Goal: Task Accomplishment & Management: Manage account settings

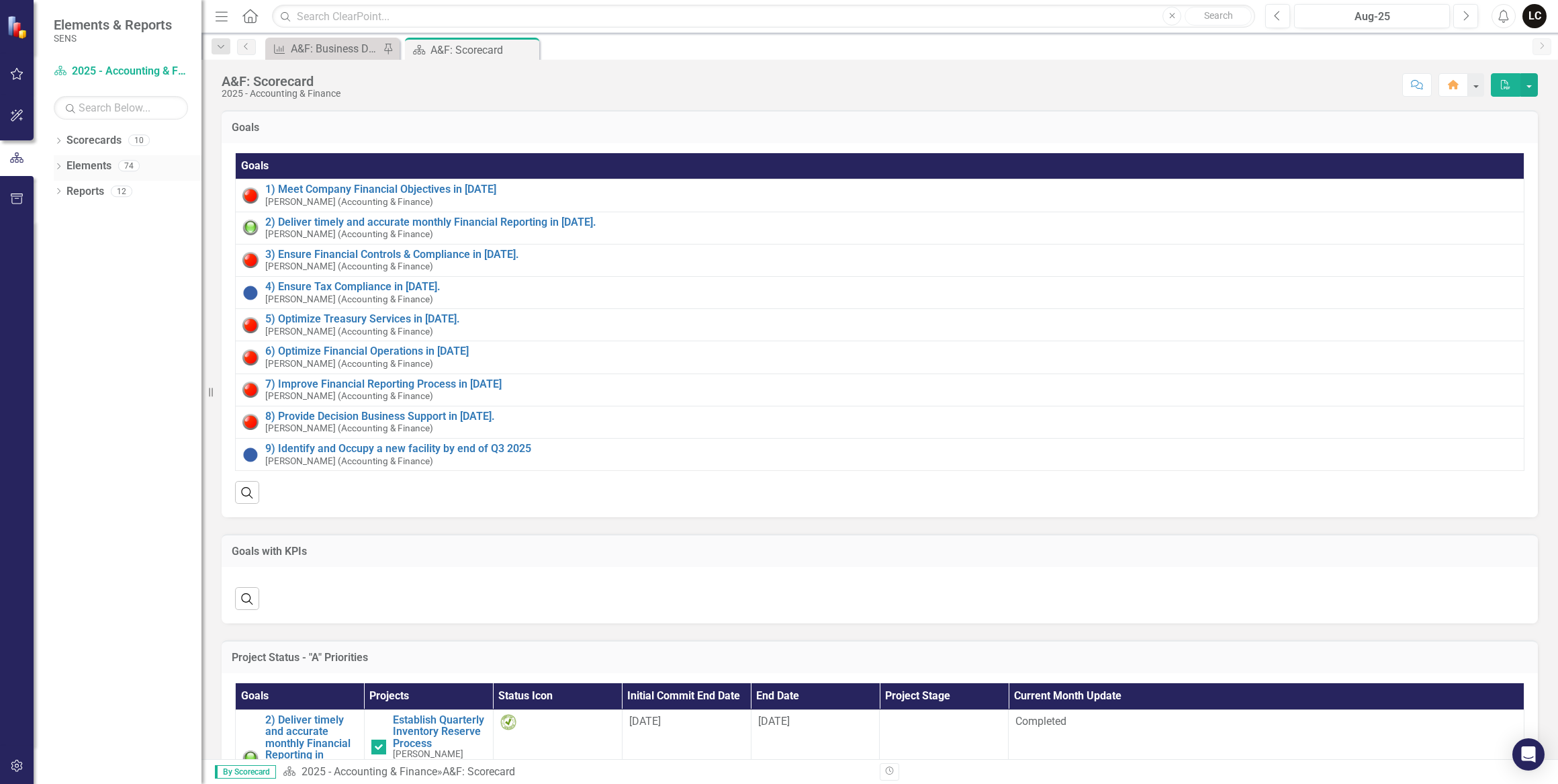
click at [92, 165] on link "Elements" at bounding box center [89, 166] width 45 height 15
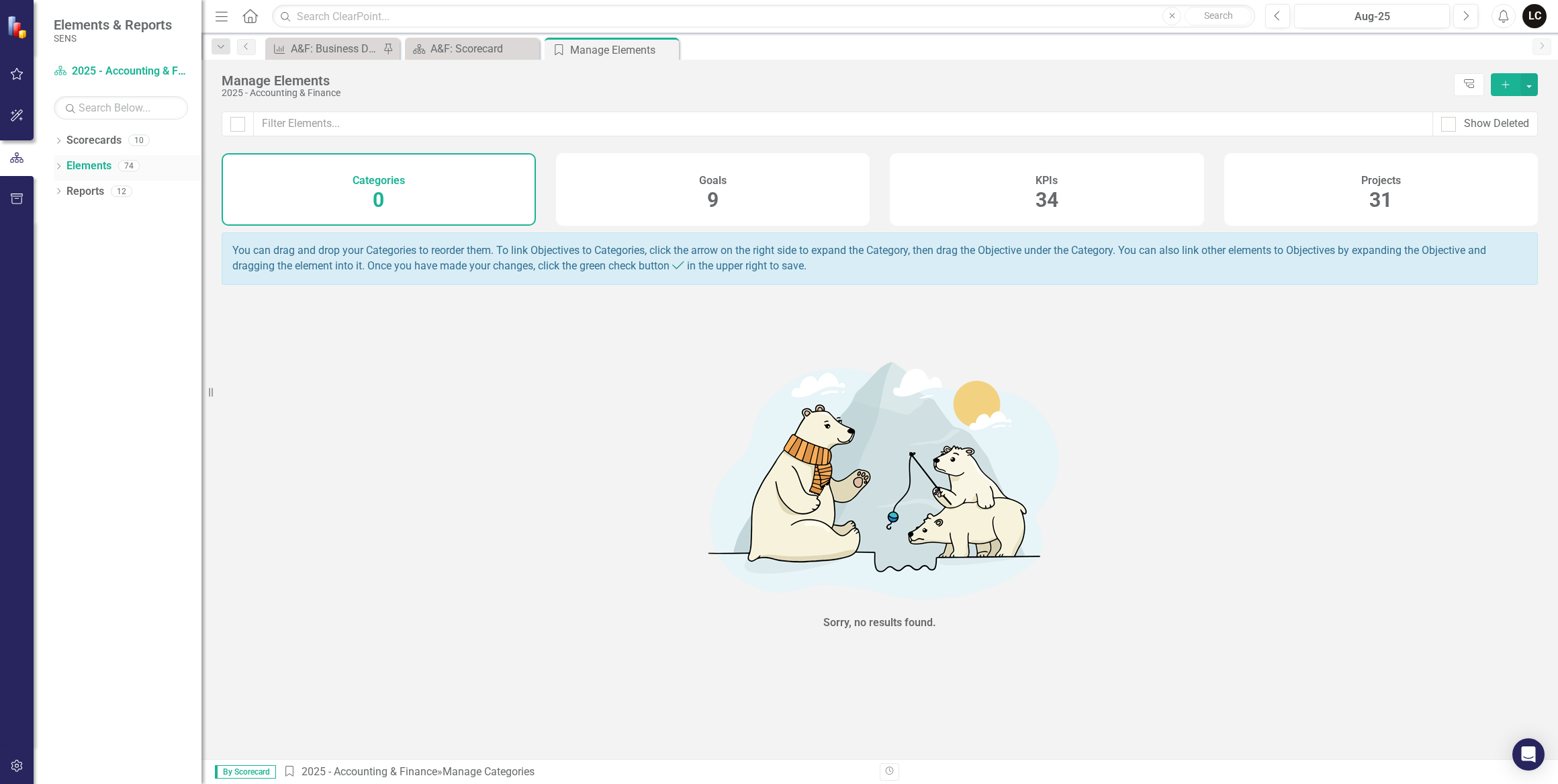
click at [128, 160] on div "74" at bounding box center [129, 166] width 22 height 12
click at [129, 170] on div "74" at bounding box center [129, 166] width 22 height 12
click at [81, 163] on link "Elements" at bounding box center [89, 166] width 45 height 15
click at [58, 165] on icon at bounding box center [59, 166] width 3 height 6
click at [62, 216] on icon "Dropdown" at bounding box center [65, 218] width 9 height 8
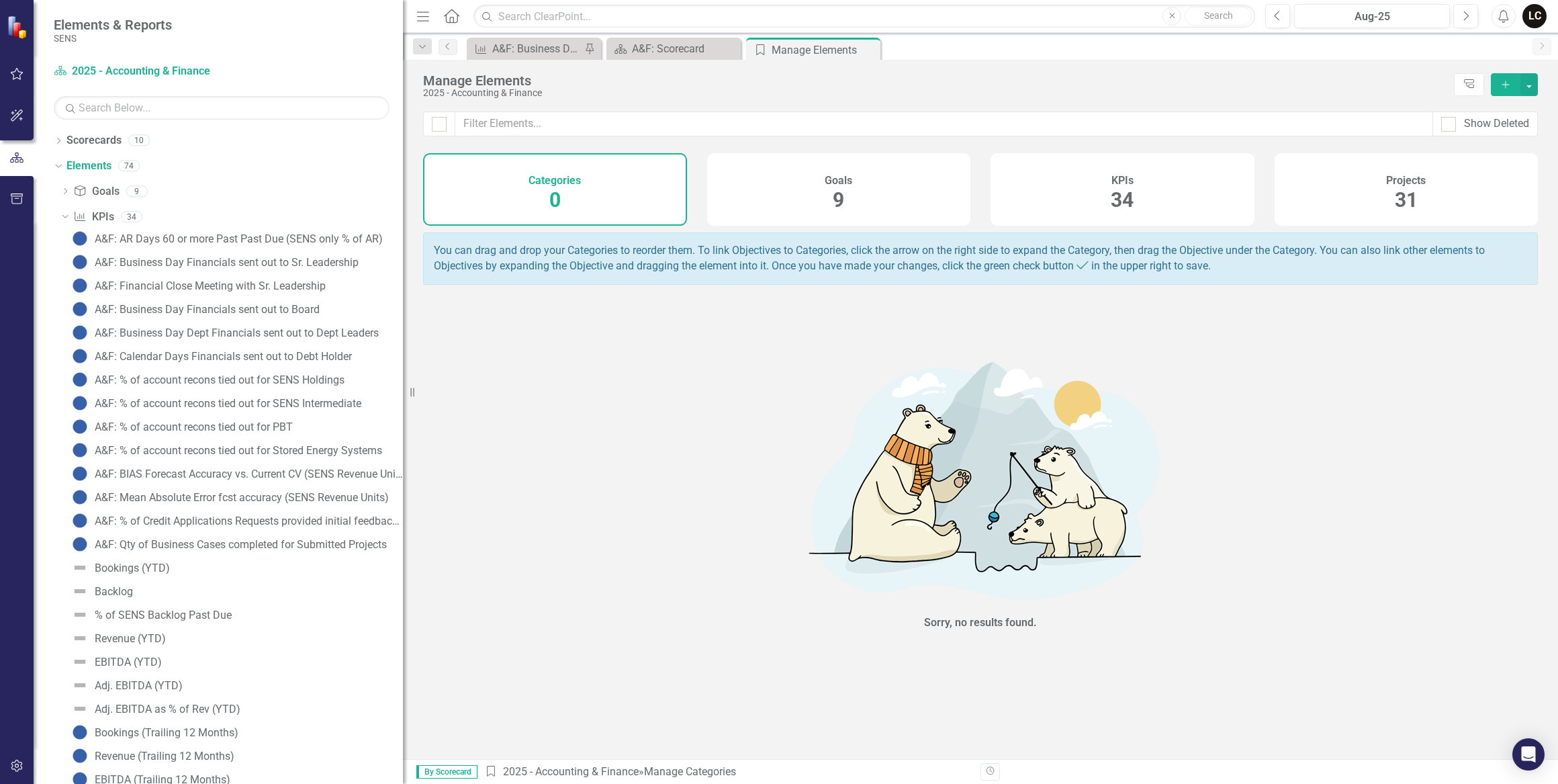
drag, startPoint x: 201, startPoint y: 226, endPoint x: 455, endPoint y: 256, distance: 255.8
click at [455, 256] on div "Elements & Reports SENS Scorecard 2025 - Accounting & Finance Search Dropdown S…" at bounding box center [779, 392] width 1558 height 784
click at [196, 282] on div "A&F: Financial Close Meeting with Sr. Leadership" at bounding box center [210, 286] width 231 height 12
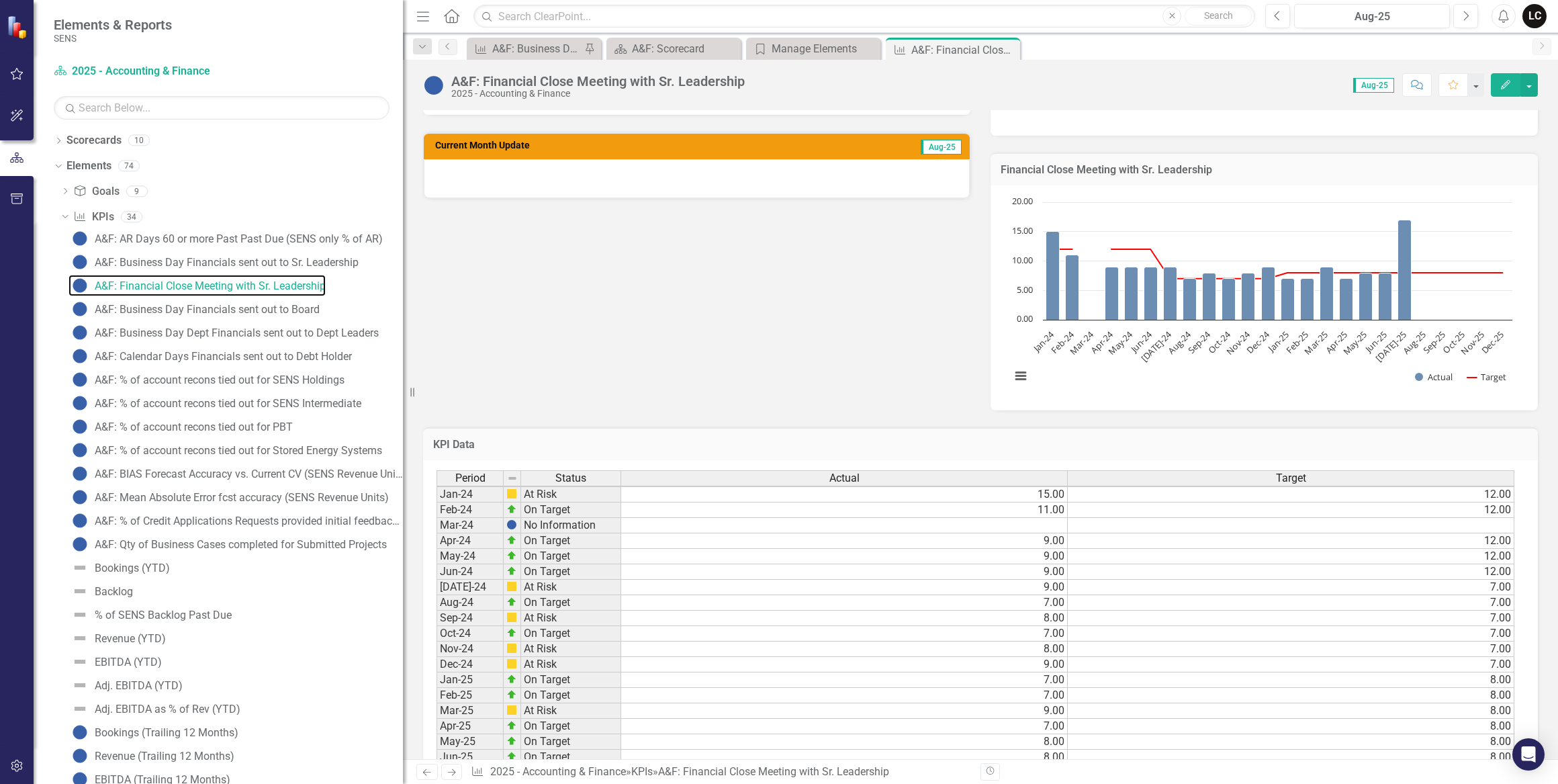
scroll to position [427, 0]
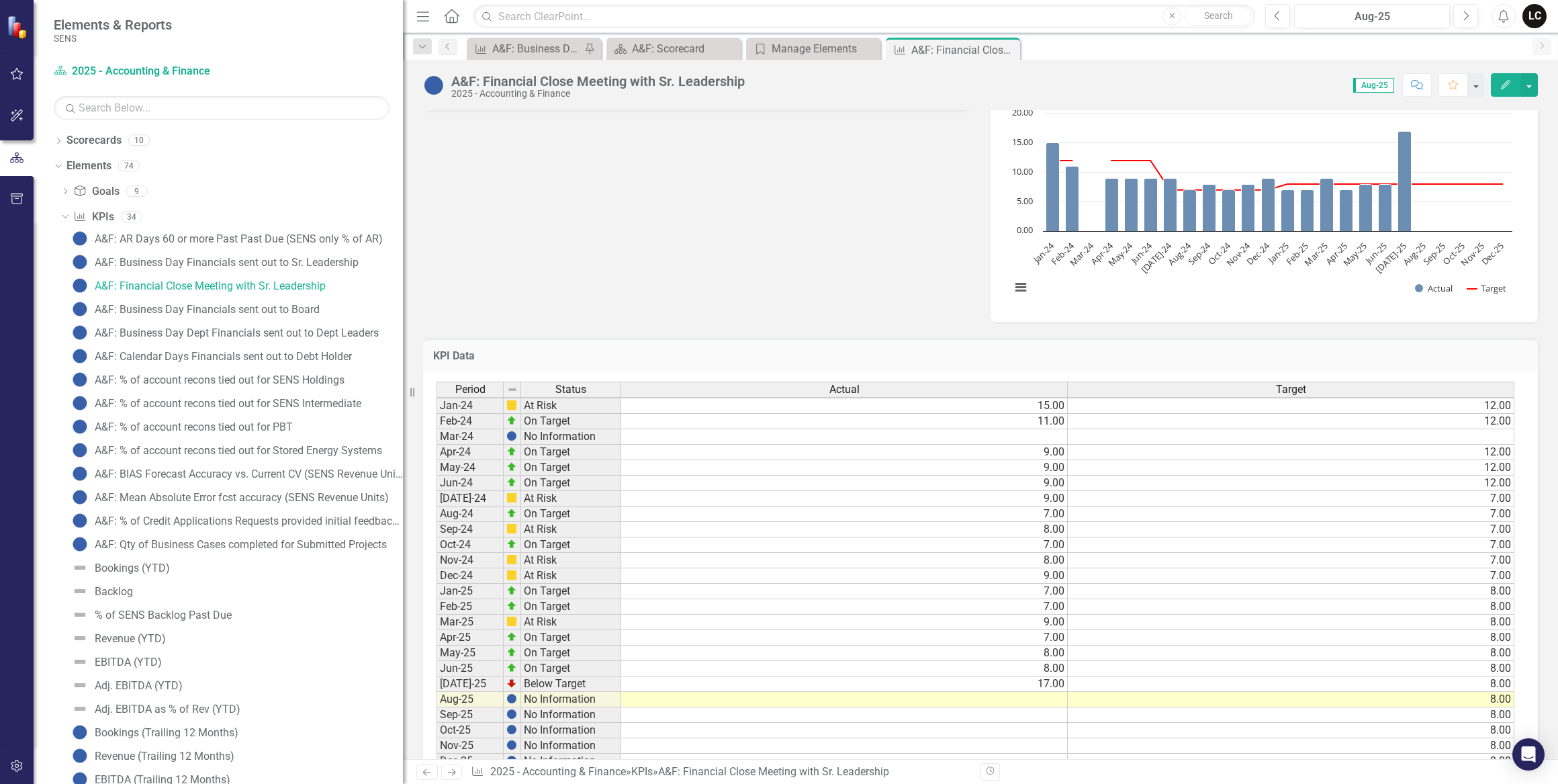
click at [1047, 699] on td at bounding box center [844, 700] width 447 height 15
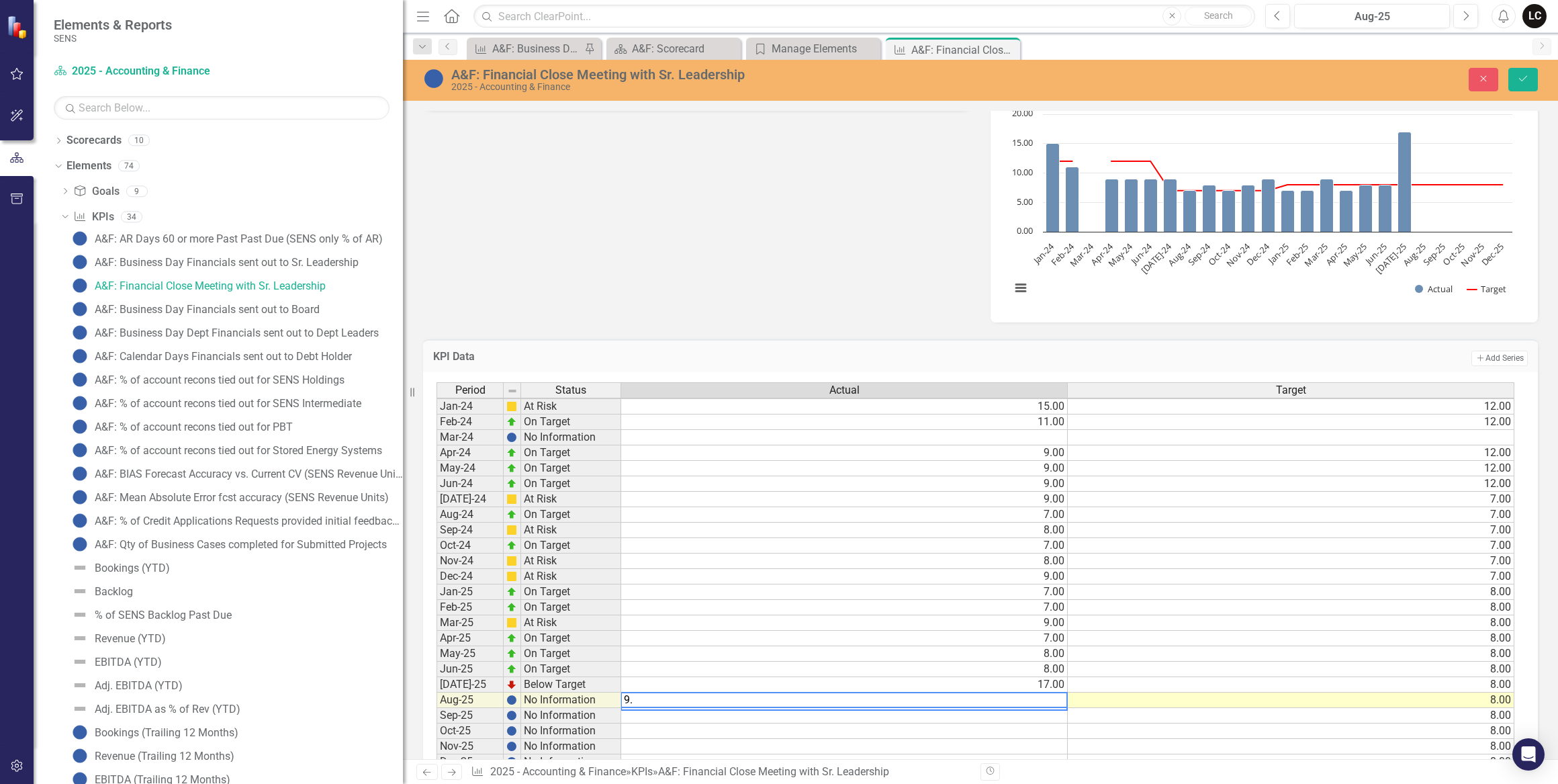
type textarea "9.0"
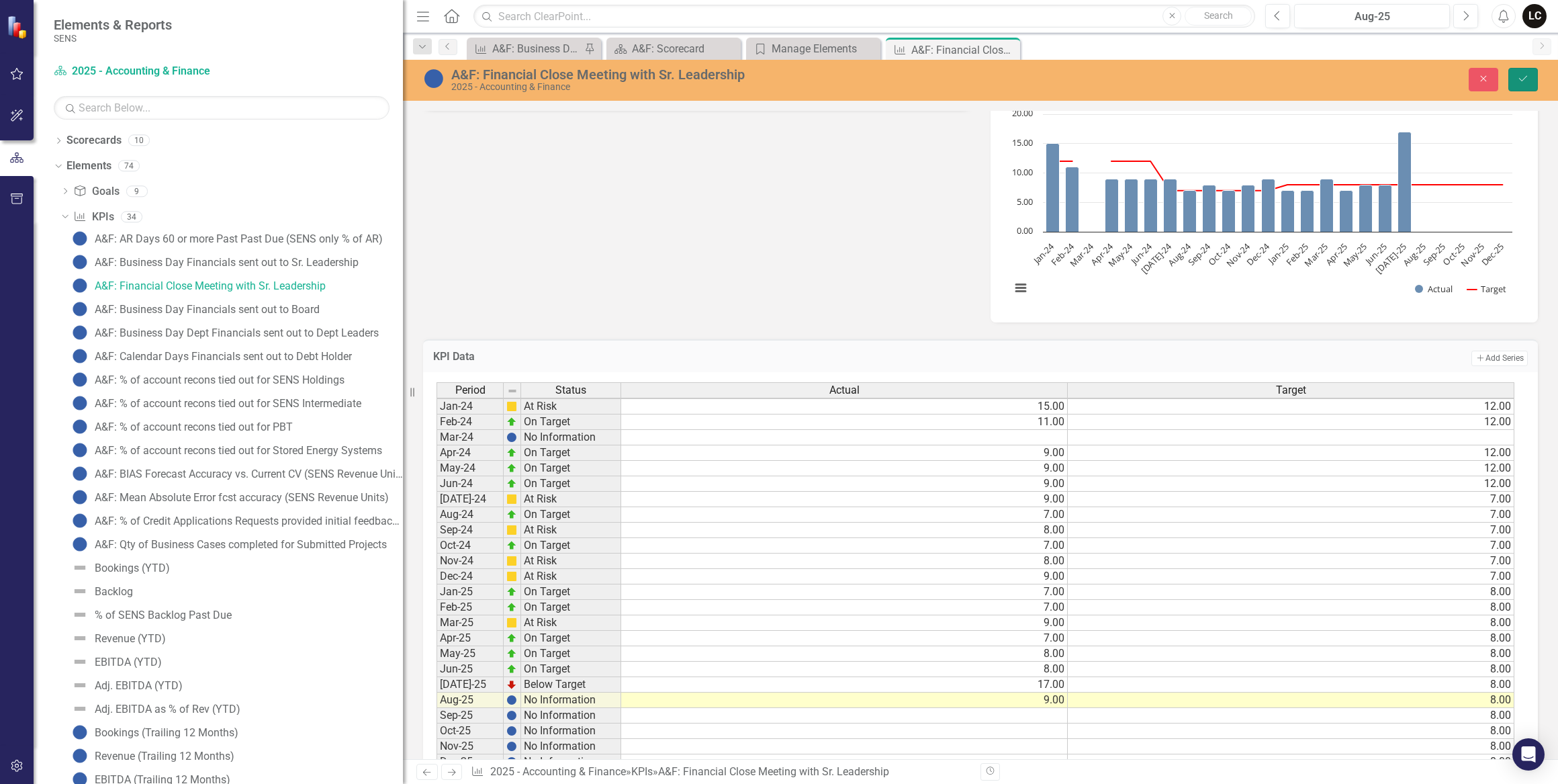
click at [1513, 86] on button "Save" at bounding box center [1523, 80] width 29 height 23
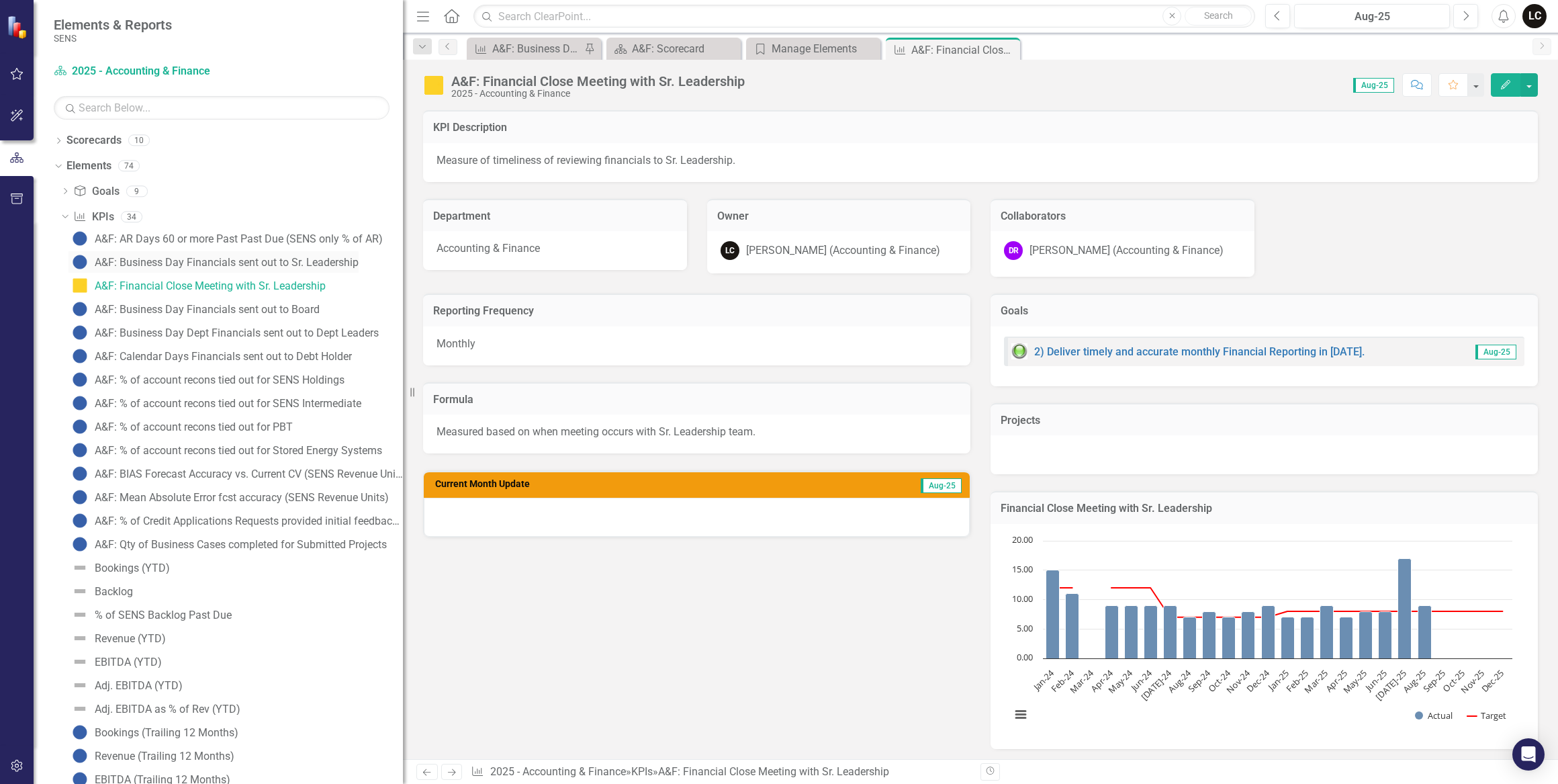
click at [195, 259] on div "A&F: Business Day Financials sent out to Sr. Leadership" at bounding box center [226, 262] width 264 height 12
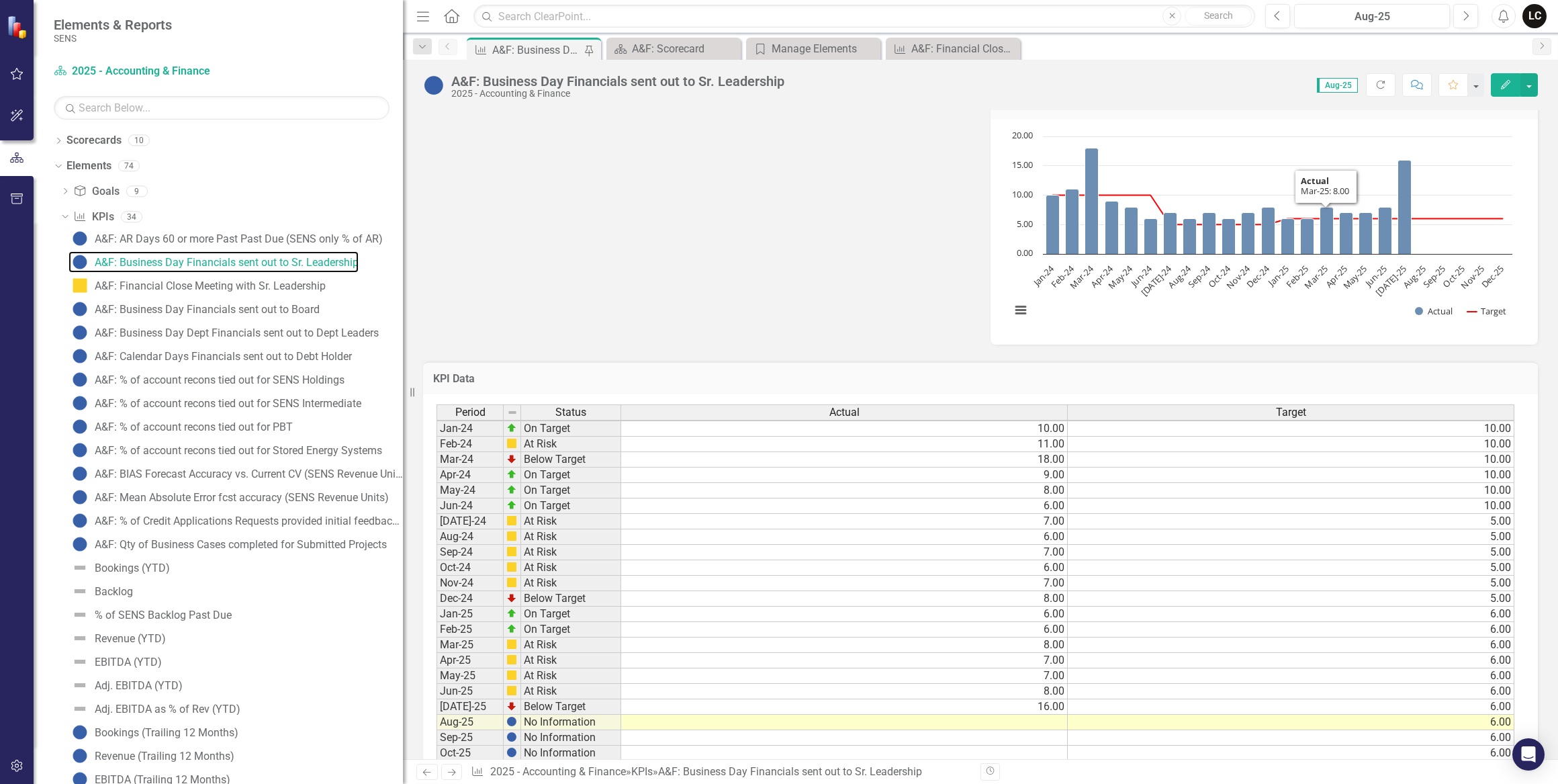
scroll to position [488, 0]
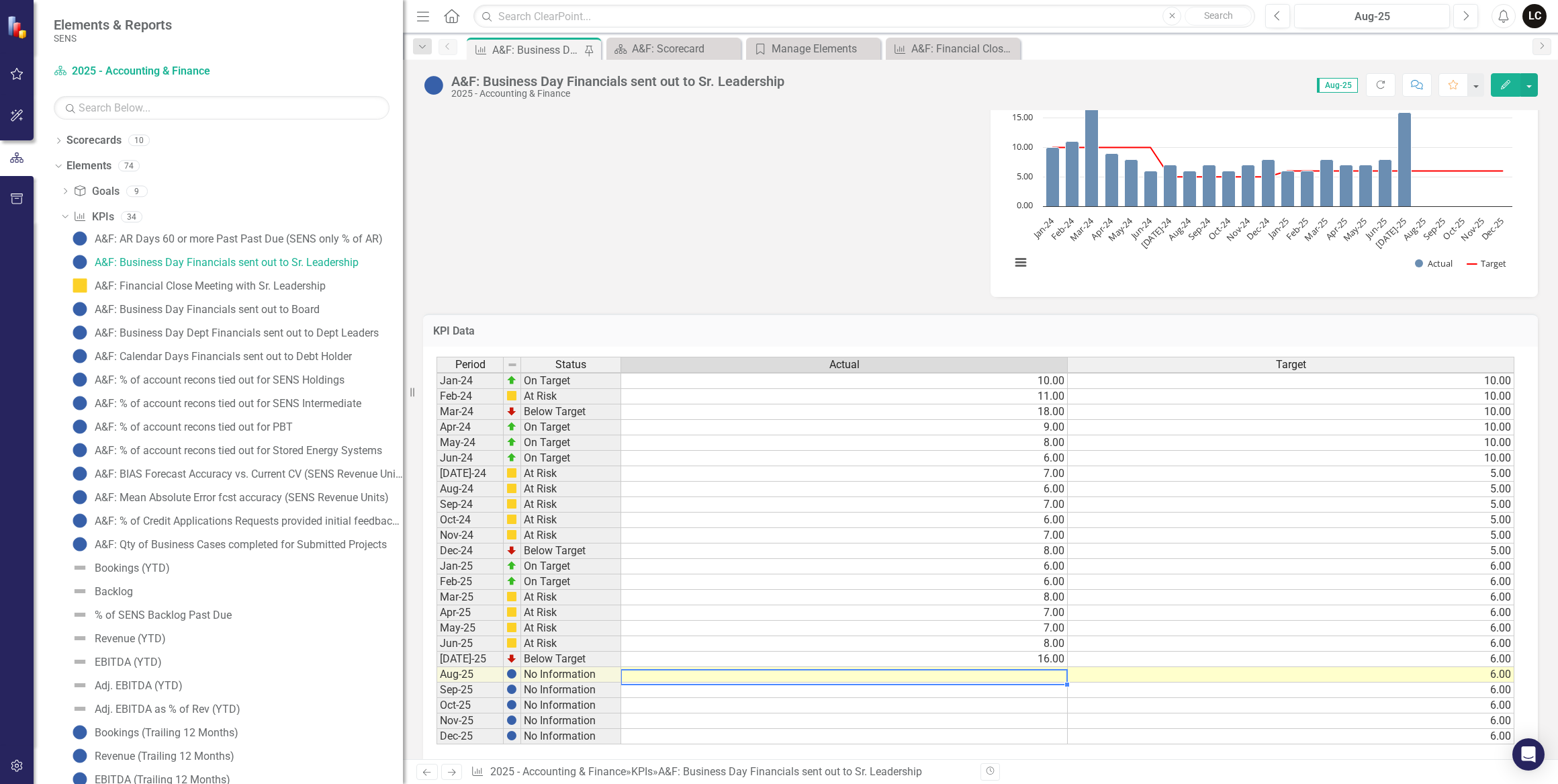
click at [1042, 673] on td at bounding box center [844, 675] width 447 height 15
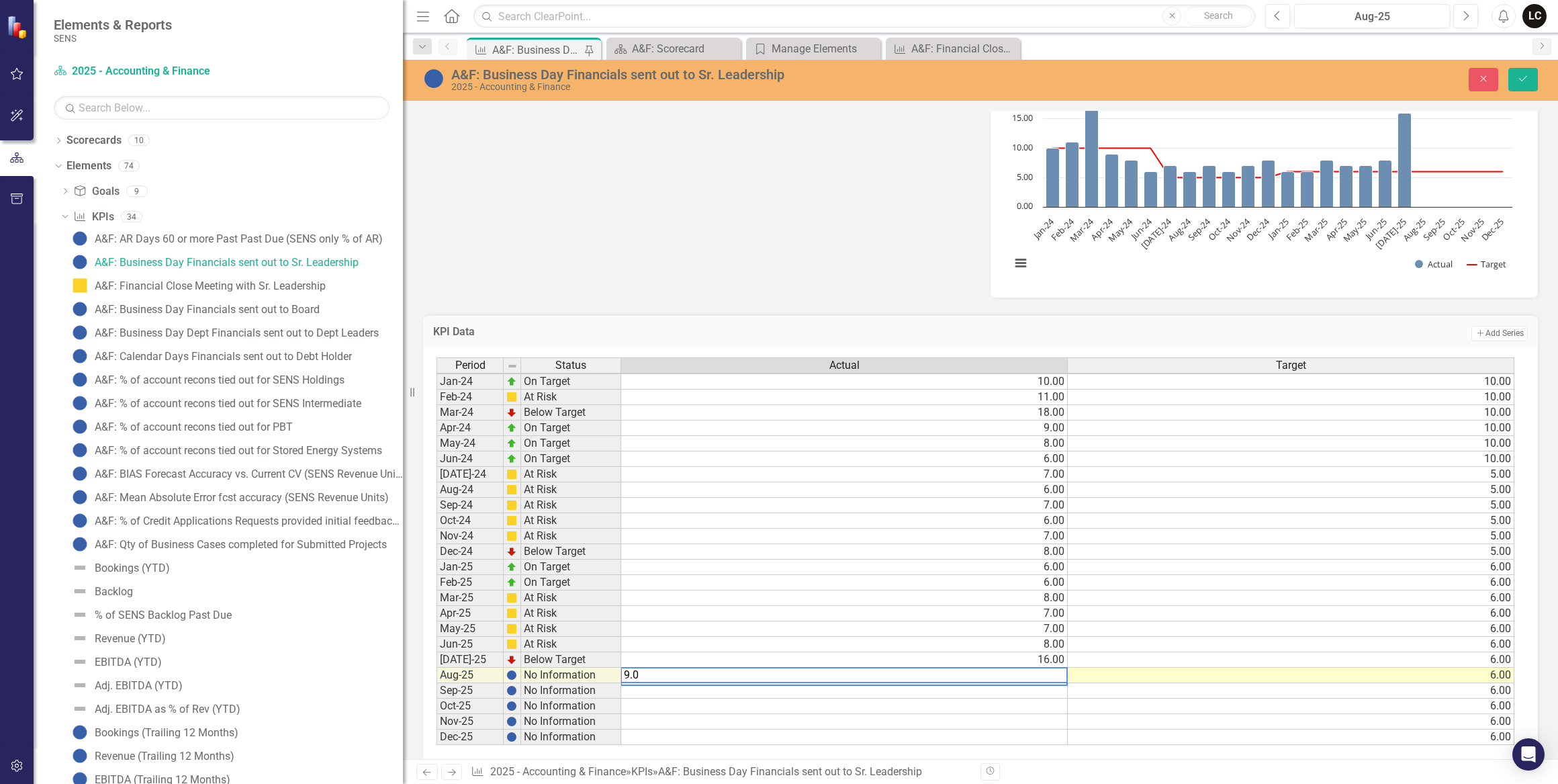
type textarea "5"
click at [1308, 484] on td "5.00" at bounding box center [1291, 490] width 447 height 15
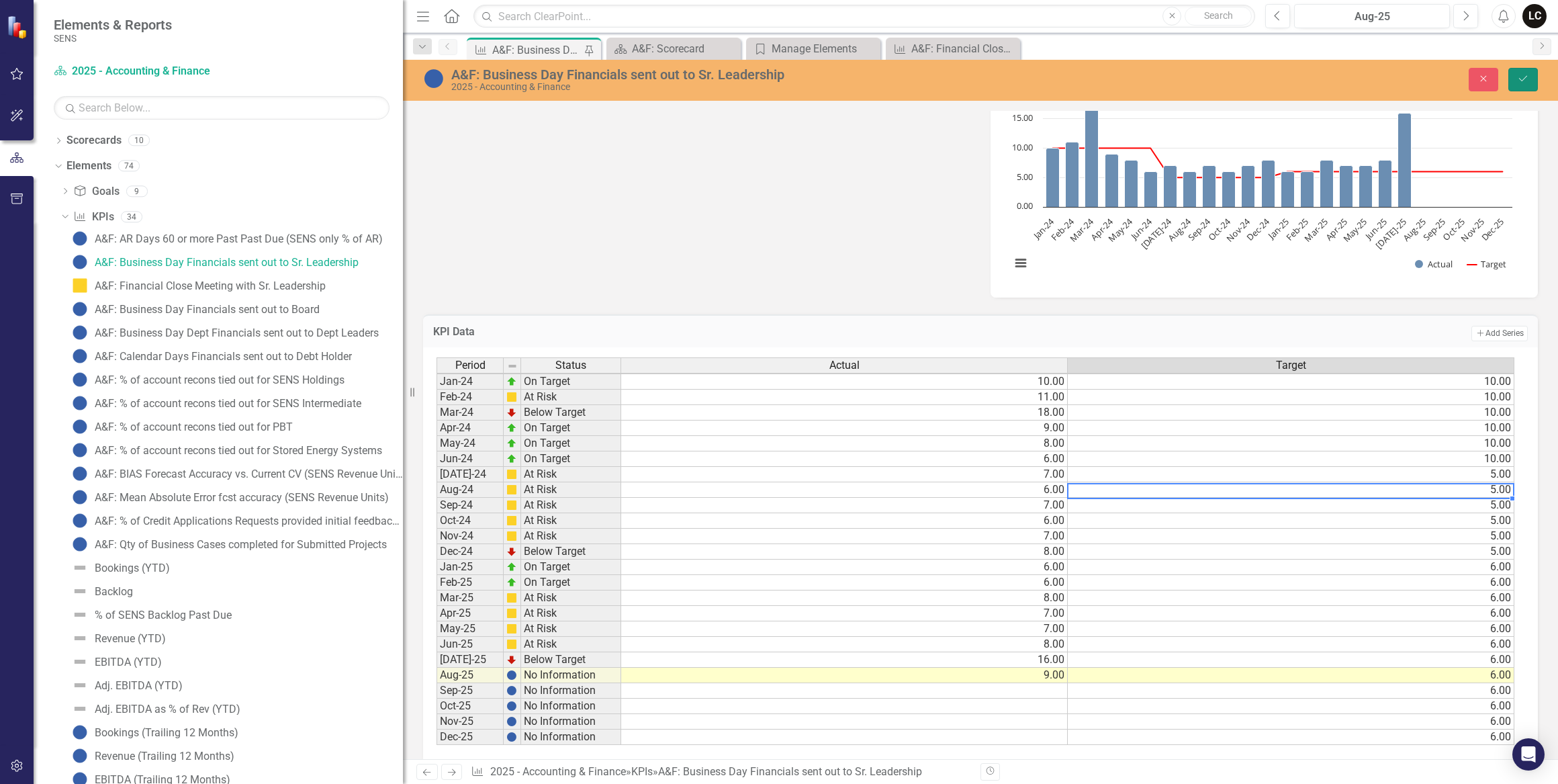
click at [1529, 76] on icon "Save" at bounding box center [1523, 78] width 12 height 9
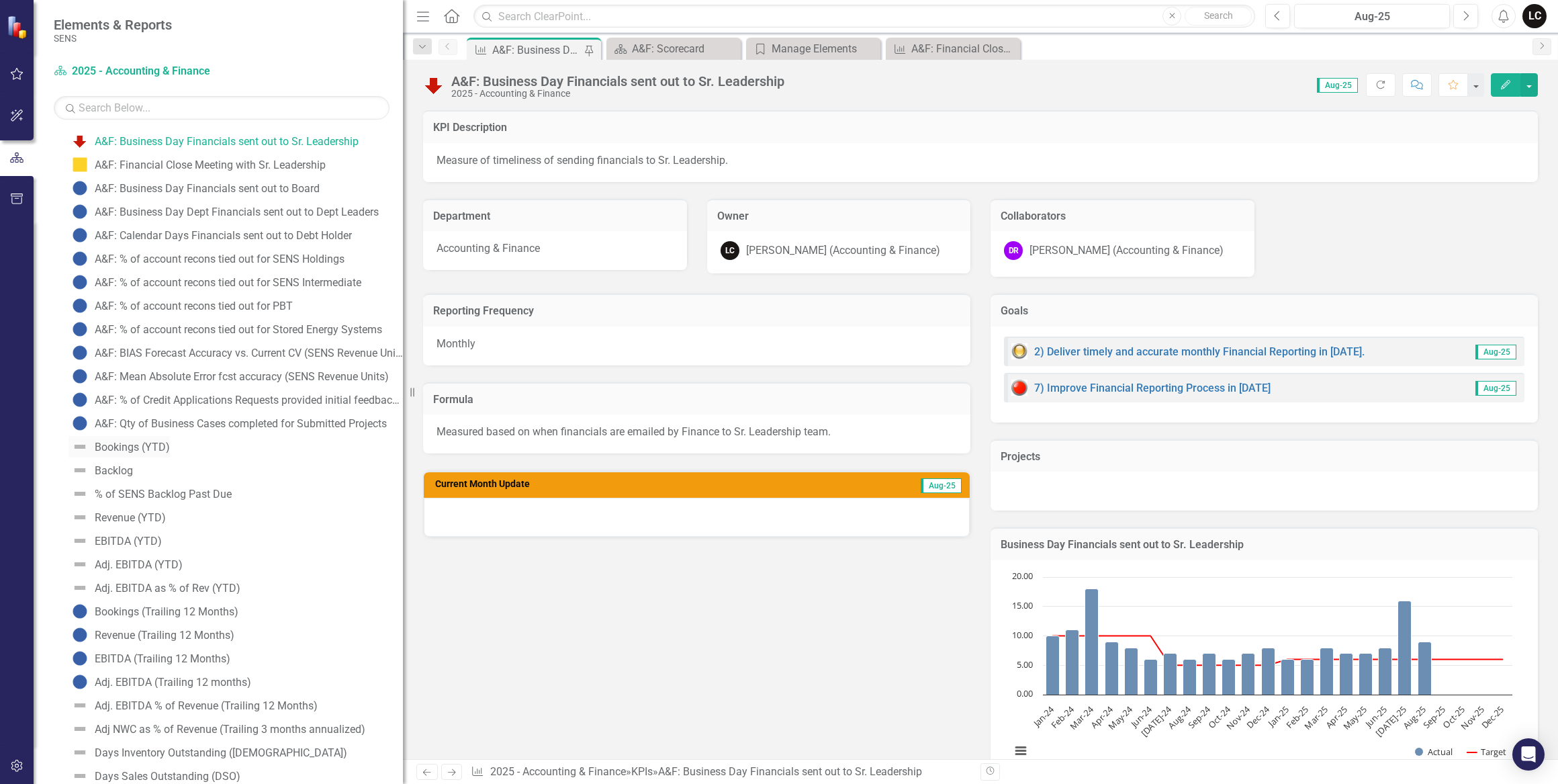
scroll to position [122, 0]
click at [129, 443] on div "Bookings (YTD)" at bounding box center [132, 447] width 75 height 12
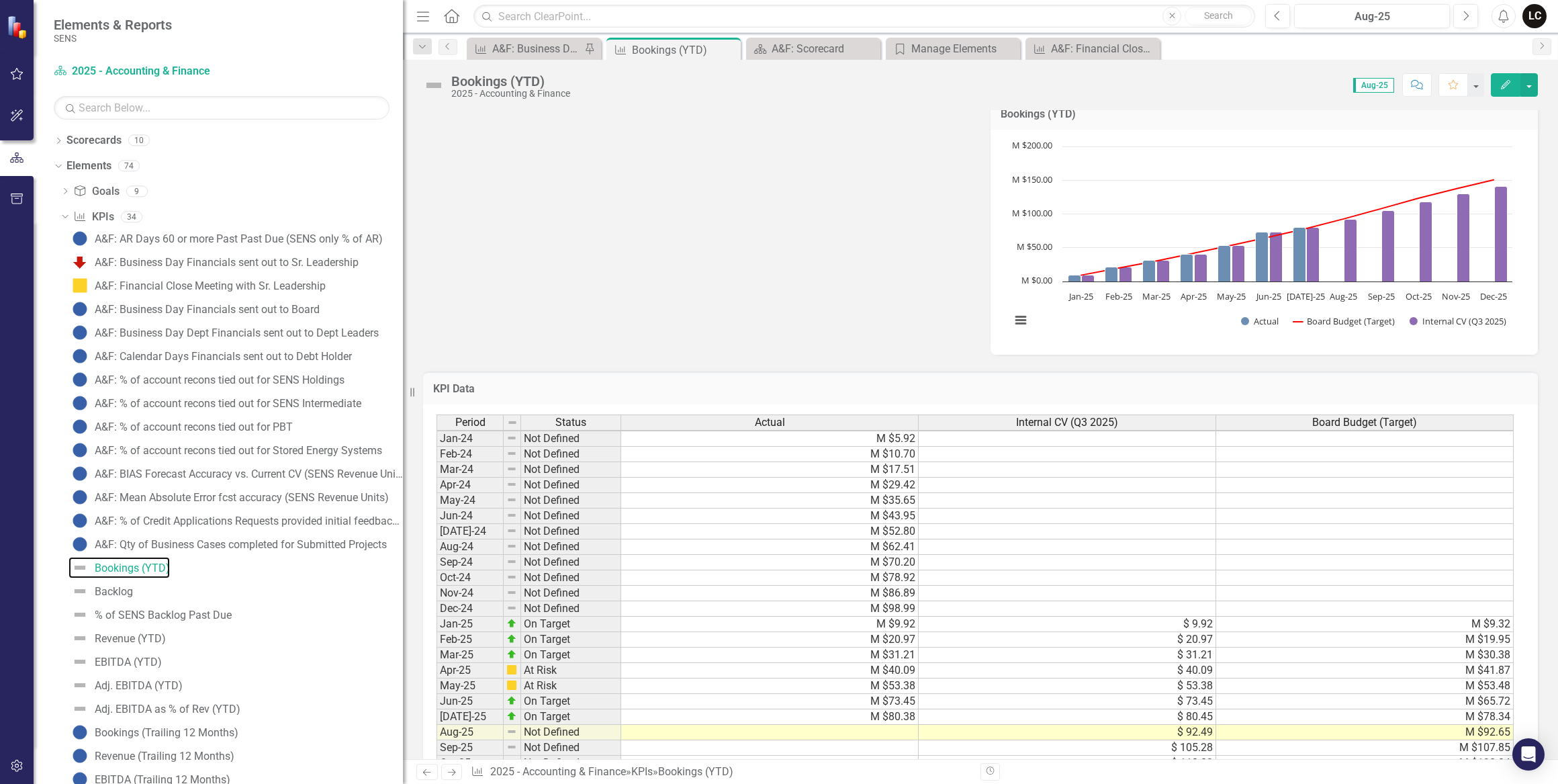
scroll to position [549, 0]
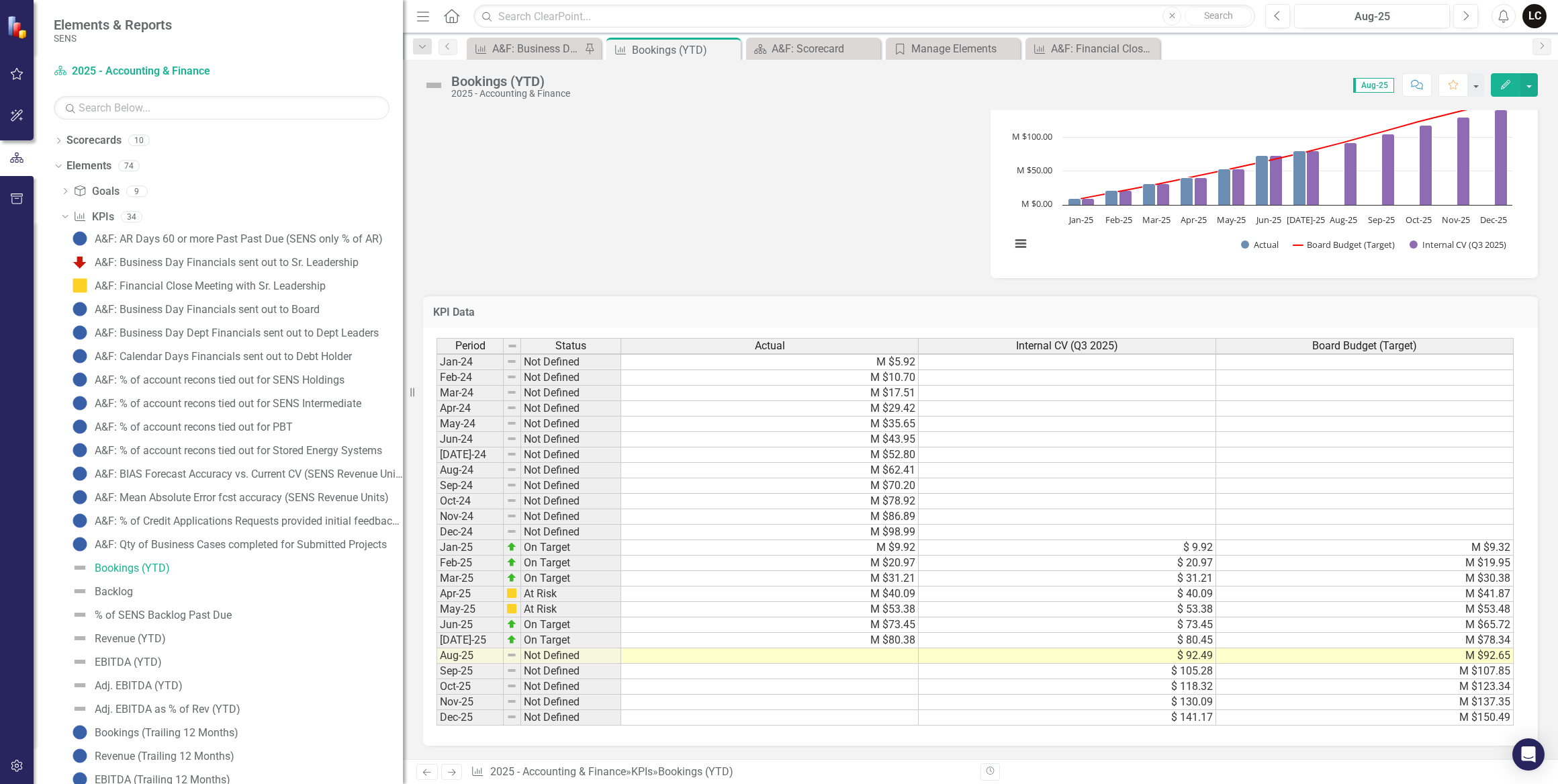
click at [899, 648] on td at bounding box center [770, 656] width 297 height 15
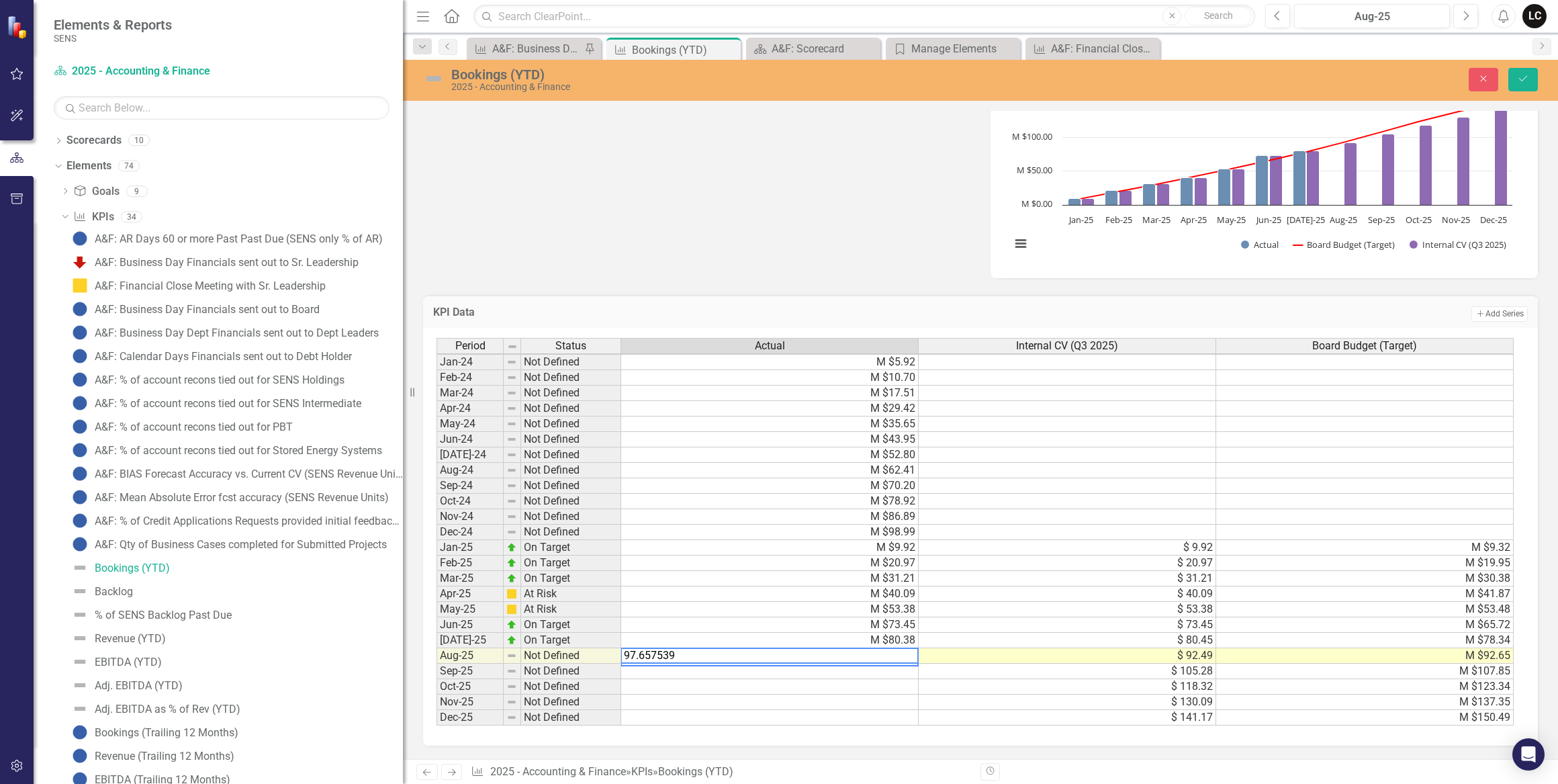
type textarea "97.657539"
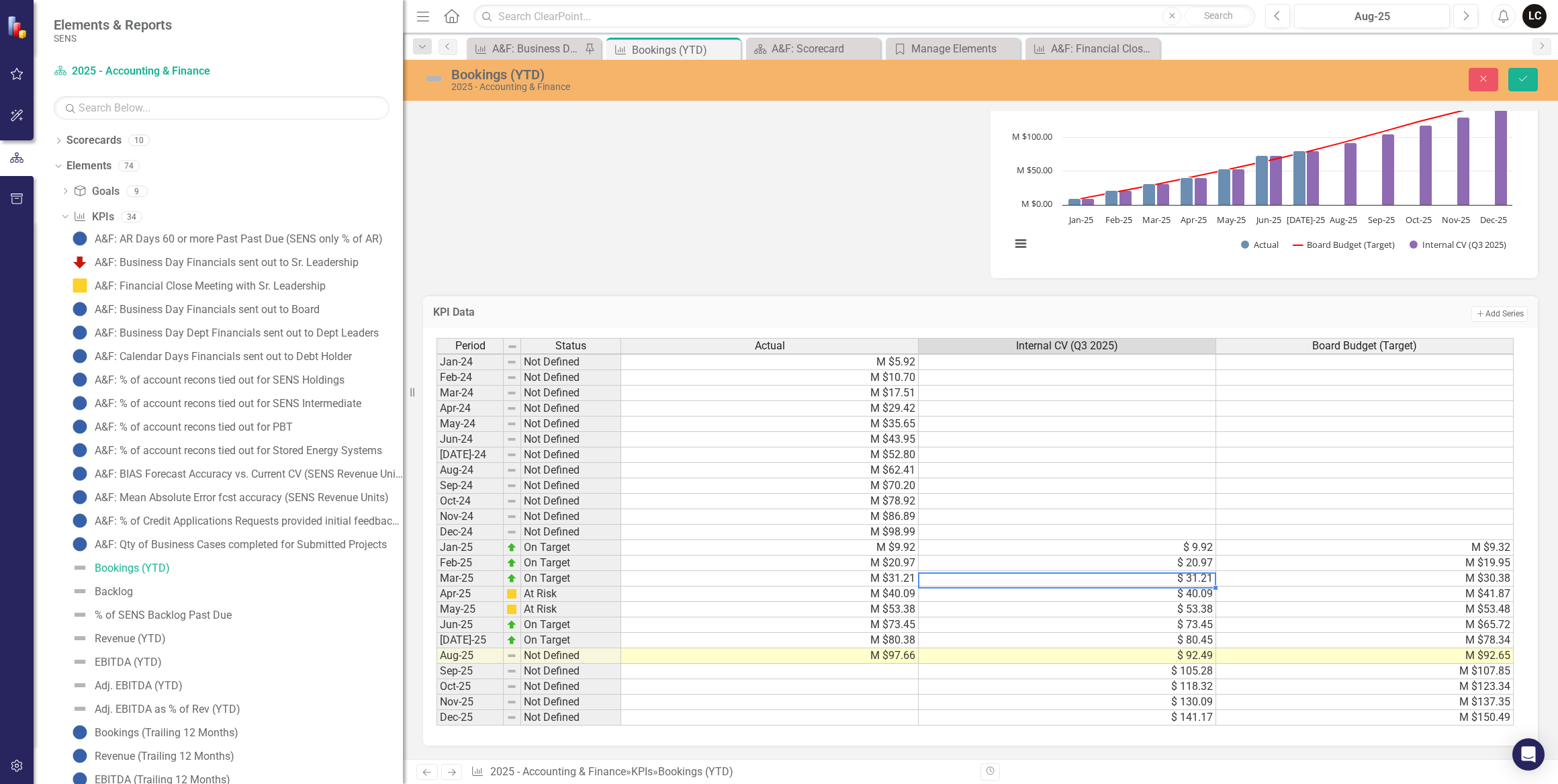
click at [437, 578] on div "Period Status Actual Internal CV (Q3 2025) Board Budget (Target) Jan-24 Not Def…" at bounding box center [437, 532] width 0 height 388
click at [1522, 80] on icon "submit" at bounding box center [1523, 78] width 8 height 5
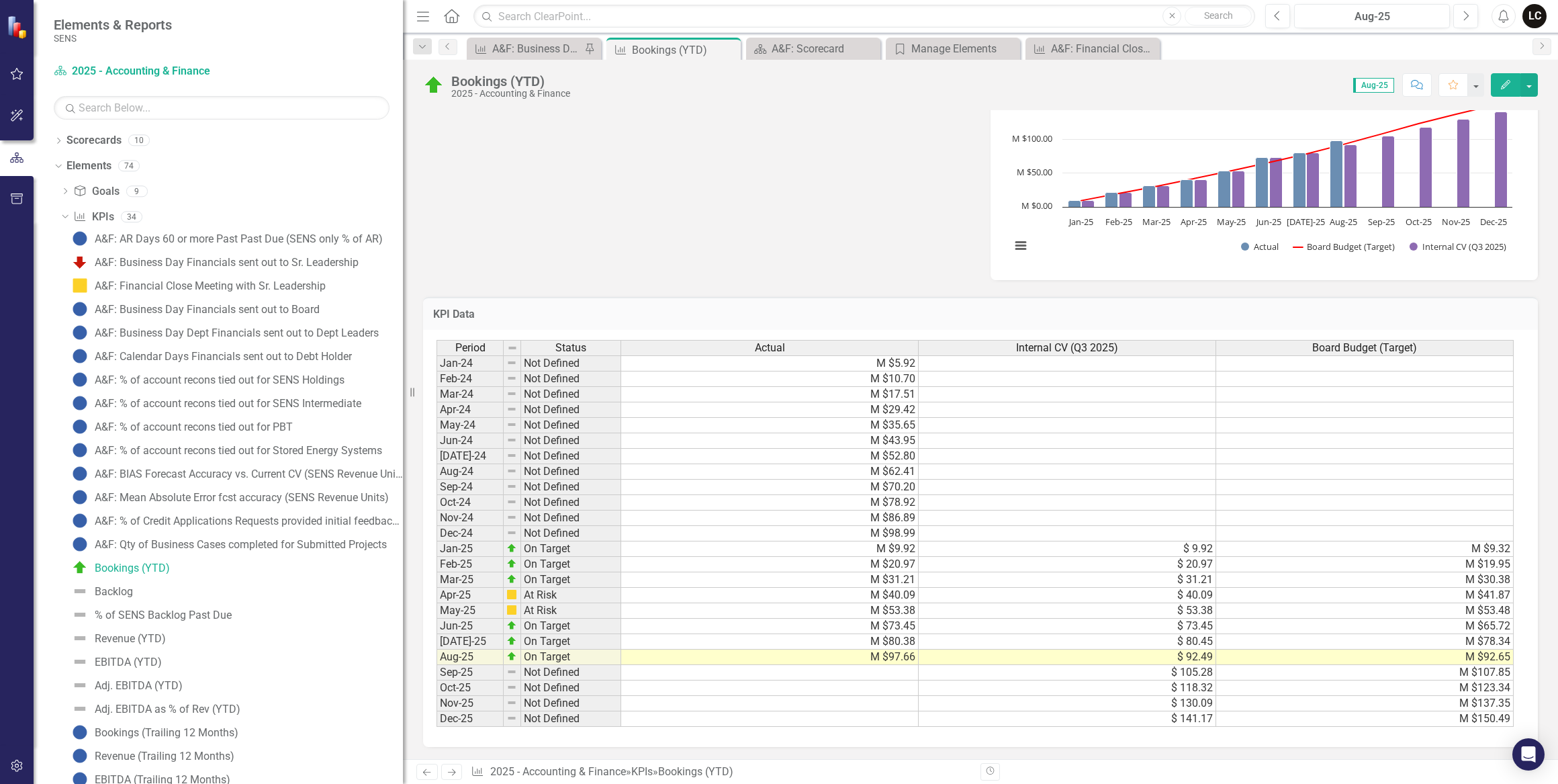
scroll to position [551, 0]
click at [117, 595] on div "Backlog" at bounding box center [113, 592] width 38 height 12
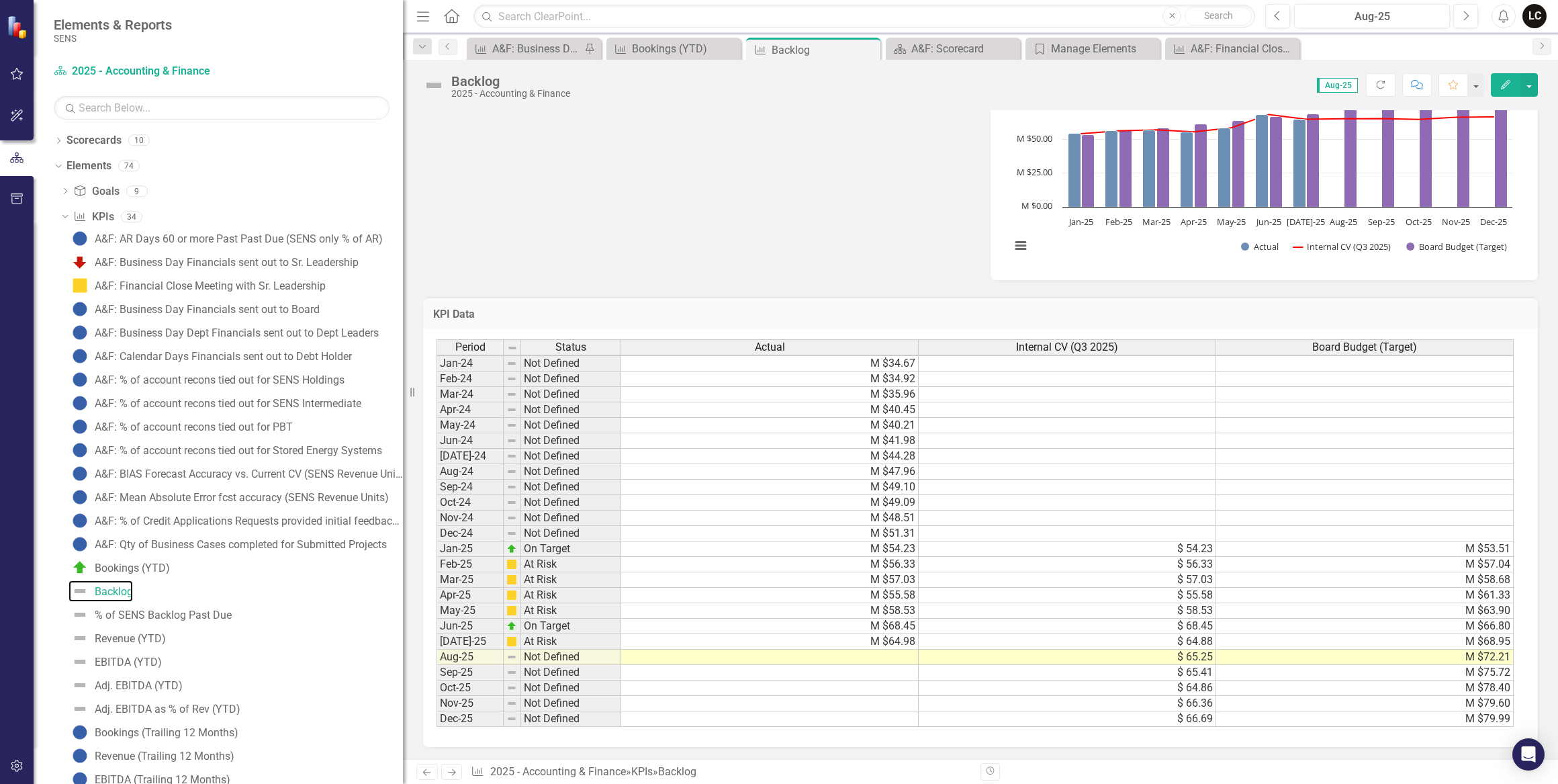
scroll to position [537, 0]
click at [898, 649] on td at bounding box center [770, 656] width 297 height 15
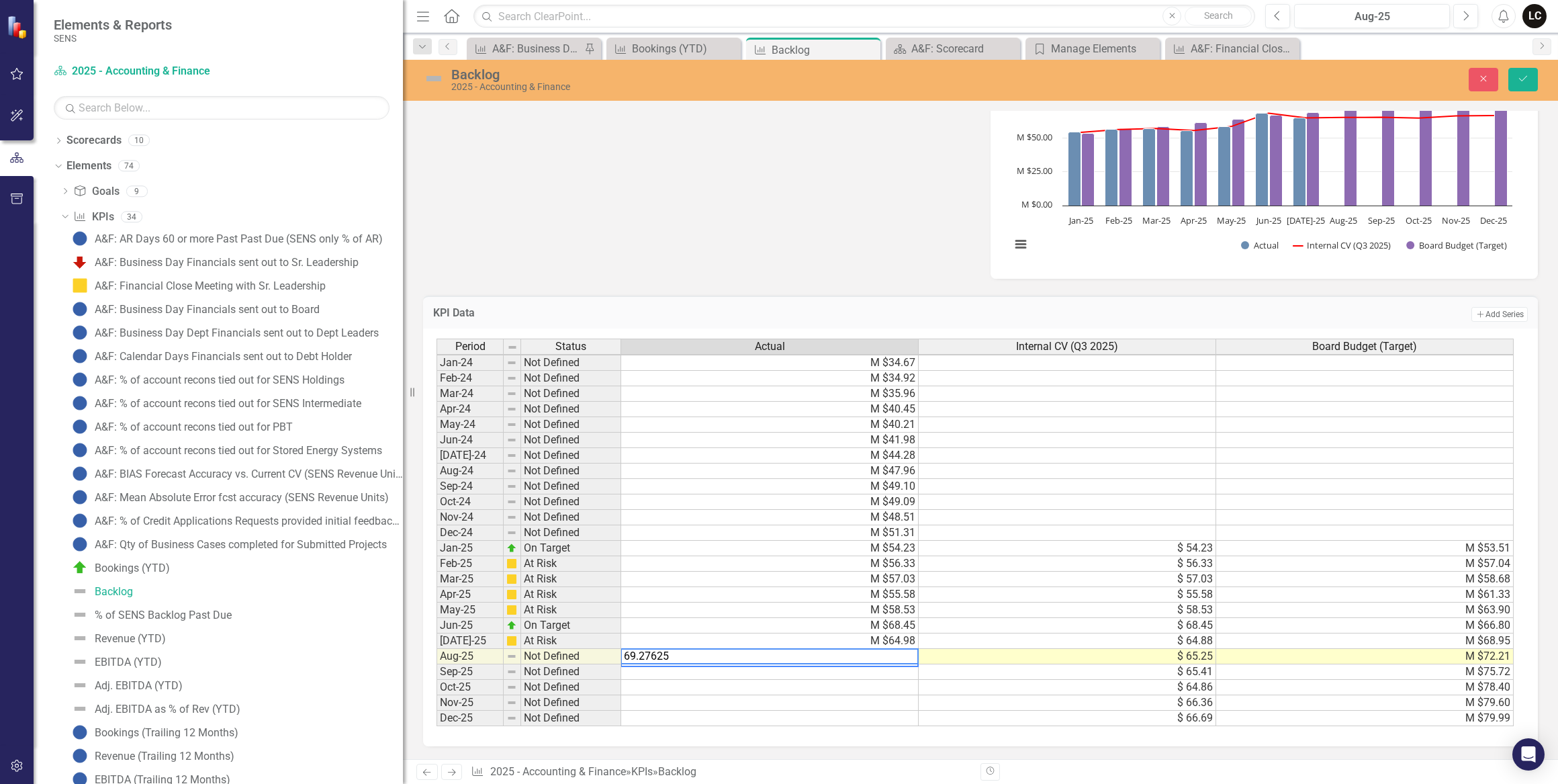
type textarea "69.276256"
click at [1516, 85] on button "Save" at bounding box center [1523, 80] width 29 height 23
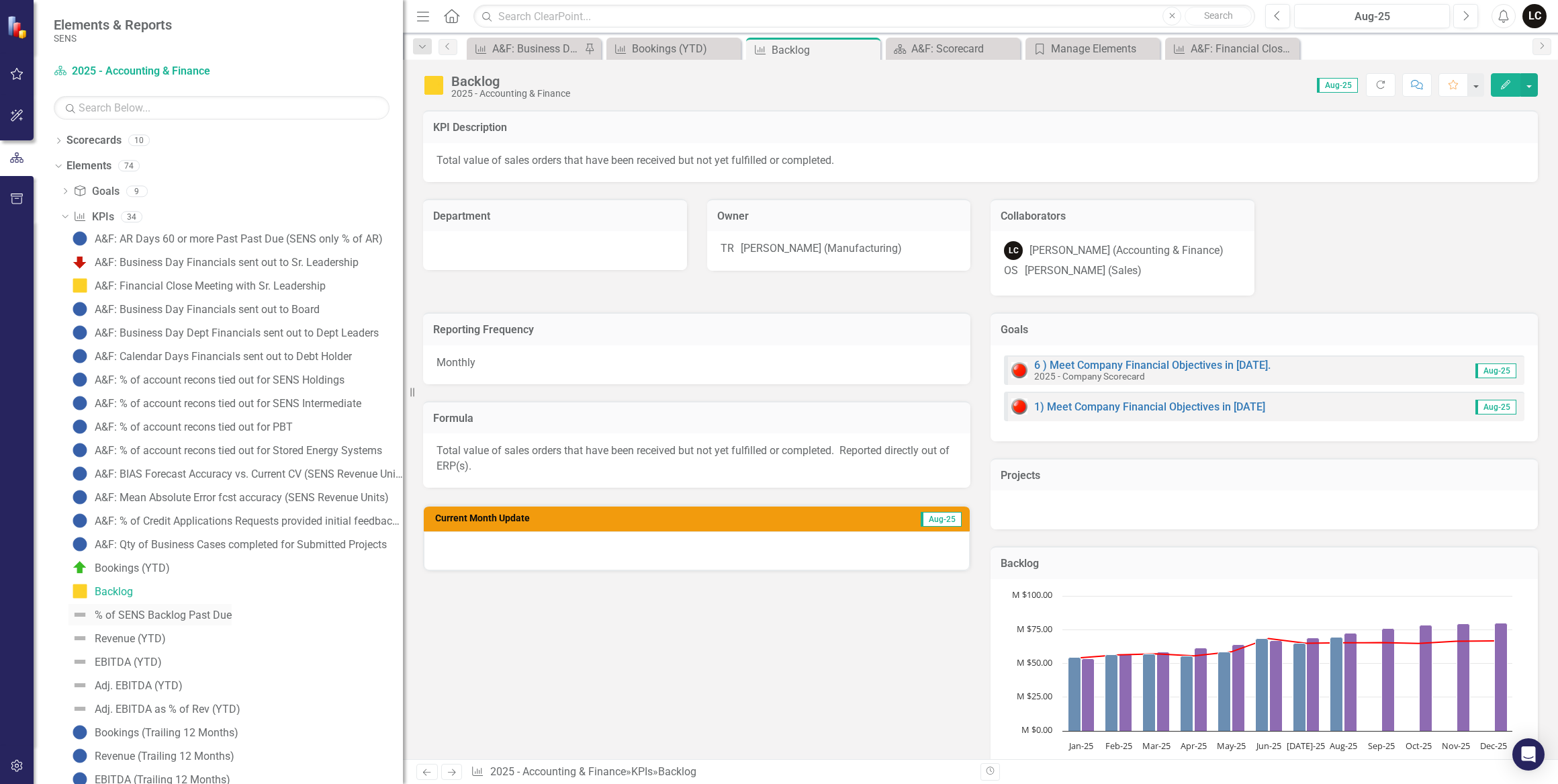
click at [134, 613] on div "% of SENS Backlog Past Due" at bounding box center [163, 615] width 137 height 12
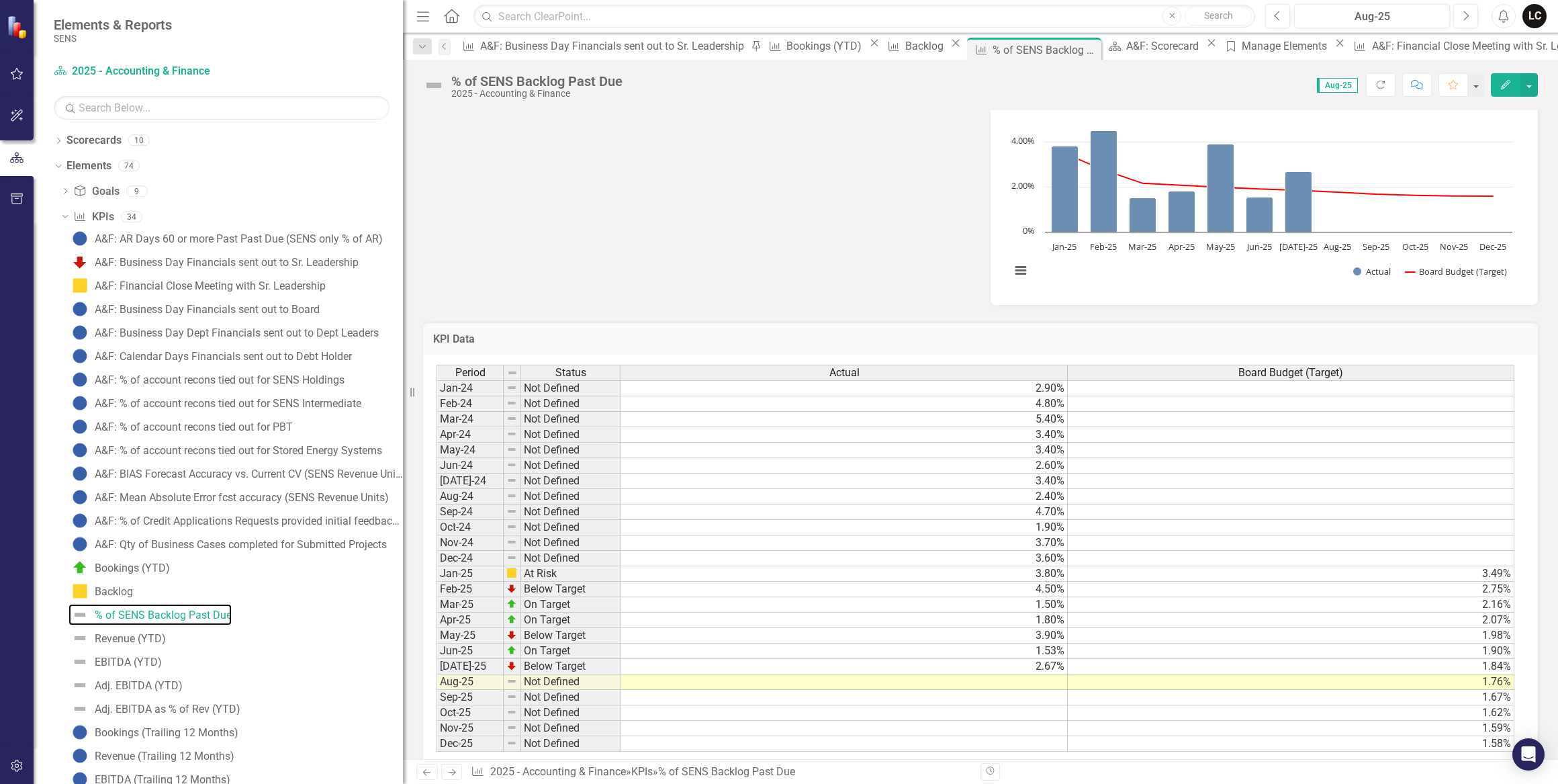
scroll to position [488, 0]
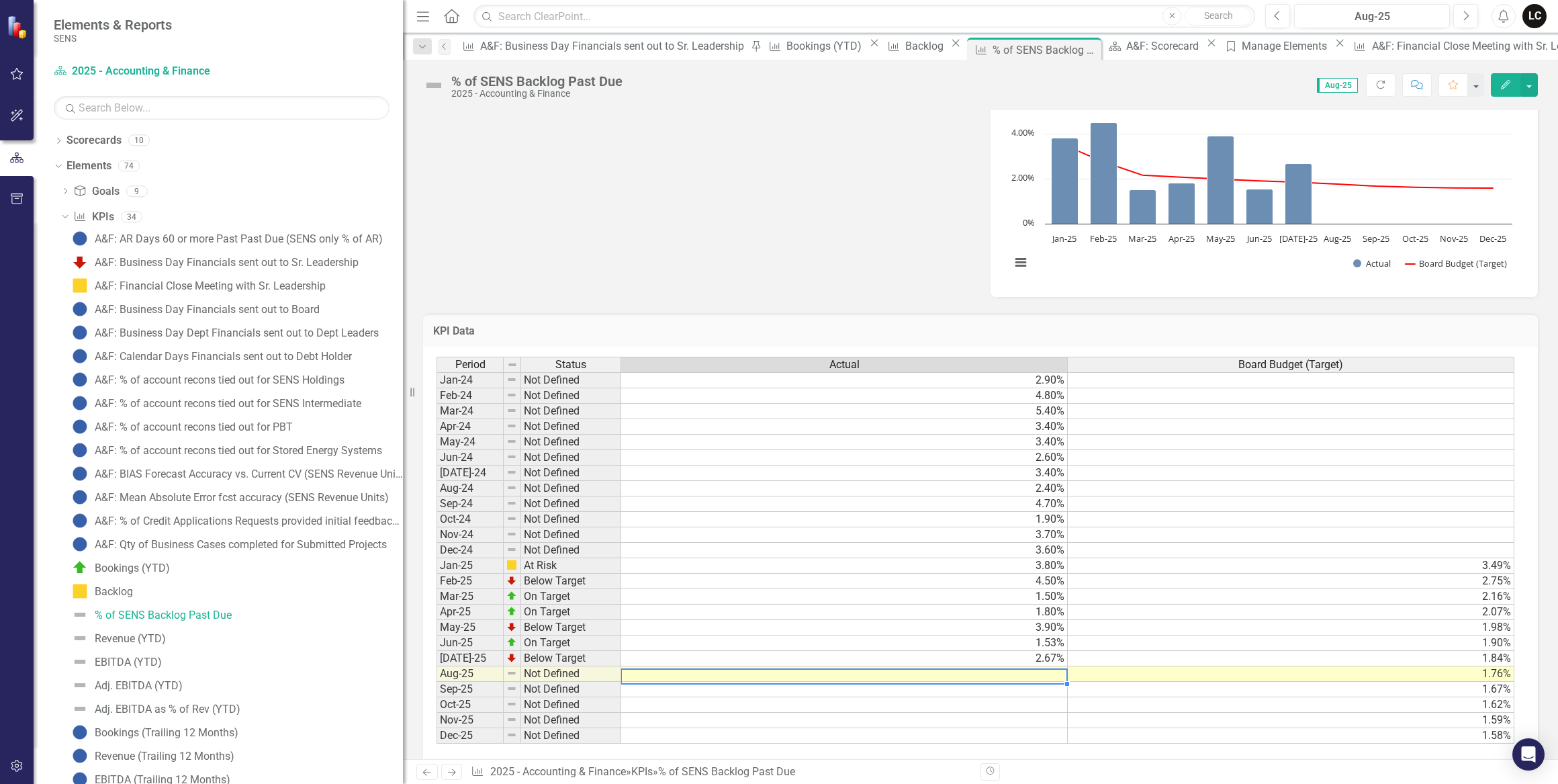
click at [1029, 679] on td at bounding box center [844, 674] width 447 height 15
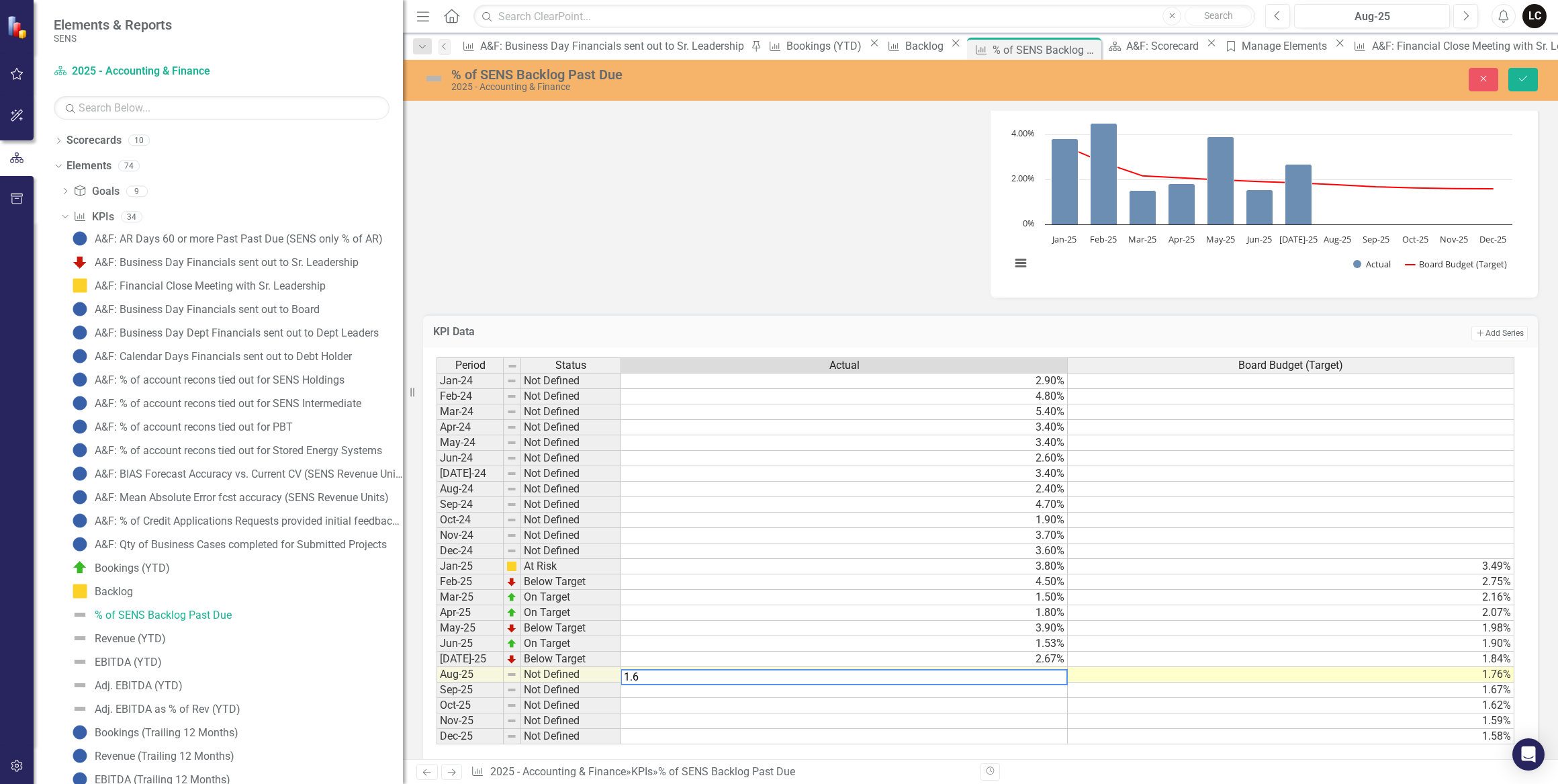
type textarea "1.65"
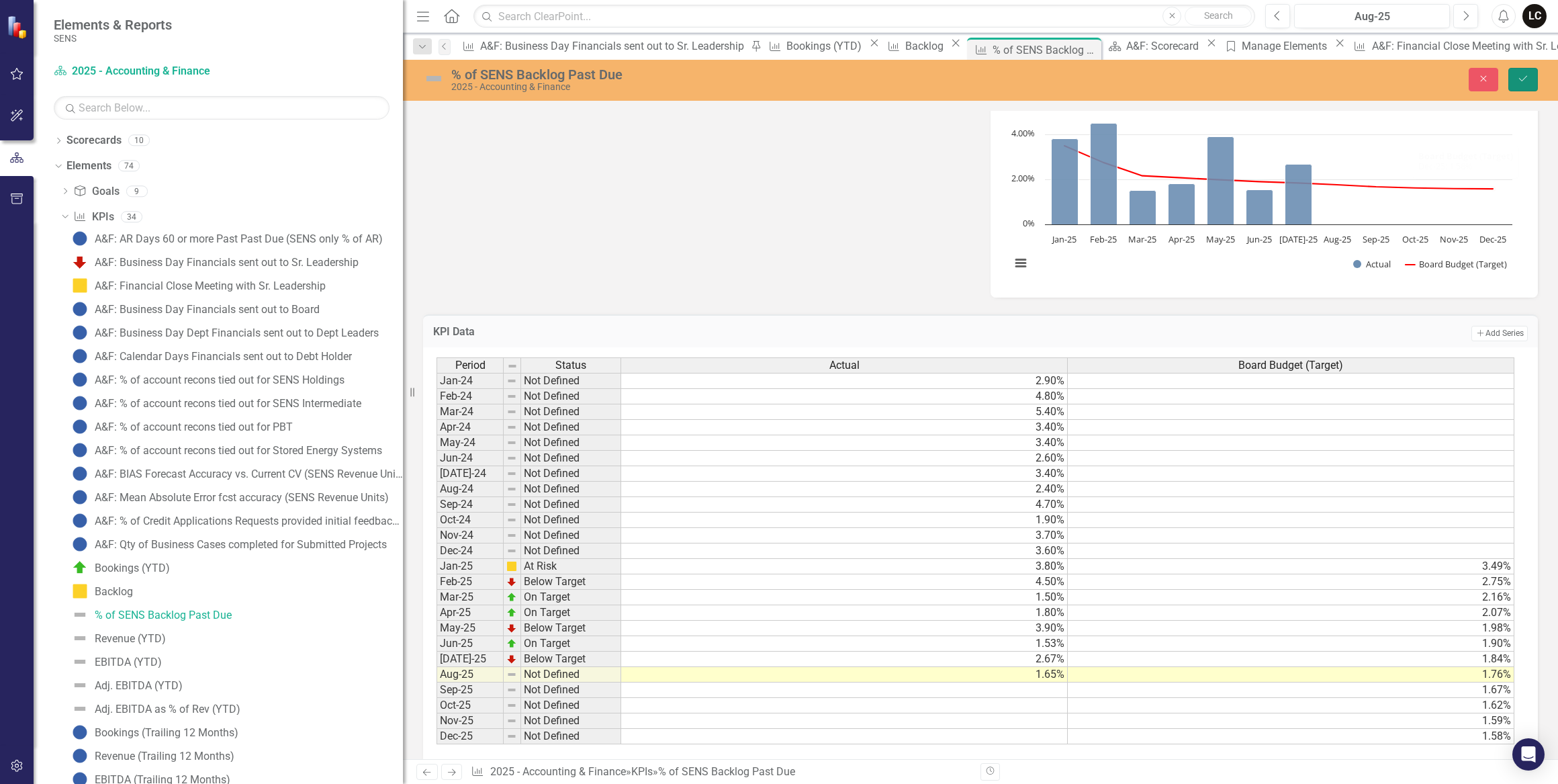
click at [1520, 76] on icon "Save" at bounding box center [1523, 78] width 12 height 9
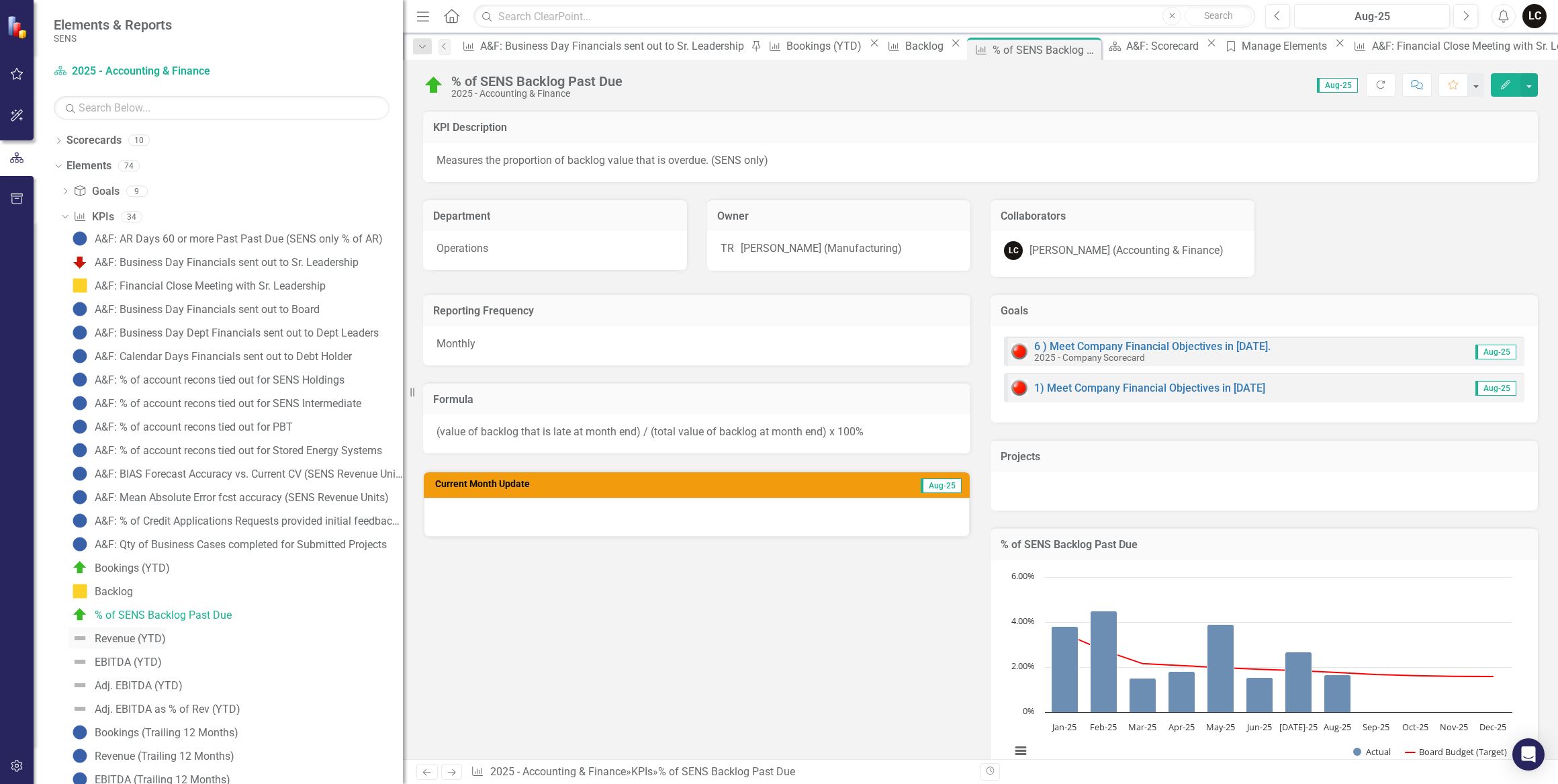
click at [137, 635] on div "Revenue (YTD)" at bounding box center [130, 638] width 71 height 12
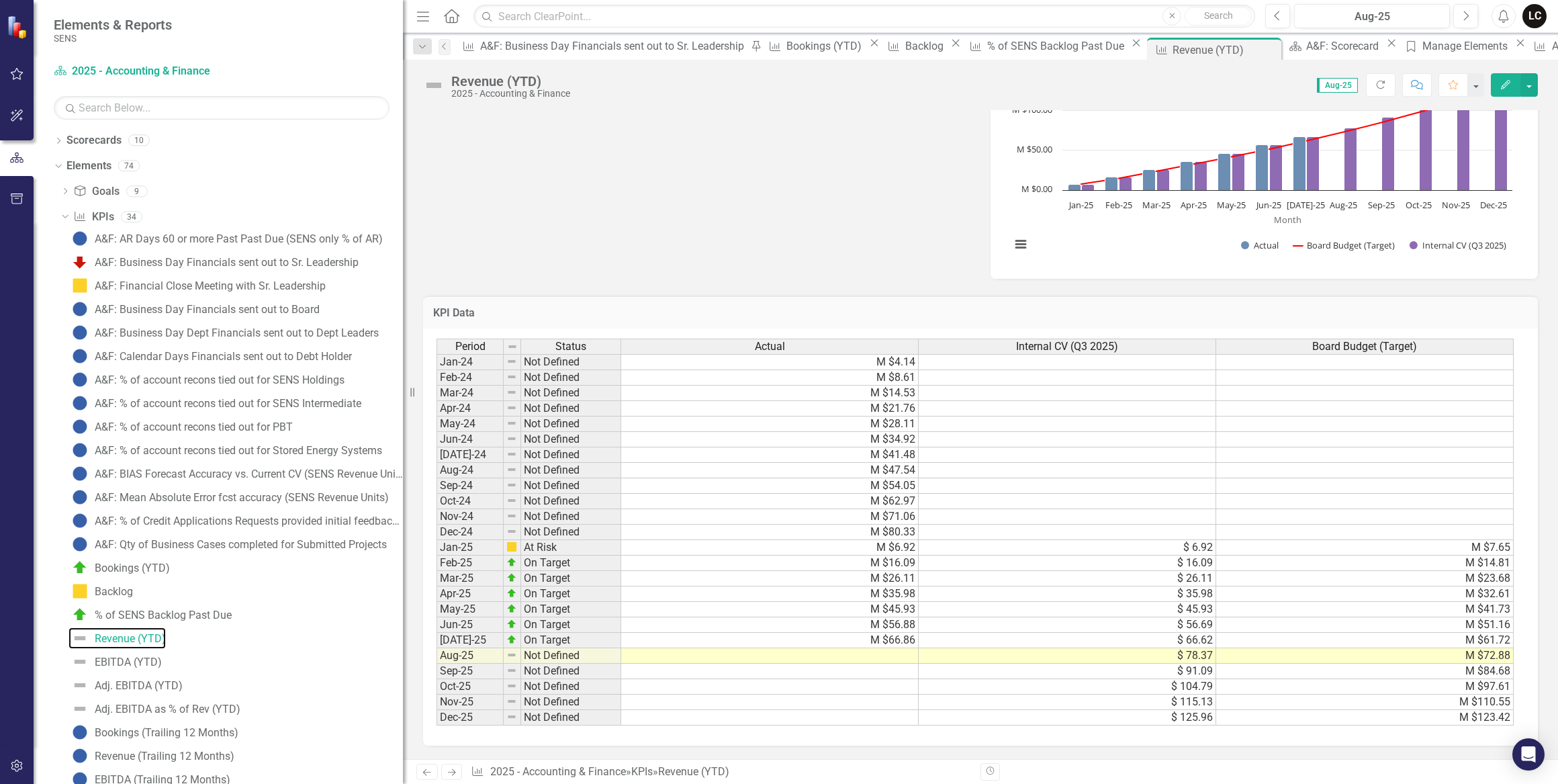
scroll to position [587, 0]
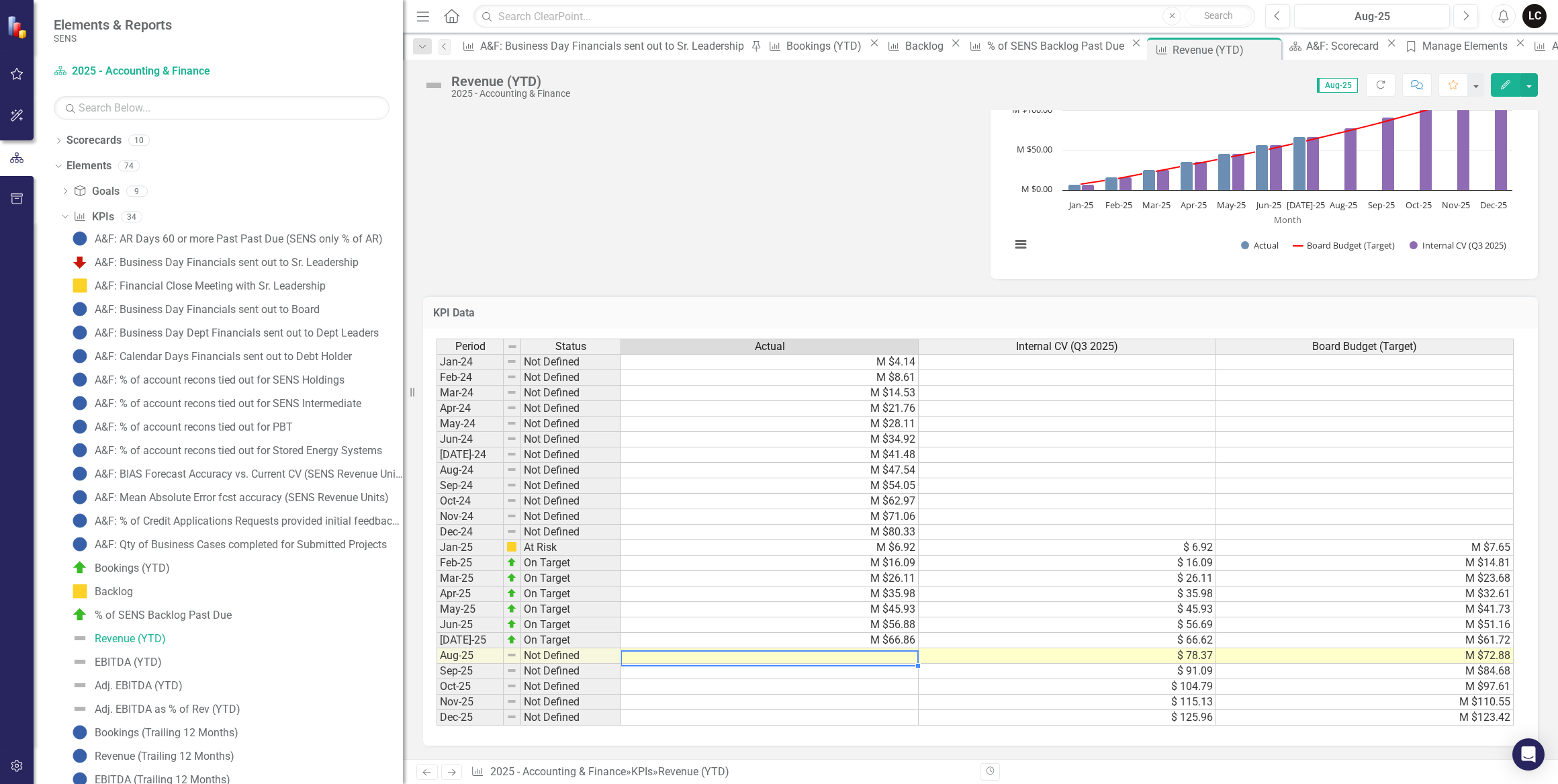
click at [897, 651] on td at bounding box center [770, 656] width 297 height 15
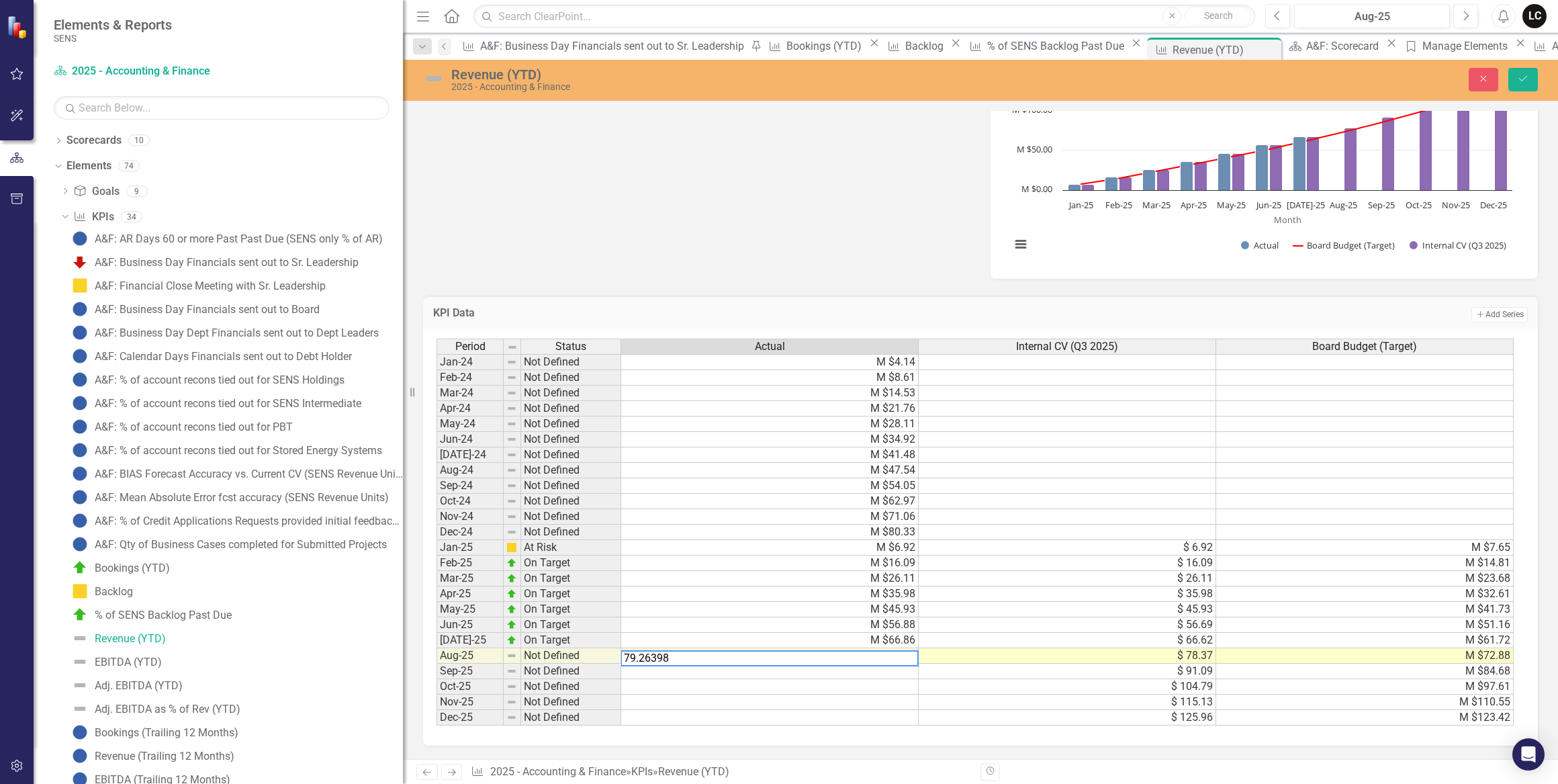
type textarea "79.263989"
click at [1529, 77] on icon "Save" at bounding box center [1523, 78] width 12 height 9
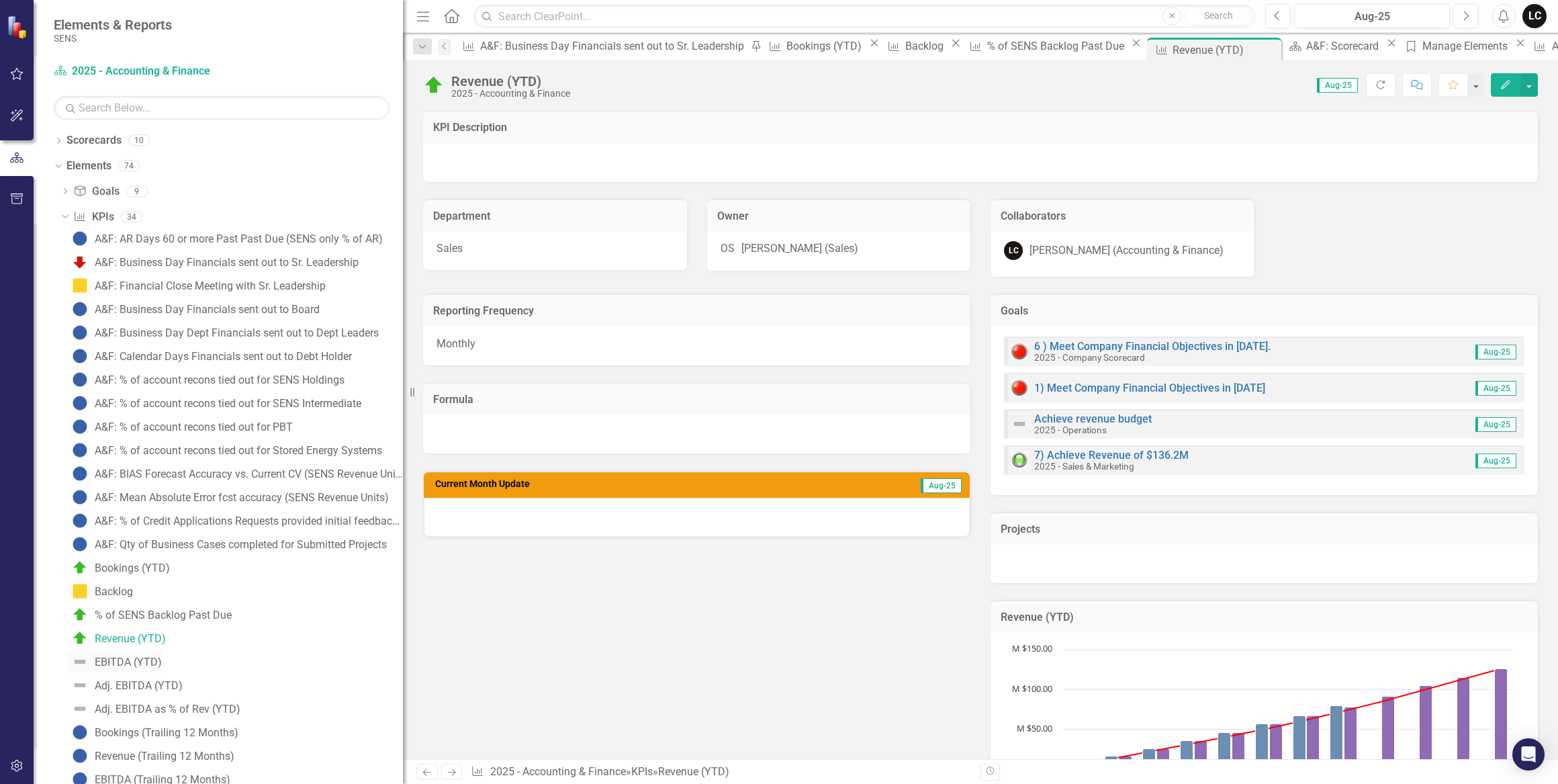
click at [122, 658] on div "EBITDA (YTD)" at bounding box center [128, 662] width 67 height 12
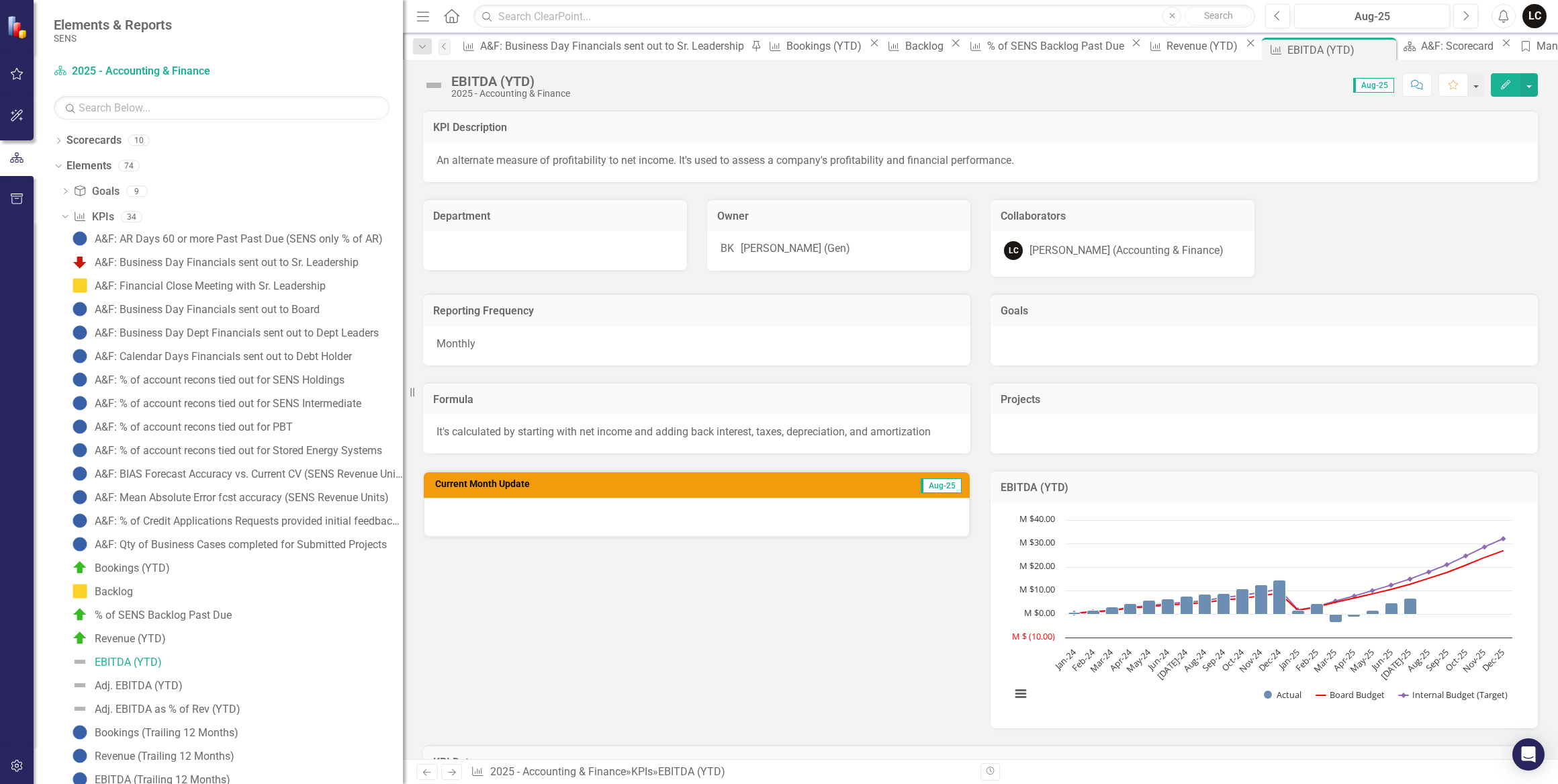
click at [886, 588] on div "Reporting Frequency Monthly Formula It's calculated by starting with net income…" at bounding box center [981, 502] width 1135 height 451
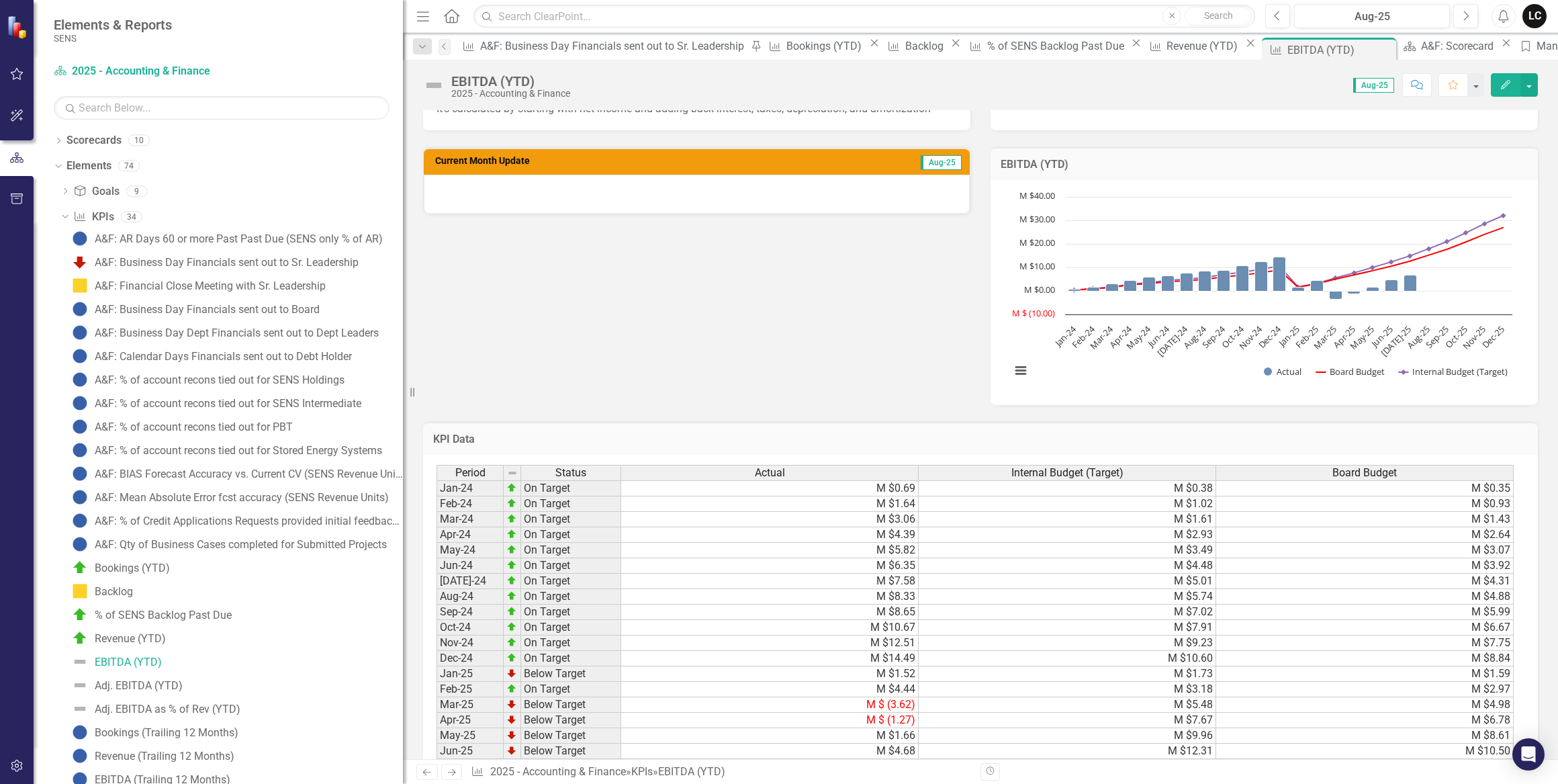
scroll to position [366, 0]
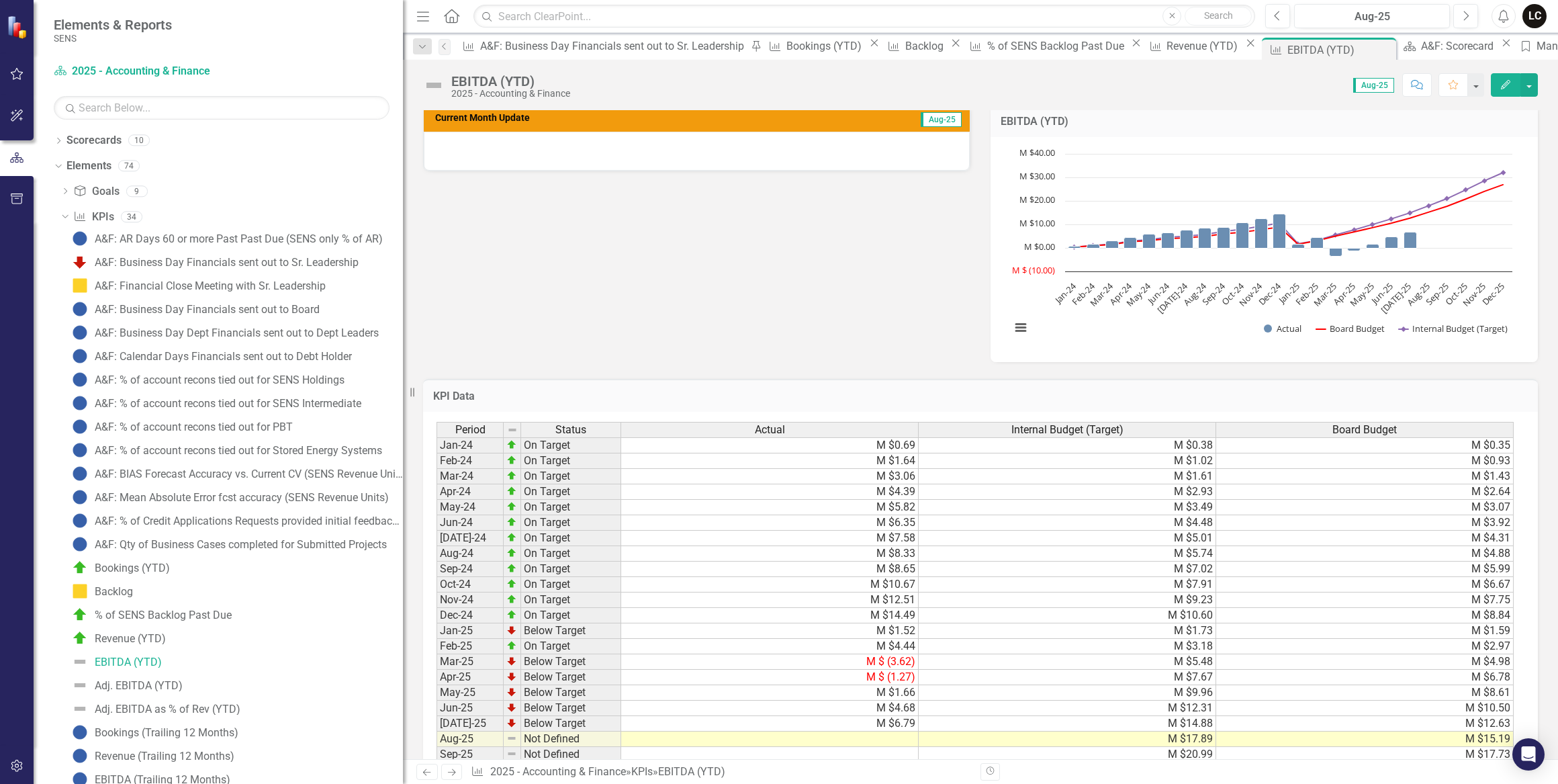
click at [871, 710] on td "M $4.68" at bounding box center [770, 708] width 297 height 15
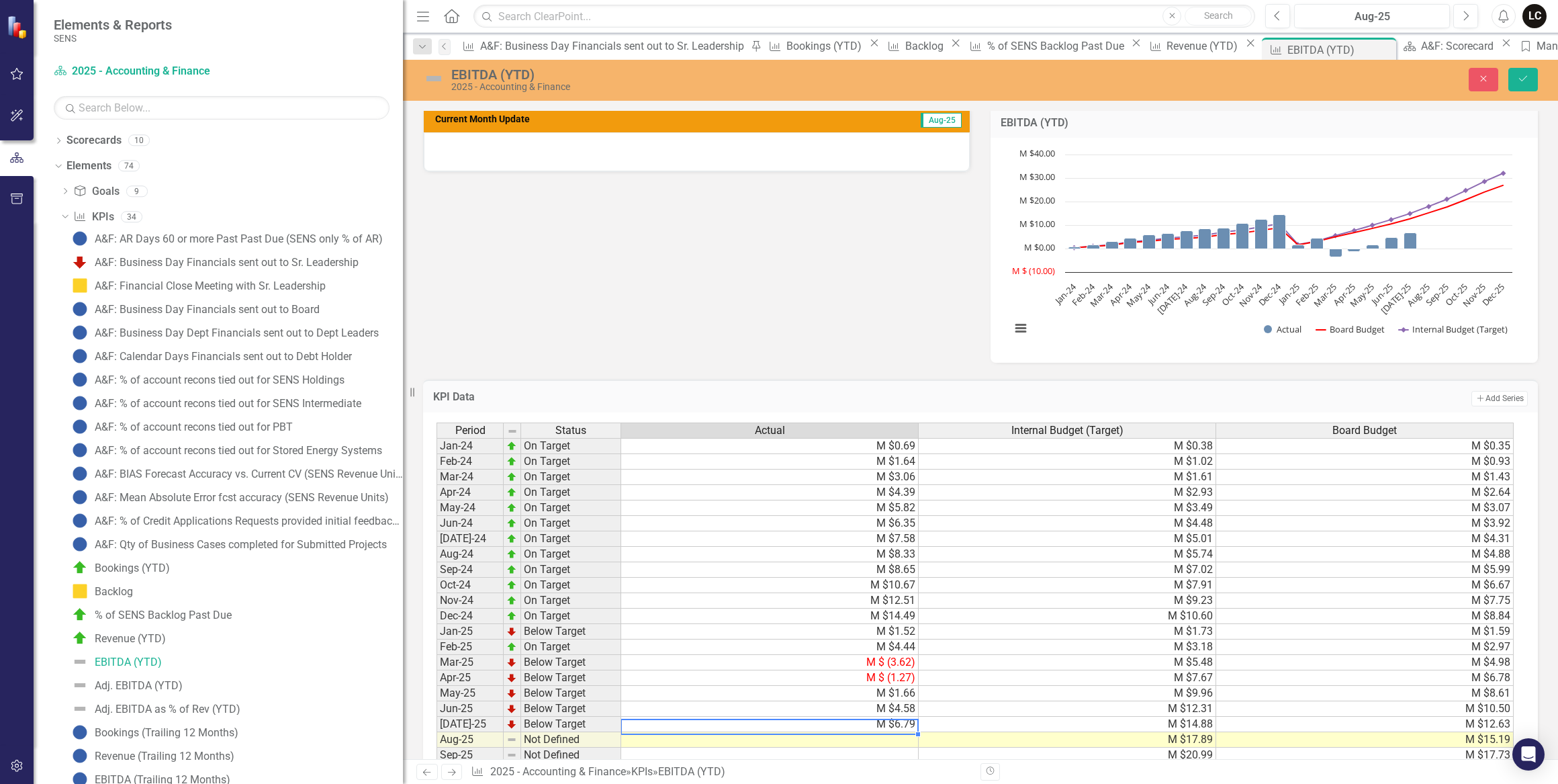
click at [915, 737] on td at bounding box center [770, 740] width 297 height 15
click at [907, 725] on td "M $6.79" at bounding box center [770, 724] width 297 height 15
type textarea "6.862956"
click at [909, 739] on td at bounding box center [770, 740] width 297 height 15
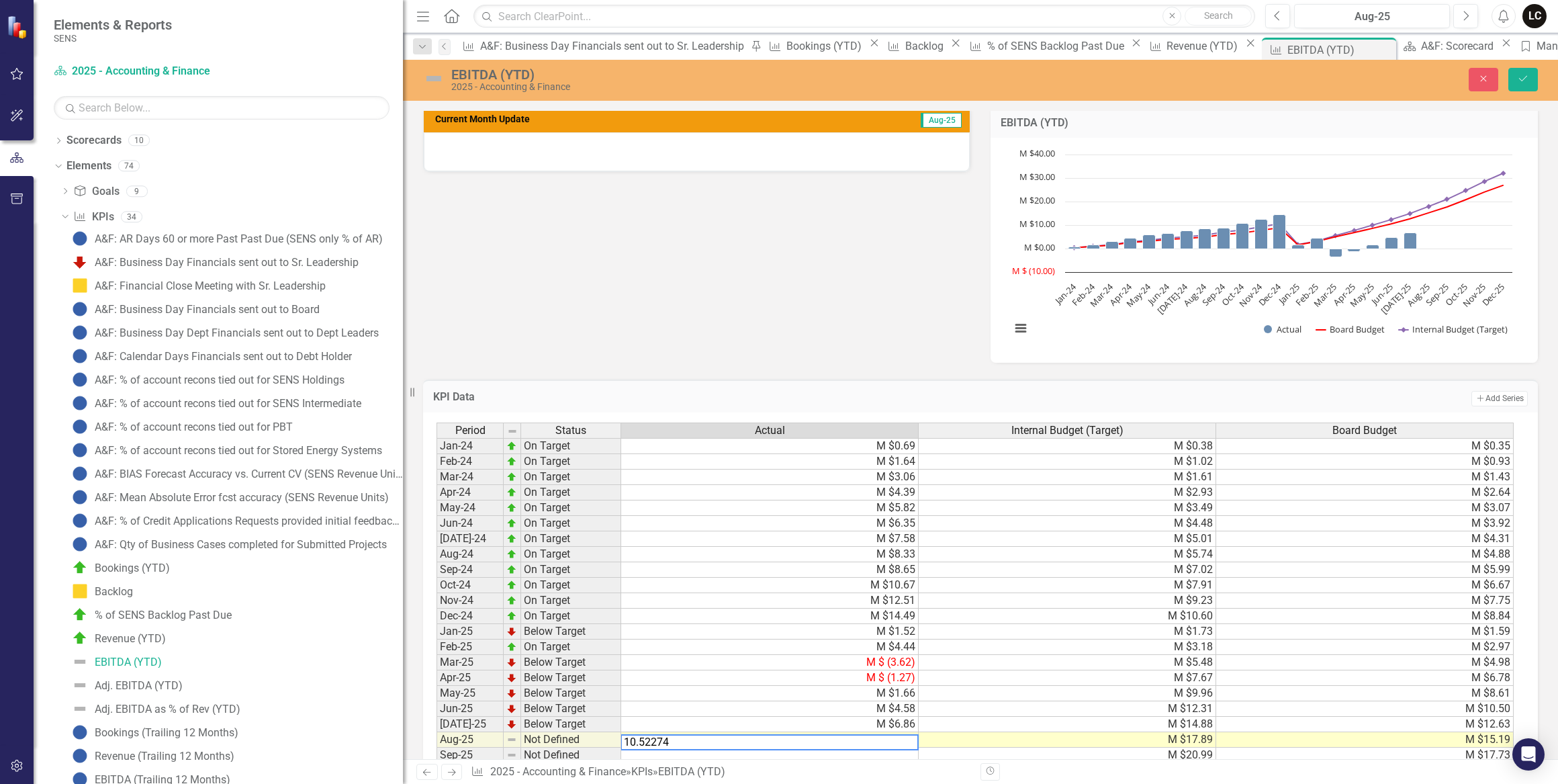
type textarea "10.522749"
click at [1530, 80] on button "Save" at bounding box center [1523, 80] width 29 height 23
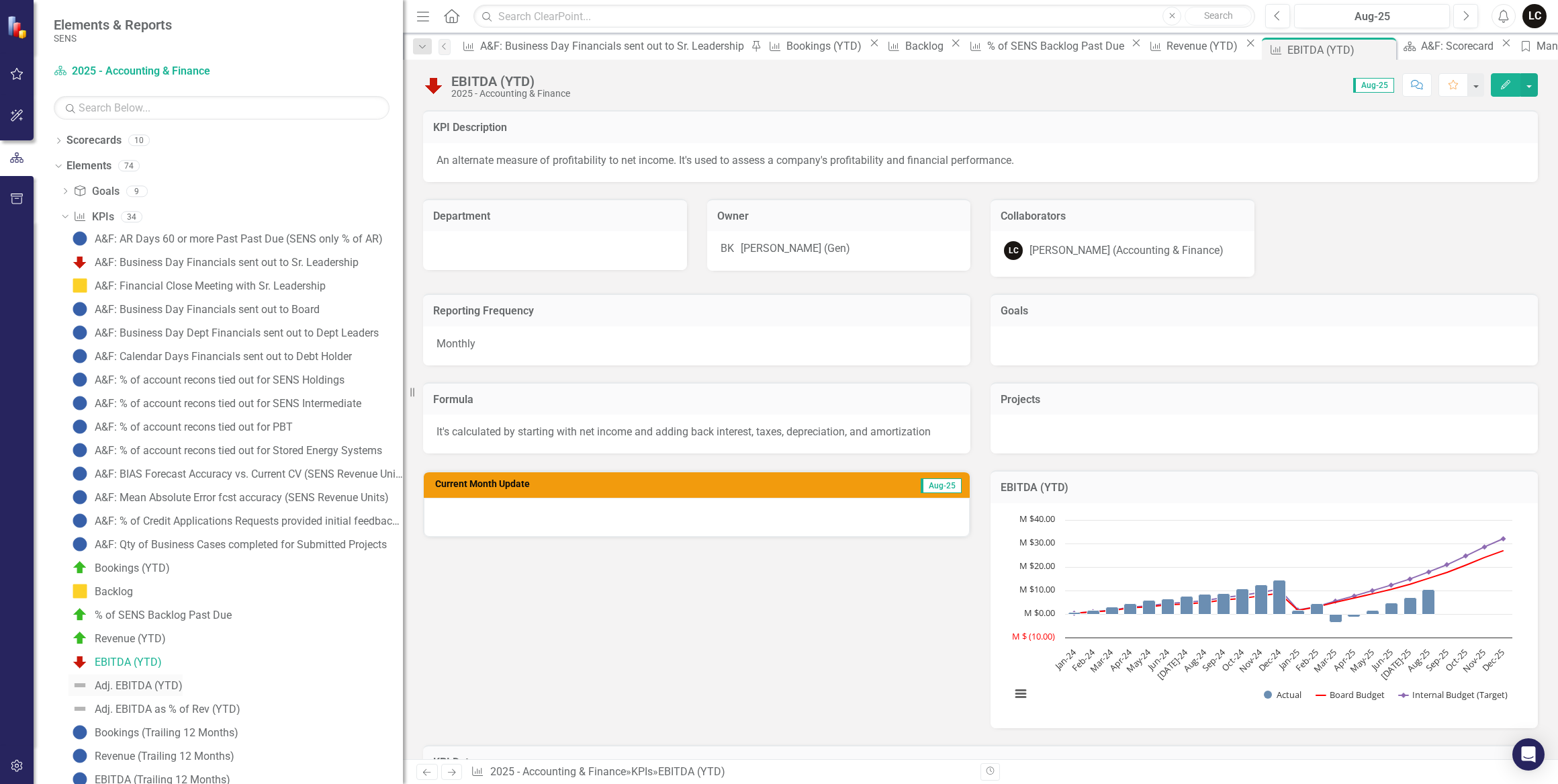
click at [126, 682] on div "Adj. EBITDA (YTD)" at bounding box center [139, 686] width 88 height 12
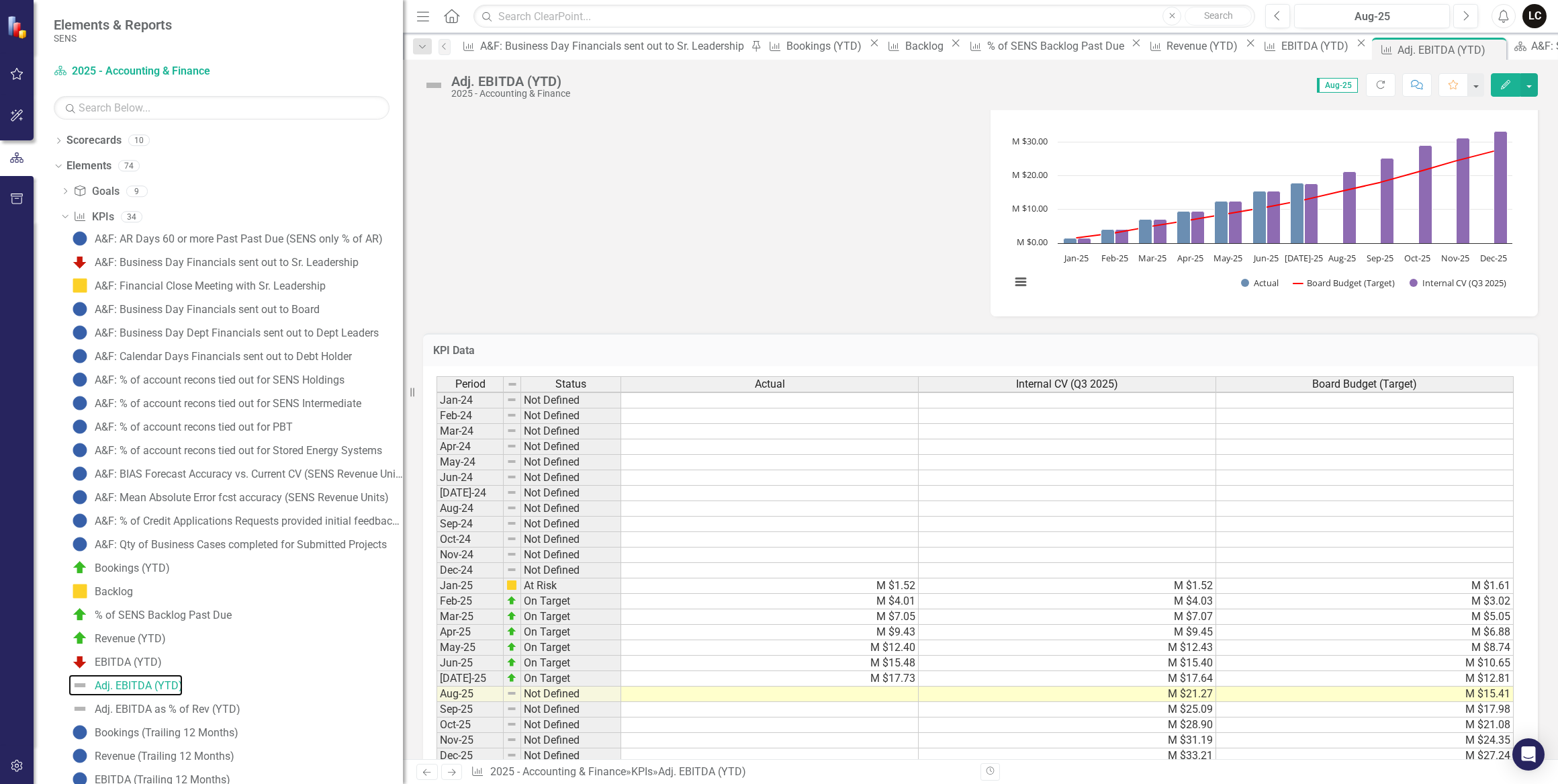
scroll to position [509, 0]
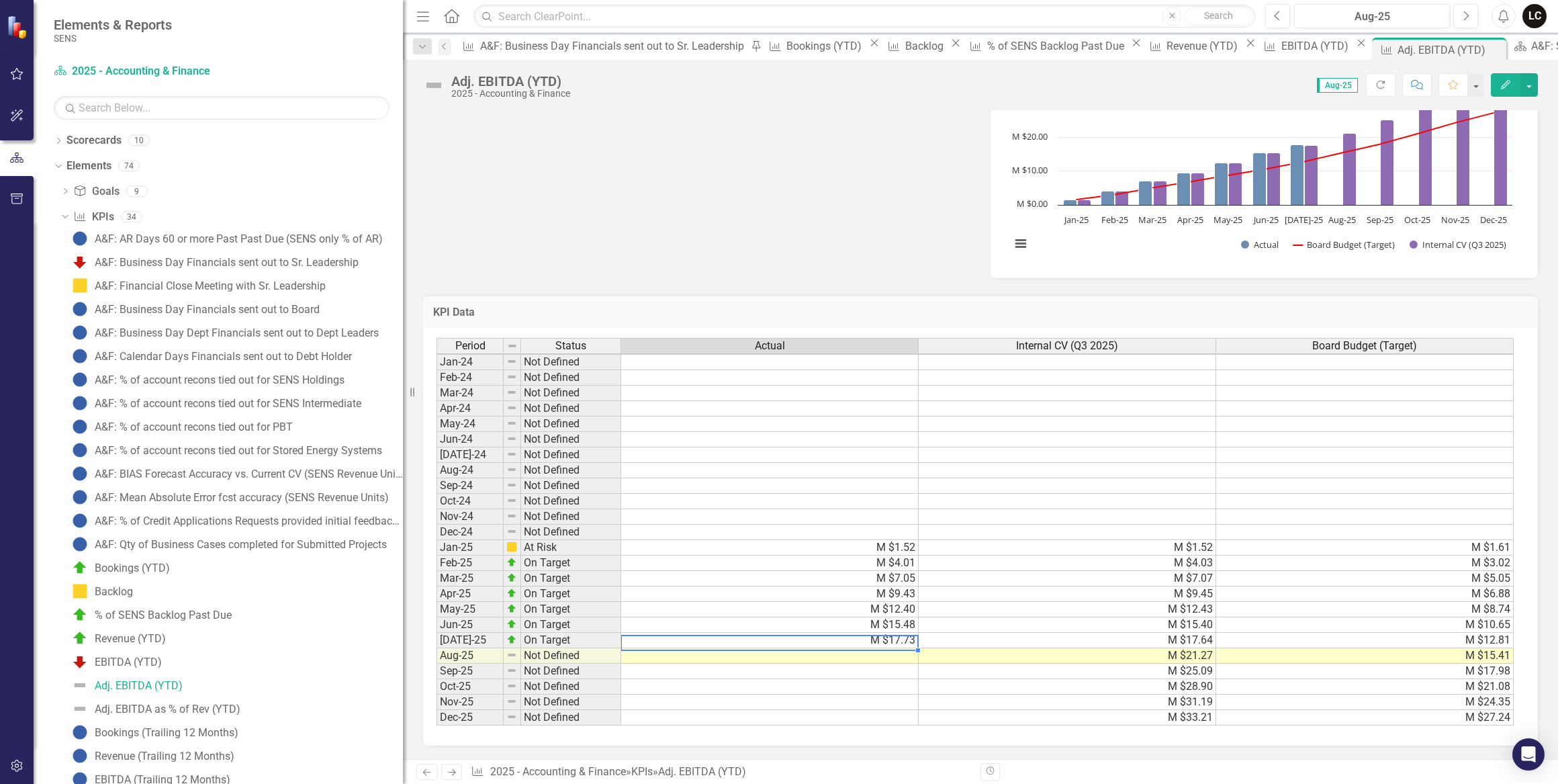
click at [867, 632] on td "M $17.73" at bounding box center [770, 640] width 297 height 15
click at [881, 618] on td "M $15.48" at bounding box center [770, 625] width 297 height 15
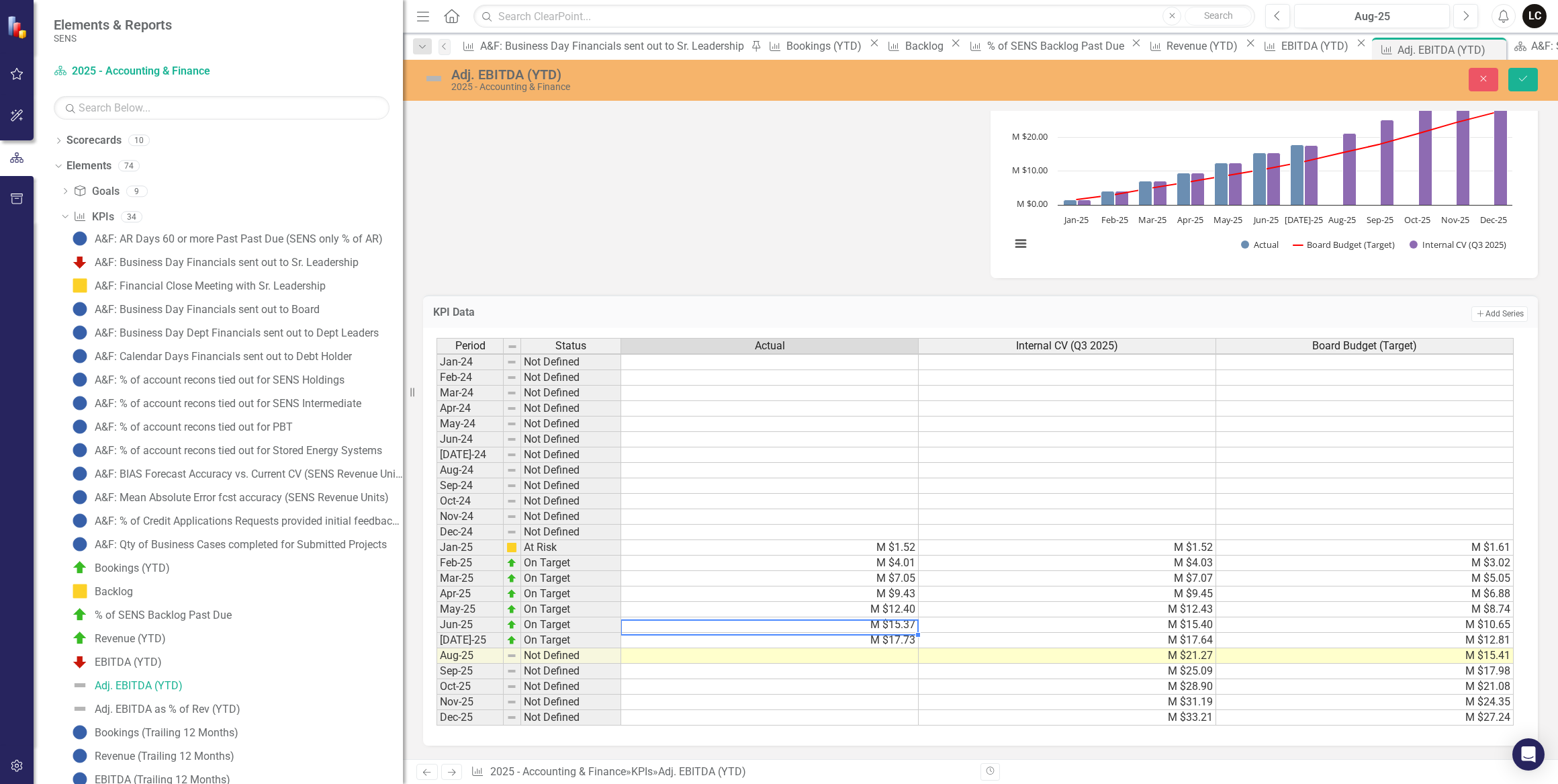
click at [904, 632] on td "M $17.73" at bounding box center [770, 640] width 297 height 15
click at [881, 649] on div at bounding box center [769, 650] width 297 height 2
click at [892, 632] on td "M $17.73" at bounding box center [770, 640] width 297 height 15
type textarea "17.731398"
click at [897, 648] on td at bounding box center [770, 656] width 297 height 15
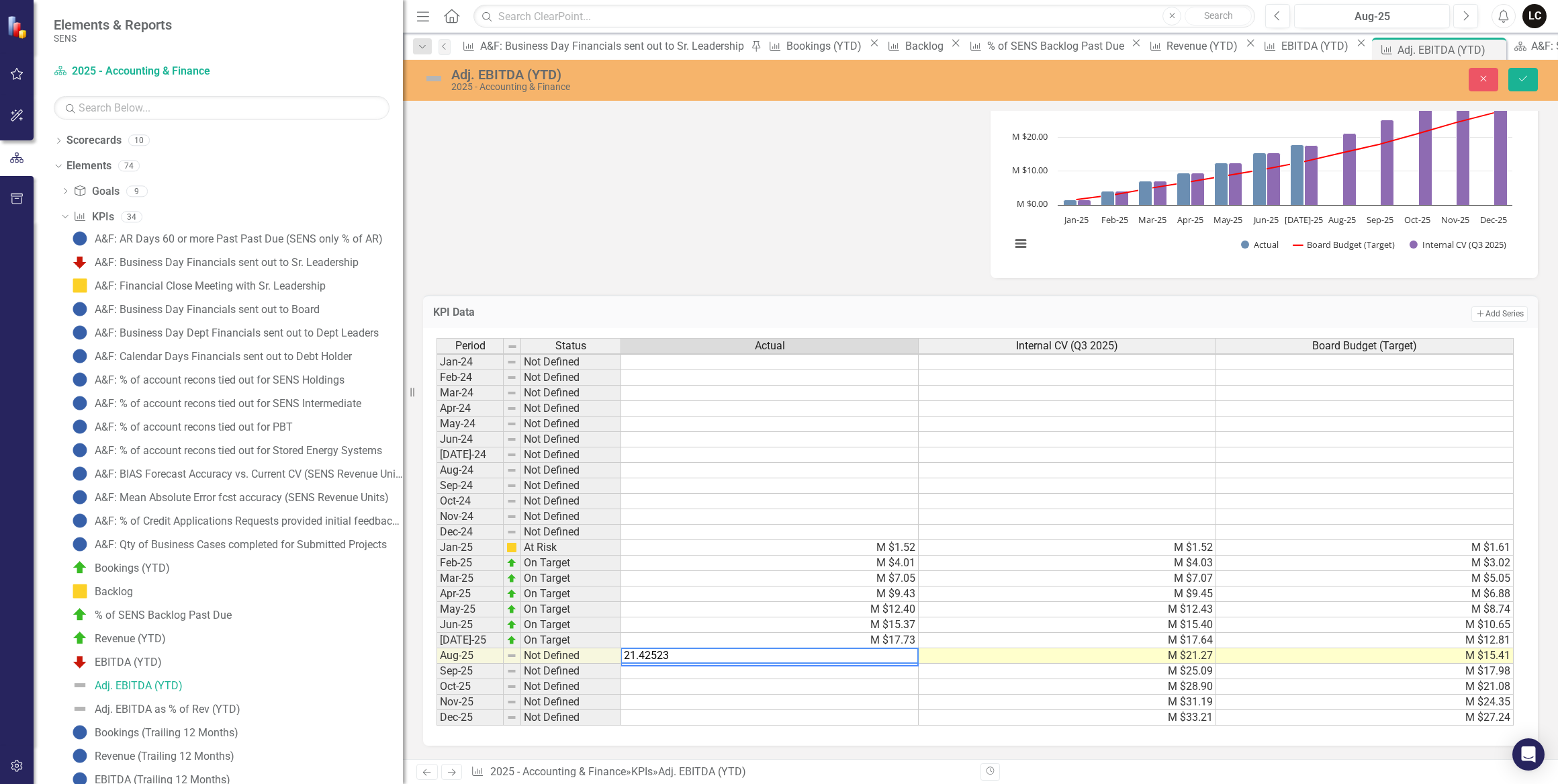
type textarea "21.425235"
click at [1525, 75] on icon "Save" at bounding box center [1523, 78] width 12 height 9
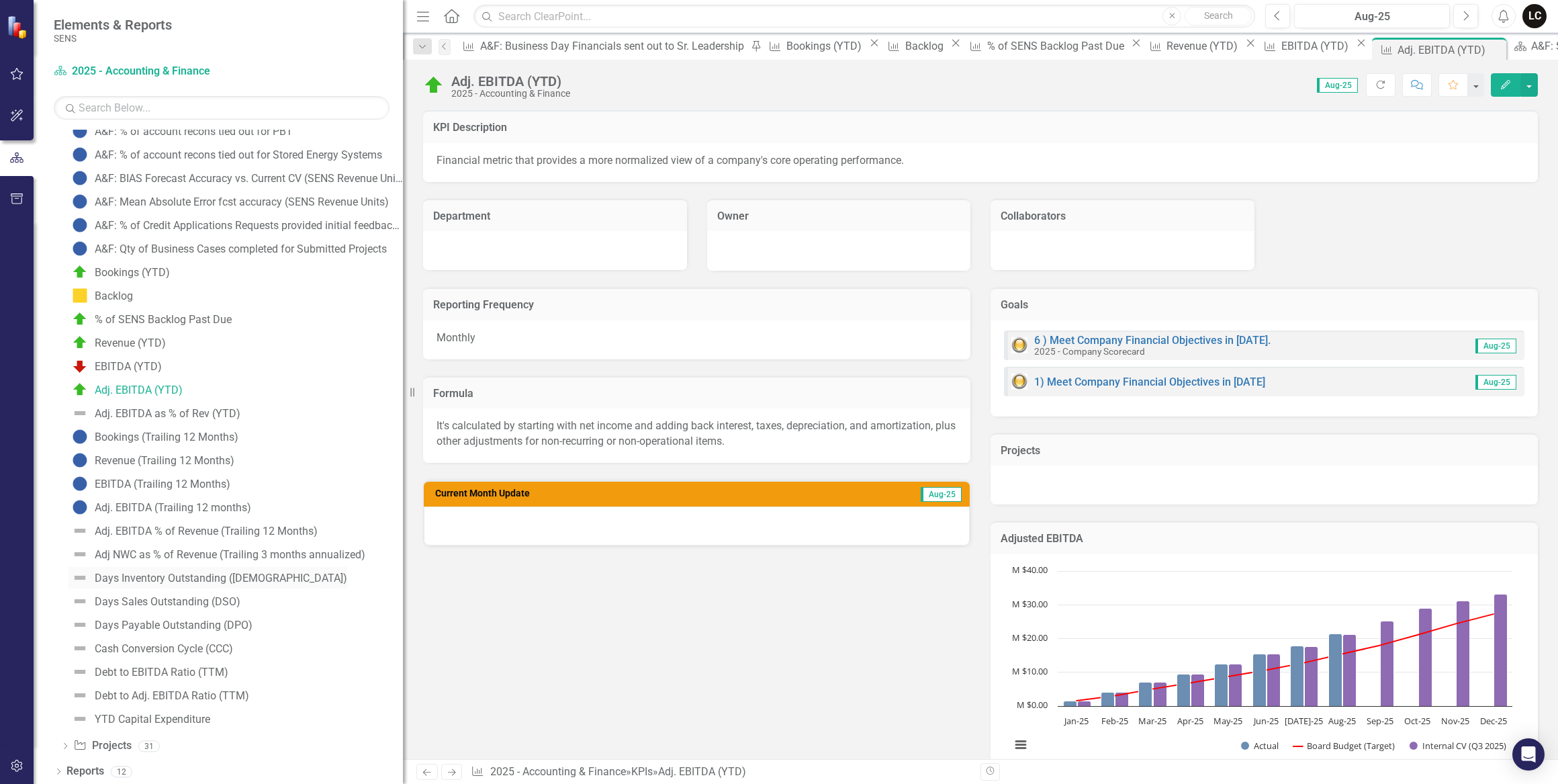
scroll to position [296, 0]
click at [128, 437] on div "Bookings (Trailing 12 Months)" at bounding box center [166, 437] width 144 height 12
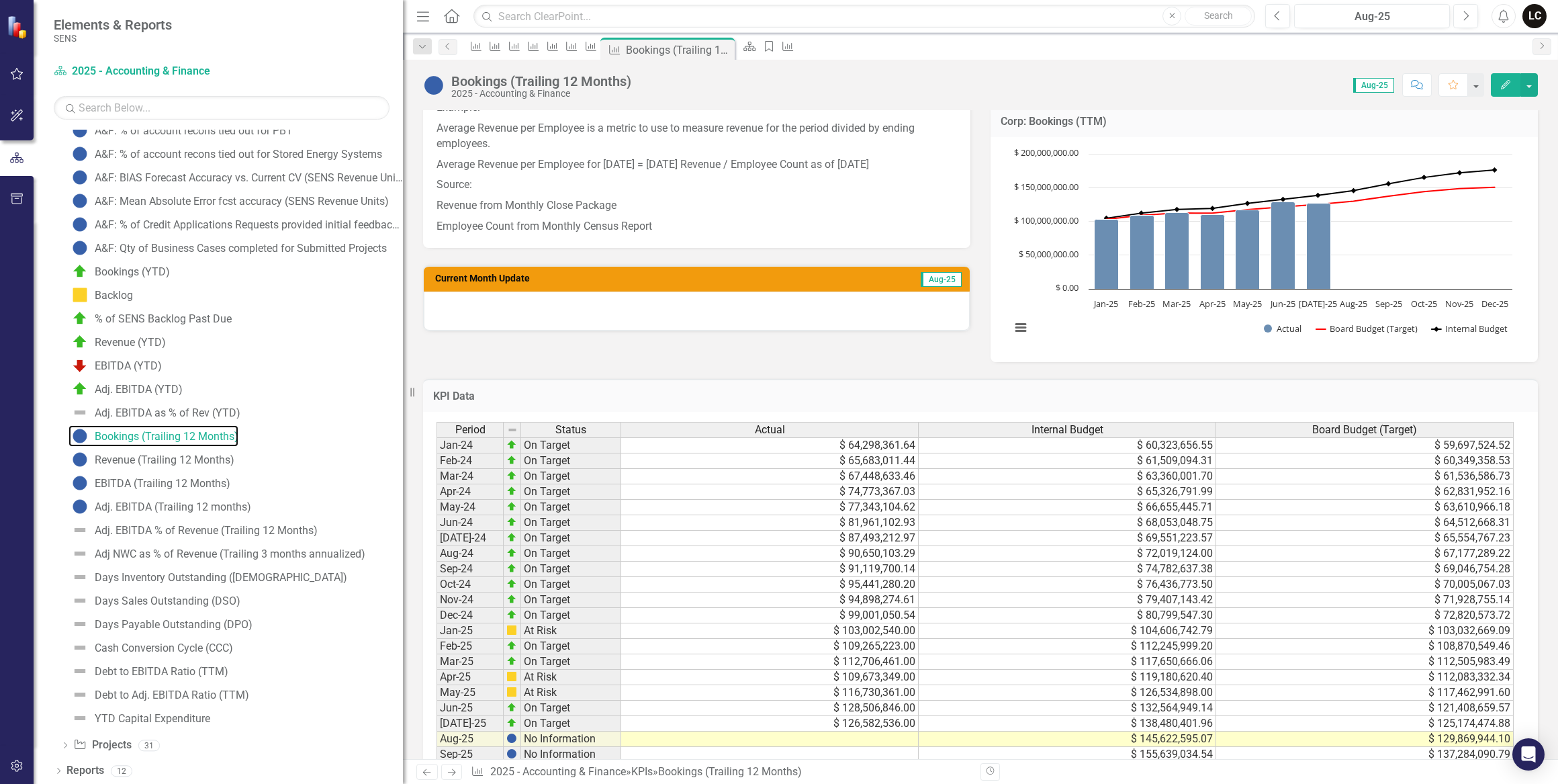
scroll to position [427, 0]
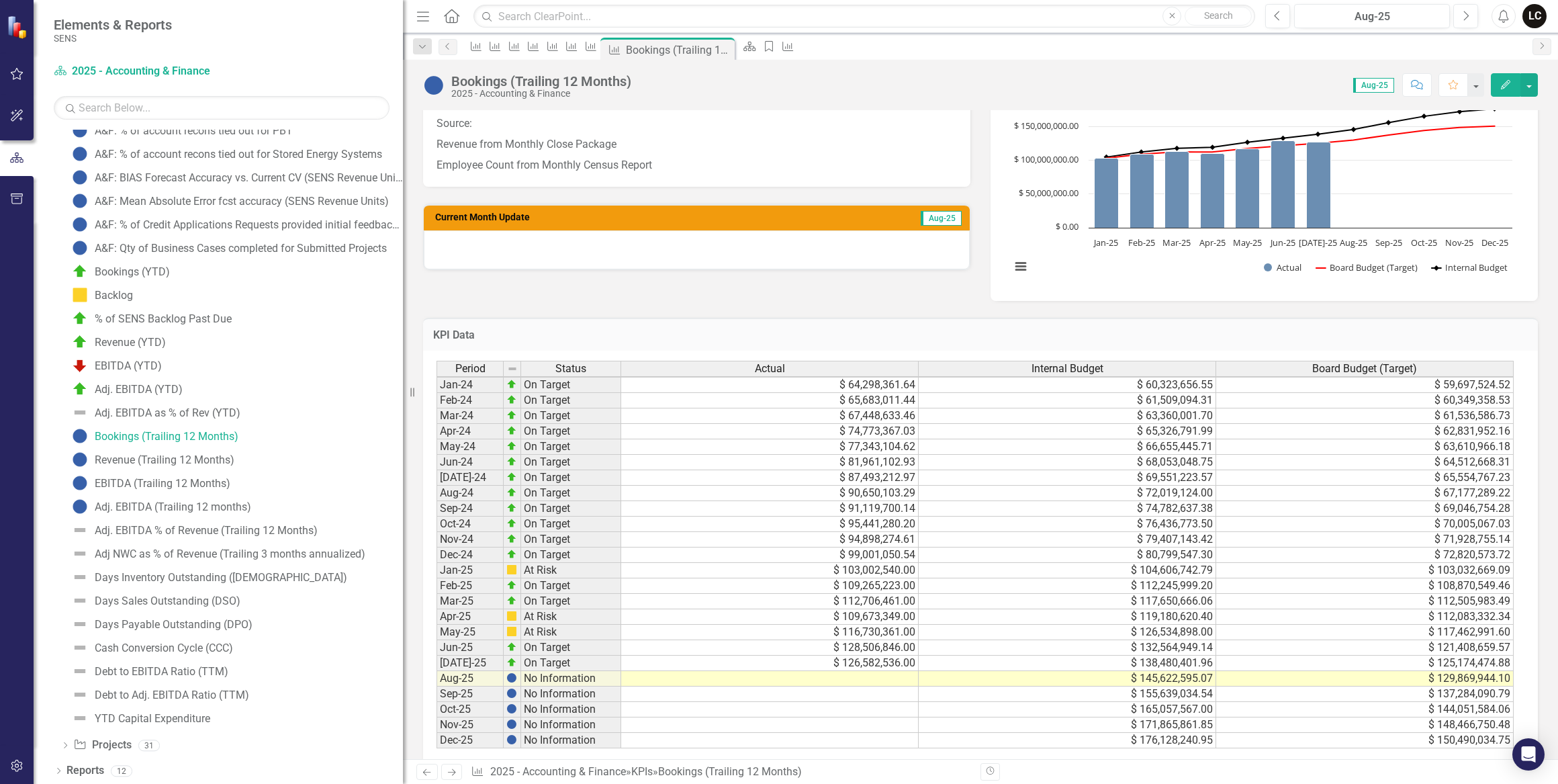
click at [437, 684] on div "Period Status Actual Internal Budget Board Budget (Target) Jan-24 On Target $ 6…" at bounding box center [437, 554] width 0 height 388
click at [437, 668] on div "Period Status Actual Internal Budget Board Budget (Target) Jan-24 On Target $ 6…" at bounding box center [437, 554] width 0 height 388
click at [838, 675] on td at bounding box center [770, 679] width 297 height 15
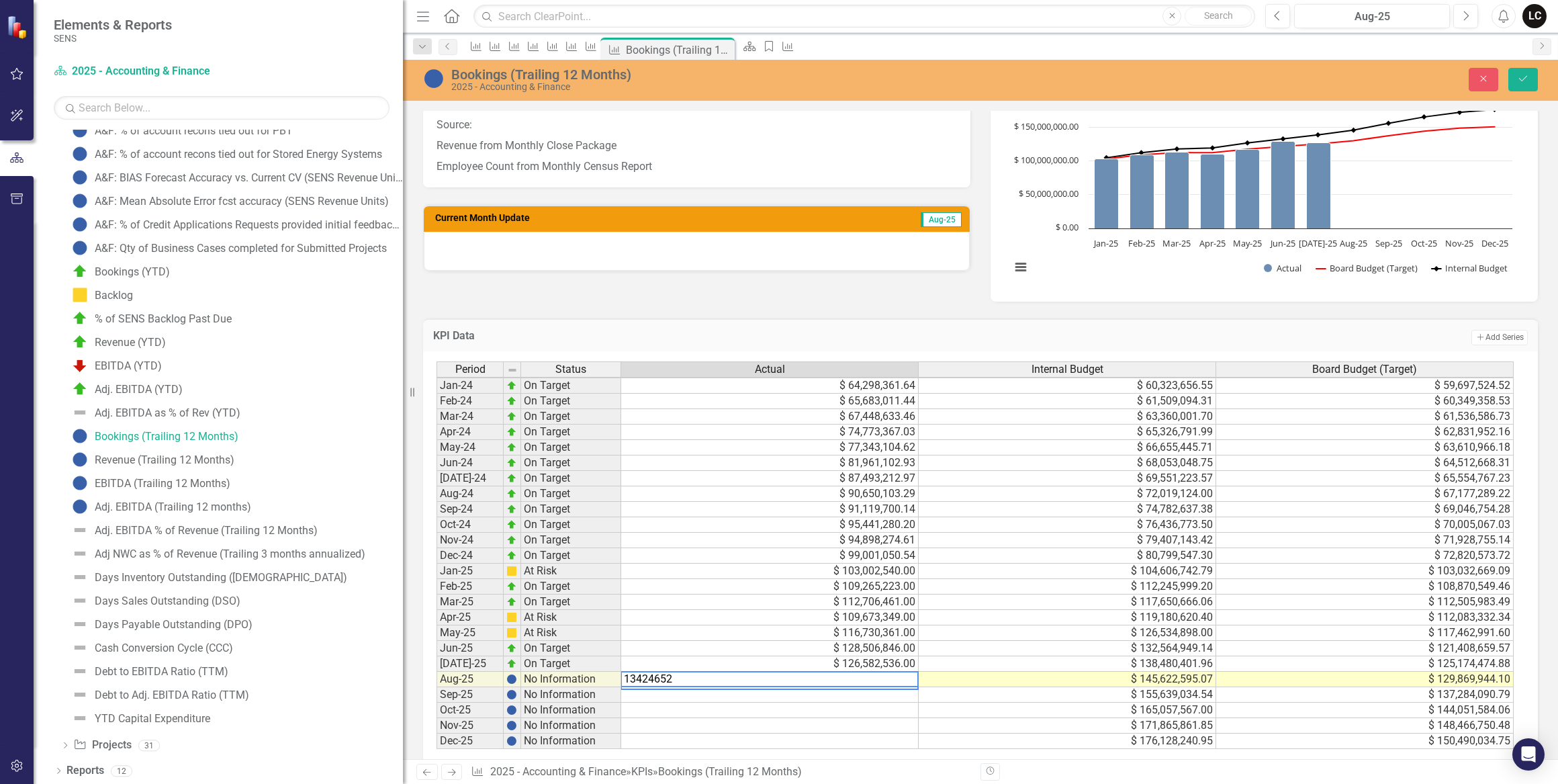
type textarea "134246525"
click at [1519, 83] on icon "Save" at bounding box center [1523, 78] width 12 height 9
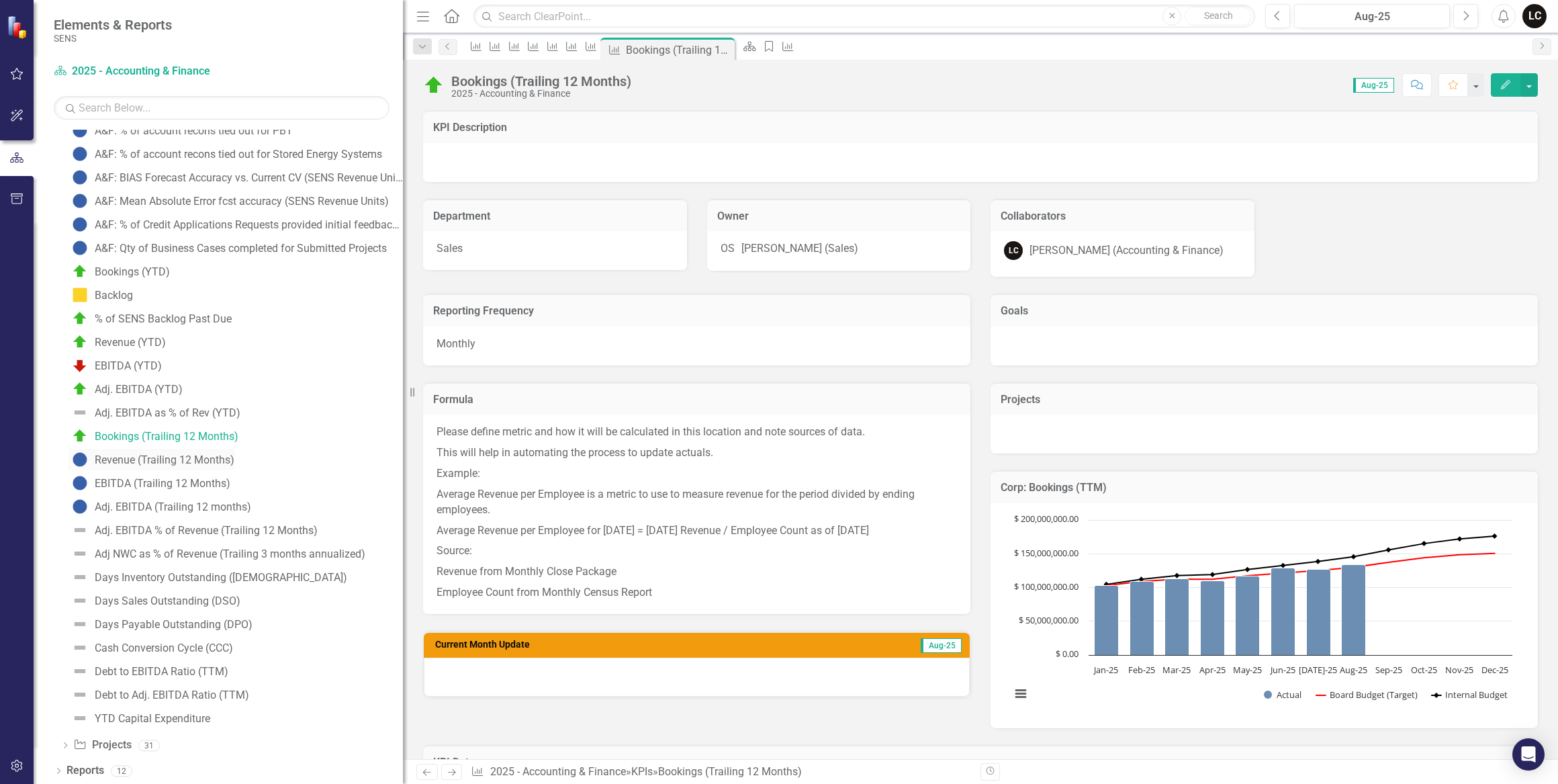
click at [144, 454] on div "Revenue (Trailing 12 Months)" at bounding box center [164, 460] width 140 height 12
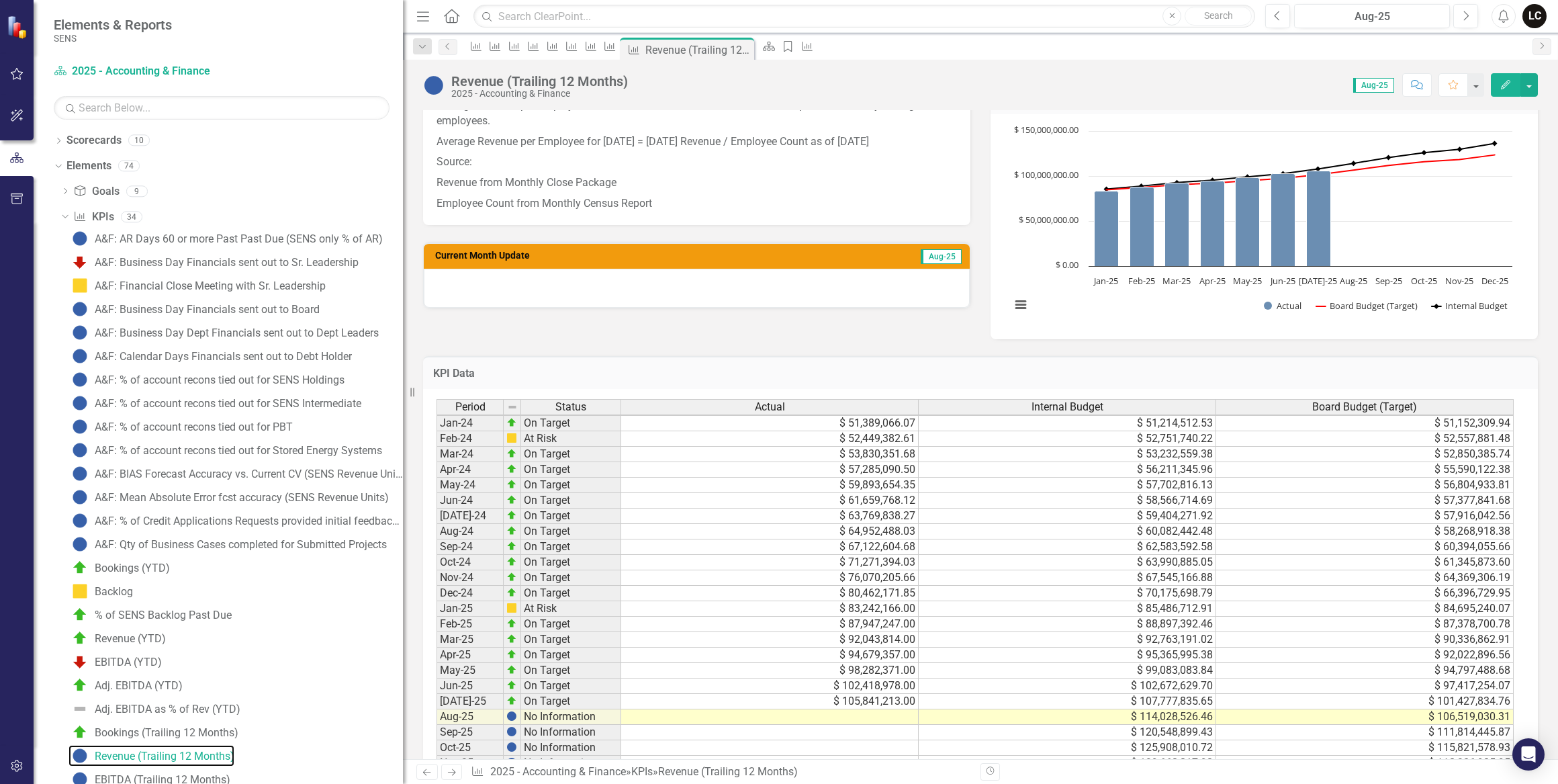
scroll to position [457, 0]
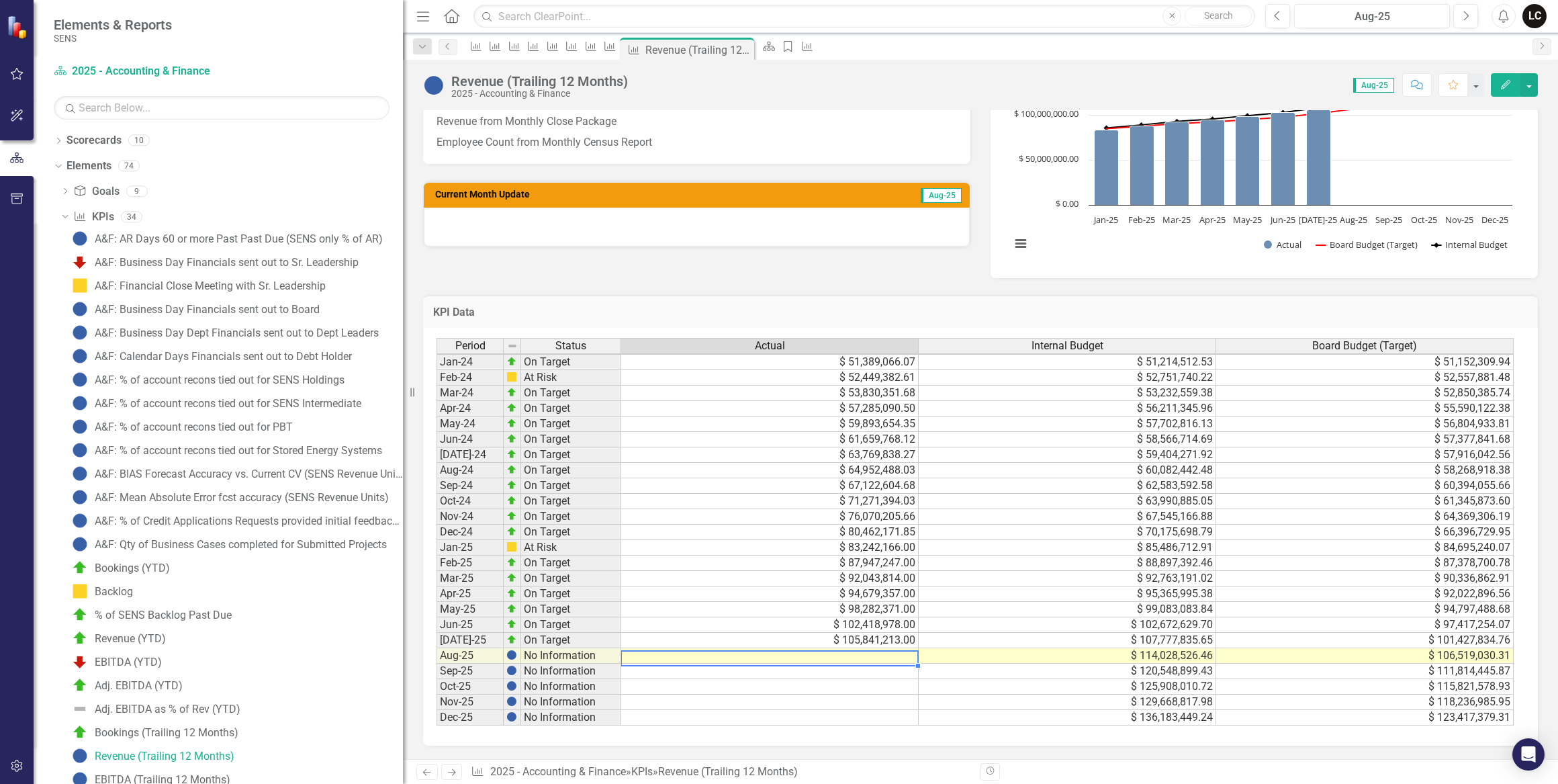
click at [881, 649] on td at bounding box center [770, 656] width 297 height 15
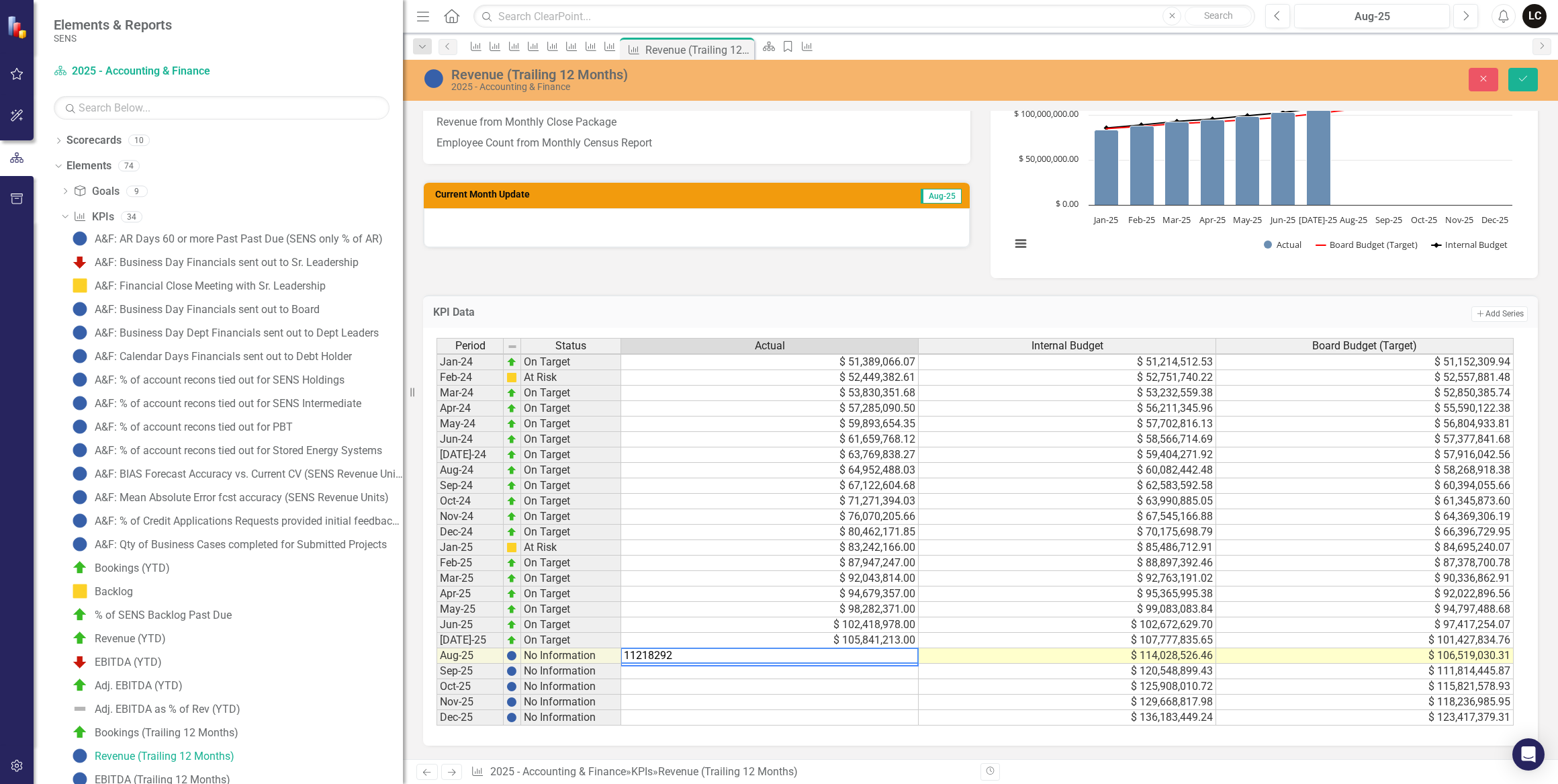
type textarea "112182927"
click at [1516, 70] on button "Save" at bounding box center [1523, 80] width 29 height 23
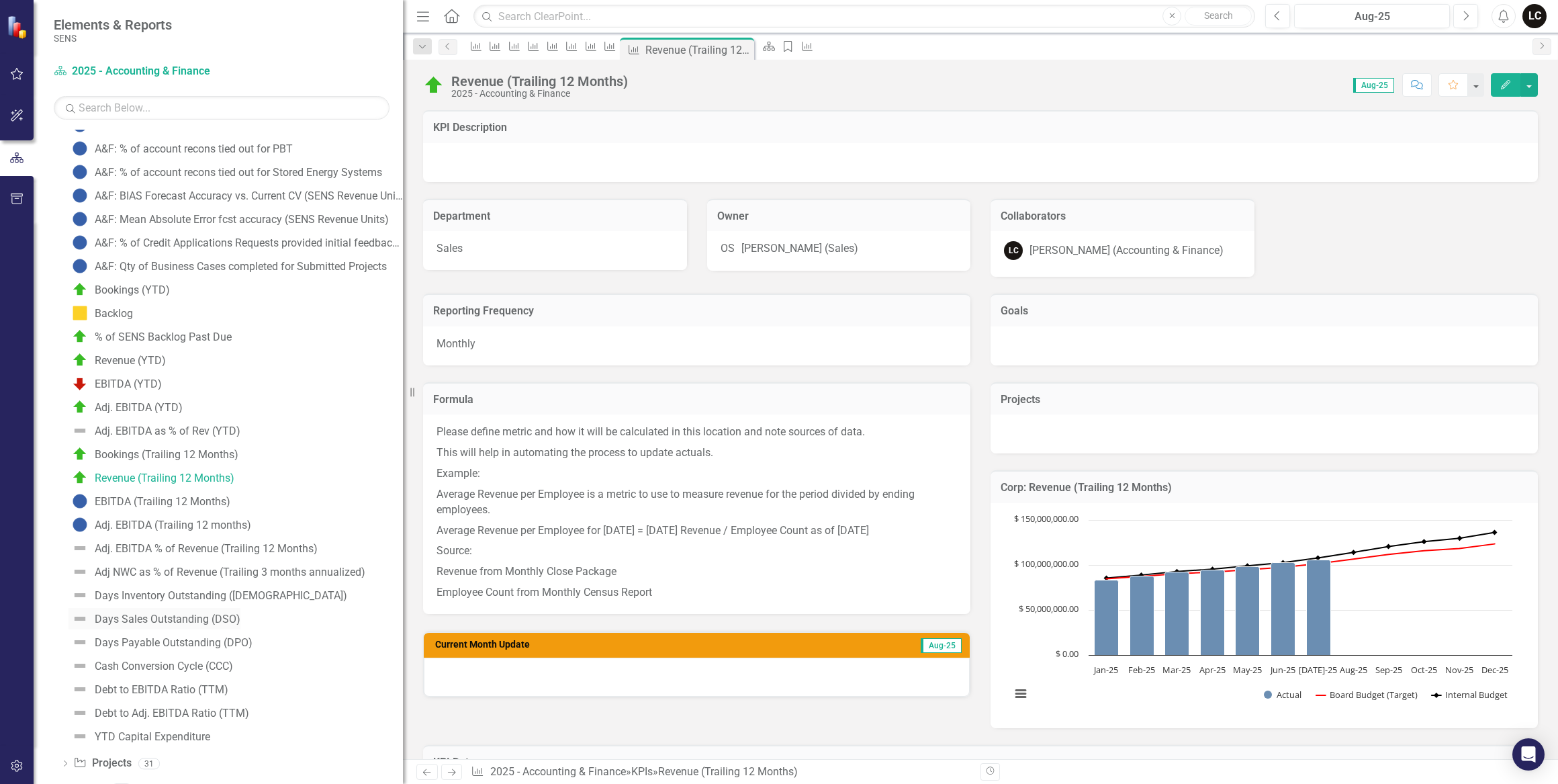
scroll to position [296, 0]
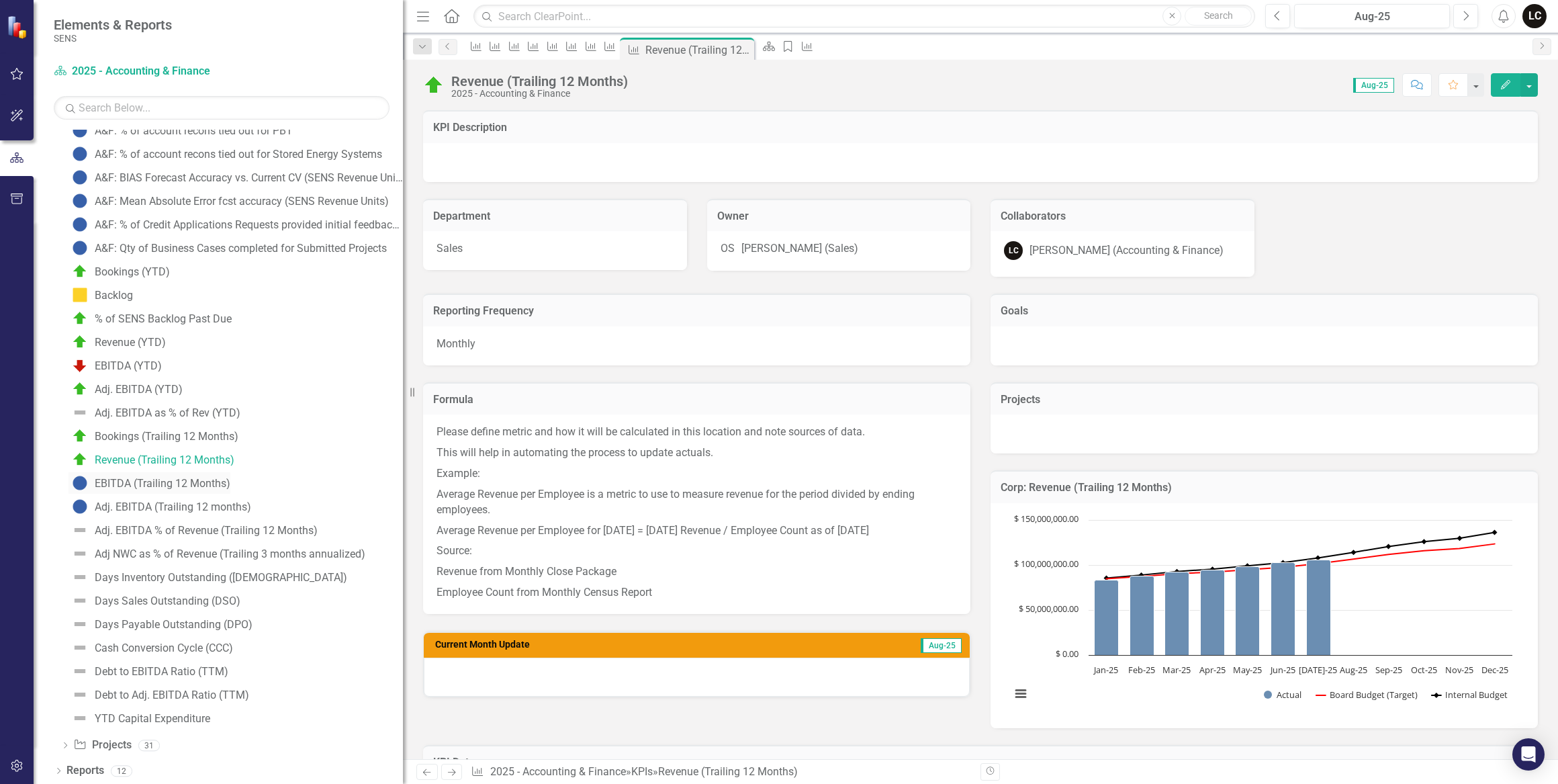
click at [118, 478] on div "EBITDA (Trailing 12 Months)" at bounding box center [162, 484] width 135 height 12
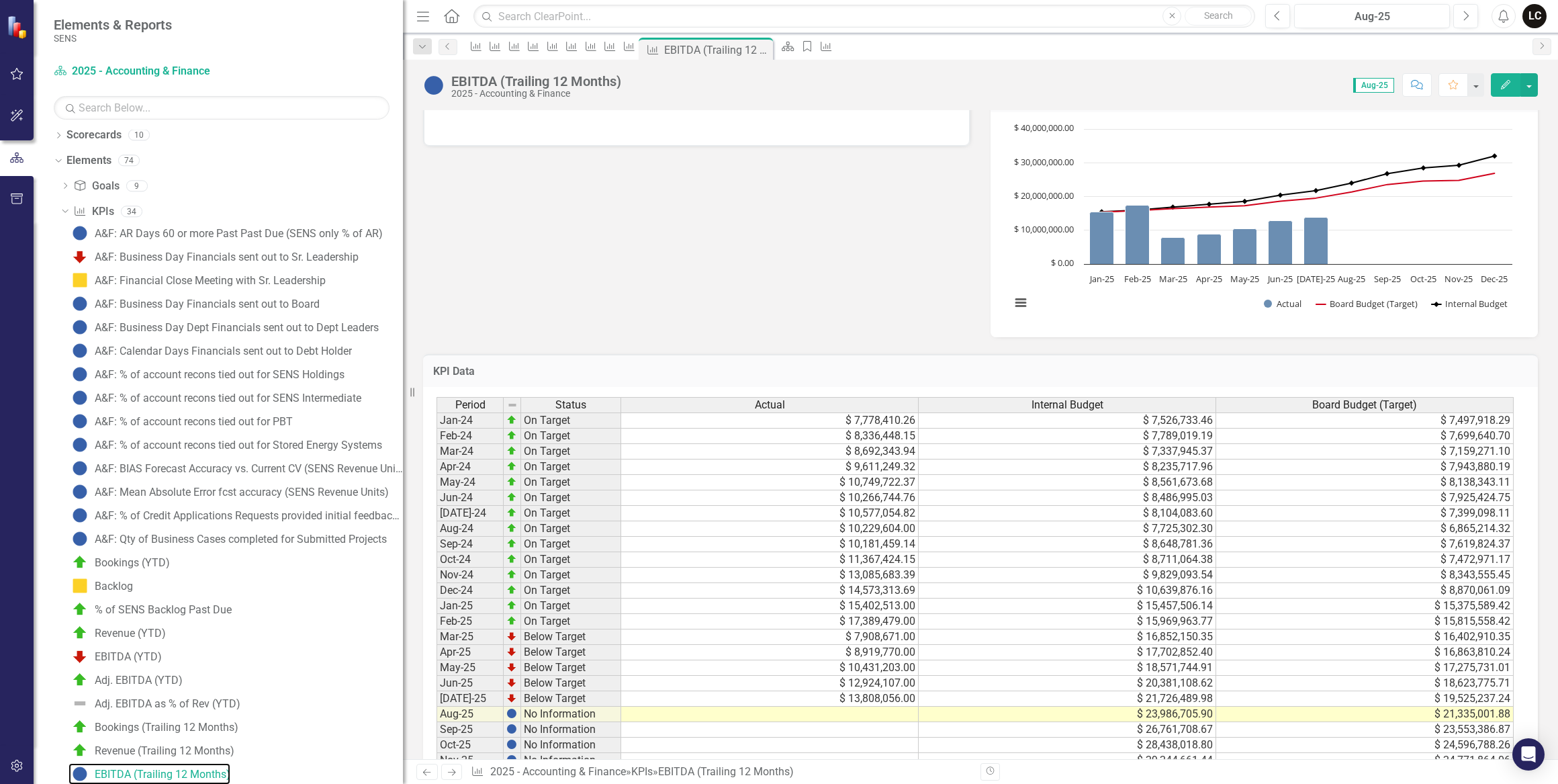
scroll to position [427, 0]
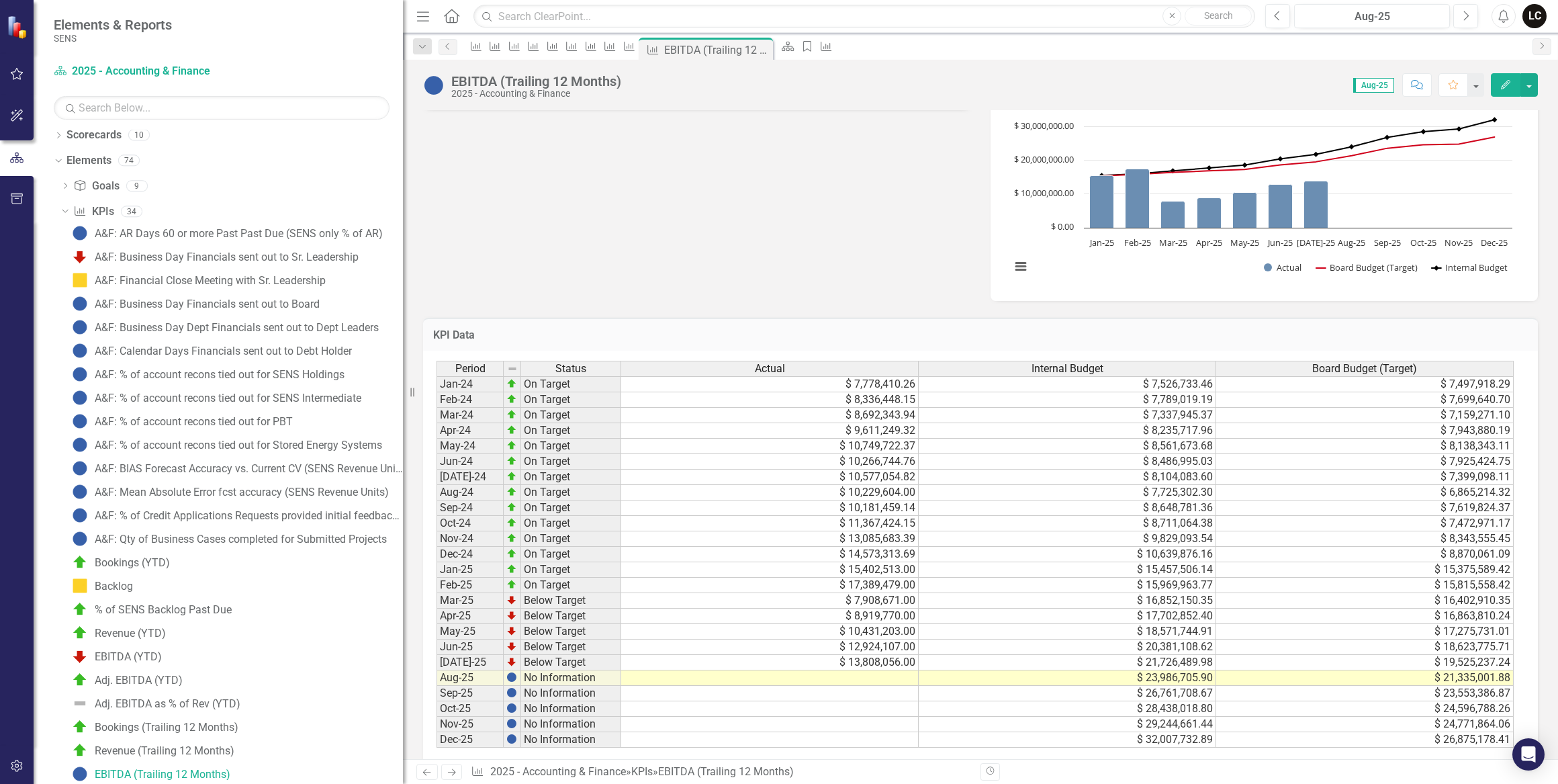
click at [437, 676] on div "Period Status Actual Internal Budget Board Budget (Target) Jan-24 On Target $ 7…" at bounding box center [437, 554] width 0 height 387
click at [885, 646] on td "$ 12,924,107.00" at bounding box center [770, 647] width 297 height 15
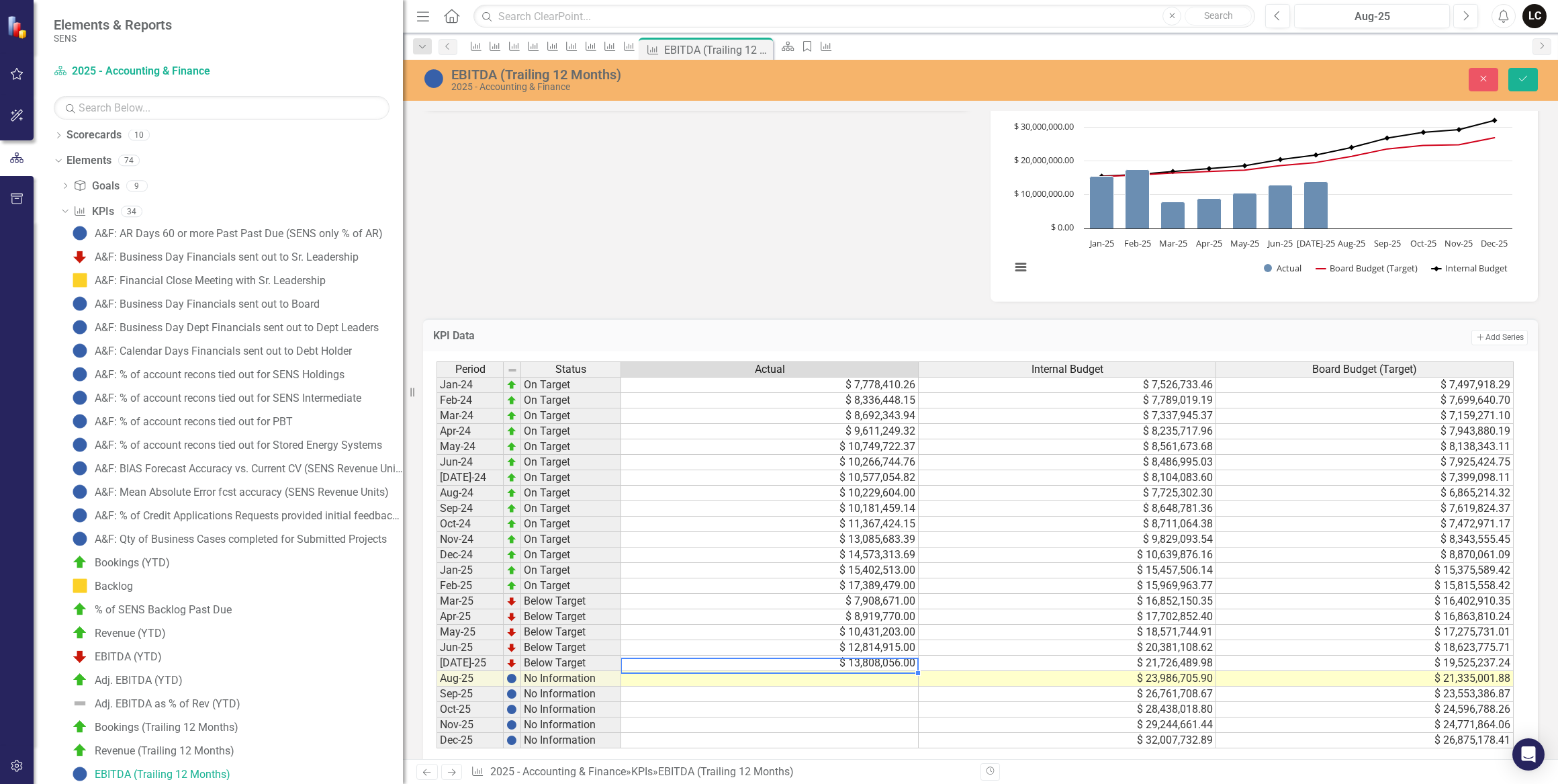
click at [856, 670] on td "$ 13,808,056.00" at bounding box center [770, 663] width 297 height 15
click at [856, 691] on td at bounding box center [770, 694] width 297 height 15
click at [868, 676] on td at bounding box center [770, 679] width 297 height 15
click at [973, 530] on td "$ 8,711,064.38" at bounding box center [1067, 524] width 297 height 15
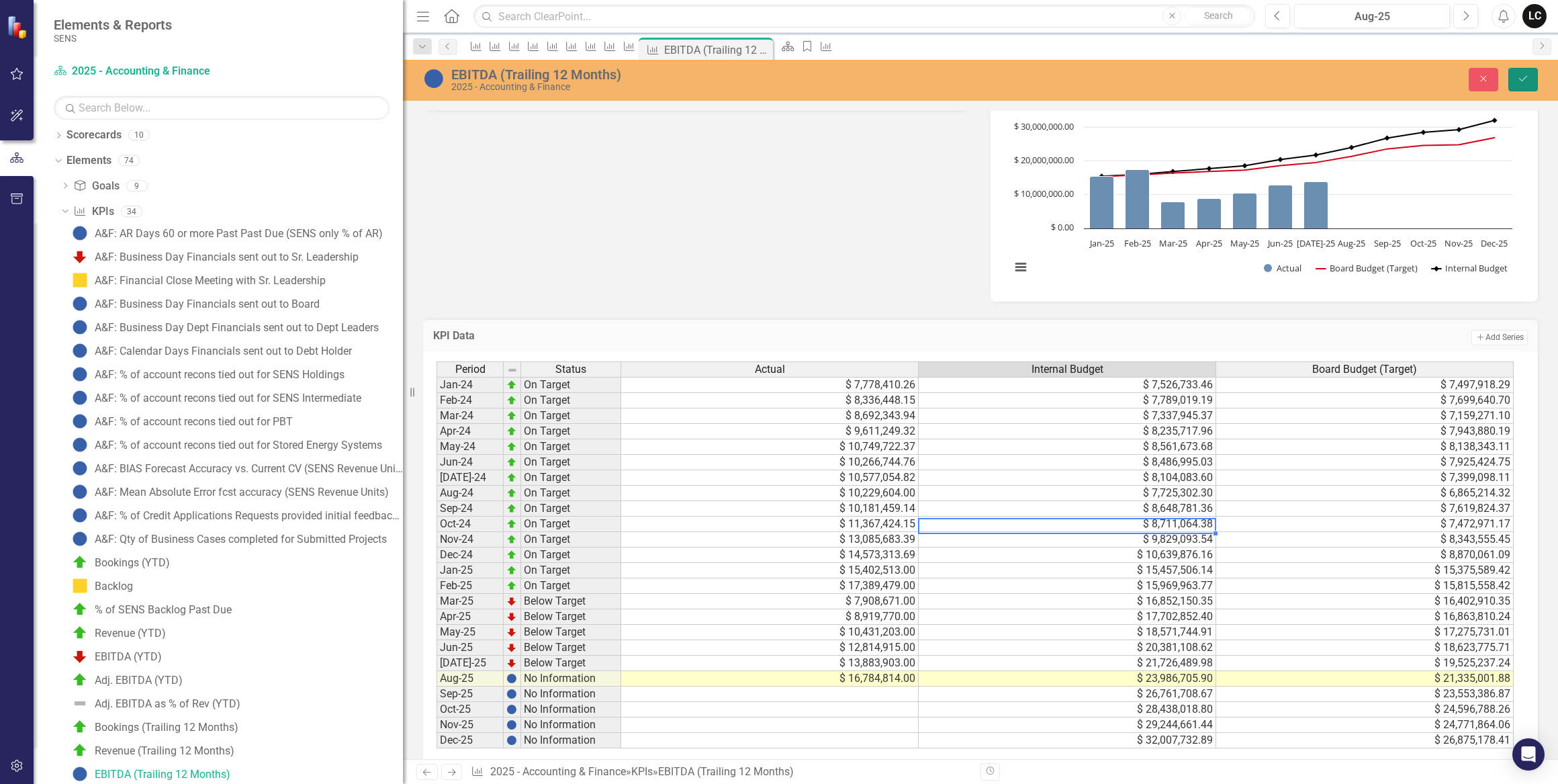
click at [1516, 82] on button "Save" at bounding box center [1523, 80] width 29 height 23
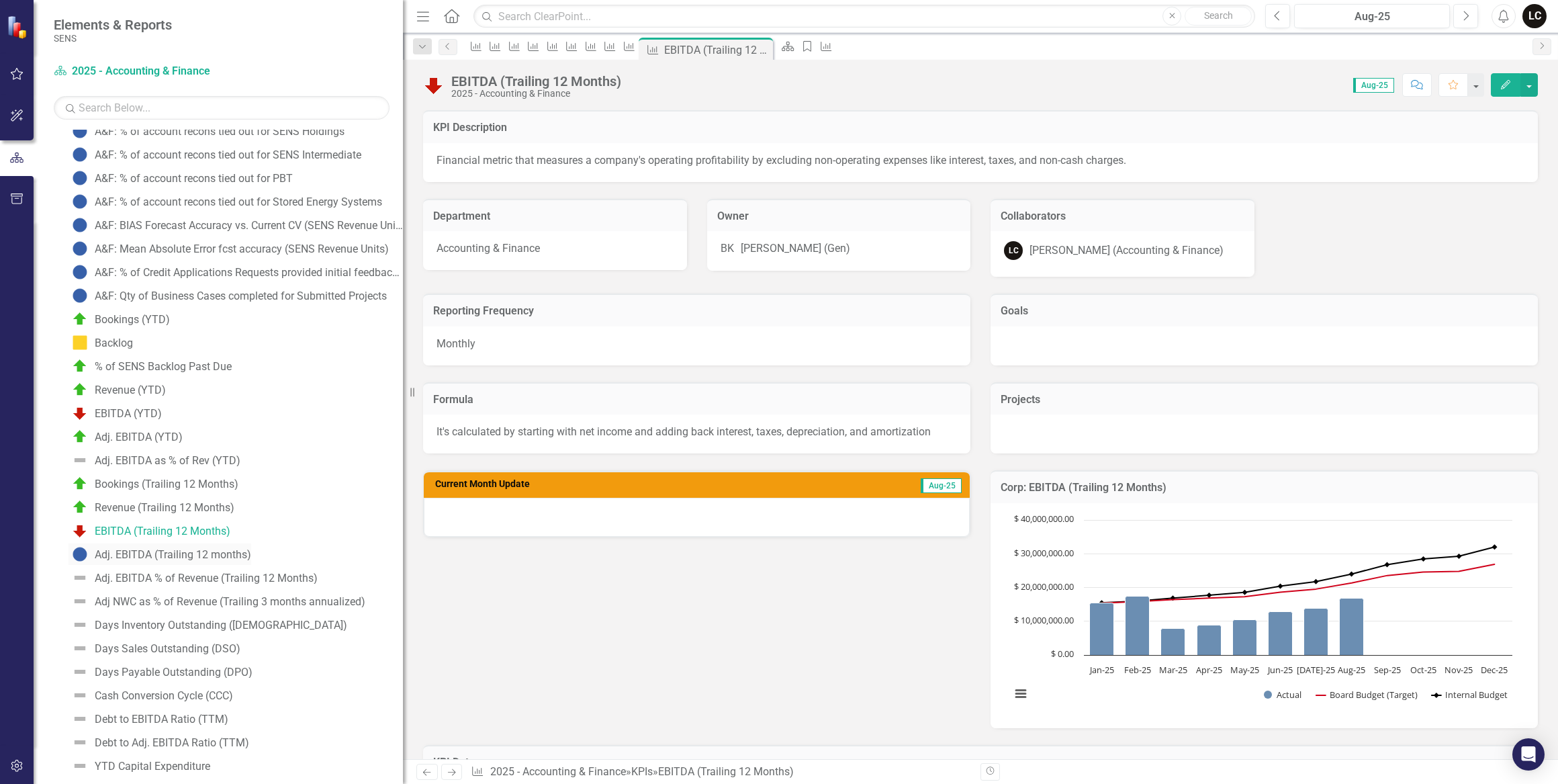
scroll to position [249, 0]
click at [108, 549] on div "Adj. EBITDA (Trailing 12 months)" at bounding box center [173, 554] width 156 height 12
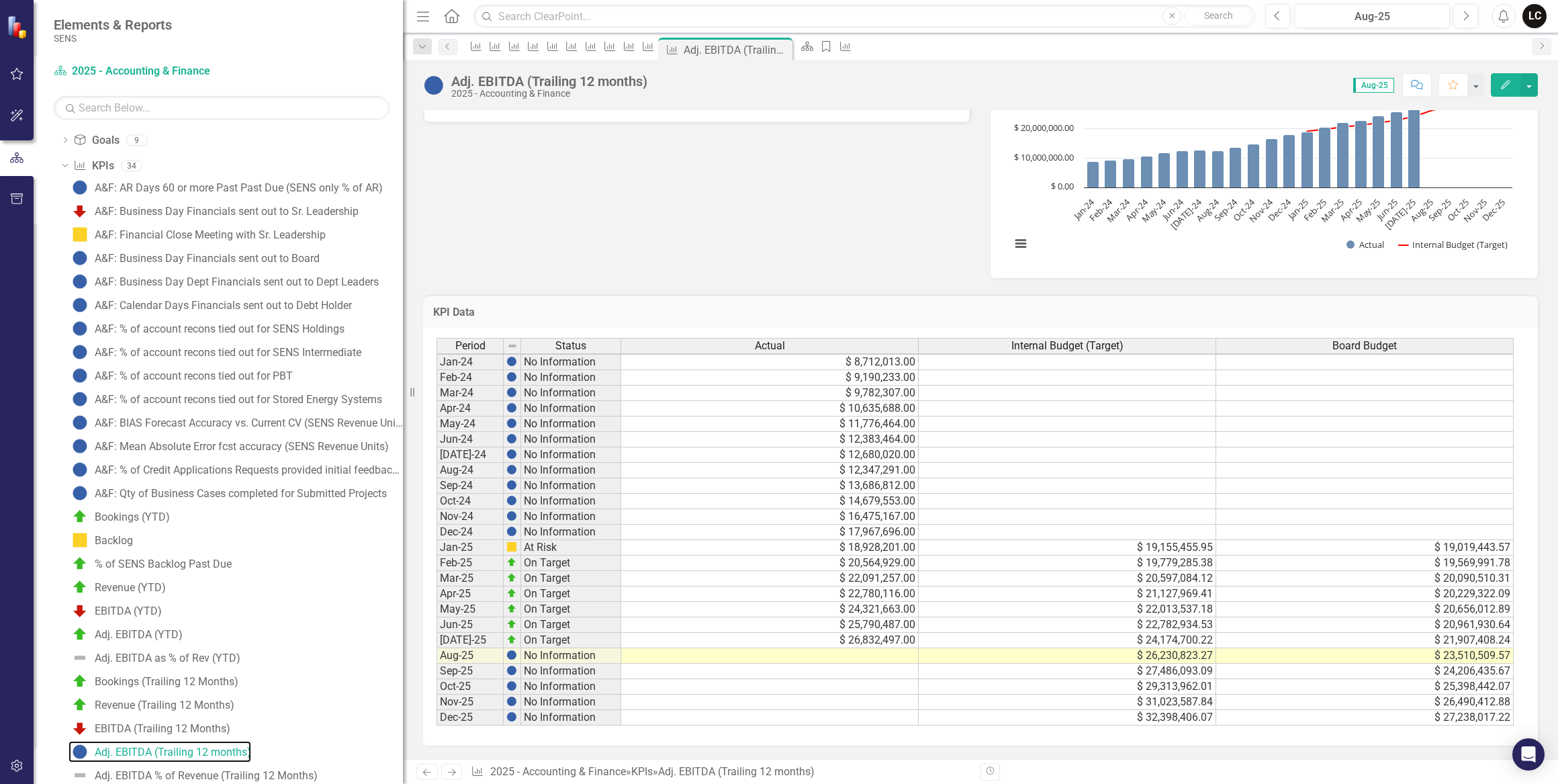
scroll to position [53, 0]
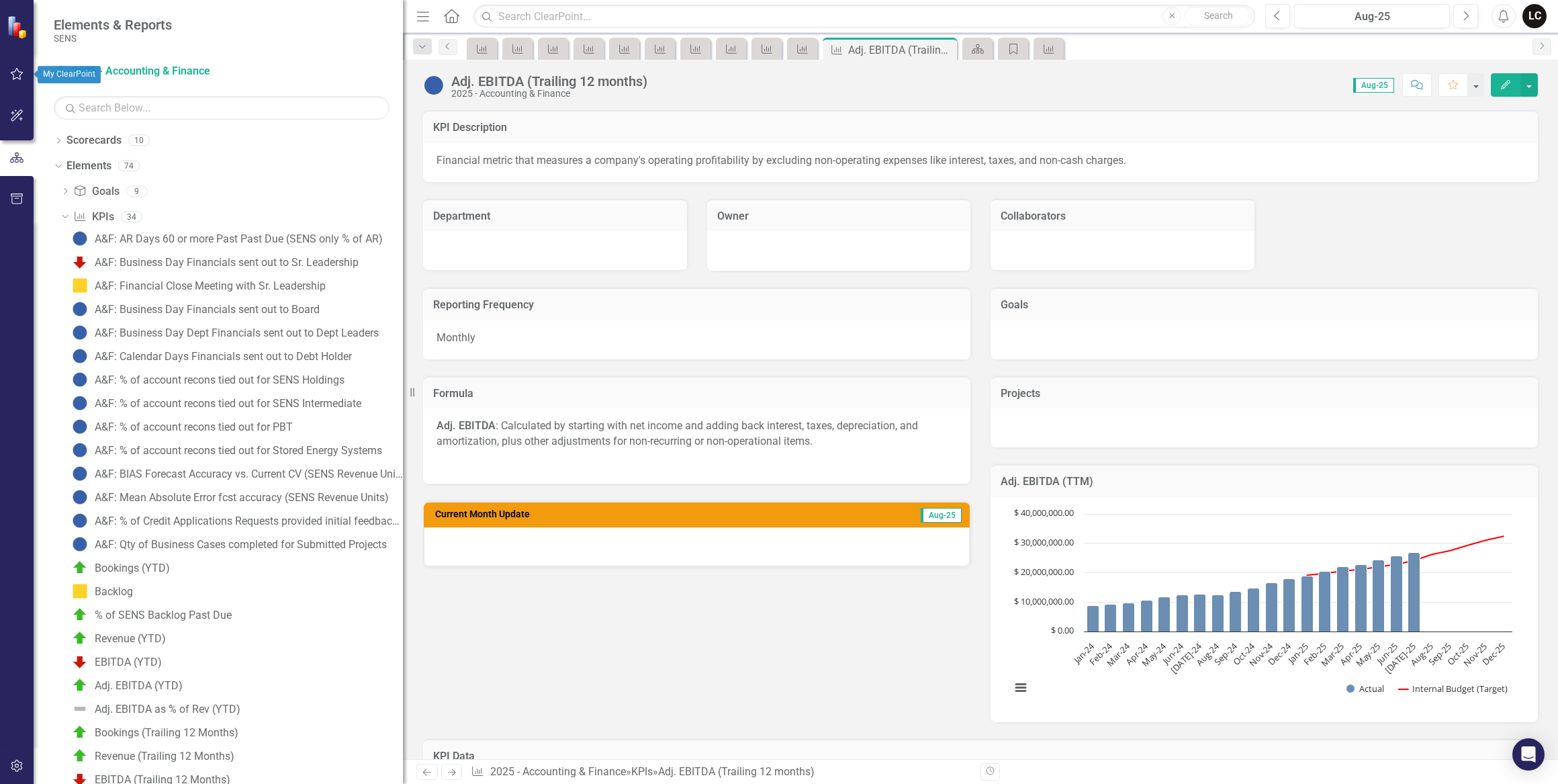
scroll to position [2, 0]
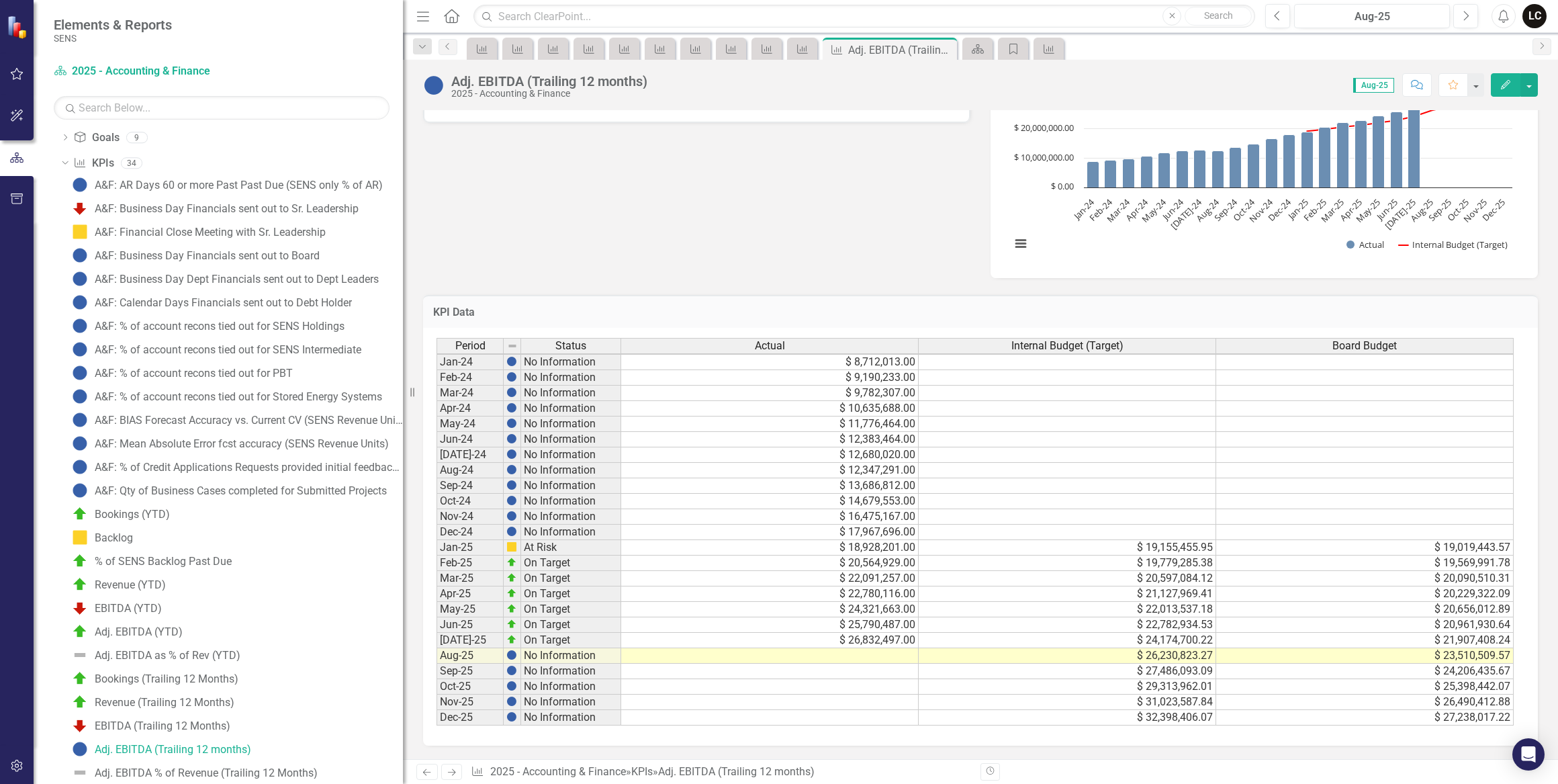
click at [879, 541] on td "$ 18,928,201.00" at bounding box center [770, 548] width 297 height 15
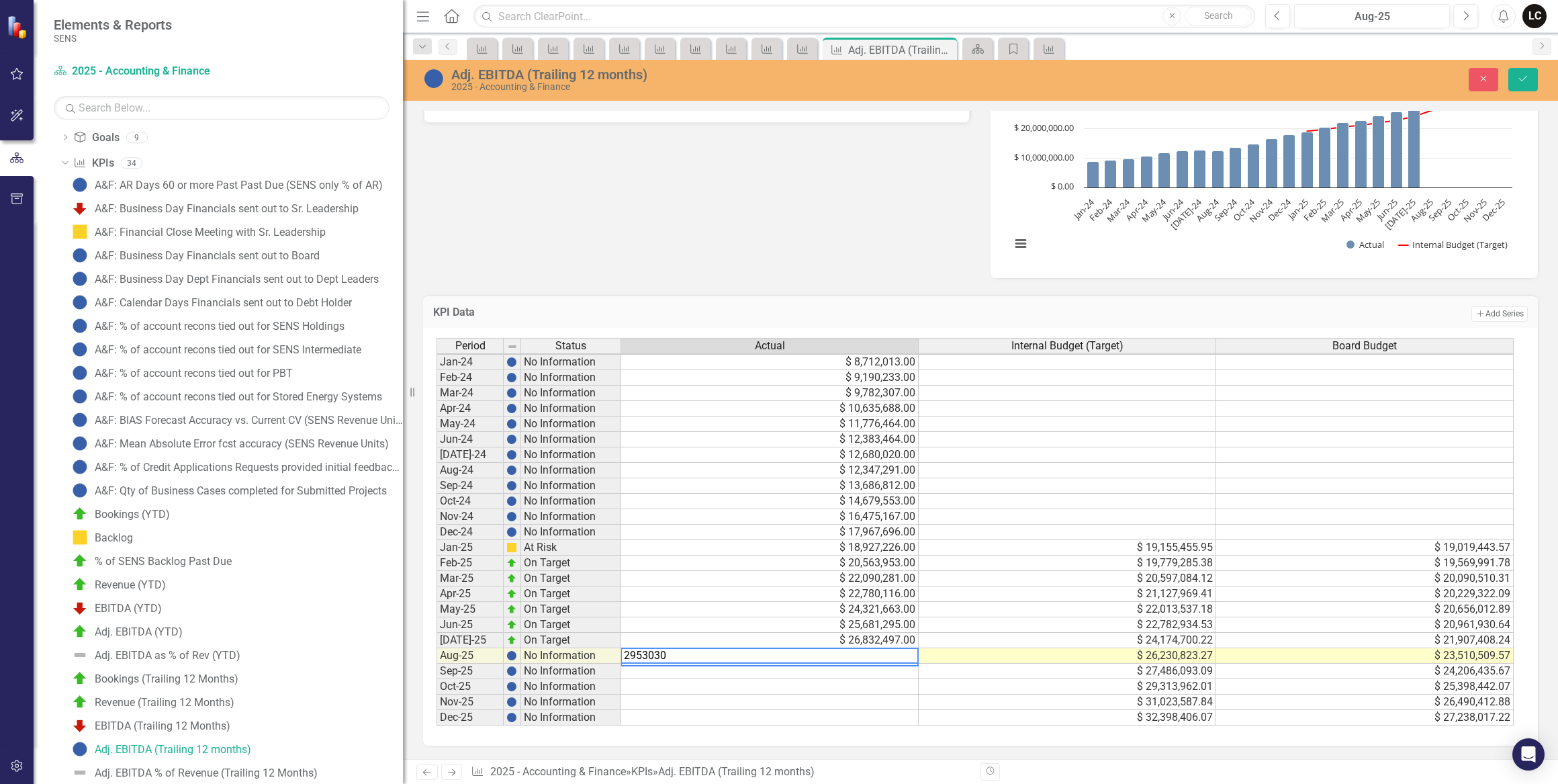
type textarea "29530306"
click at [1518, 79] on icon "Save" at bounding box center [1523, 78] width 12 height 9
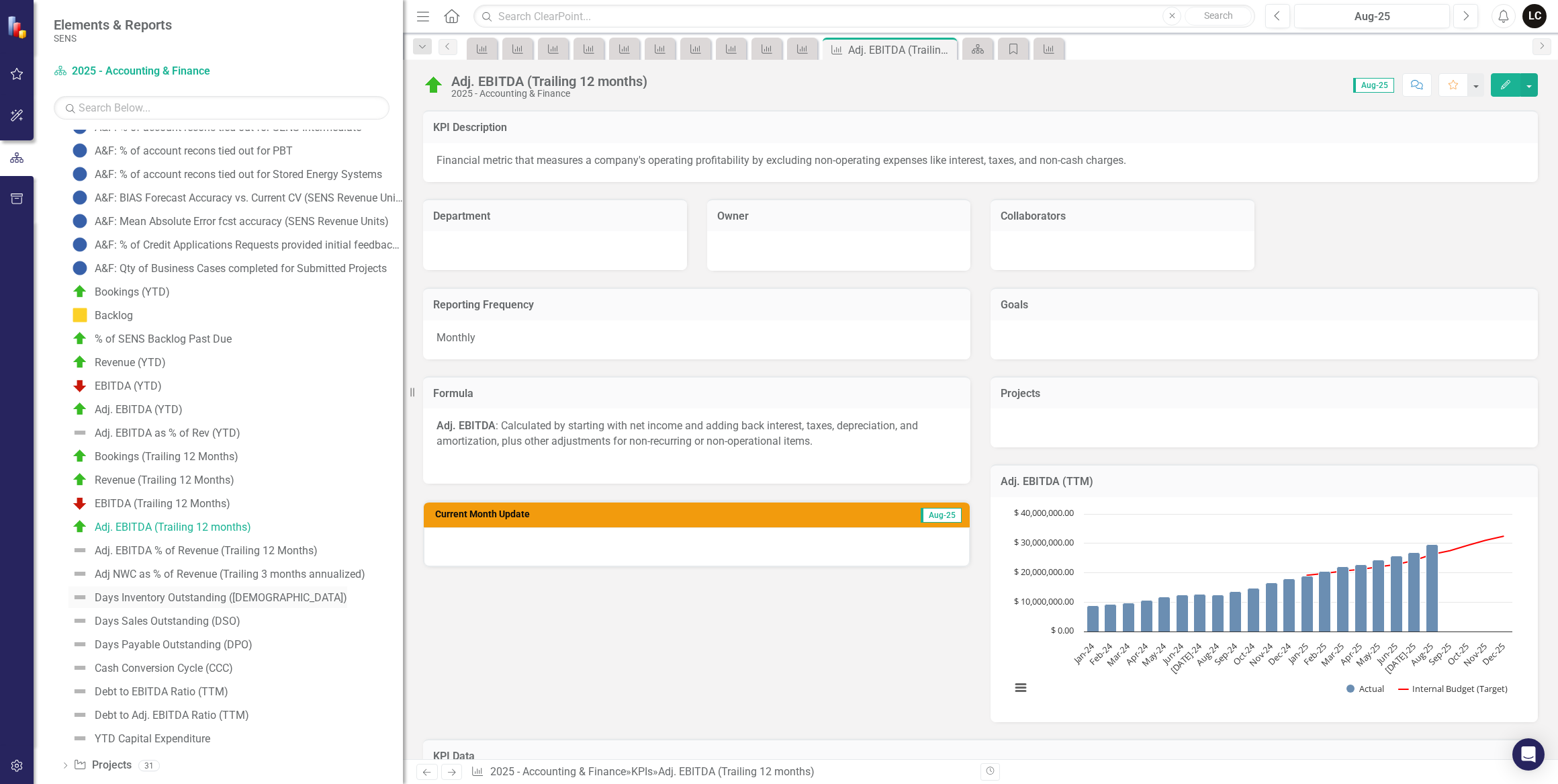
scroll to position [296, 0]
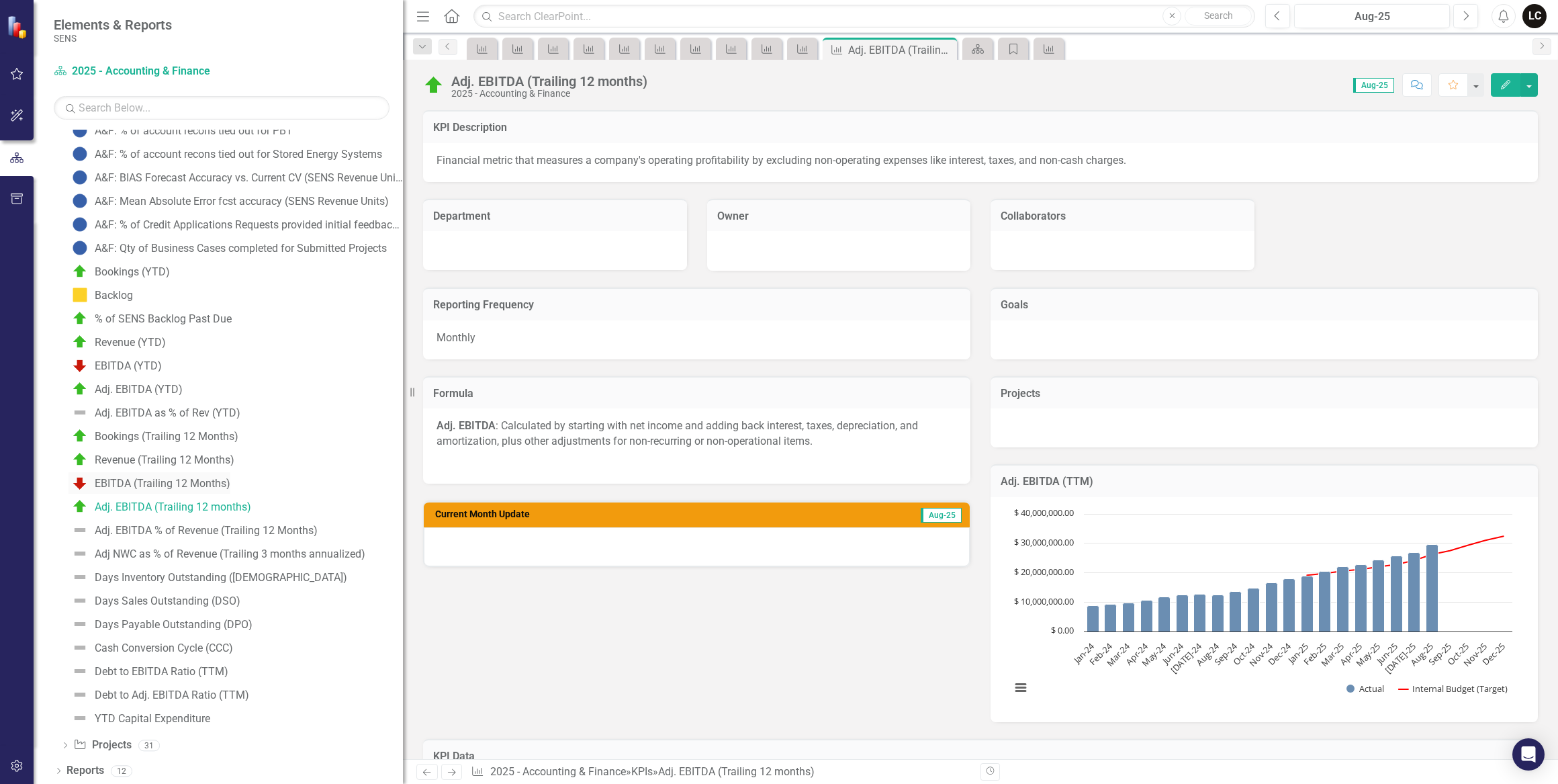
click at [197, 478] on div "EBITDA (Trailing 12 Months)" at bounding box center [162, 484] width 135 height 12
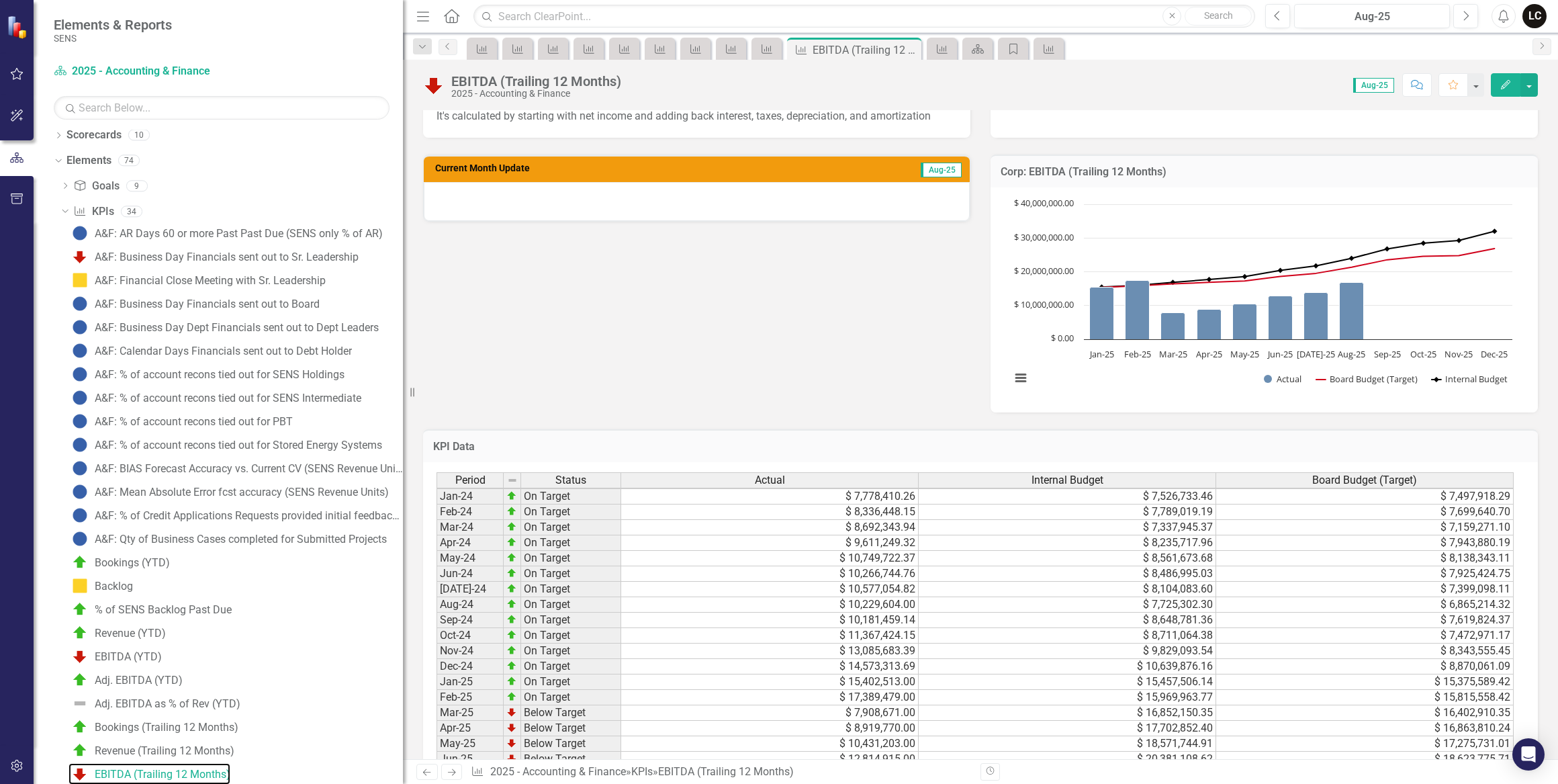
scroll to position [366, 0]
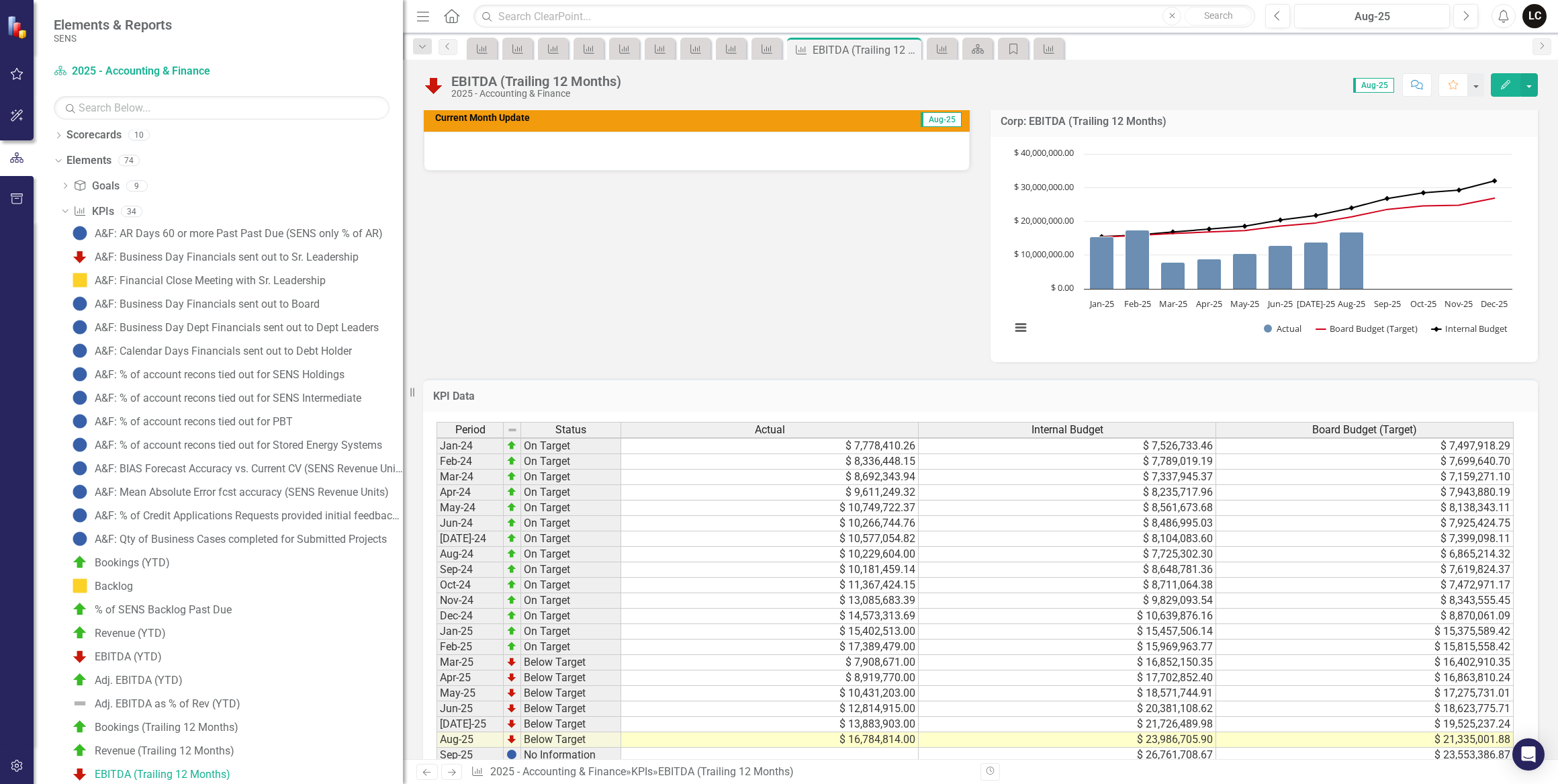
click at [865, 633] on td "$ 15,402,513.00" at bounding box center [770, 632] width 297 height 15
click at [437, 652] on div "Period Status Actual Internal Budget Board Budget (Target) Jan-24 On Target $ 7…" at bounding box center [437, 615] width 0 height 388
click at [889, 628] on td "$ 15,402,513.00" at bounding box center [770, 632] width 297 height 15
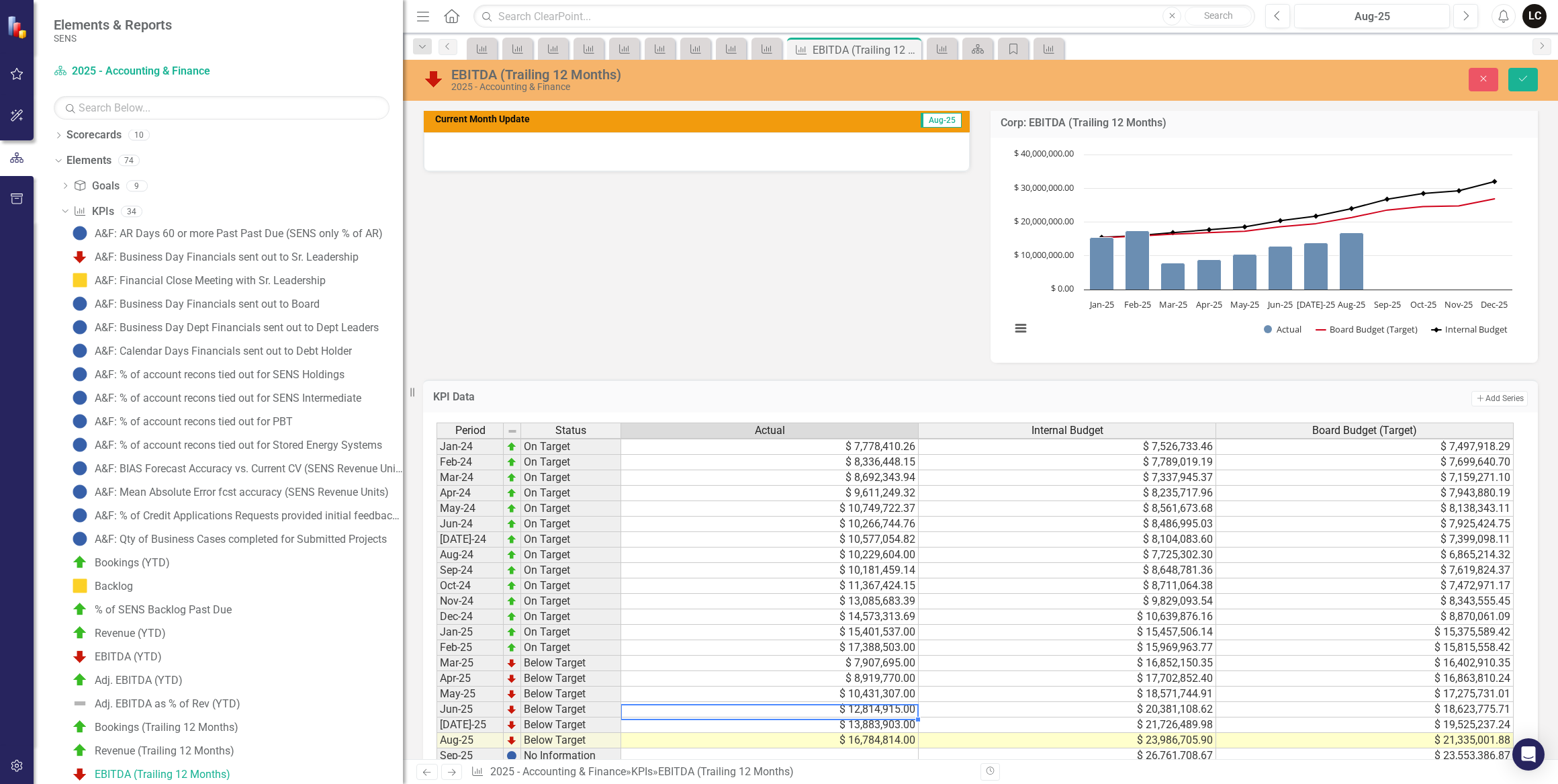
type textarea "12814915"
click at [1515, 72] on button "Save" at bounding box center [1523, 80] width 29 height 23
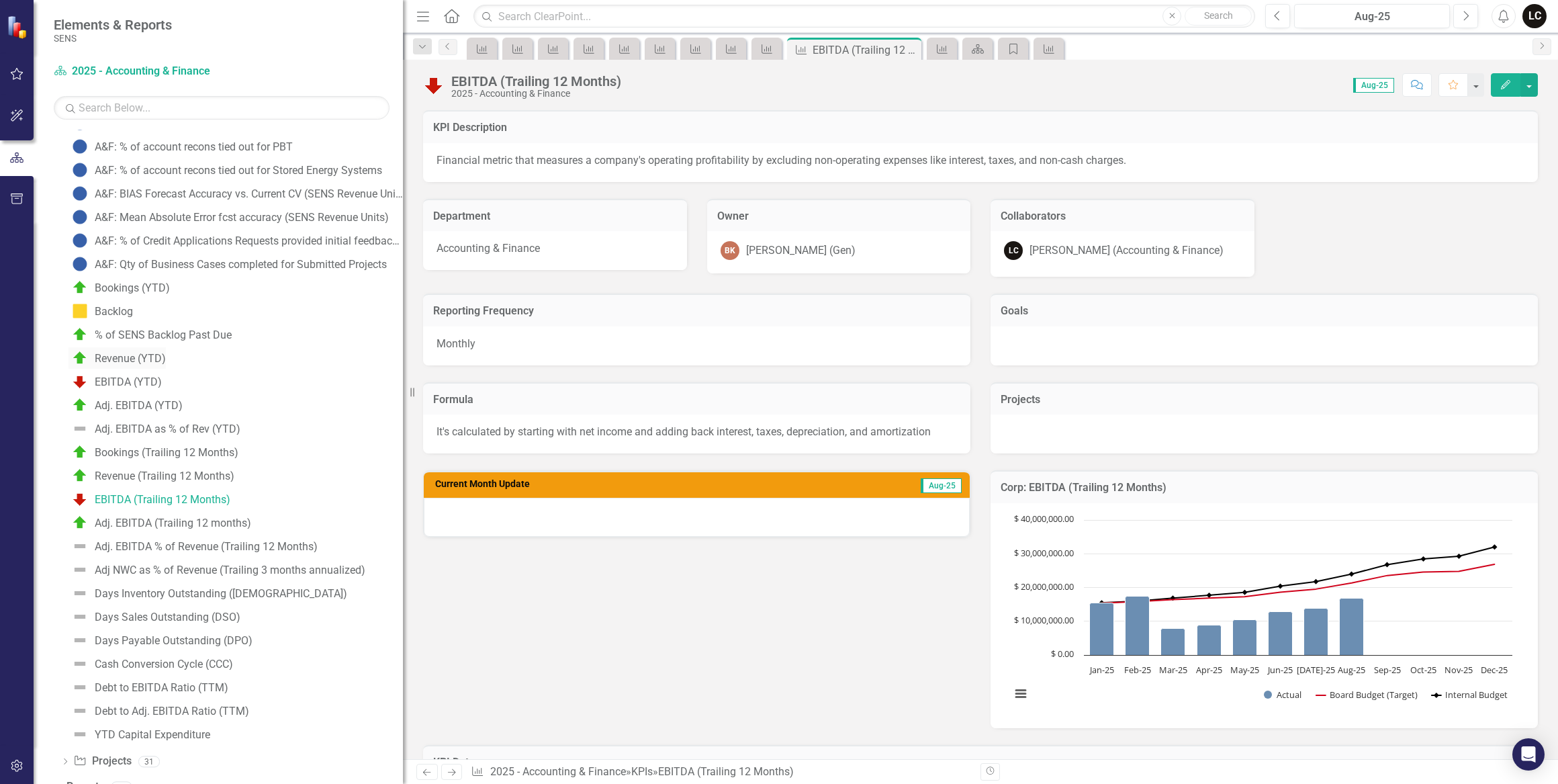
scroll to position [296, 0]
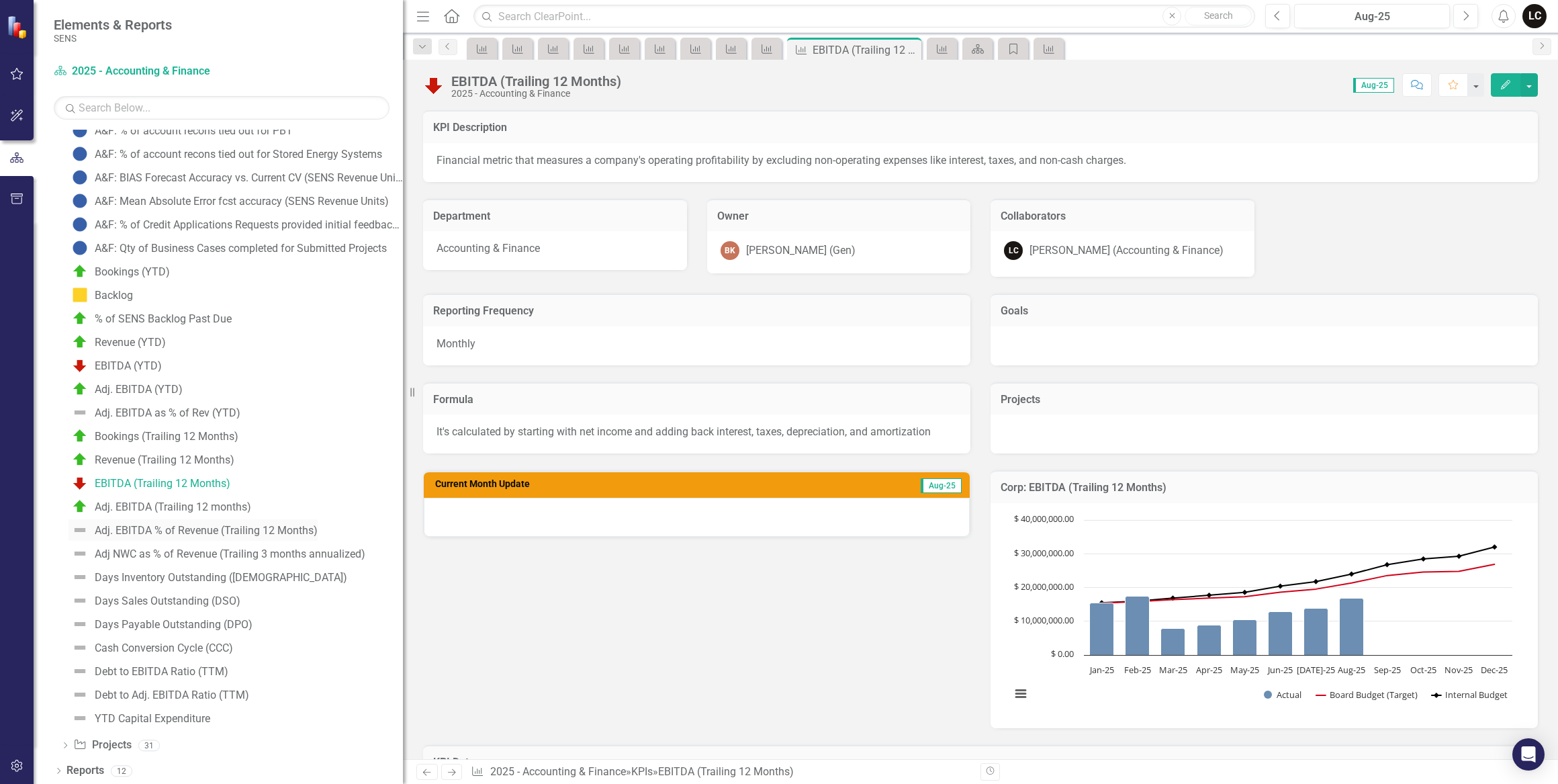
click at [149, 528] on div "Adj. EBITDA % of Revenue (Trailing 12 Months)" at bounding box center [206, 531] width 223 height 12
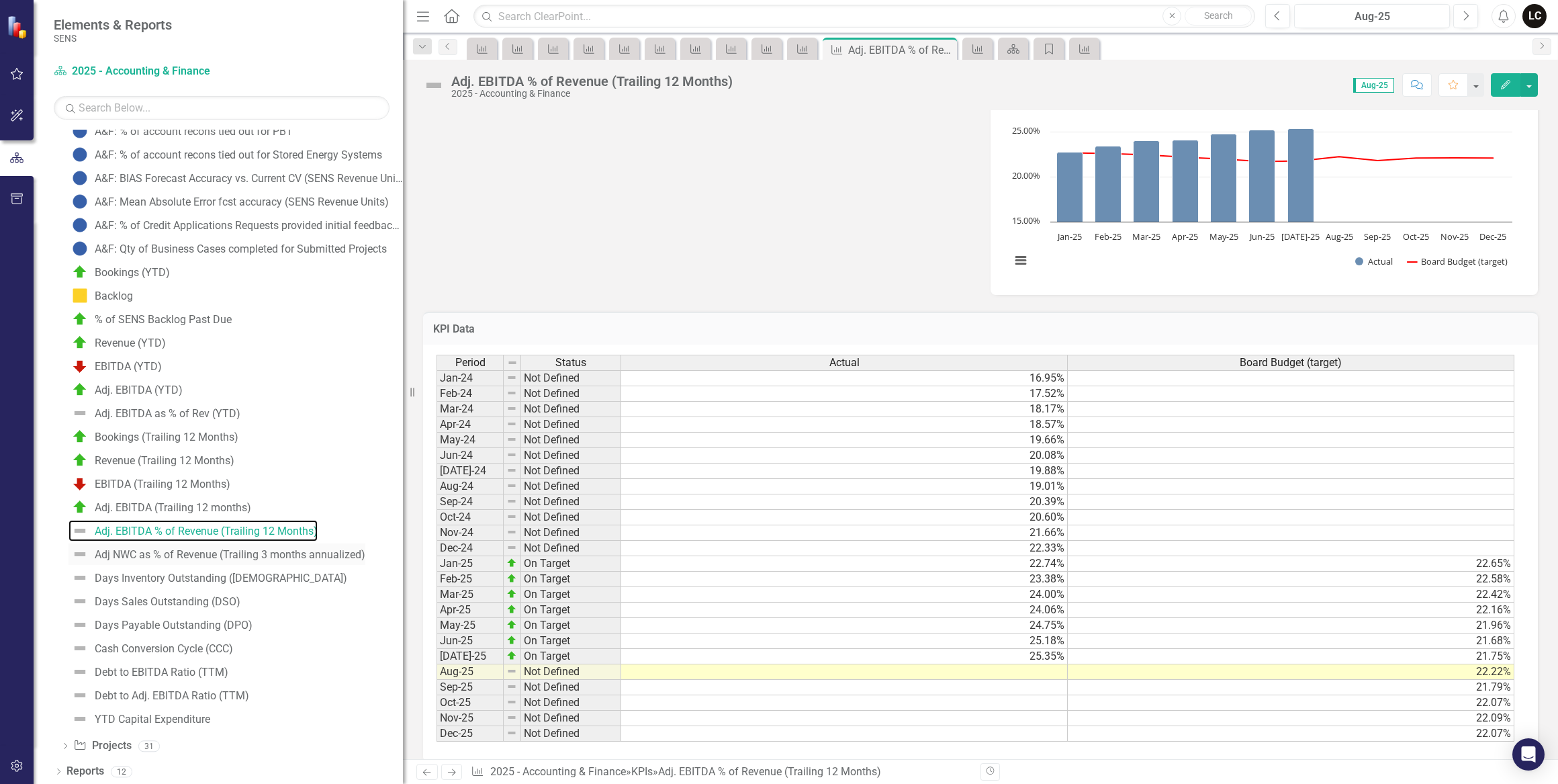
scroll to position [296, 0]
click at [1043, 638] on td "25.18%" at bounding box center [844, 641] width 447 height 15
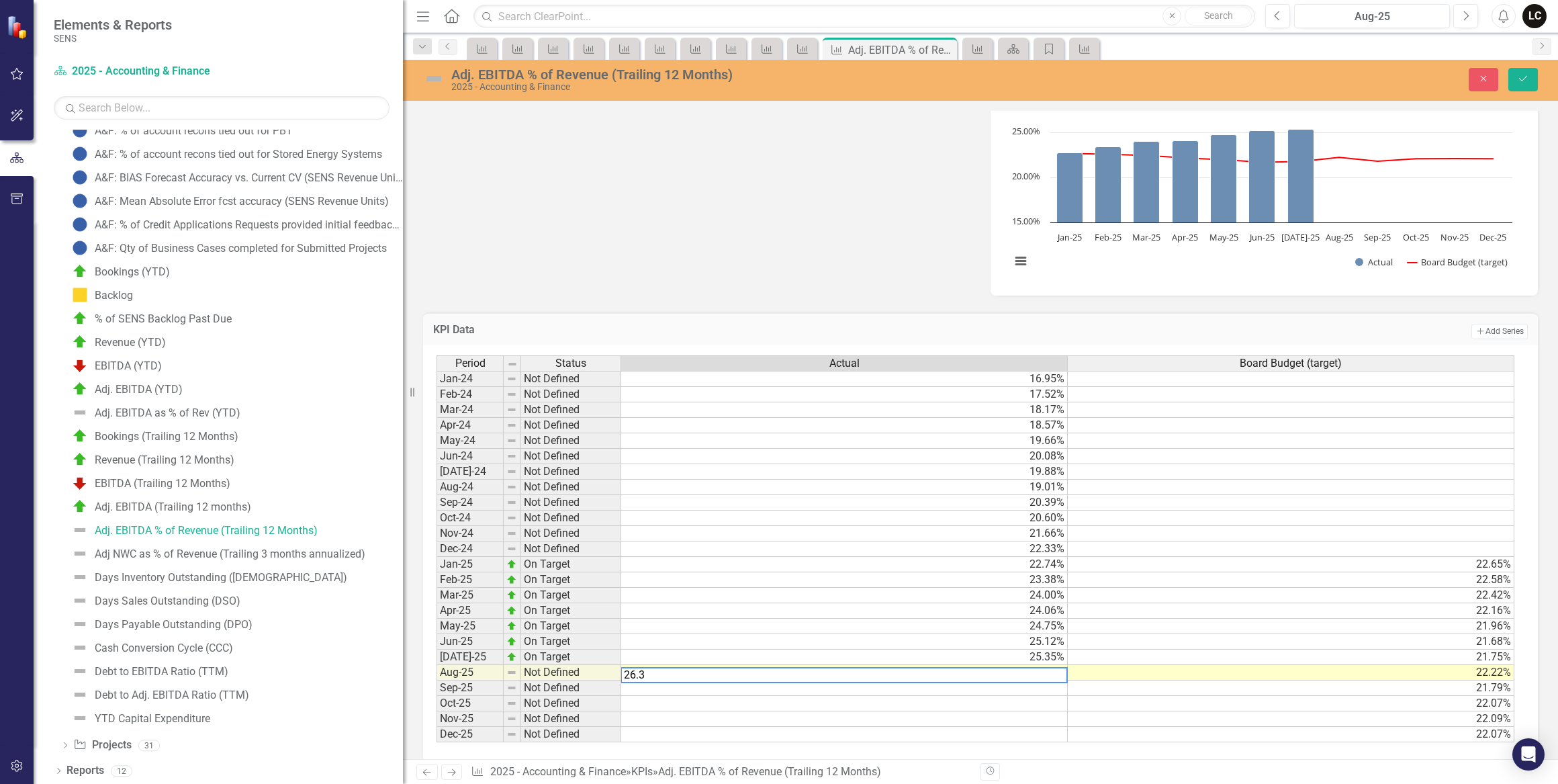
type textarea "26.32"
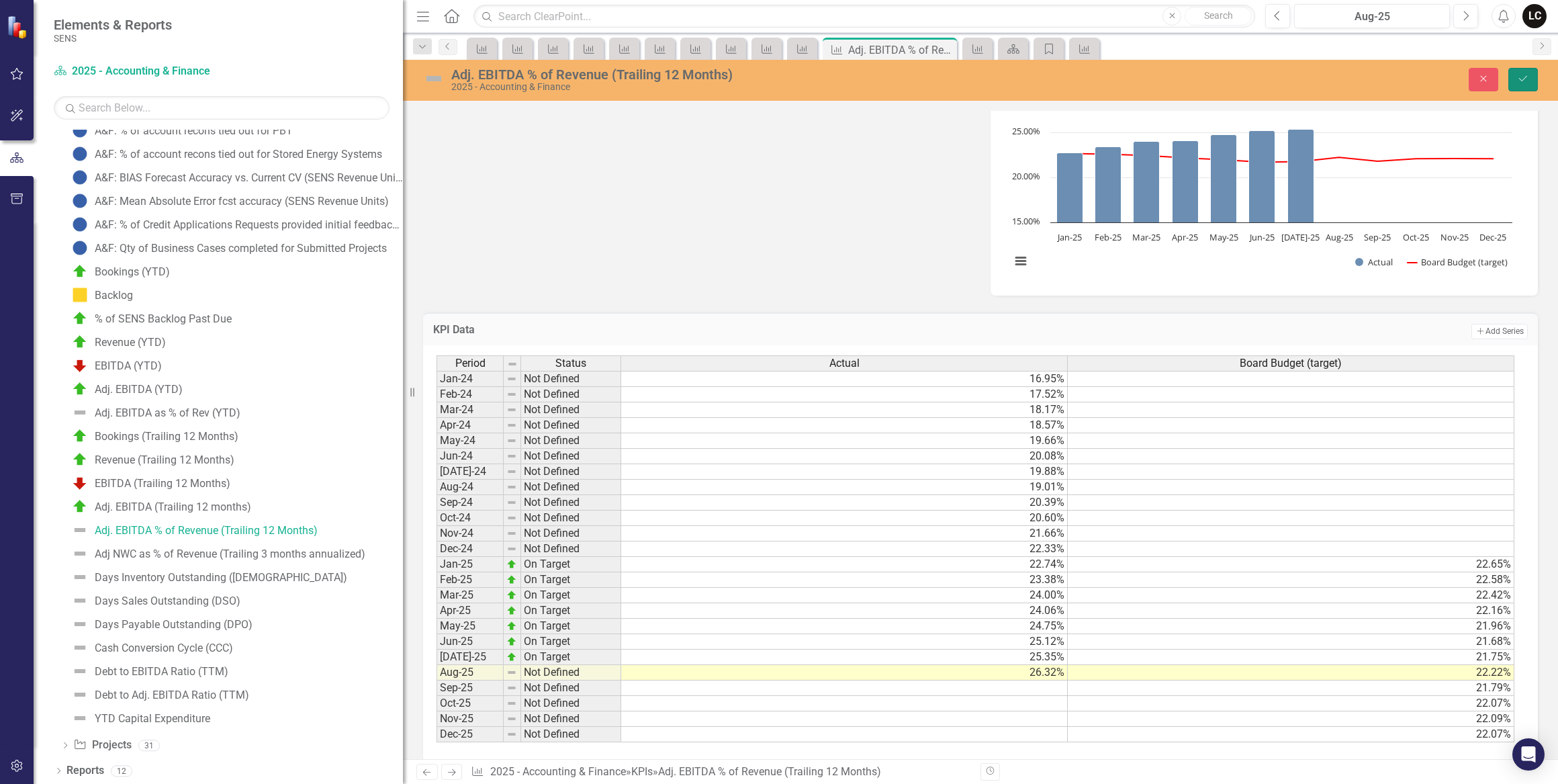
click at [1522, 74] on icon "Save" at bounding box center [1523, 78] width 12 height 9
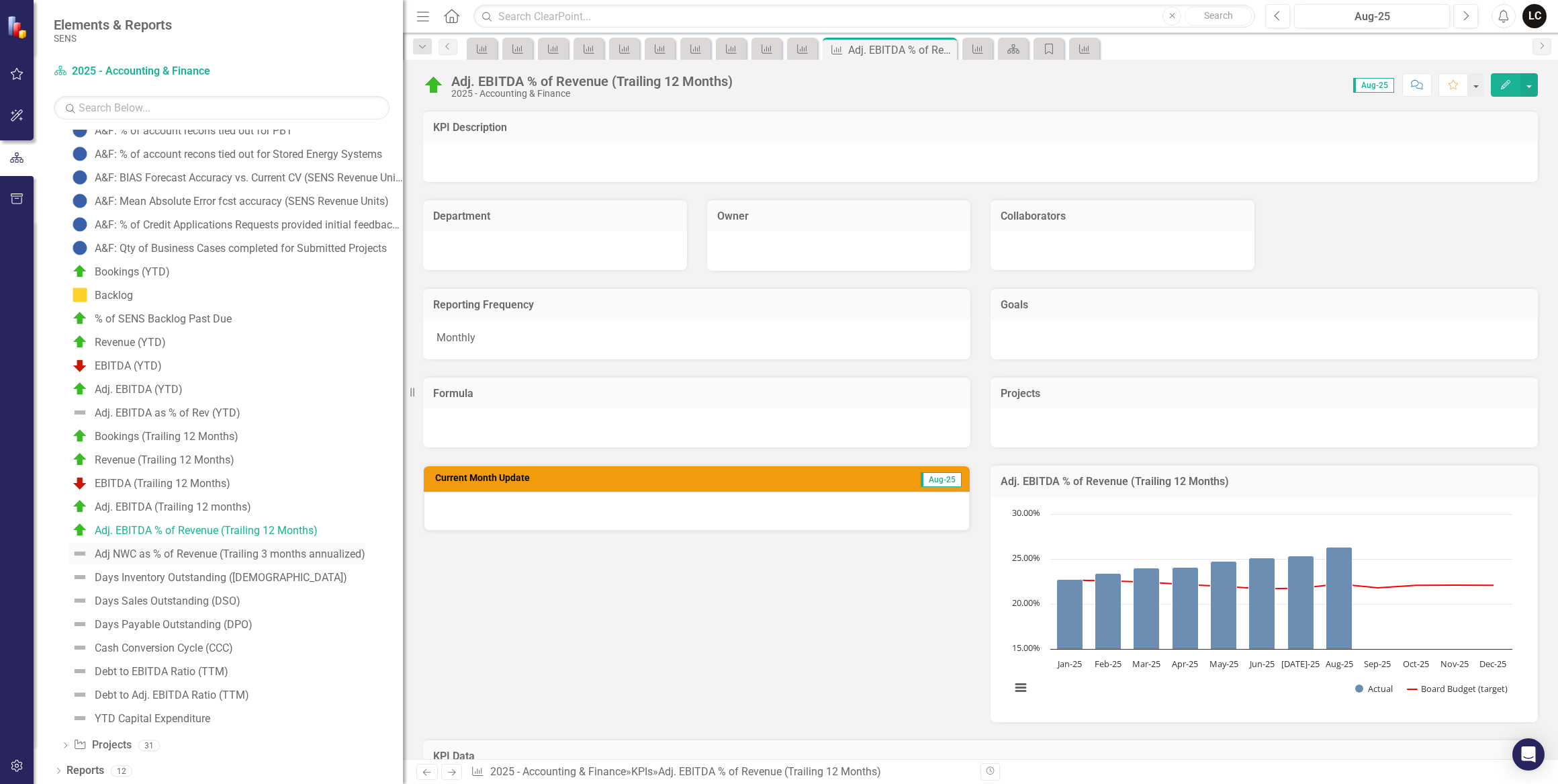
click at [169, 556] on div "Adj NWC as % of Revenue (Trailing 3 months annualized)" at bounding box center [230, 554] width 271 height 12
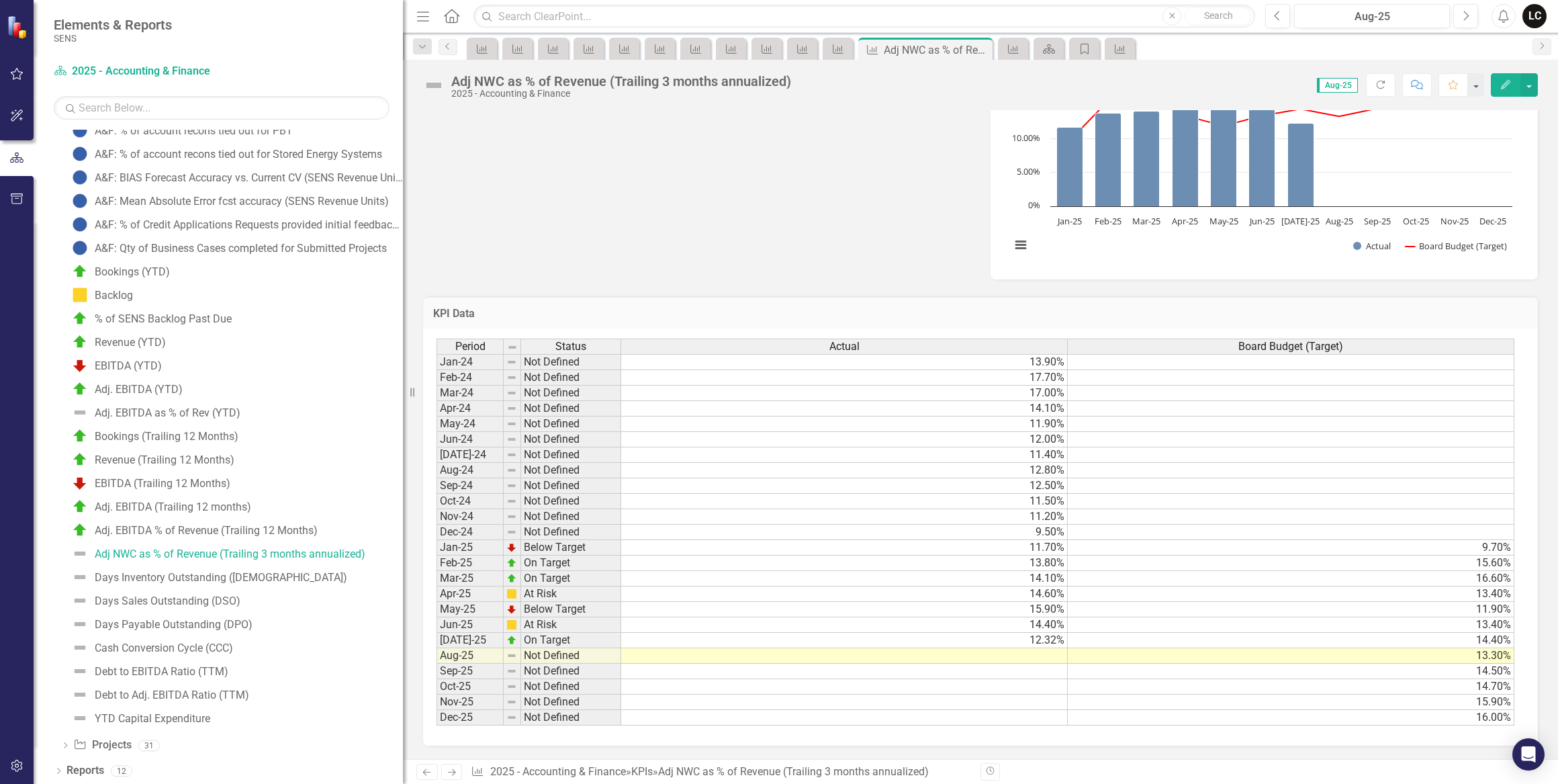
scroll to position [542, 0]
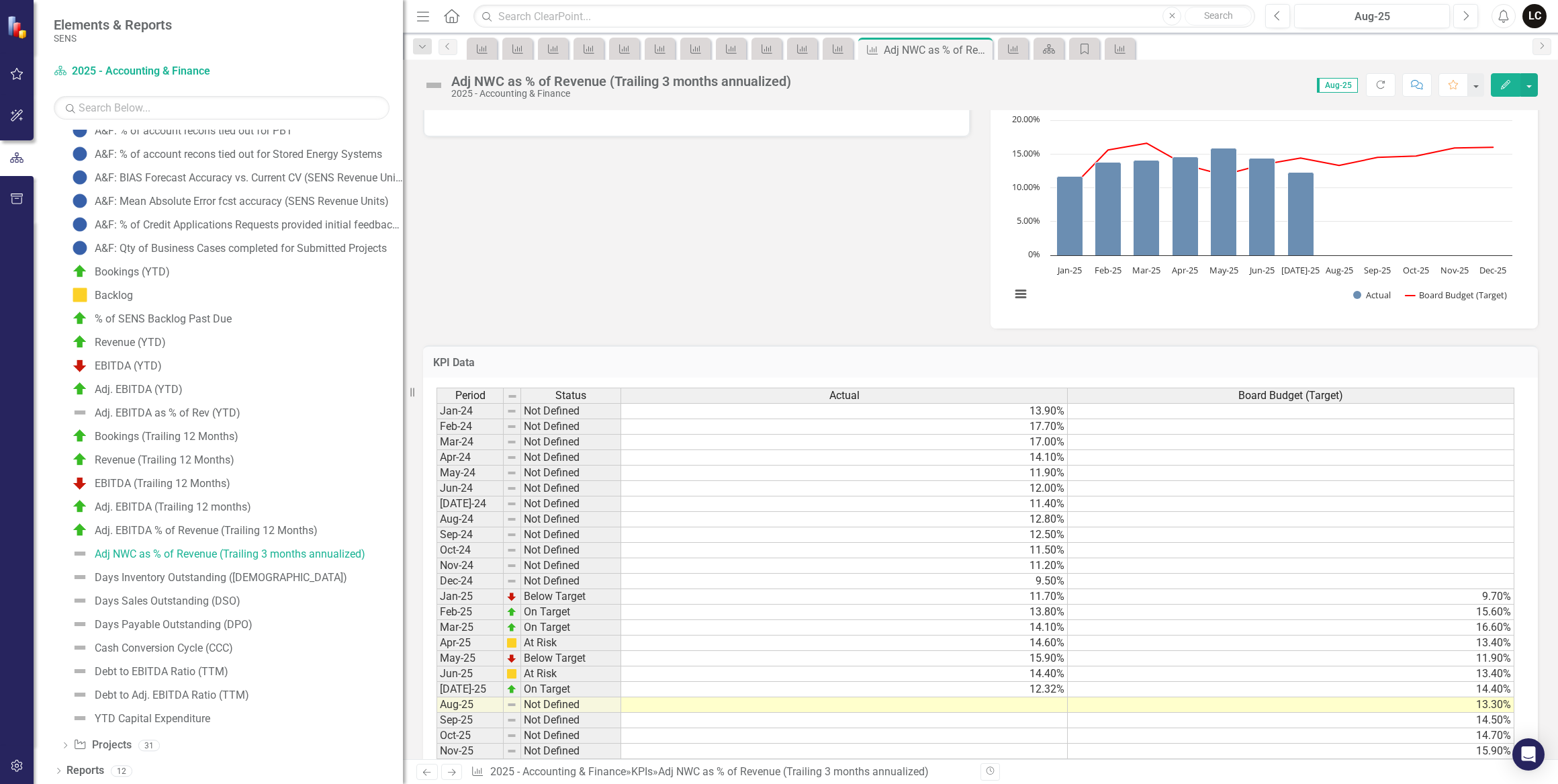
click at [1063, 688] on td "12.32%" at bounding box center [844, 690] width 447 height 15
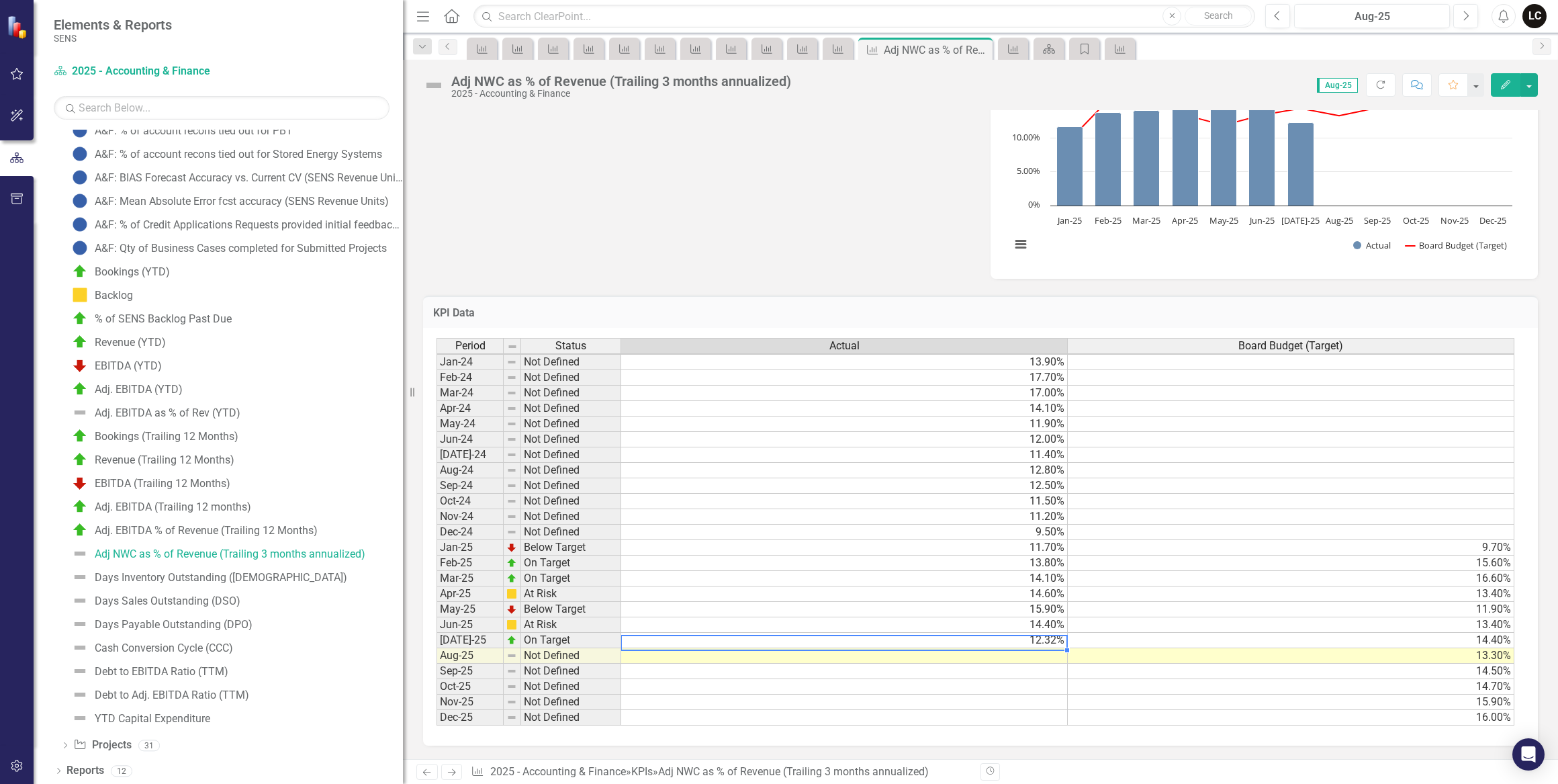
scroll to position [604, 0]
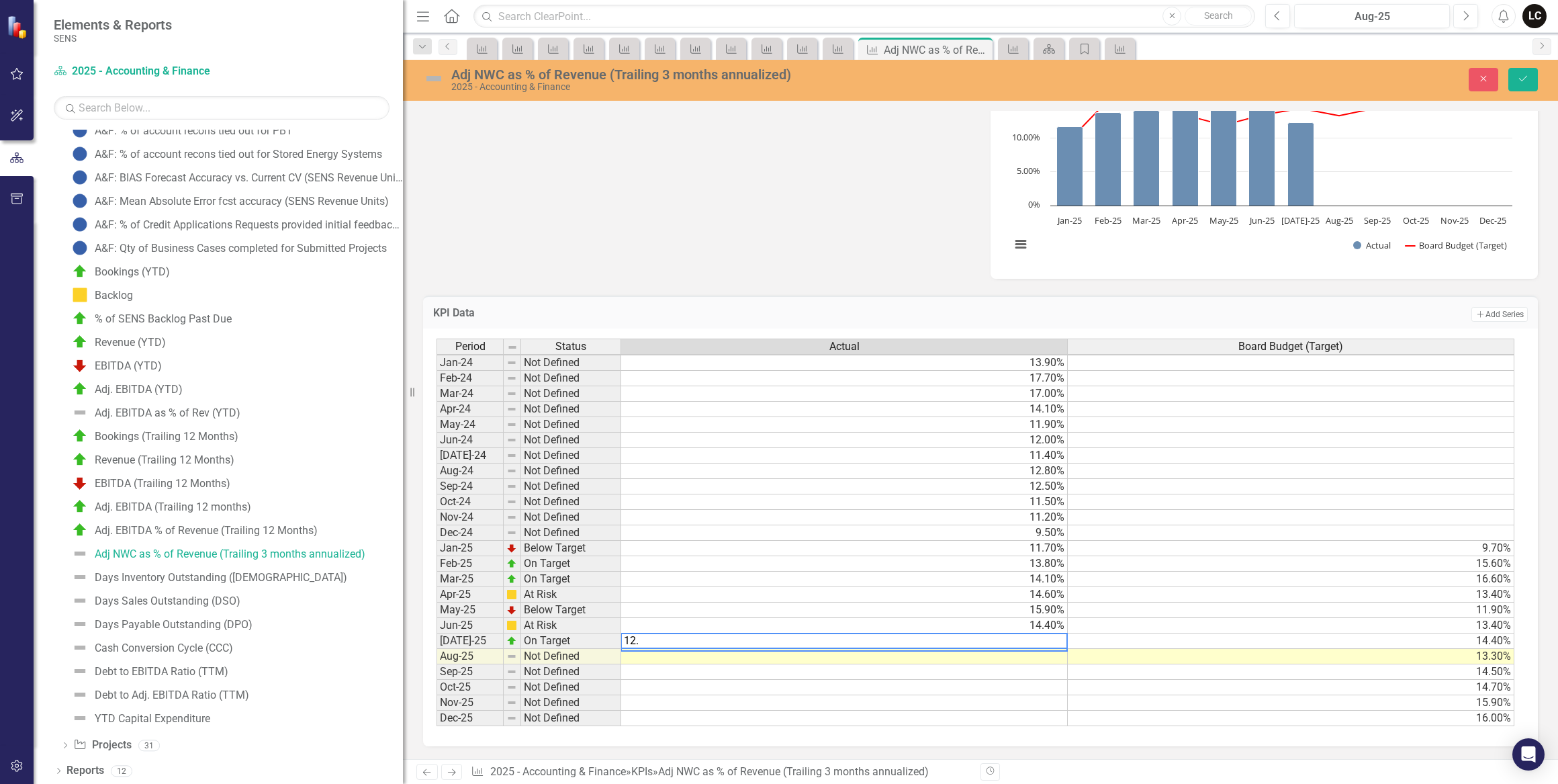
type textarea "12.4"
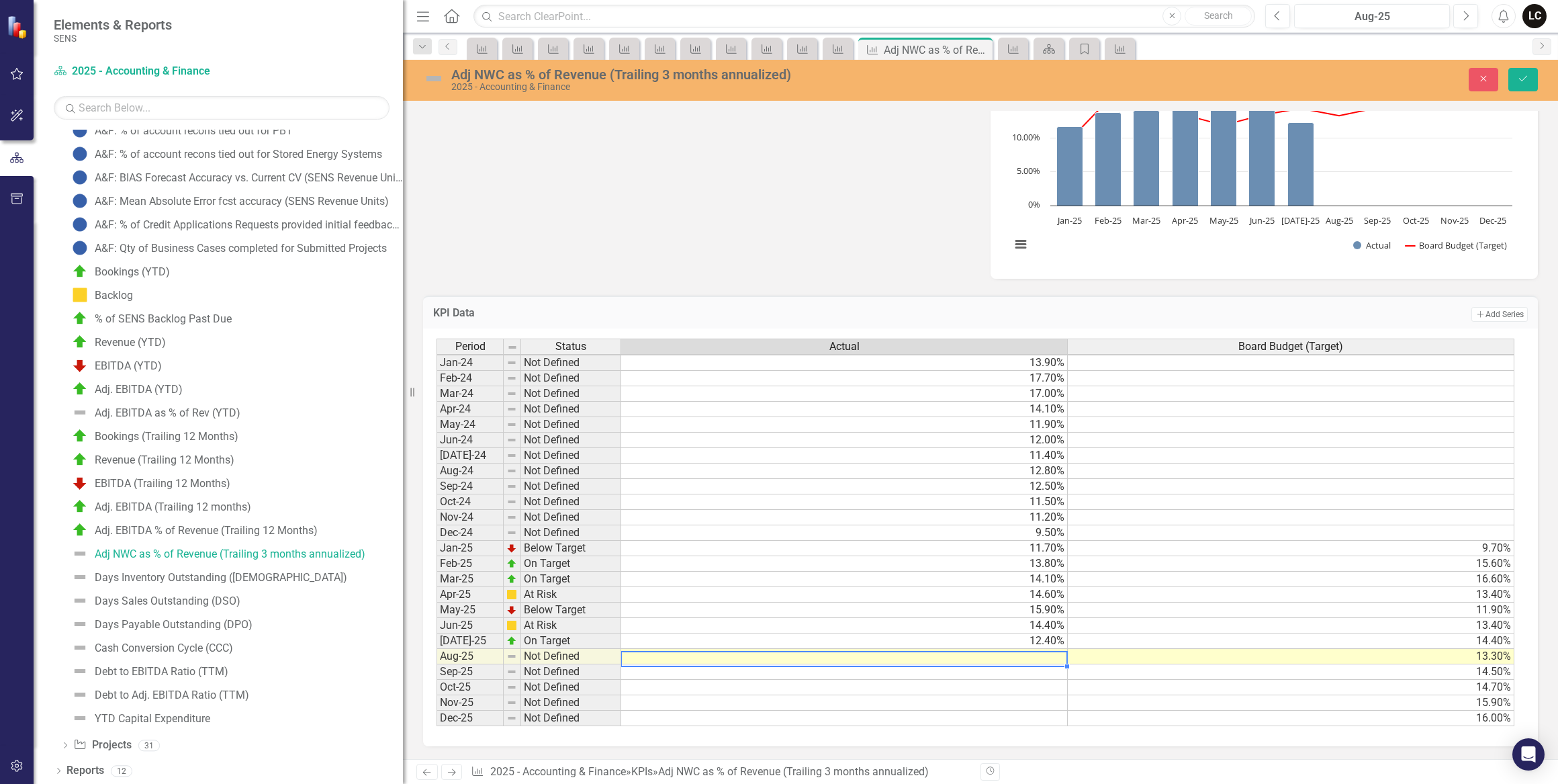
click at [1050, 556] on td "13.80%" at bounding box center [844, 564] width 447 height 15
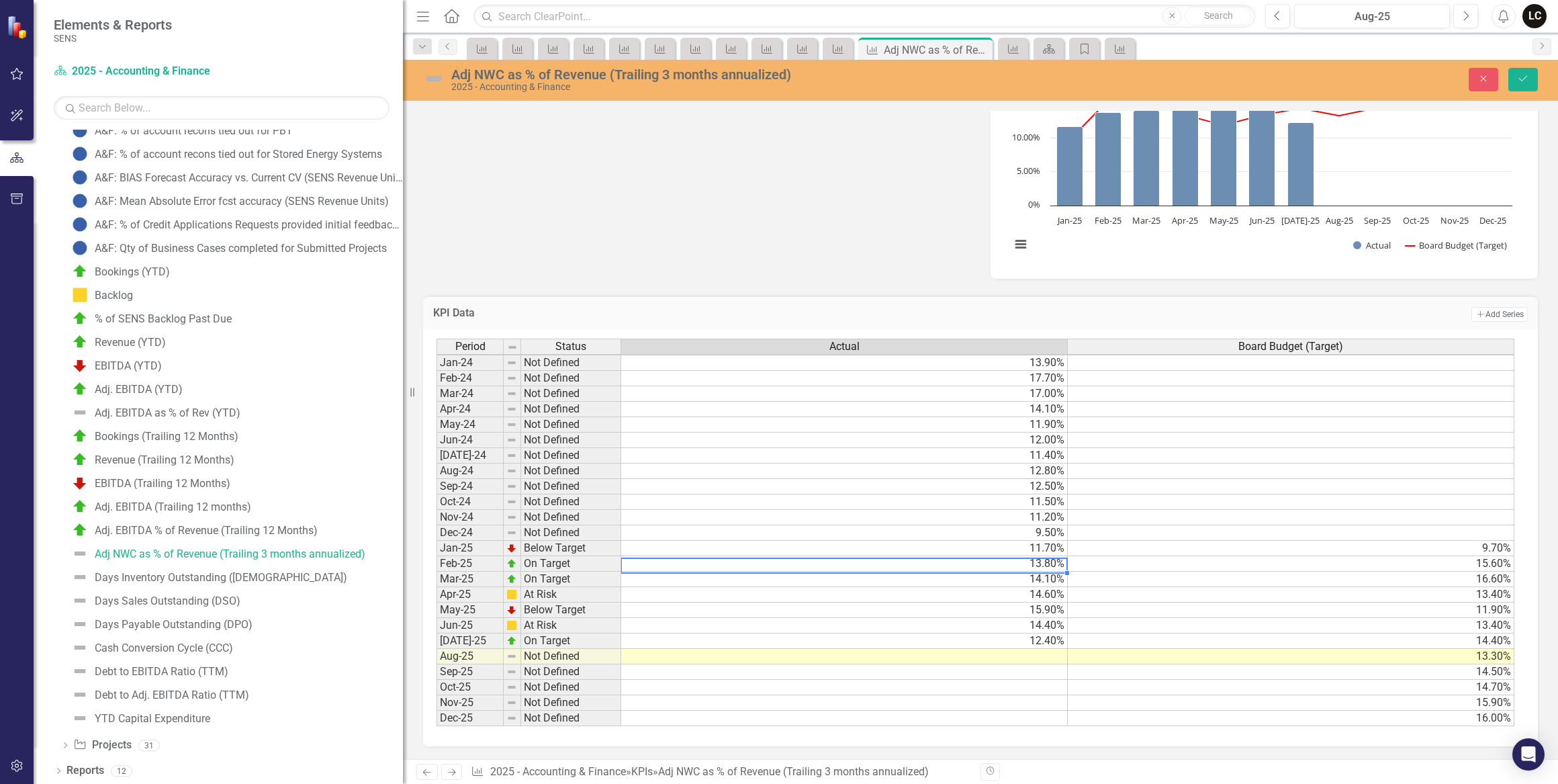
click at [1049, 541] on td "11.70%" at bounding box center [844, 549] width 447 height 15
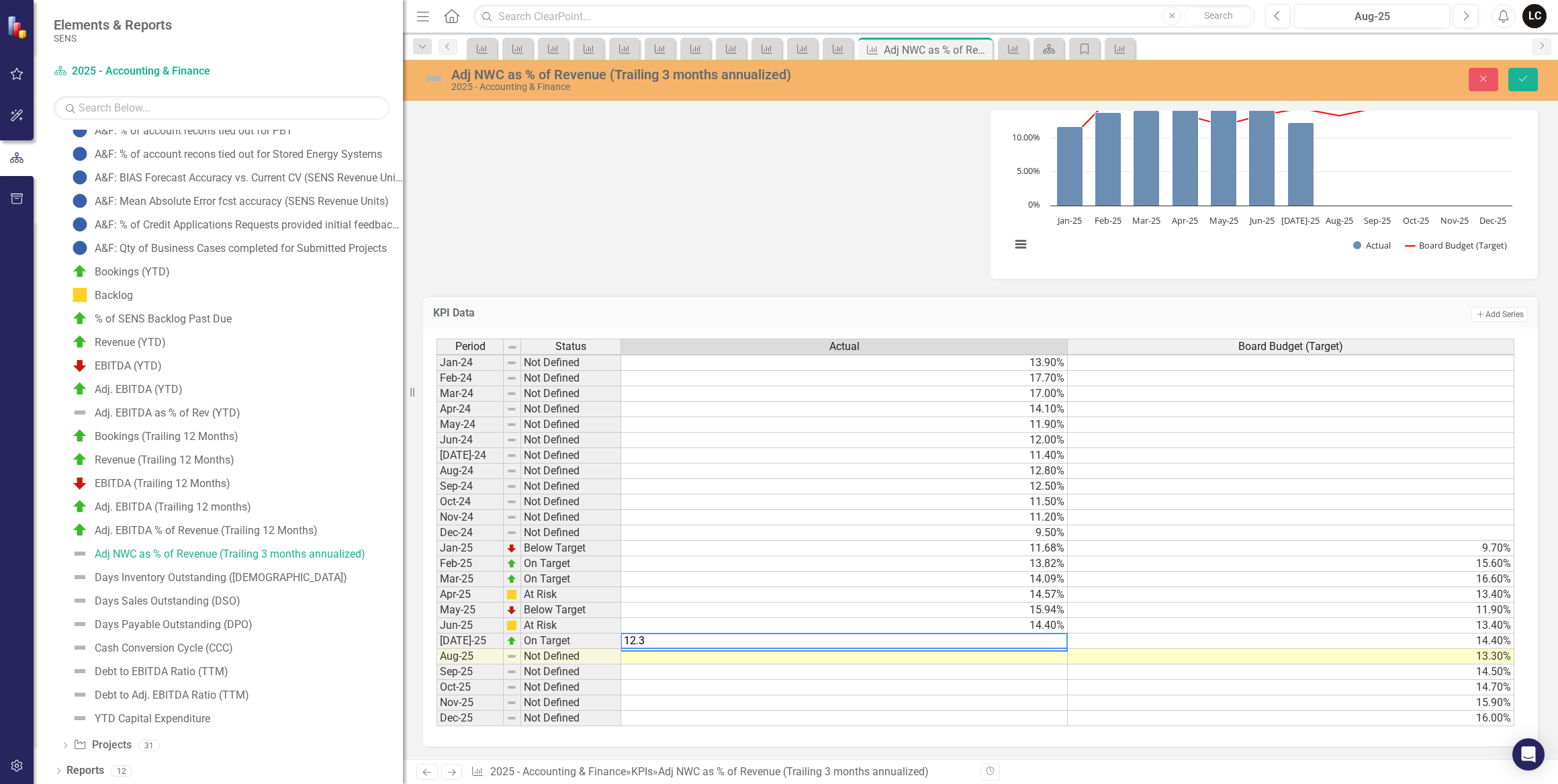
type textarea "12.38"
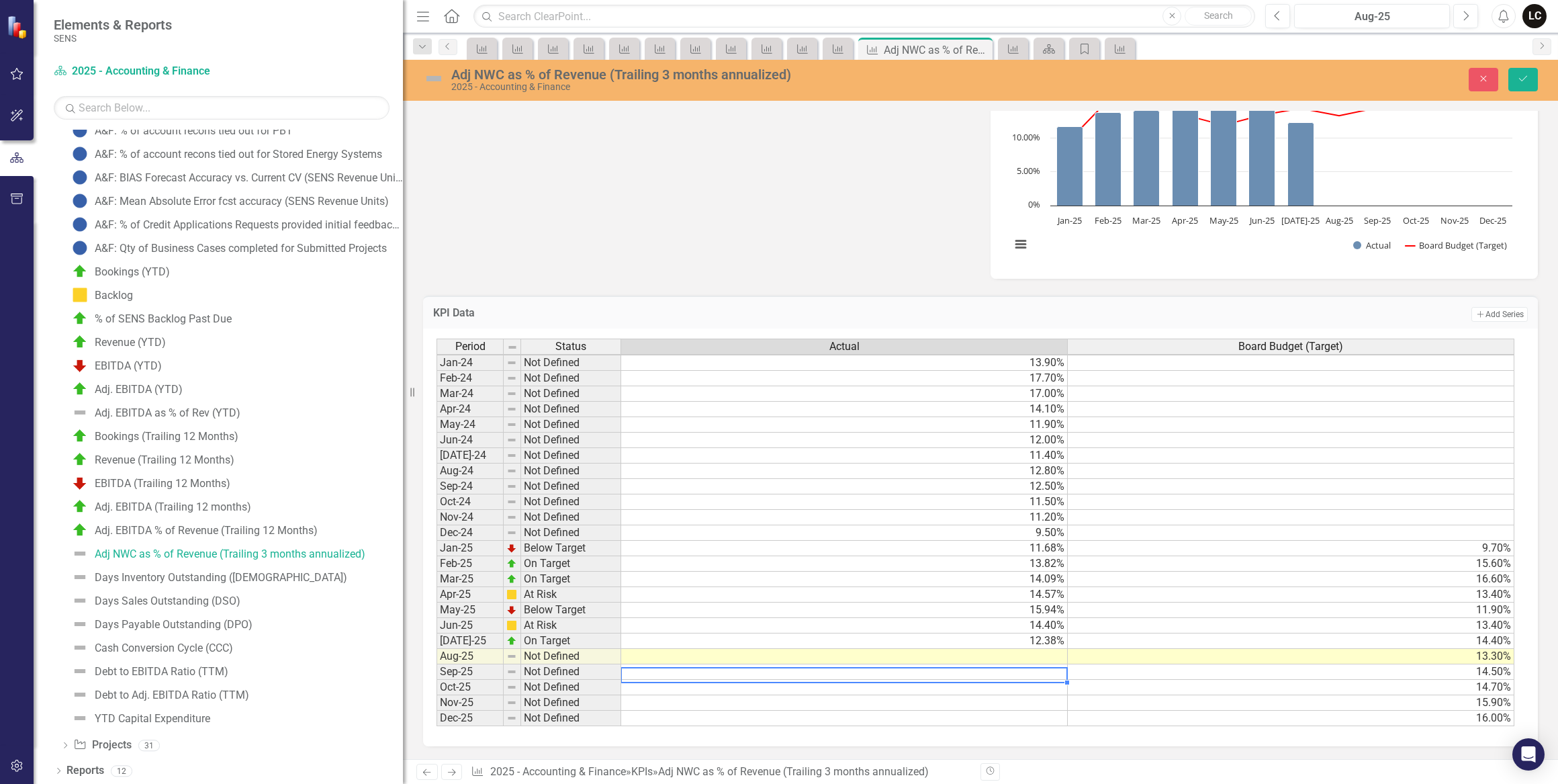
click at [1036, 664] on td at bounding box center [844, 672] width 447 height 15
click at [1033, 649] on td at bounding box center [844, 656] width 447 height 15
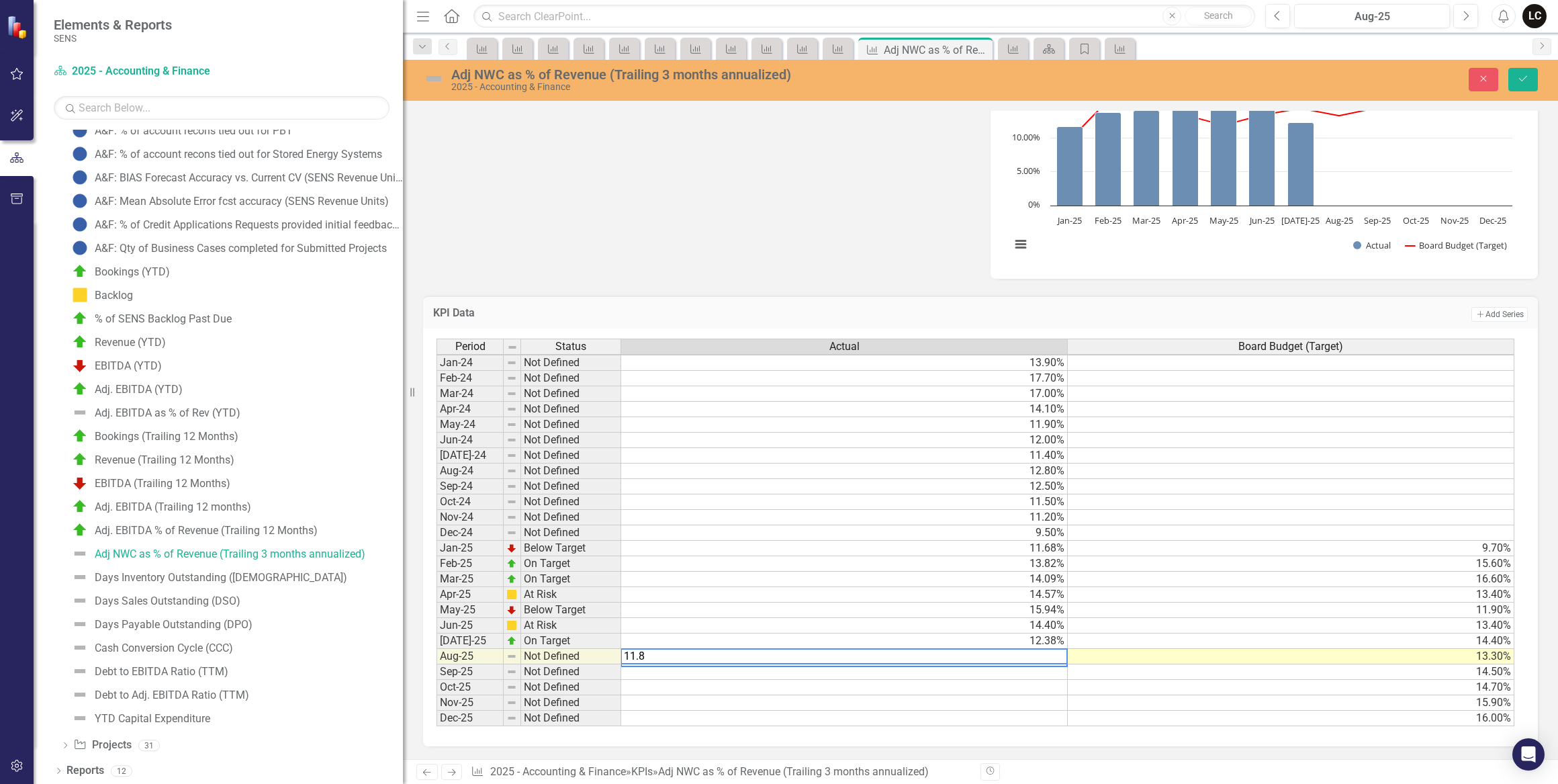
type textarea "11.88"
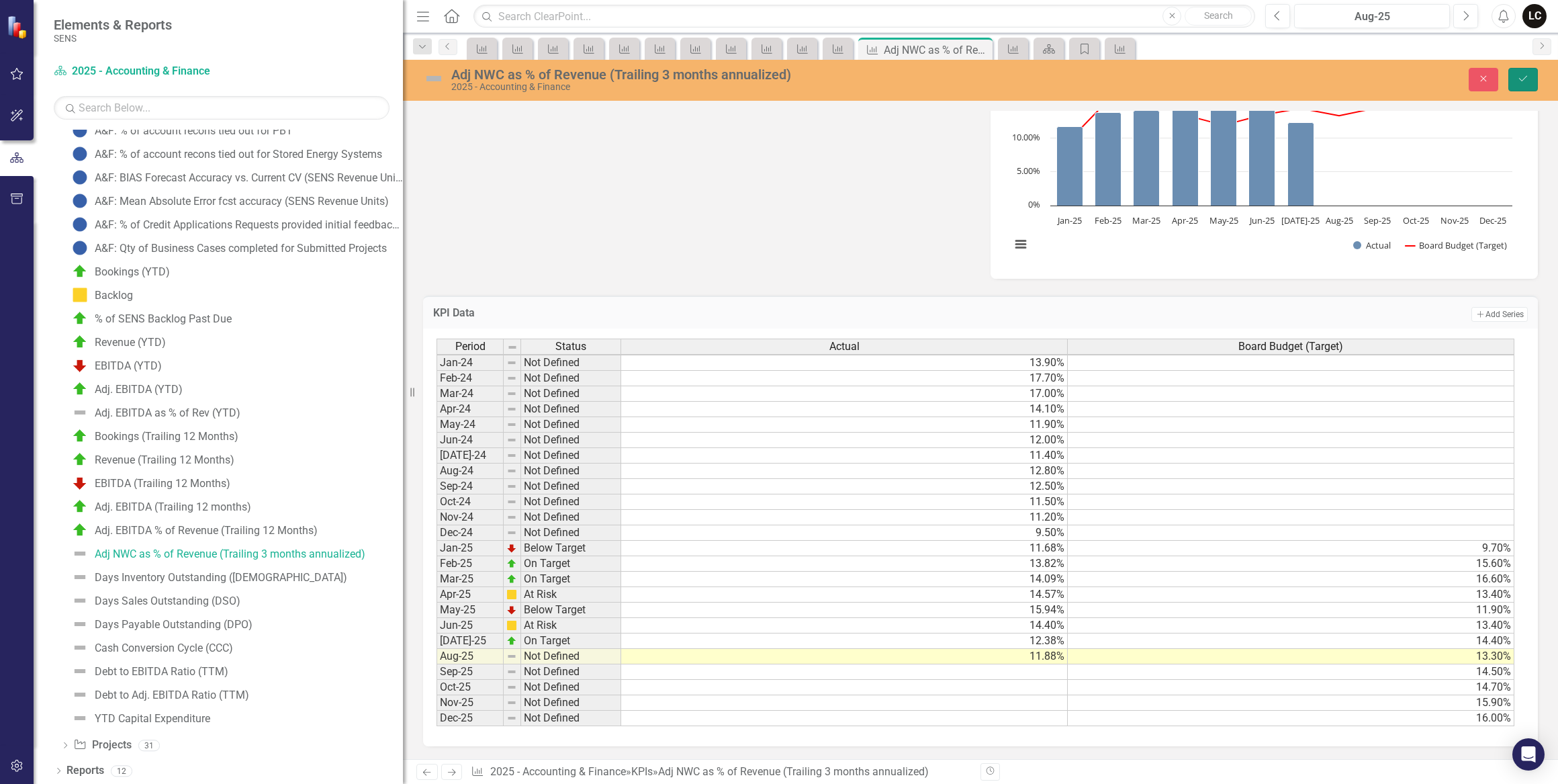
click at [1522, 81] on icon "Save" at bounding box center [1523, 78] width 12 height 9
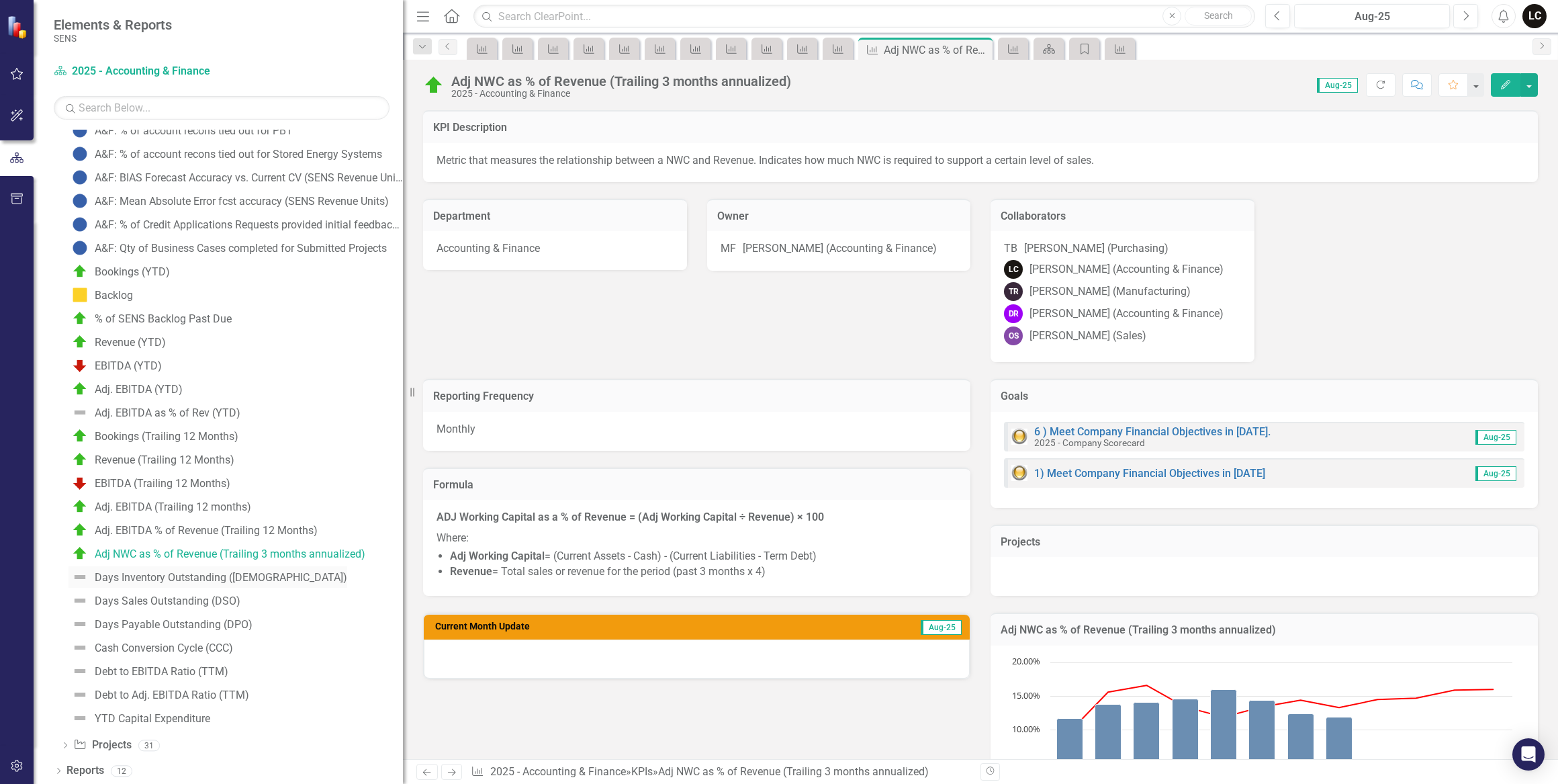
click at [173, 577] on div "Days Inventory Outstanding ([DEMOGRAPHIC_DATA])" at bounding box center [221, 577] width 252 height 12
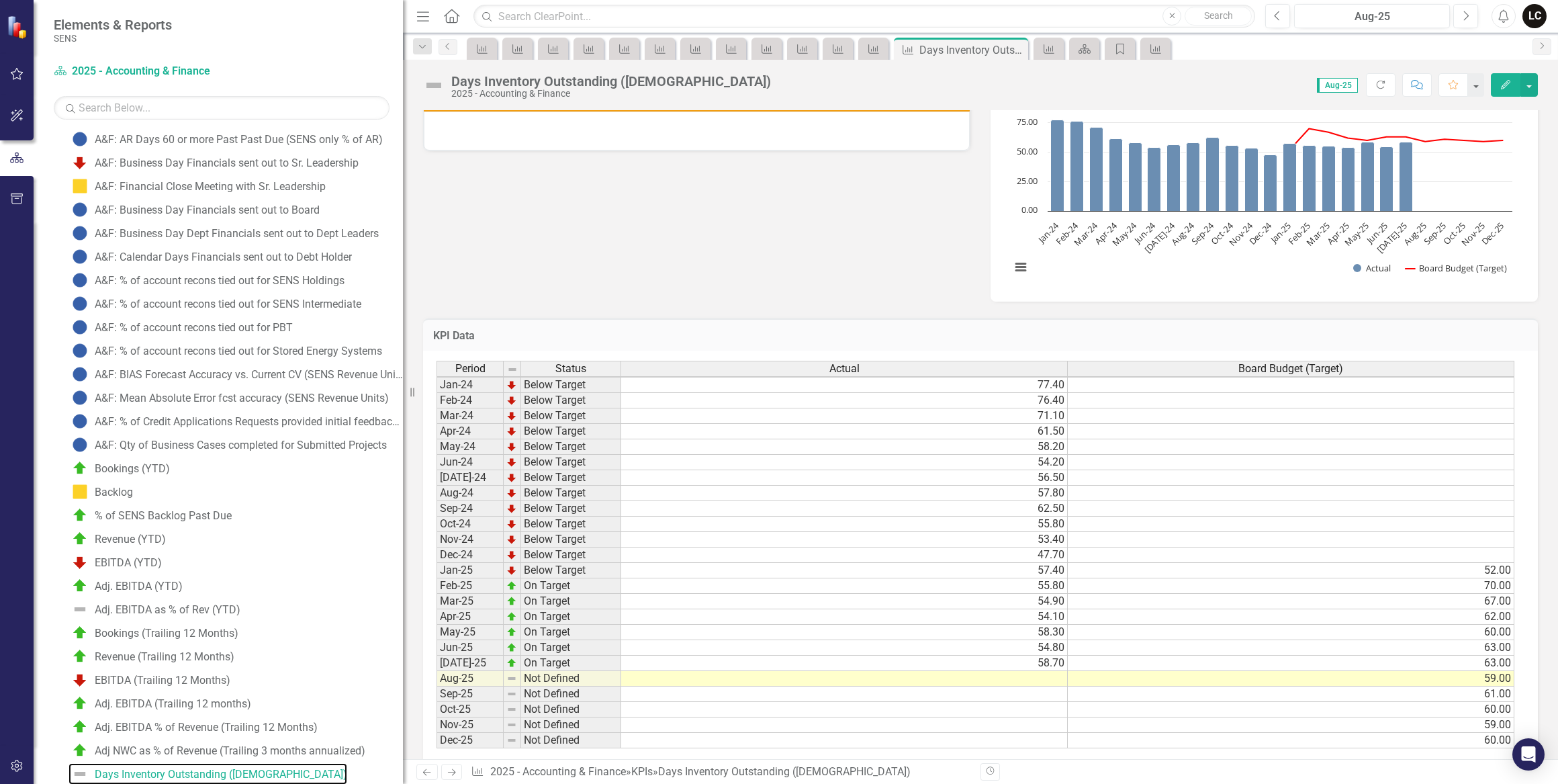
scroll to position [537, 0]
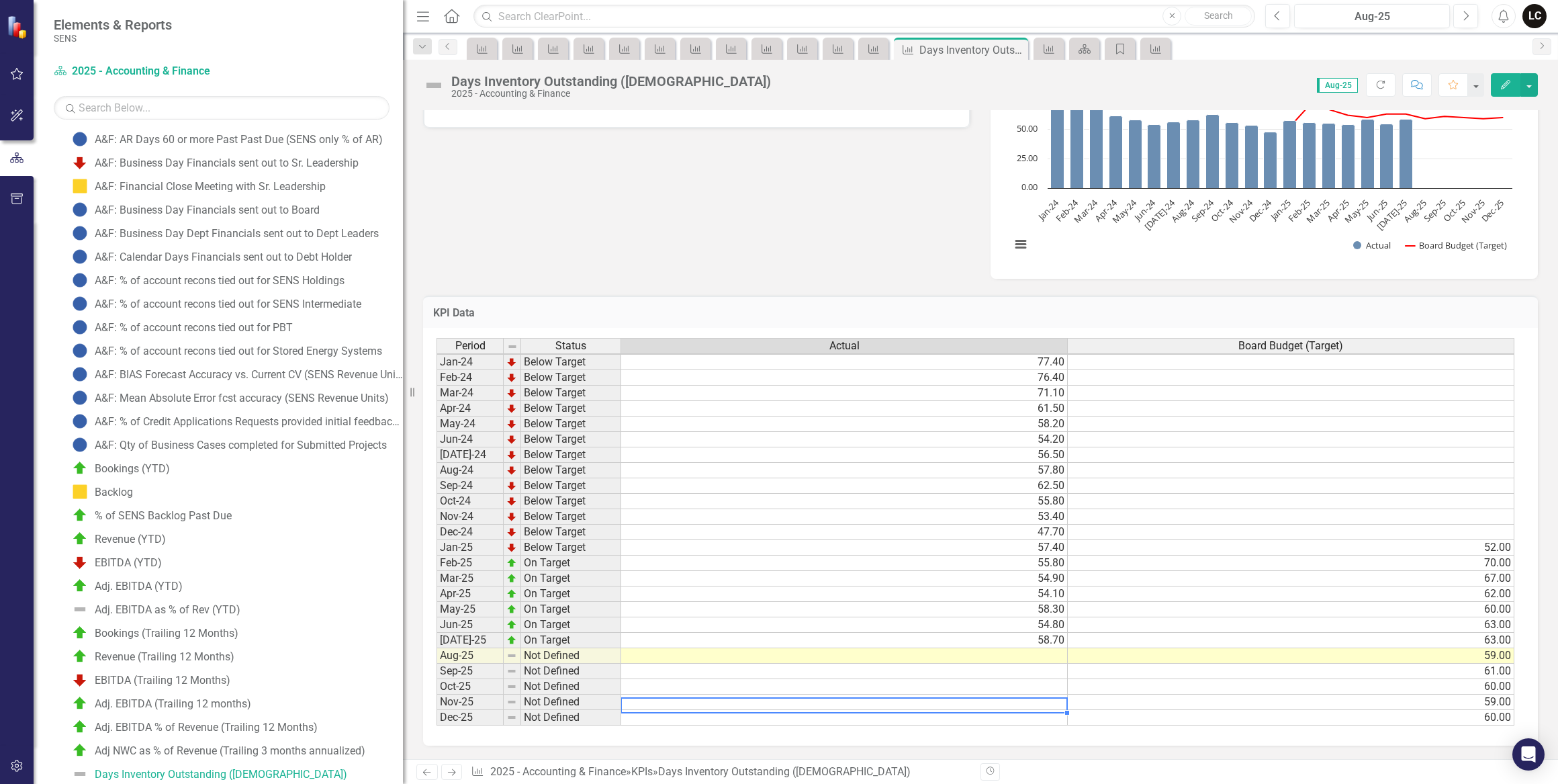
click at [437, 699] on div "Period Status Actual Board Budget (Target) Jan-24 Below Target 77.40 Feb-24 Bel…" at bounding box center [437, 532] width 0 height 388
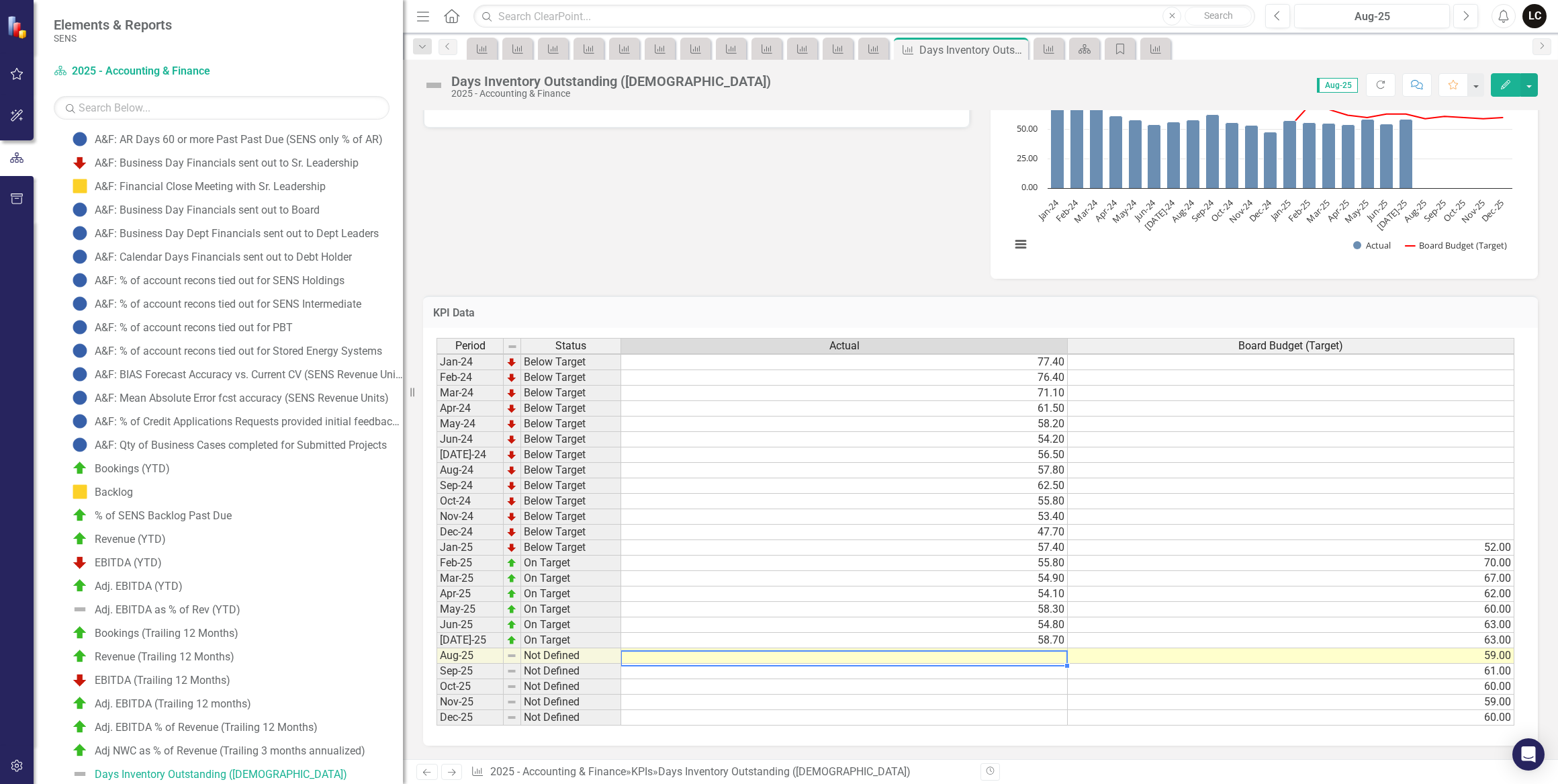
click at [1041, 648] on td at bounding box center [844, 656] width 447 height 15
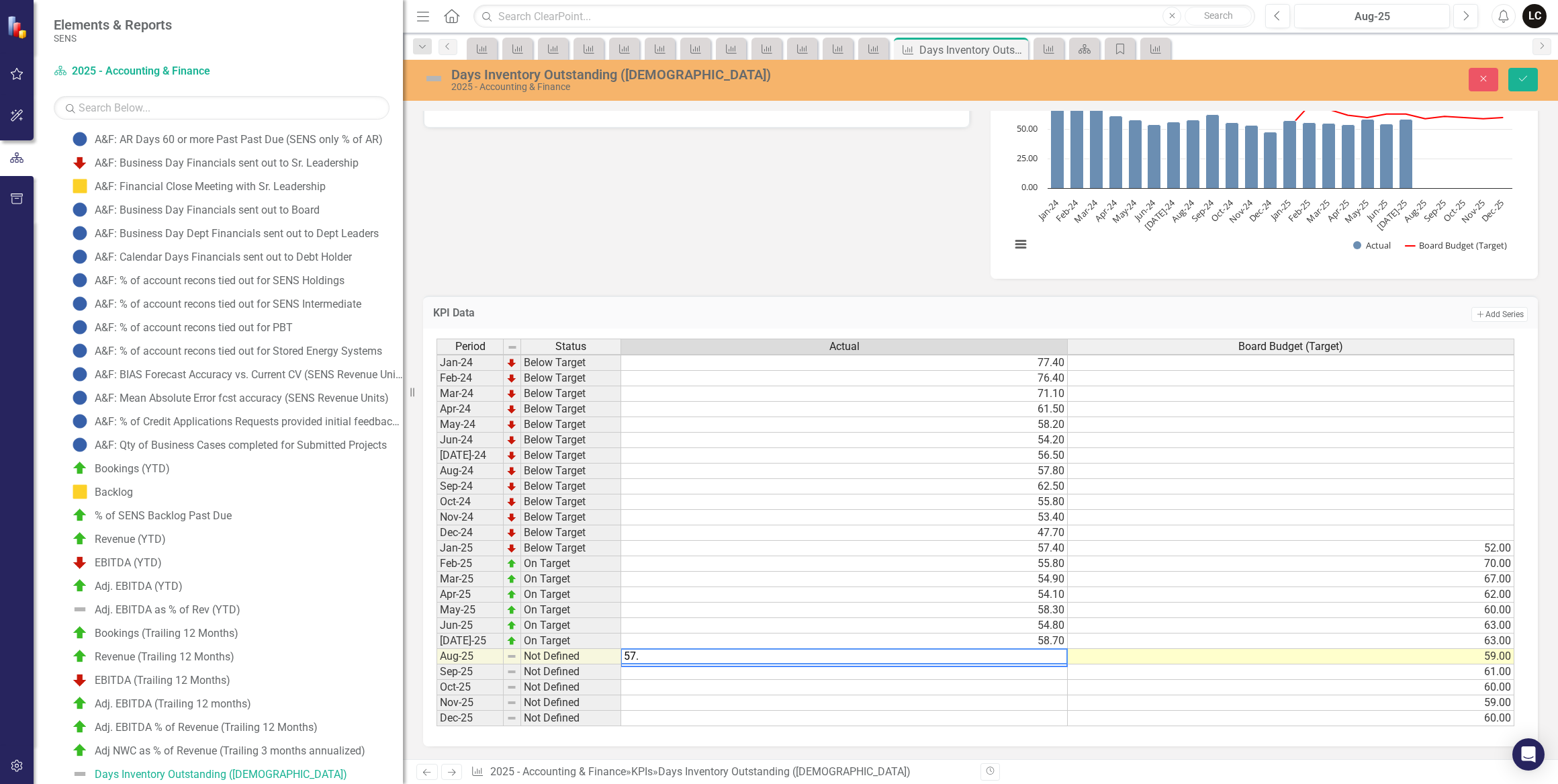
type textarea "57.3"
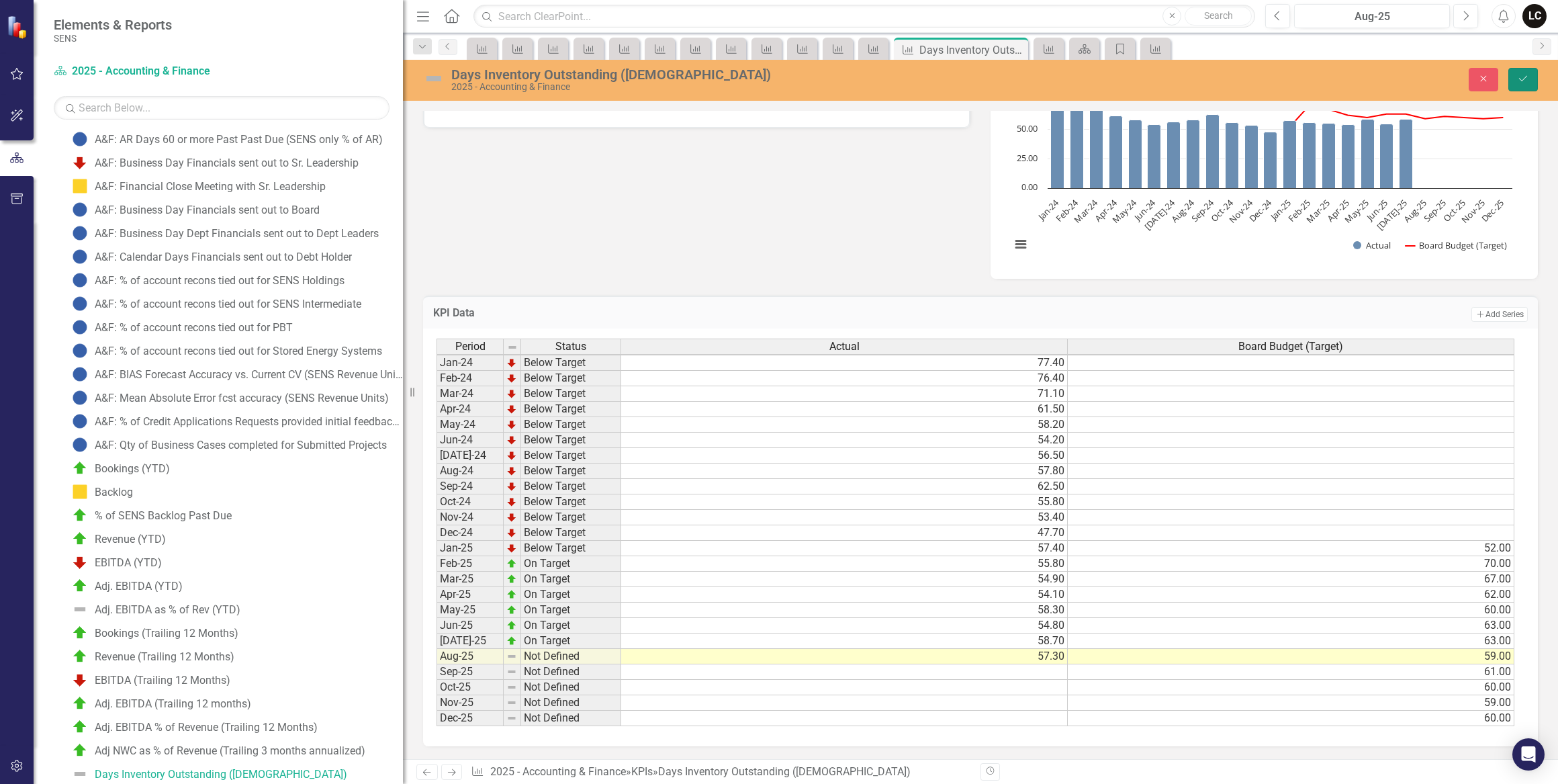
click at [1523, 84] on icon "Save" at bounding box center [1523, 78] width 12 height 9
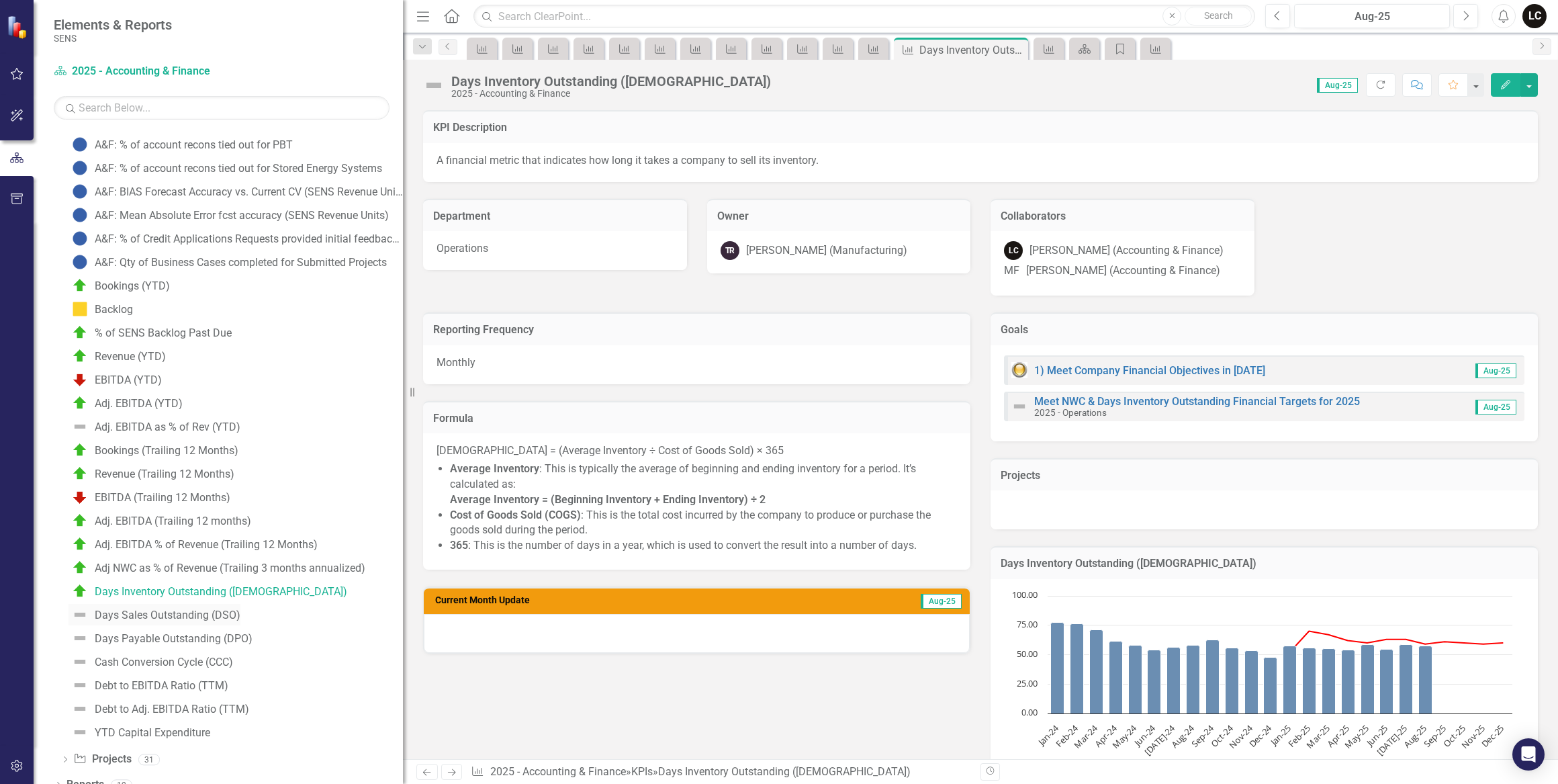
scroll to position [296, 0]
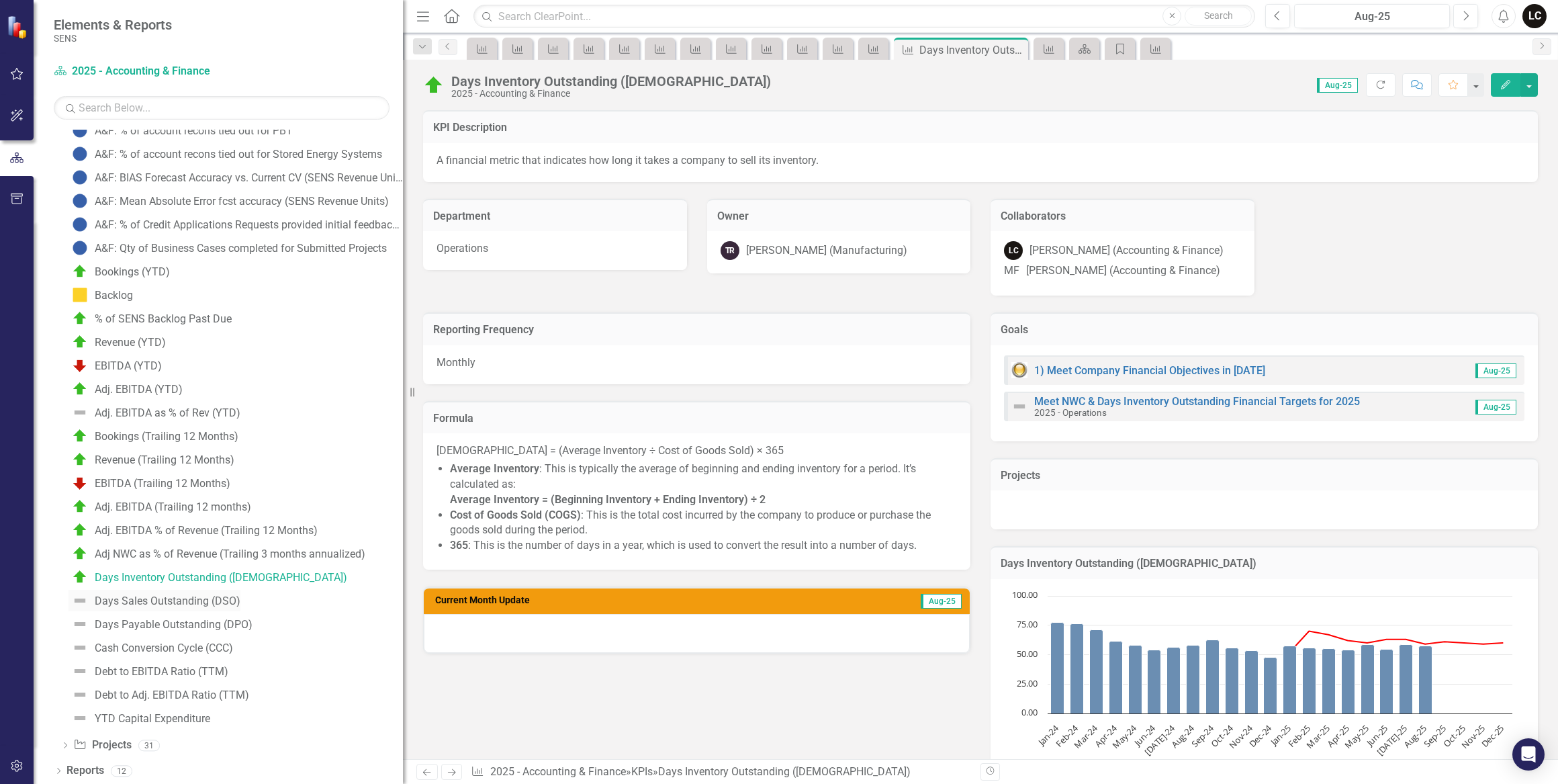
click at [168, 595] on div "Days Sales Outstanding (DSO)" at bounding box center [167, 601] width 146 height 12
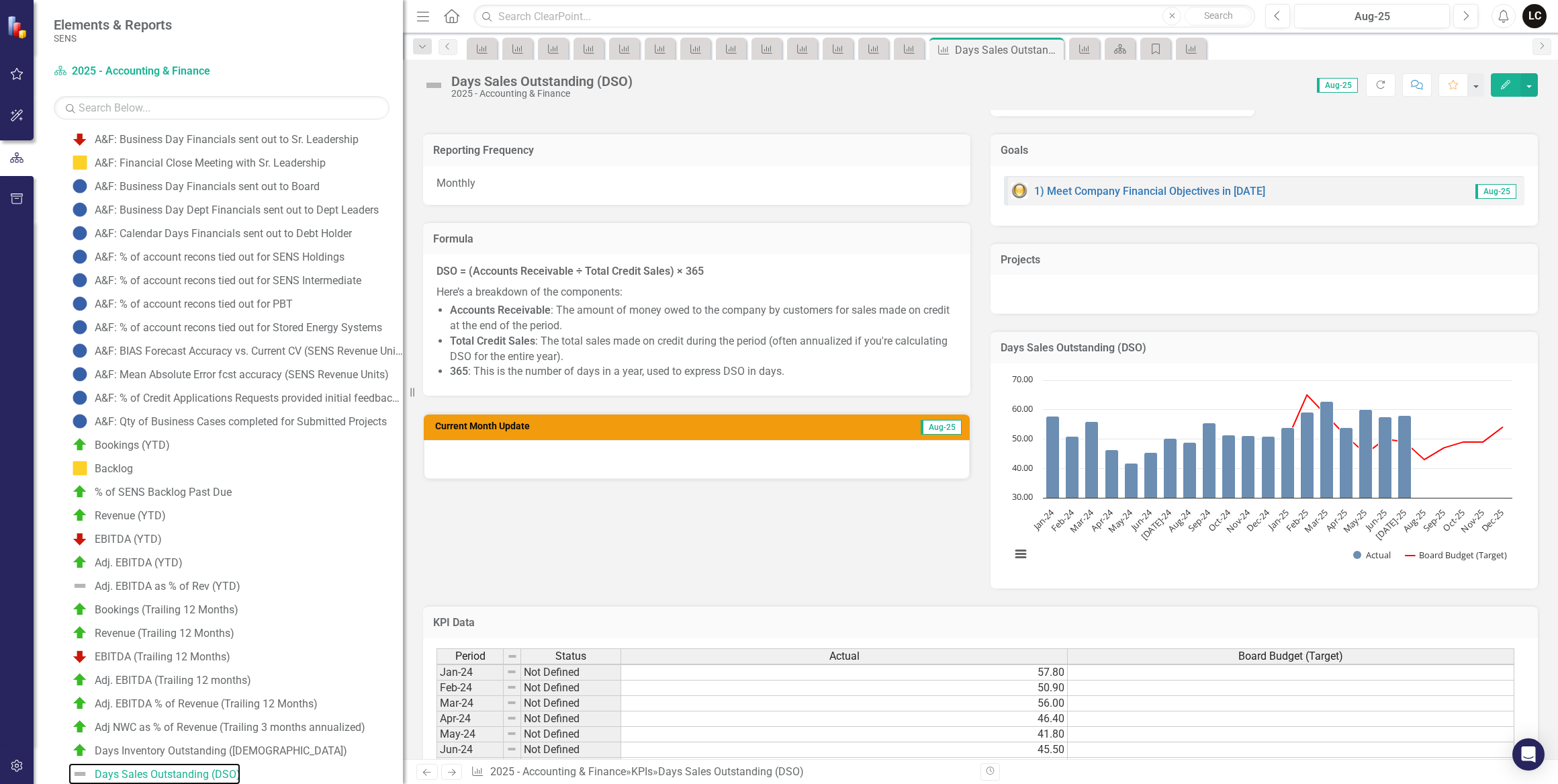
scroll to position [2, 0]
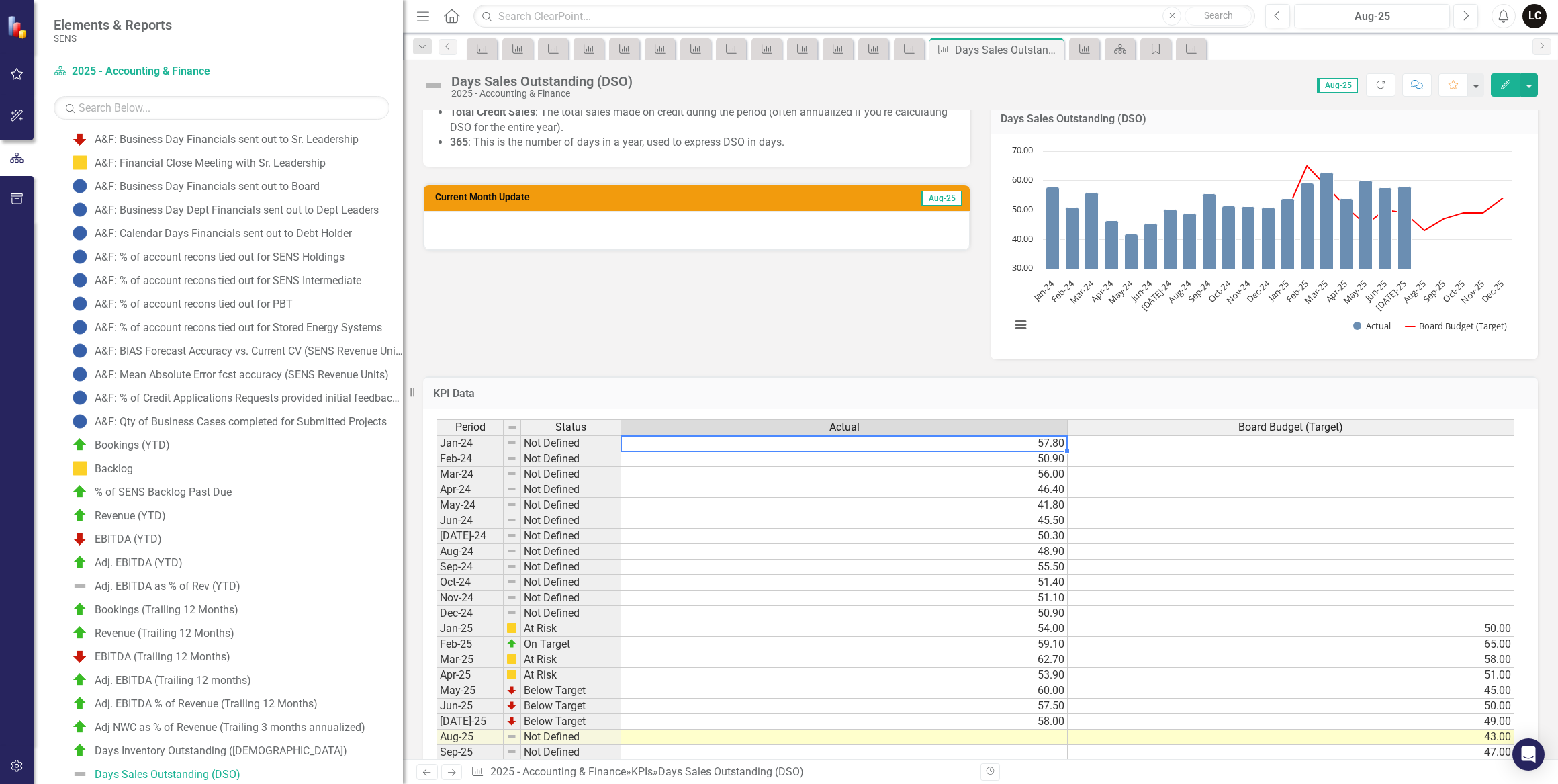
scroll to position [488, 0]
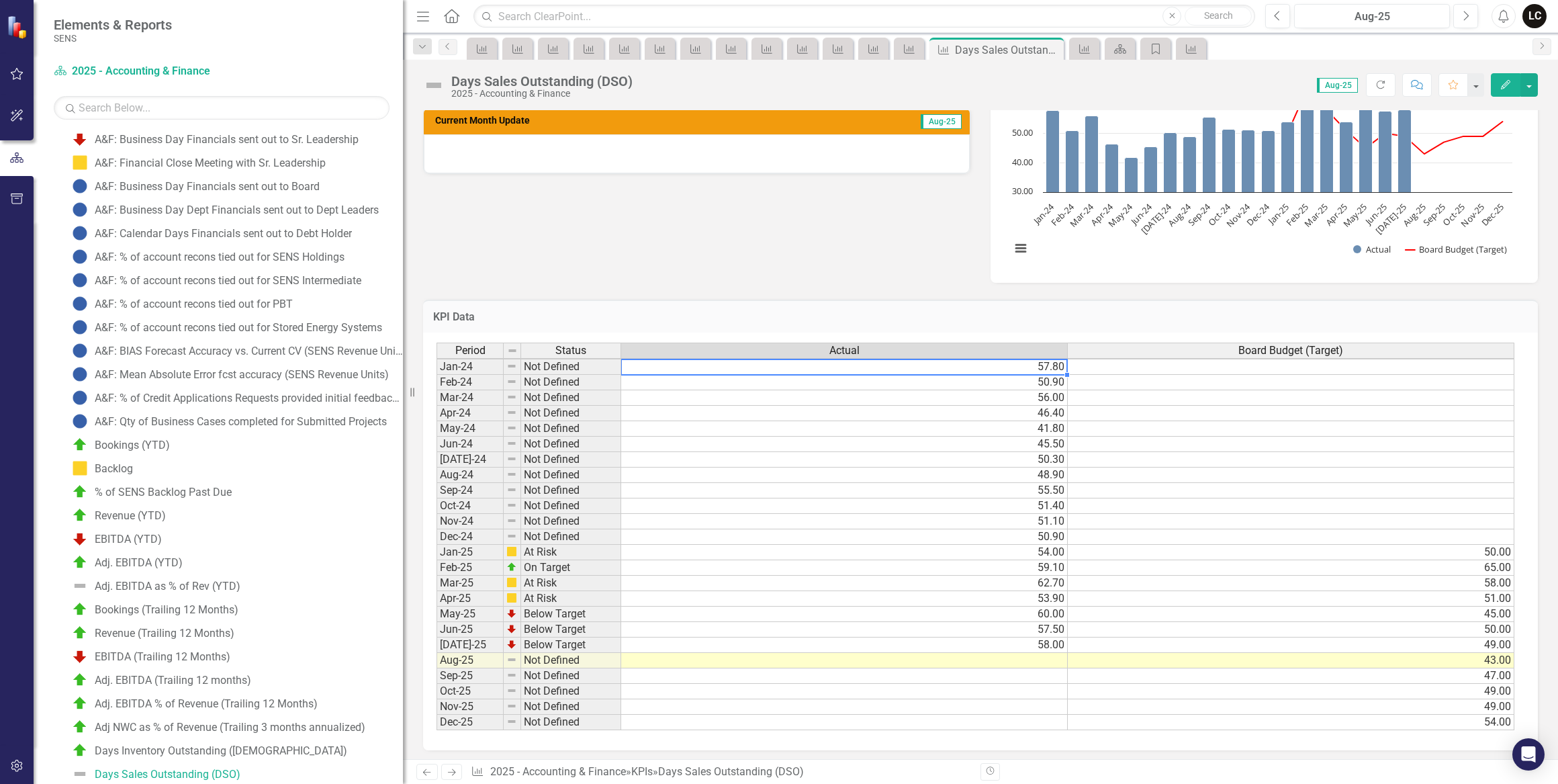
click at [437, 666] on div "Period Status Actual Board Budget (Target) Jan-24 Not Defined 57.80 Feb-24 Not …" at bounding box center [437, 536] width 0 height 388
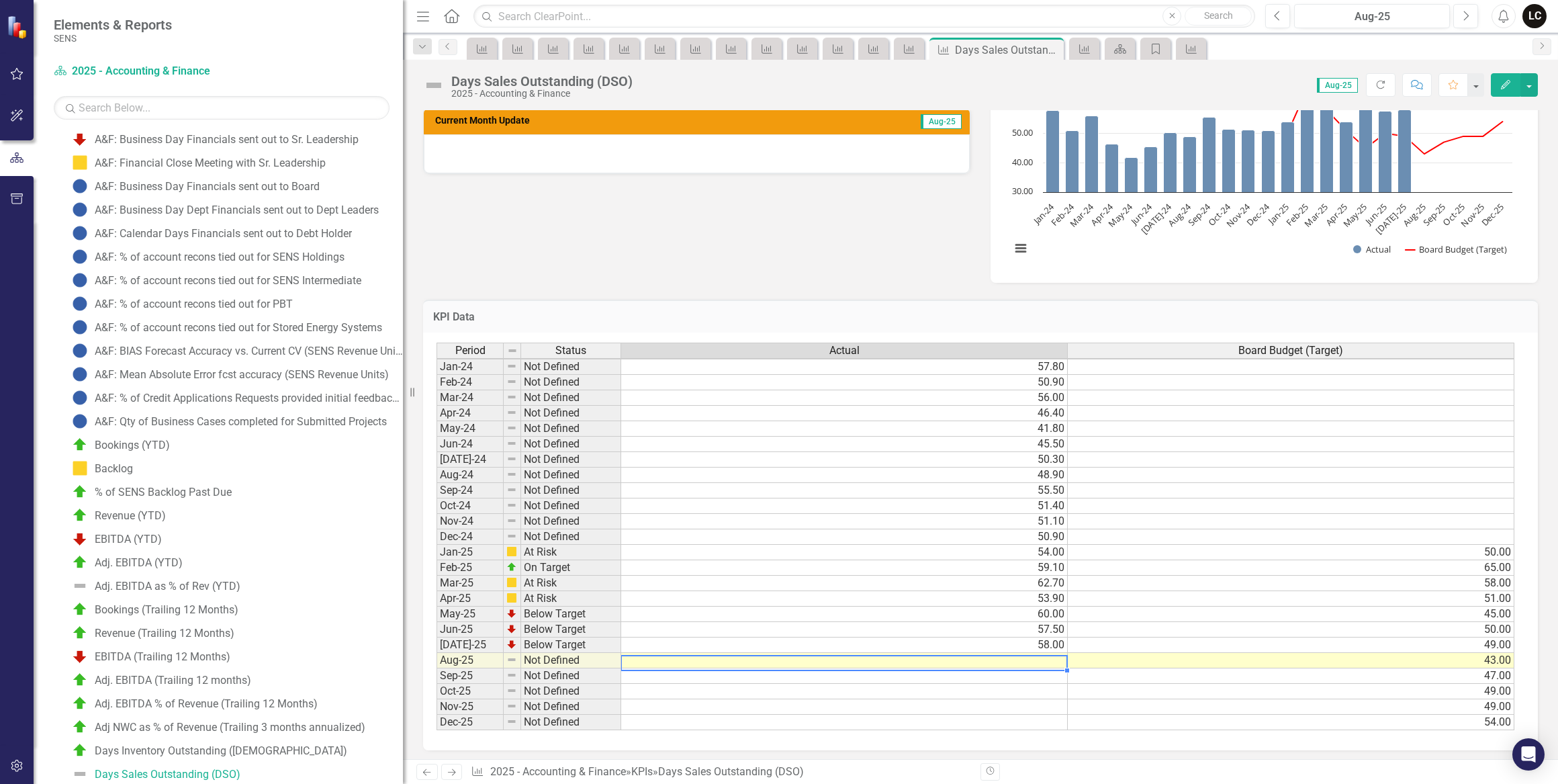
click at [1044, 658] on td at bounding box center [844, 660] width 447 height 15
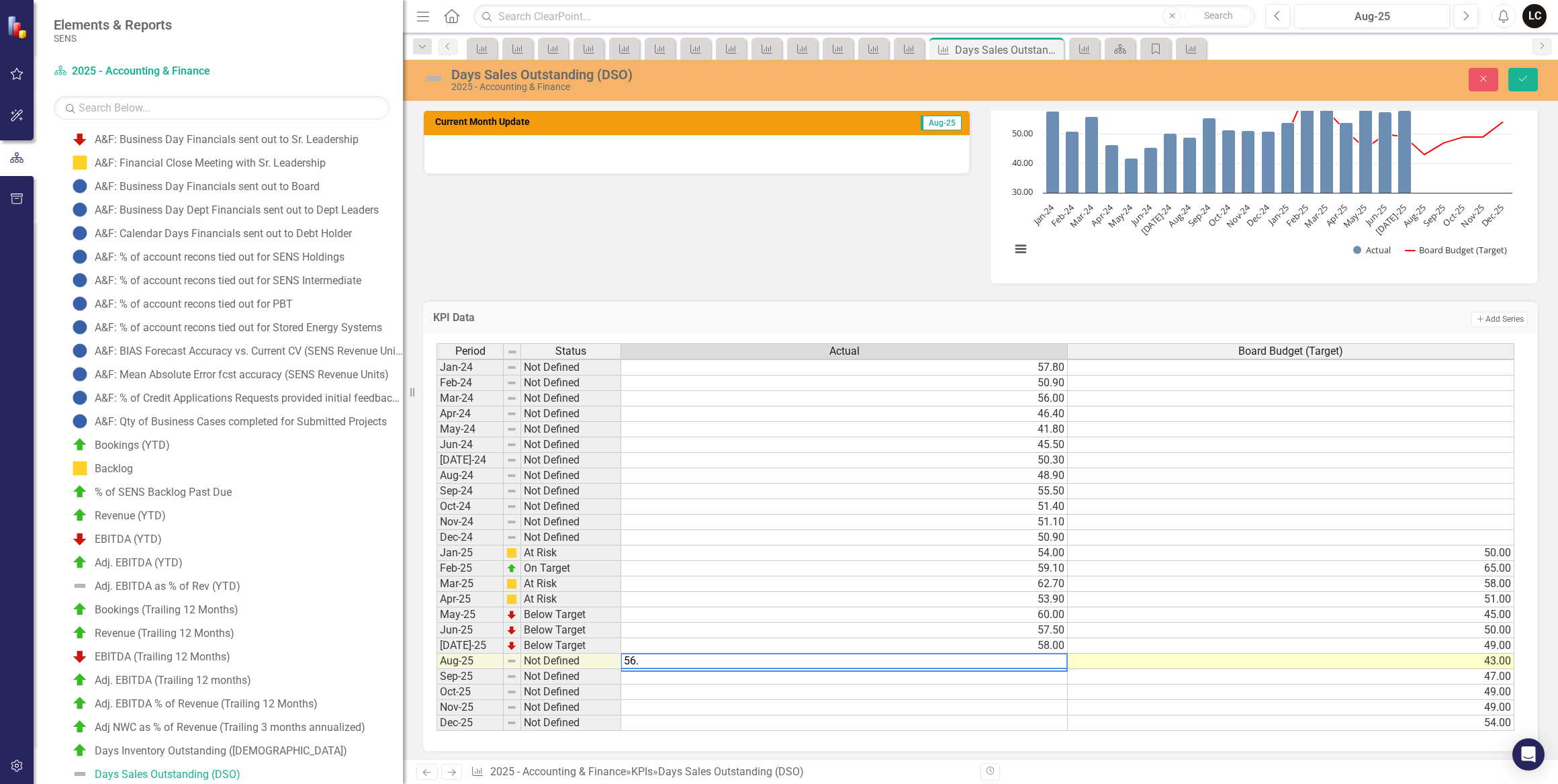
type textarea "56.2"
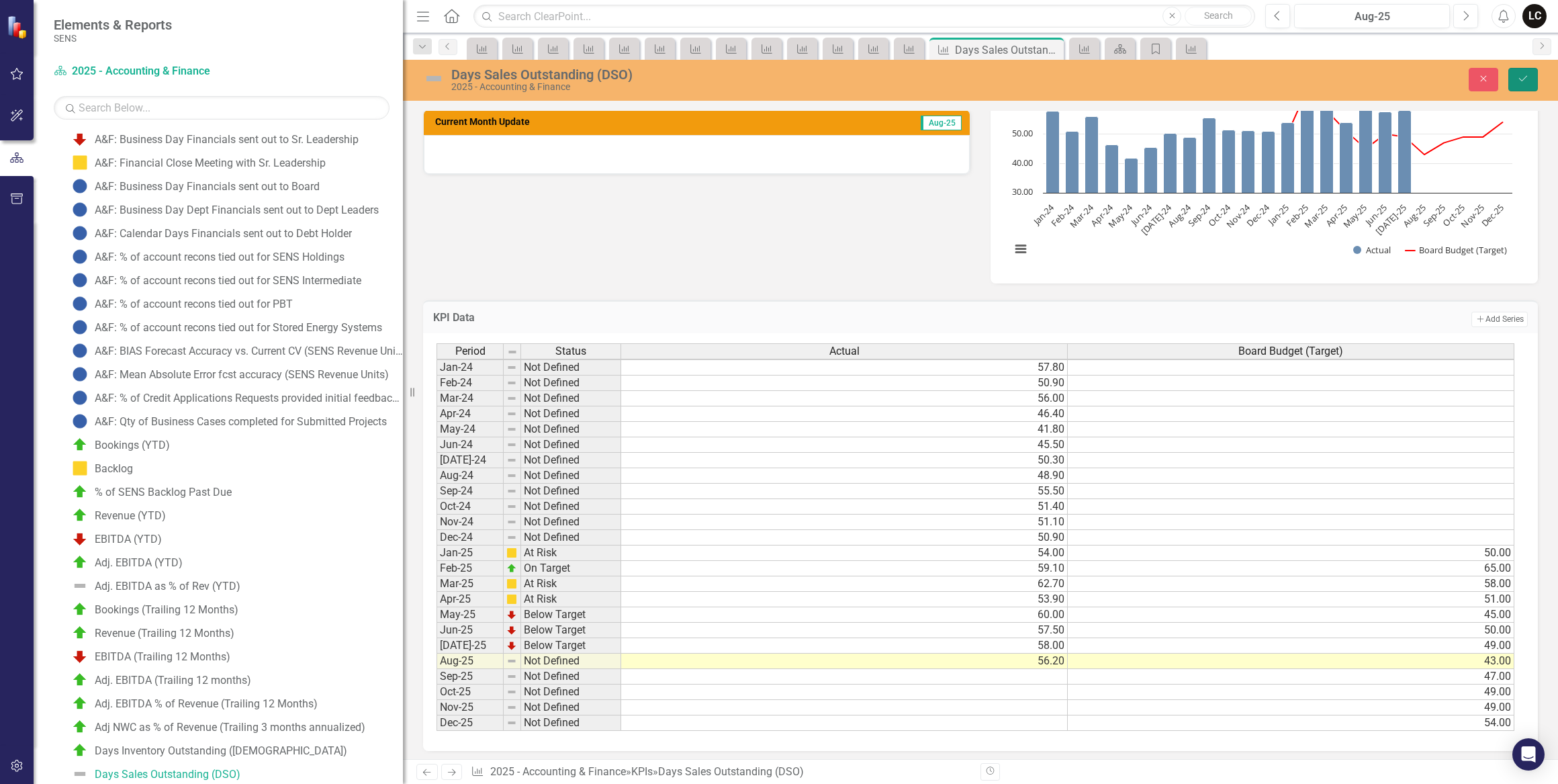
click at [1520, 77] on icon "Save" at bounding box center [1523, 78] width 12 height 9
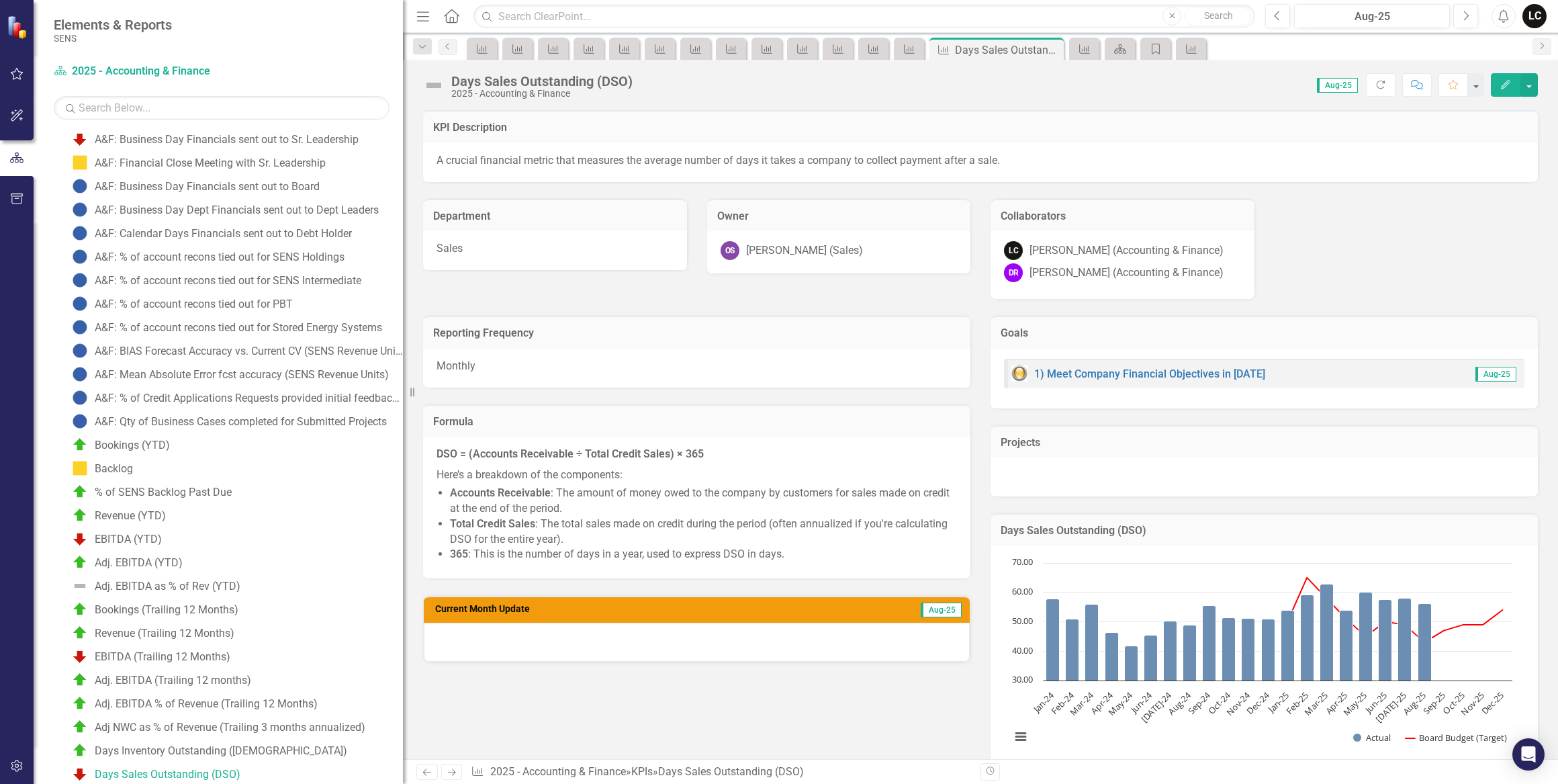
scroll to position [296, 0]
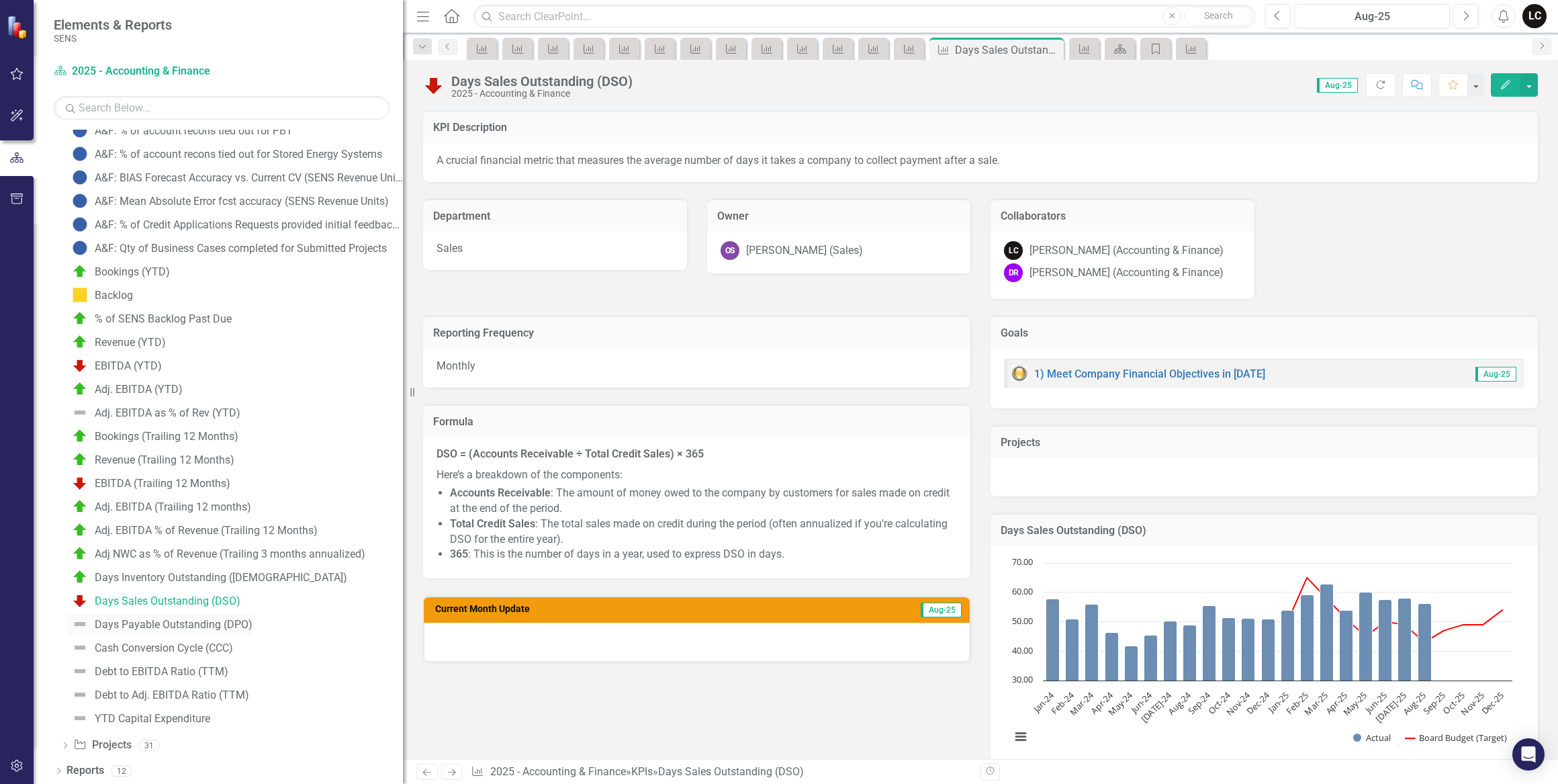
click at [136, 622] on div "Days Payable Outstanding (DPO)" at bounding box center [173, 625] width 158 height 12
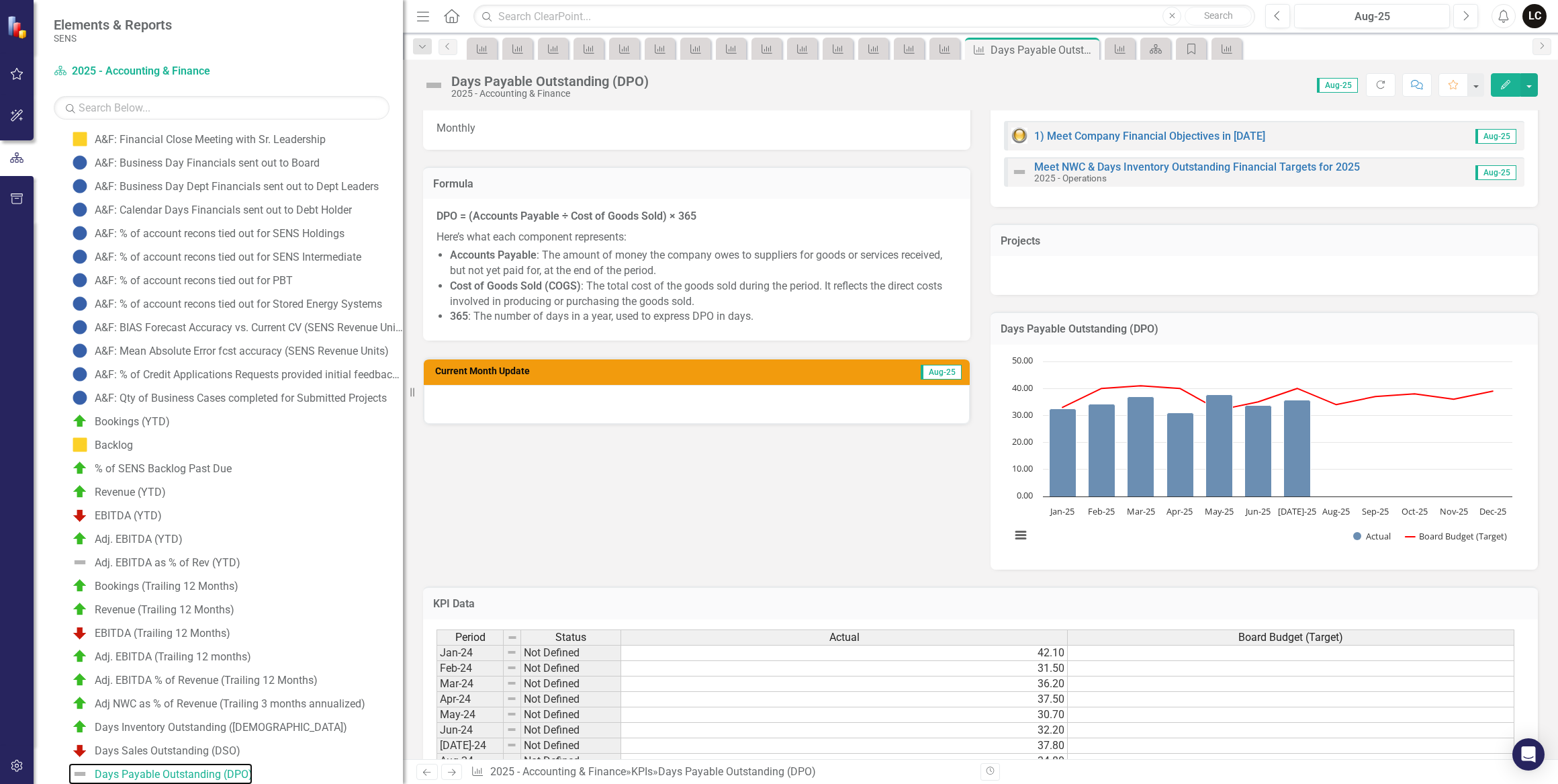
scroll to position [244, 0]
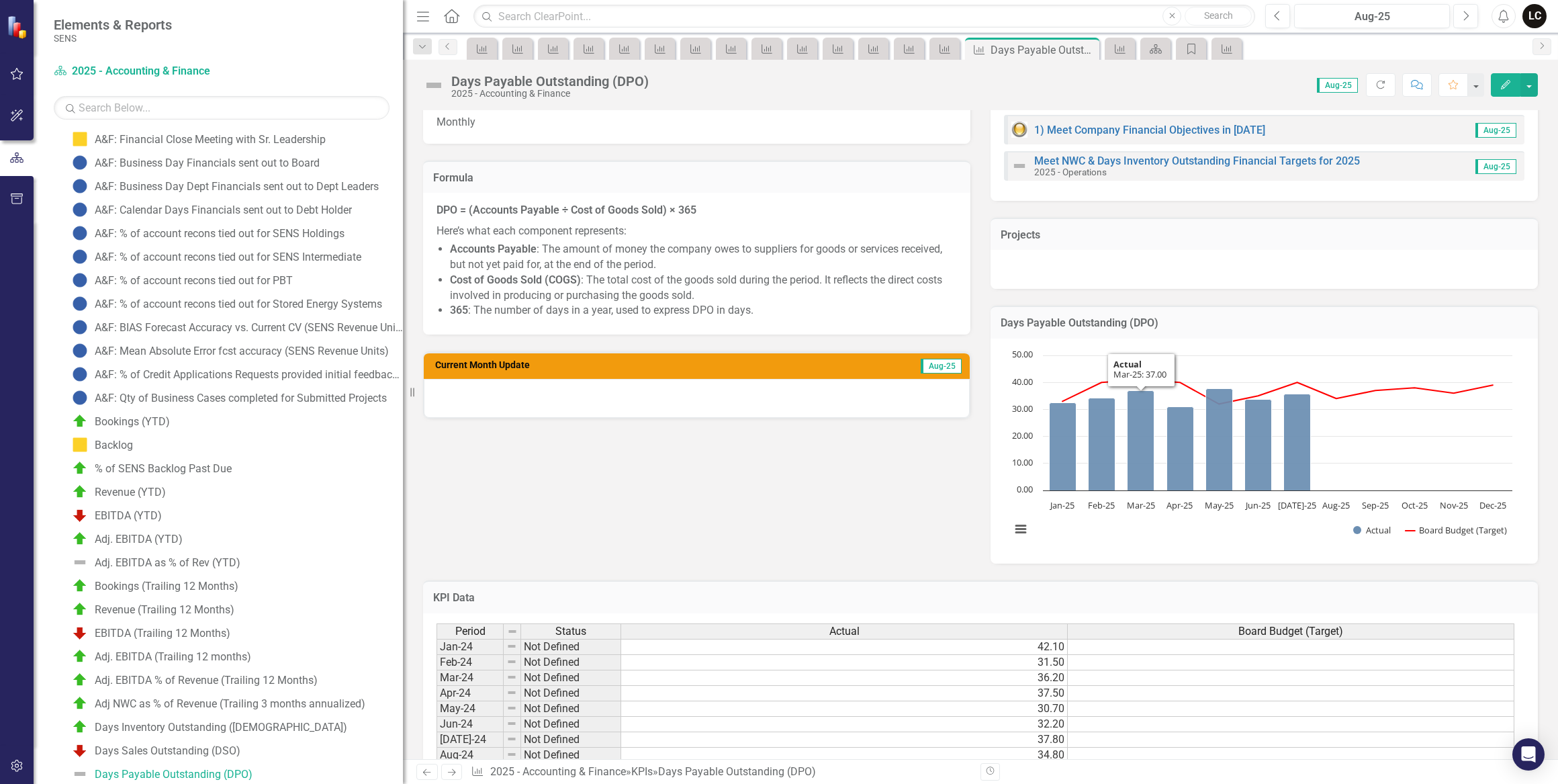
click at [1056, 693] on td "37.50" at bounding box center [844, 693] width 447 height 15
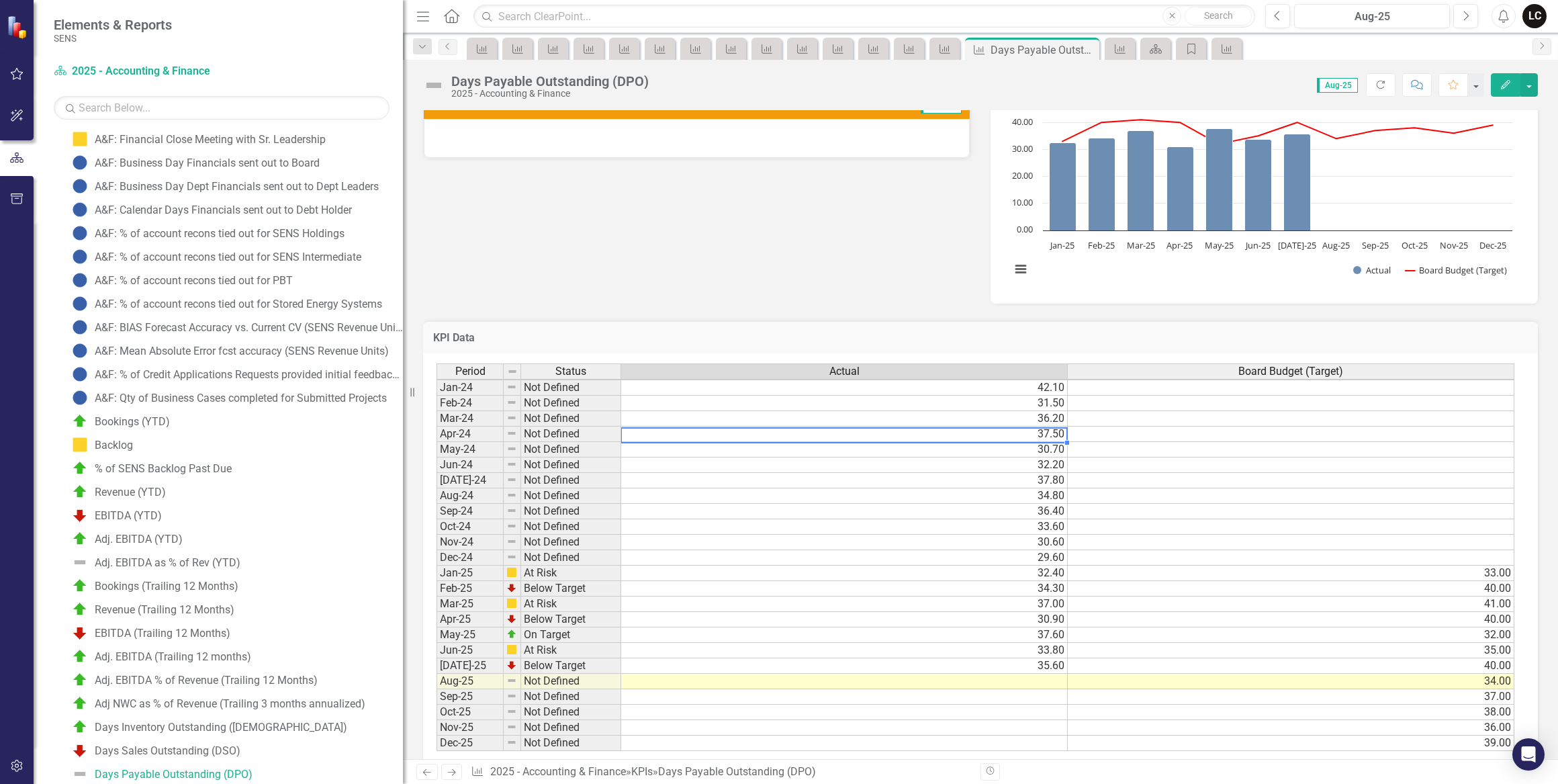
scroll to position [537, 0]
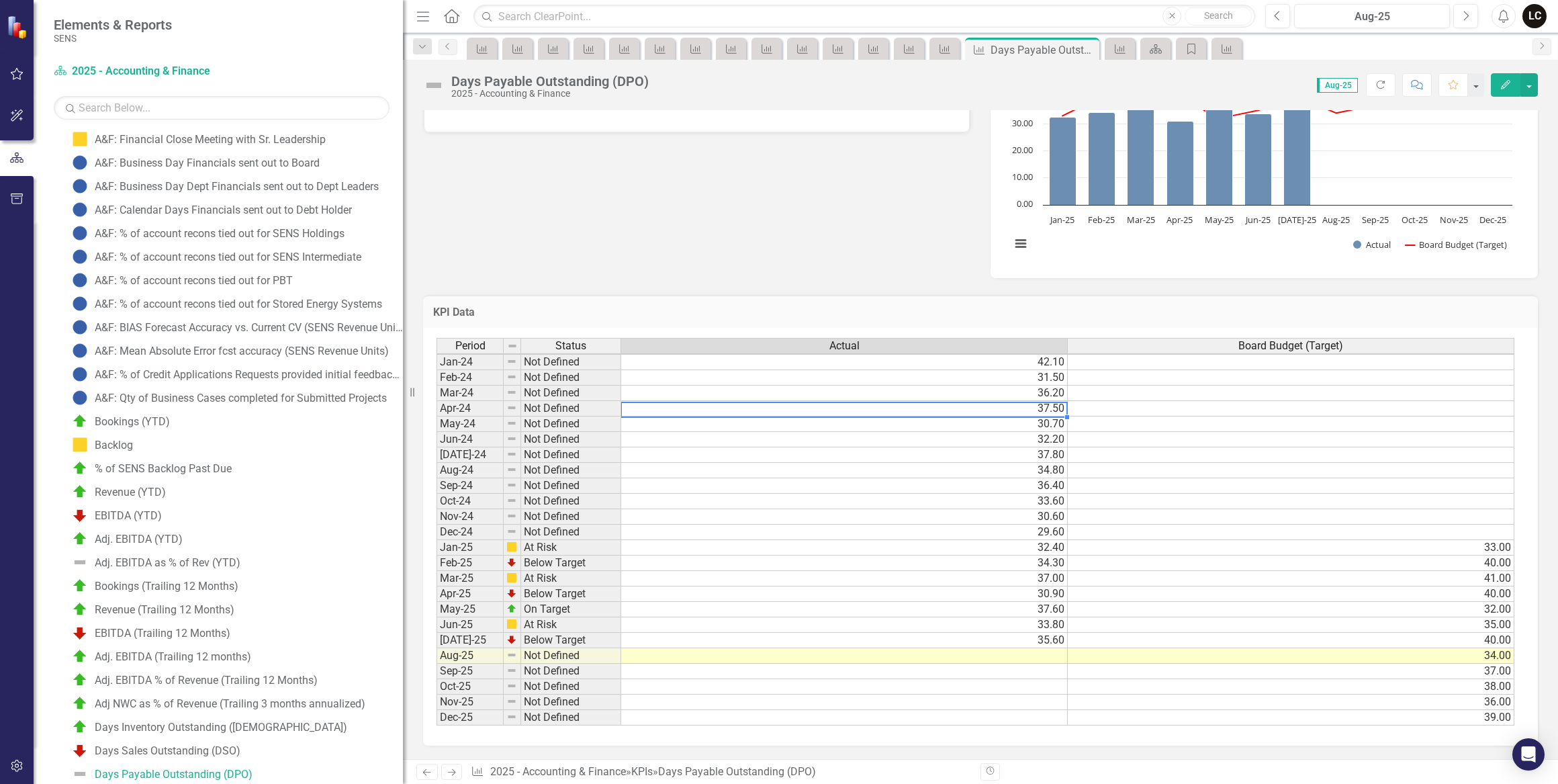
click at [1050, 649] on td at bounding box center [844, 656] width 447 height 15
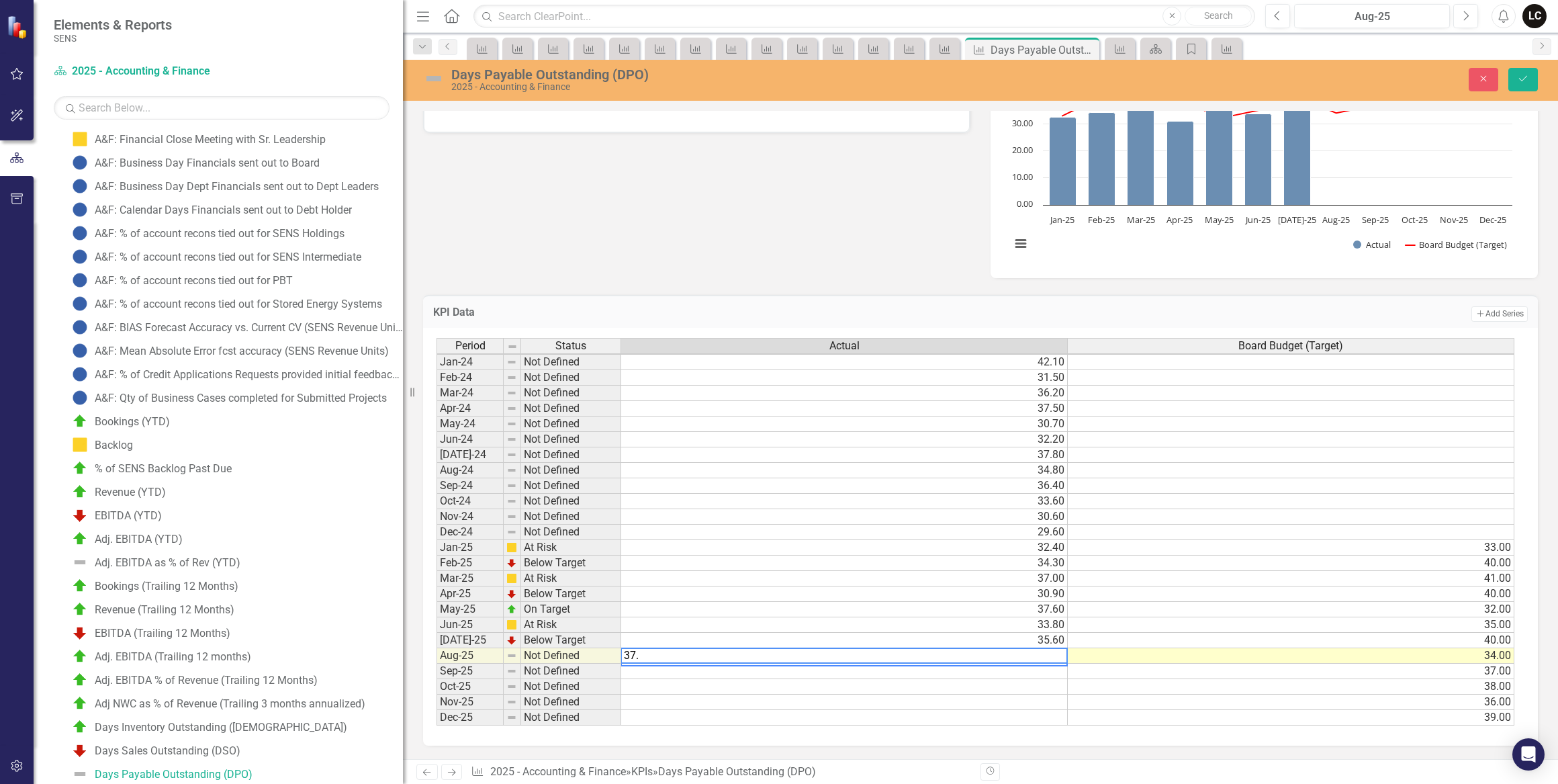
type textarea "37.3"
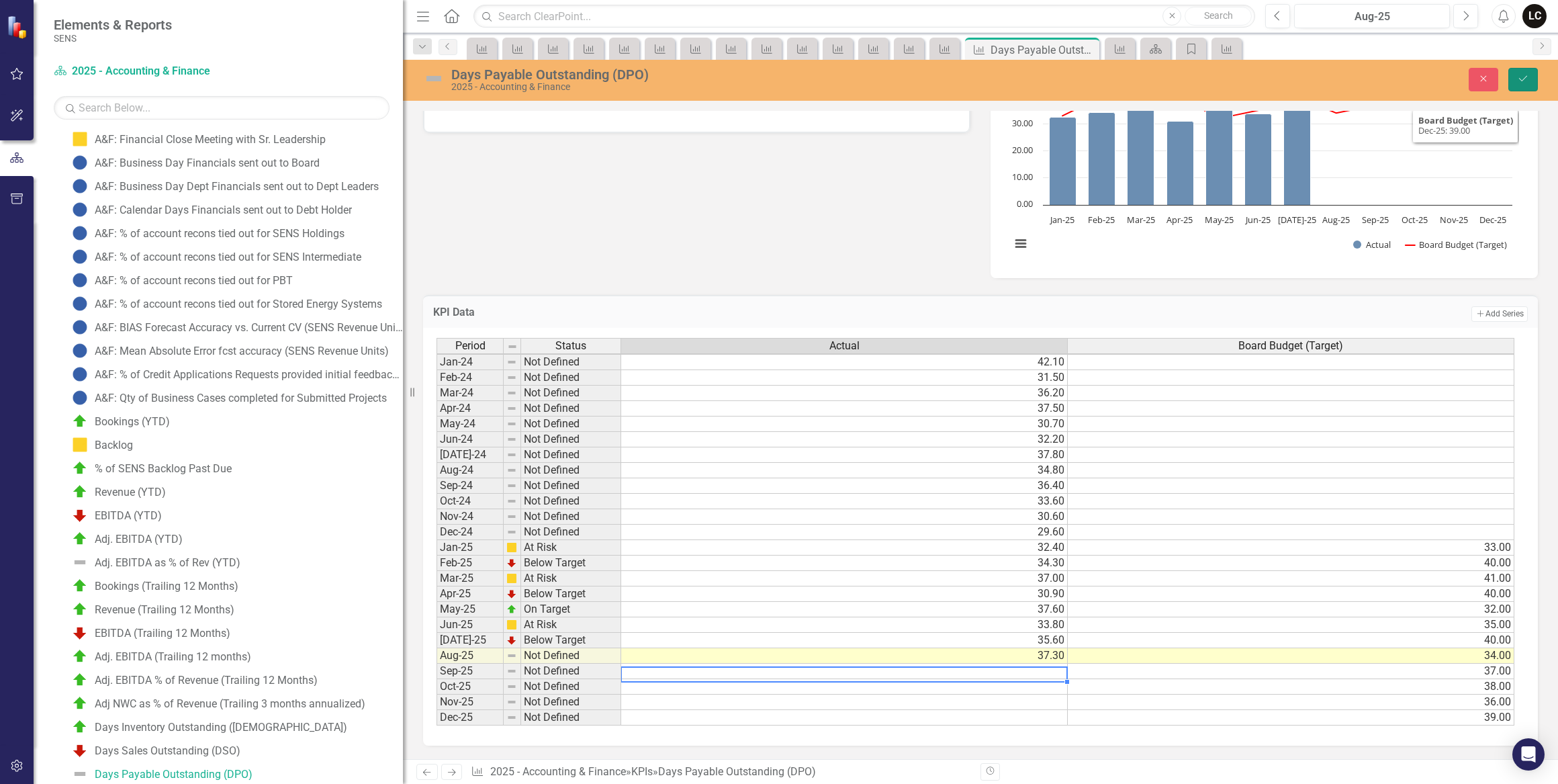
click at [1525, 80] on icon "Save" at bounding box center [1523, 78] width 12 height 9
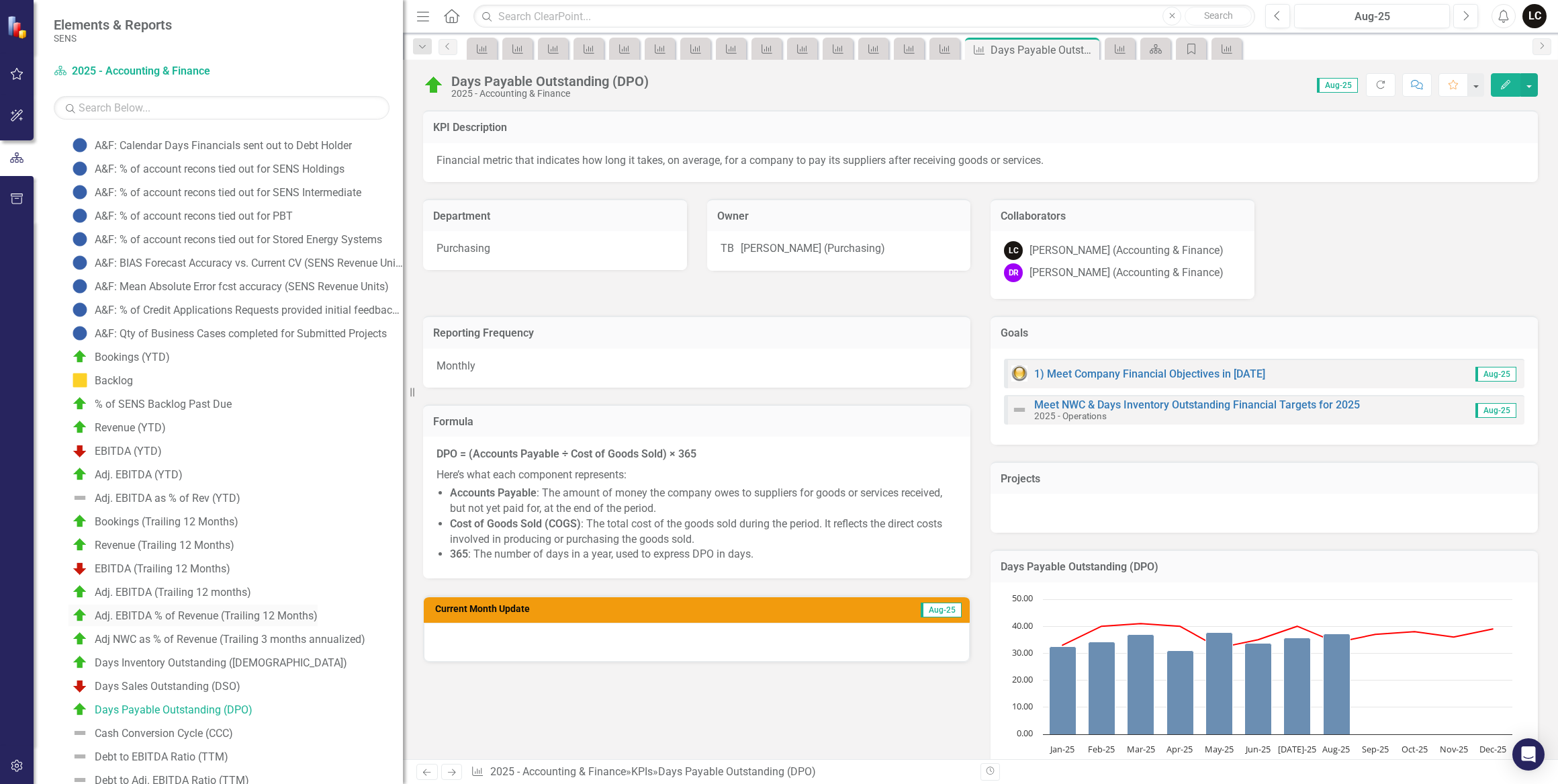
scroll to position [296, 0]
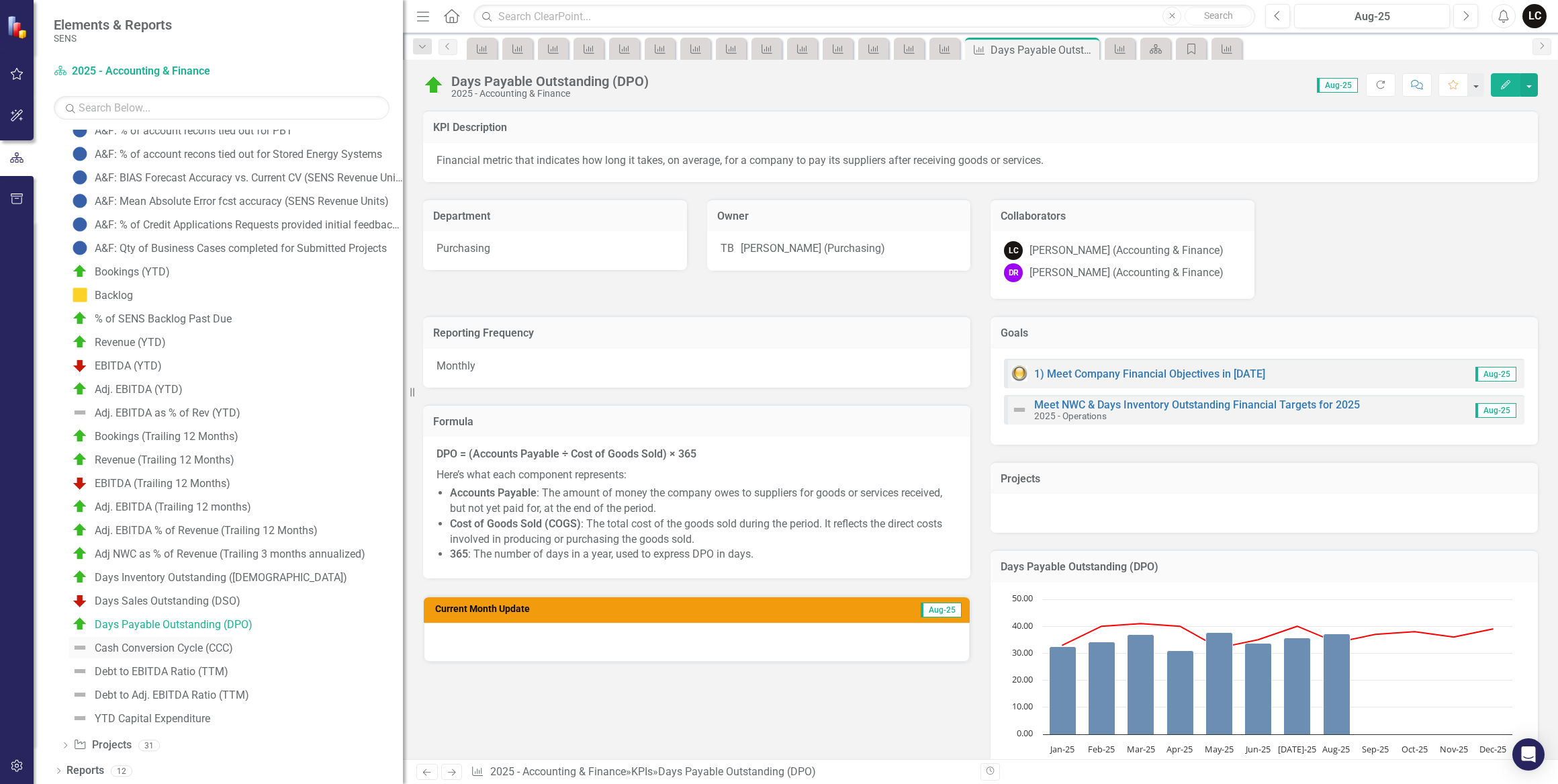
click at [179, 642] on div "Cash Conversion Cycle (CCC)" at bounding box center [163, 649] width 139 height 12
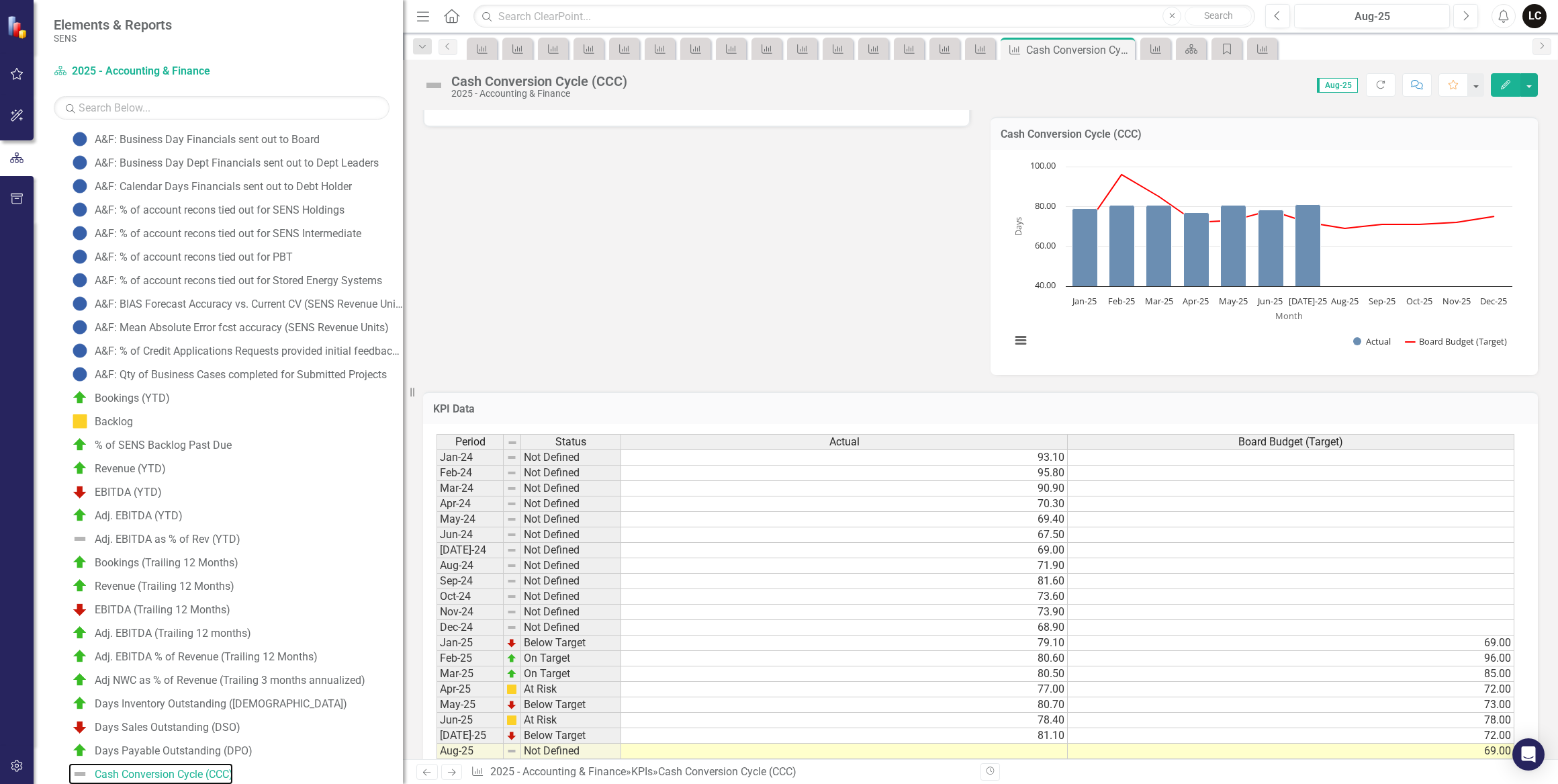
scroll to position [603, 0]
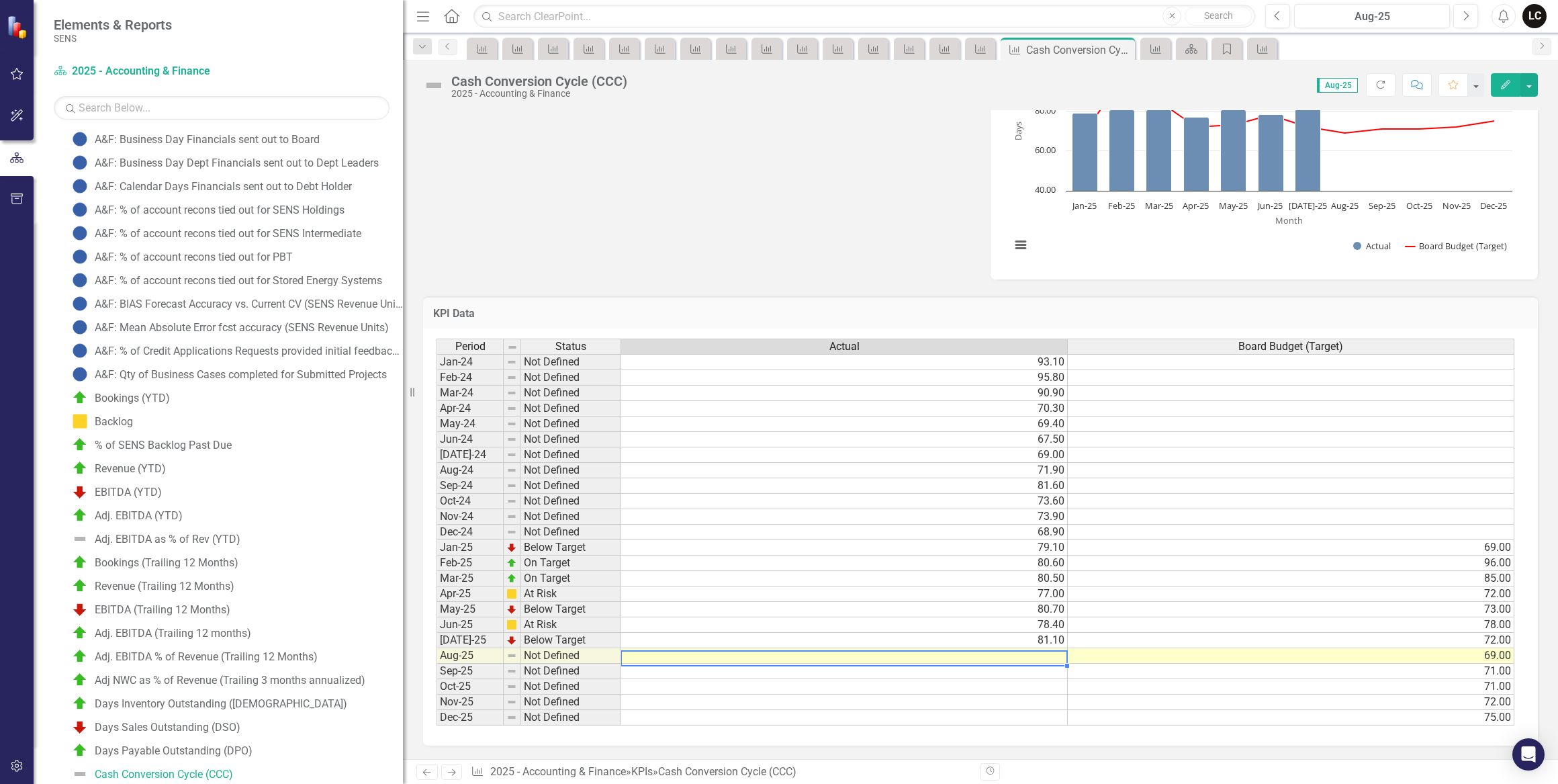
click at [1047, 652] on td at bounding box center [844, 656] width 447 height 15
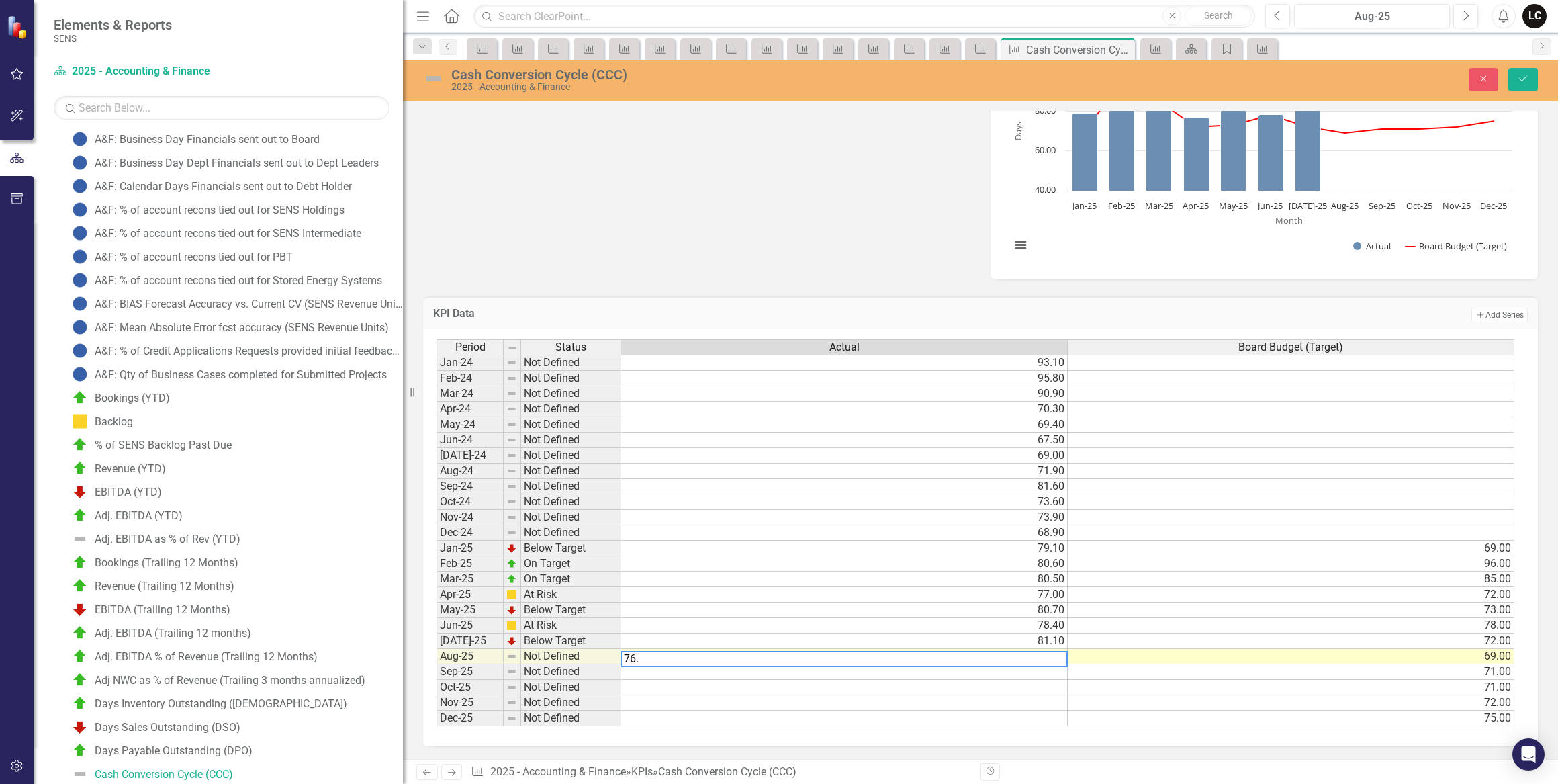
type textarea "76.2"
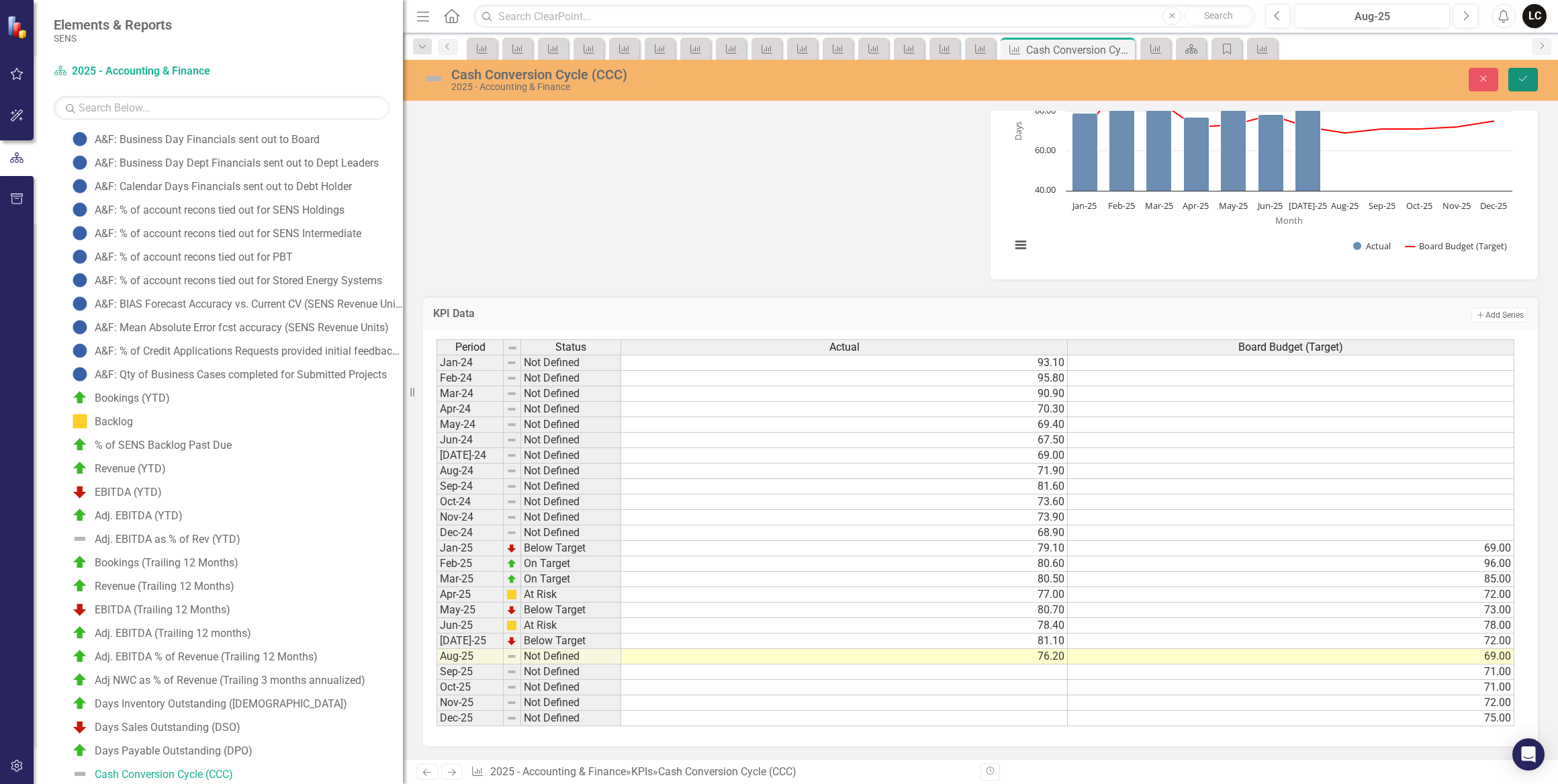
click at [1518, 84] on icon "Save" at bounding box center [1523, 78] width 12 height 9
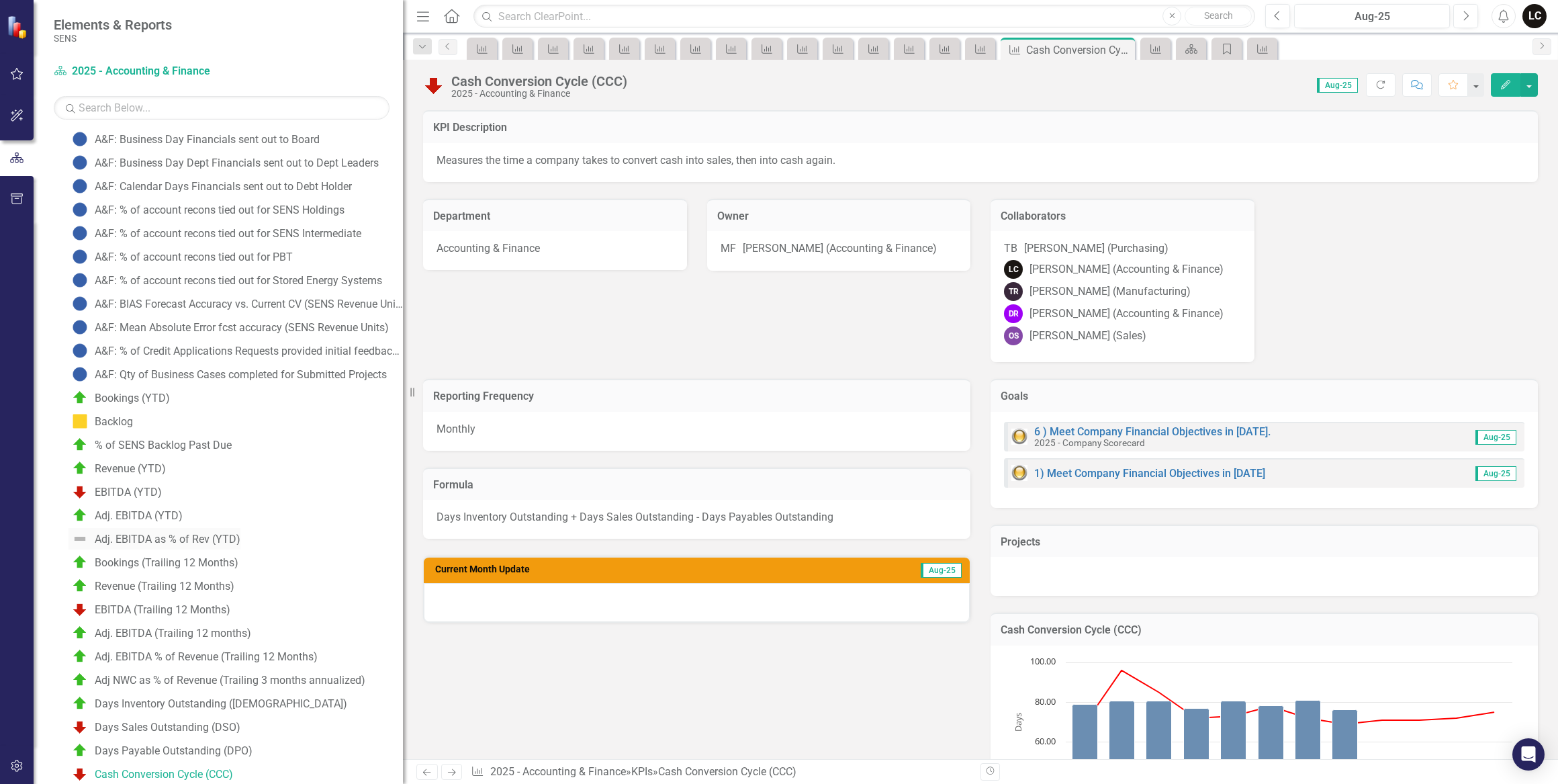
click at [180, 539] on div "Adj. EBITDA as % of Rev (YTD)" at bounding box center [167, 539] width 146 height 12
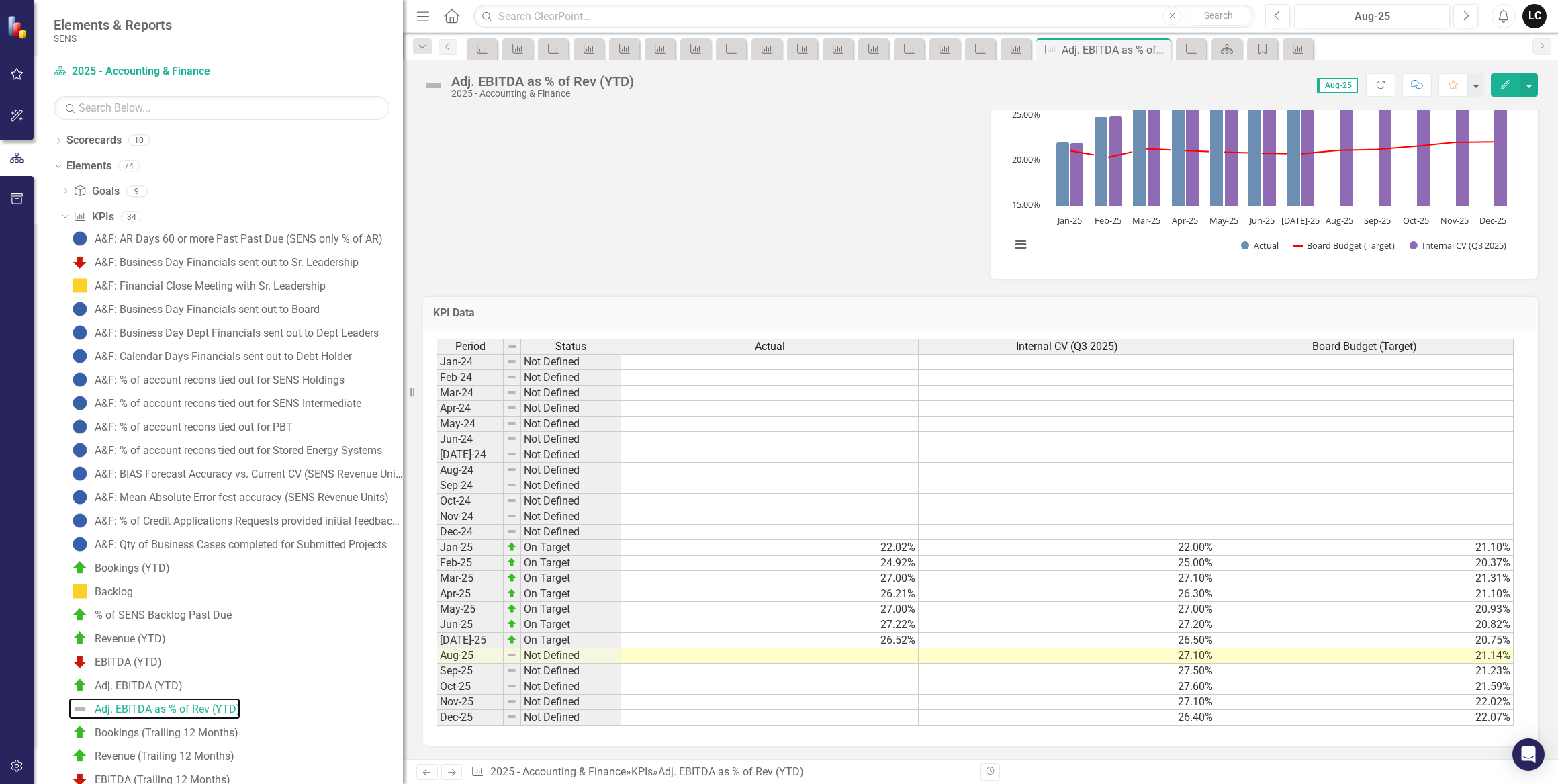
scroll to position [514, 0]
click at [892, 571] on td "27.00%" at bounding box center [770, 579] width 297 height 15
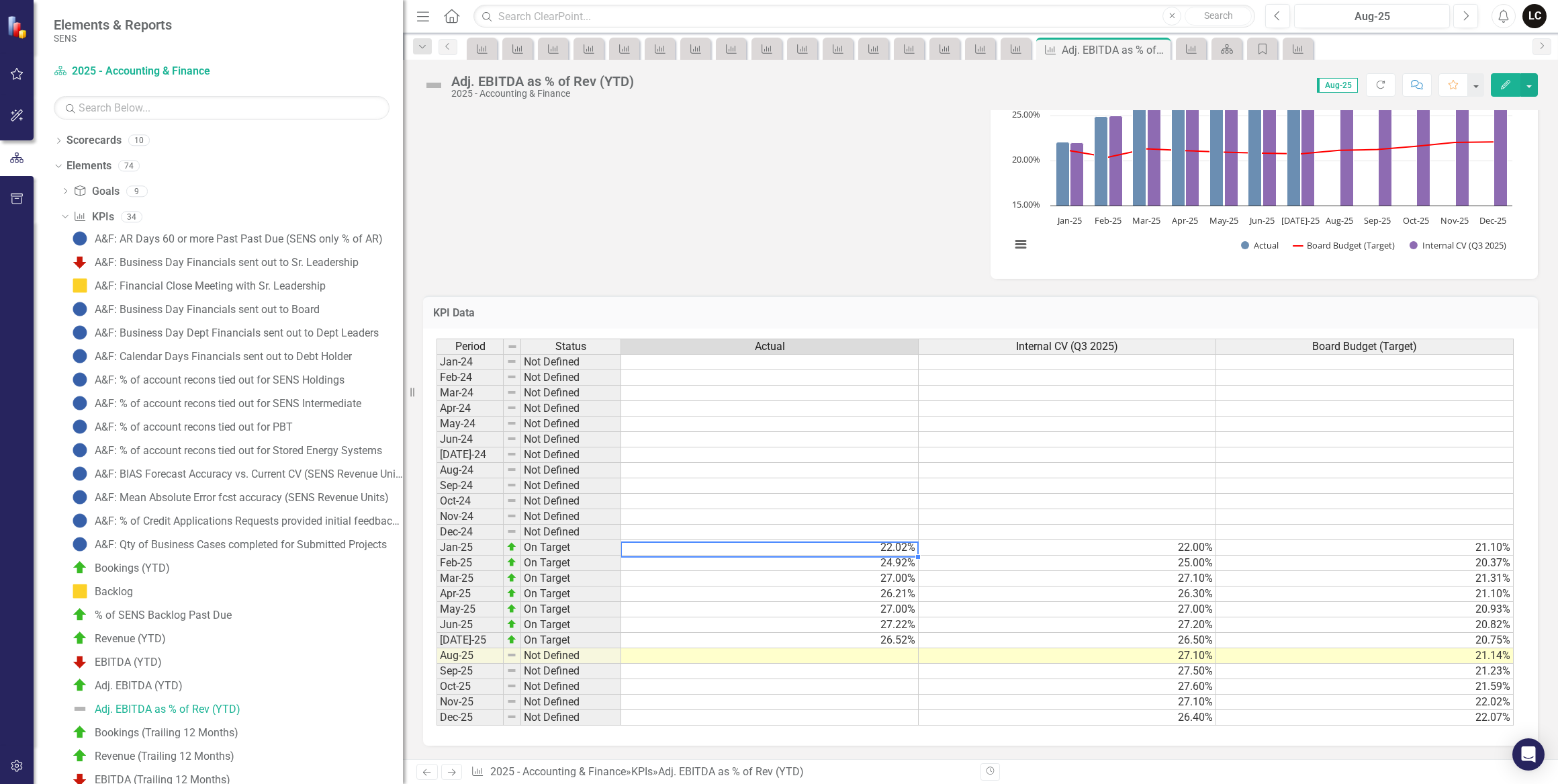
click at [886, 540] on td "22.02%" at bounding box center [770, 548] width 297 height 15
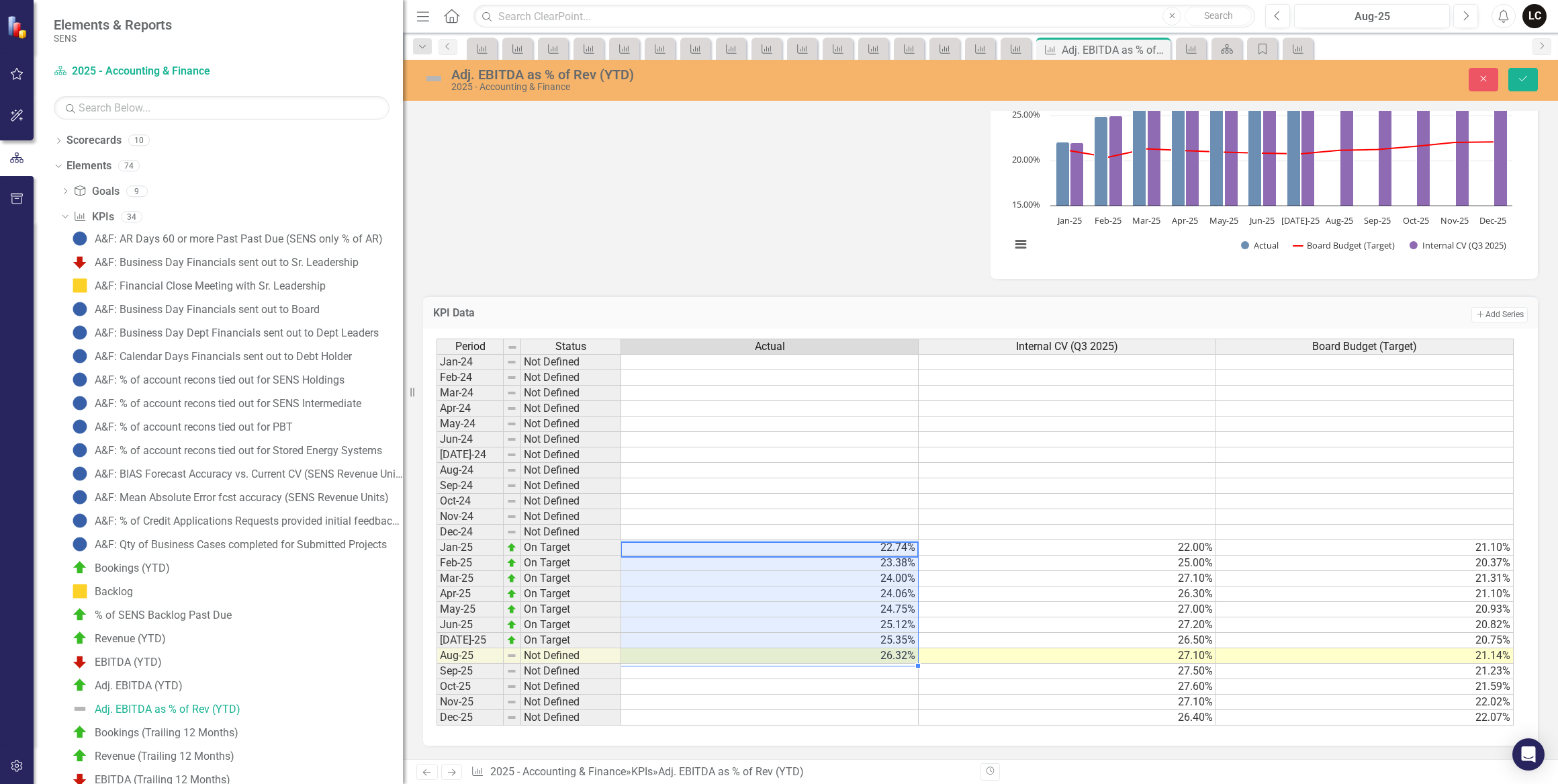
type textarea "22.74"
click at [974, 587] on td "26.30%" at bounding box center [1067, 594] width 297 height 15
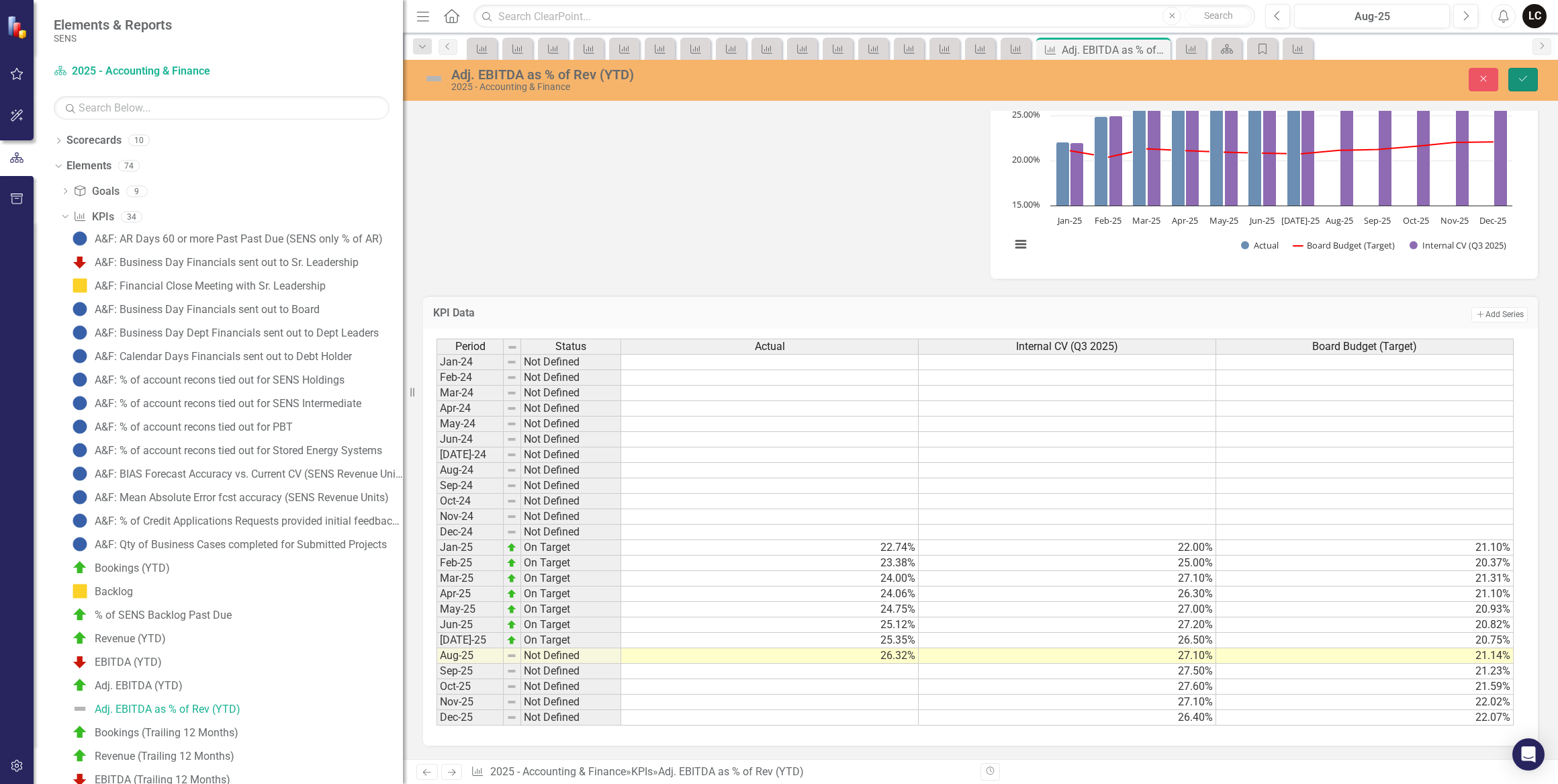
click at [1527, 79] on button "Save" at bounding box center [1523, 80] width 29 height 23
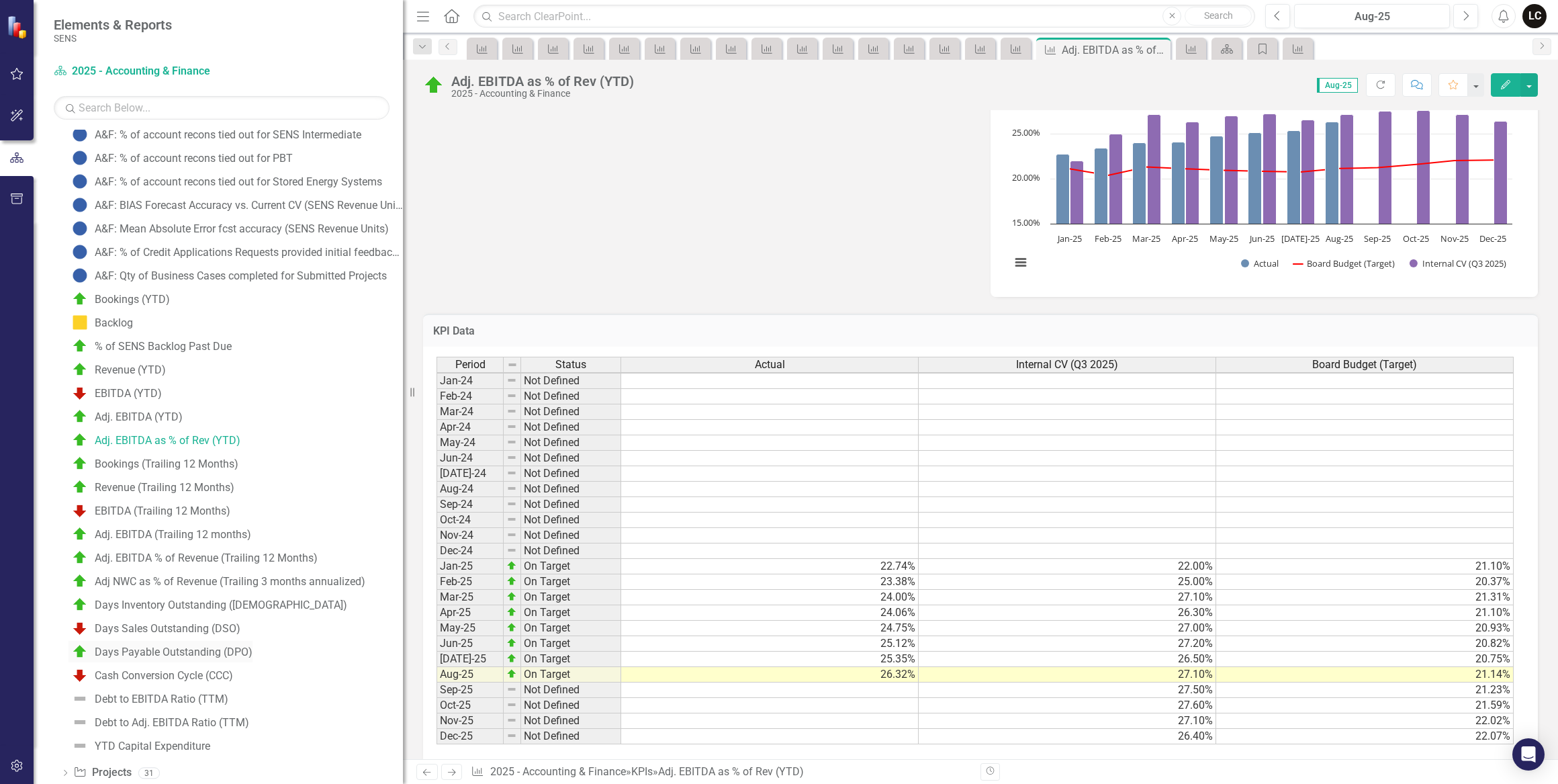
scroll to position [296, 0]
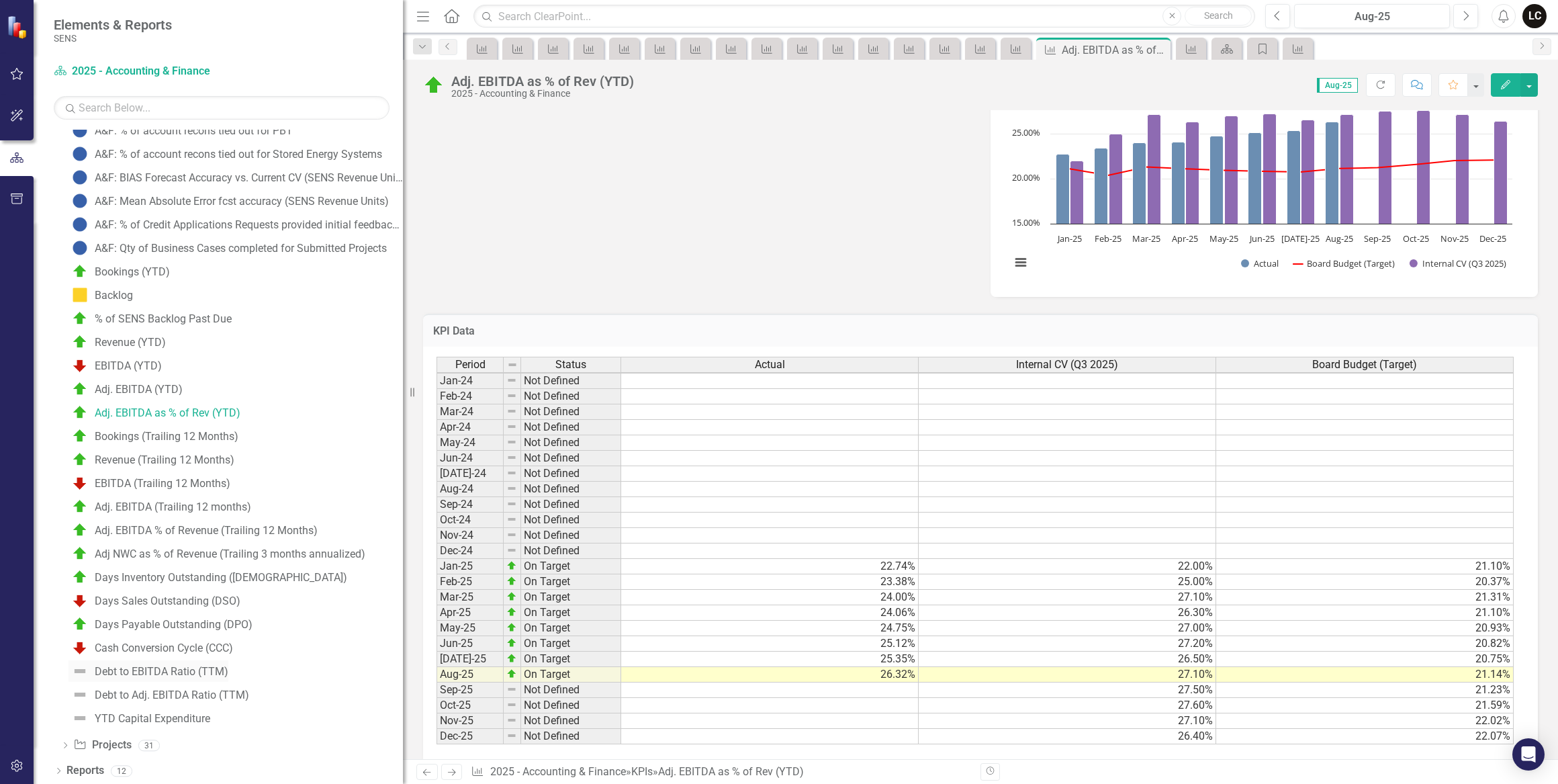
click at [181, 671] on div "Debt to EBITDA Ratio (TTM)" at bounding box center [161, 672] width 134 height 12
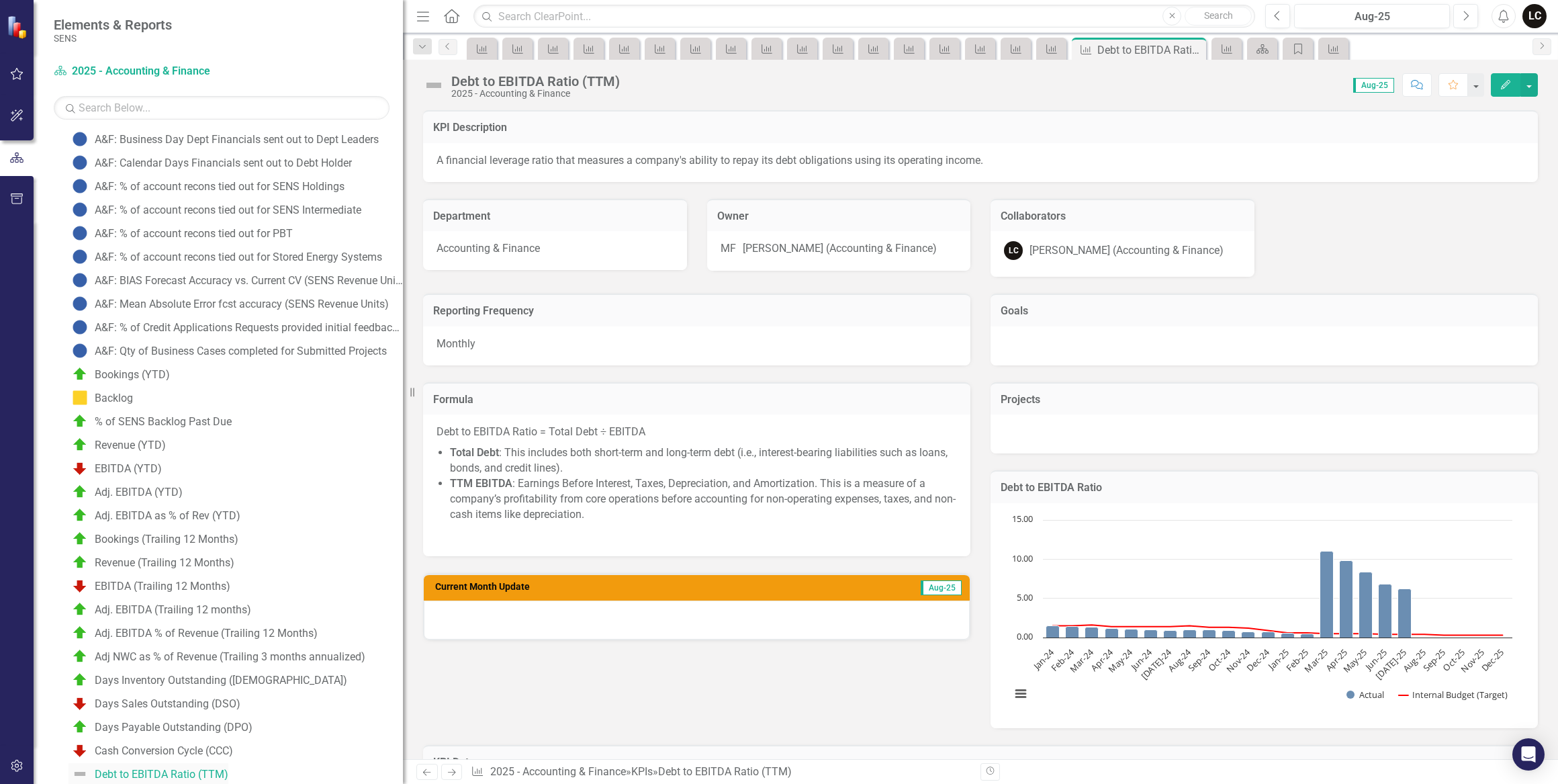
scroll to position [296, 0]
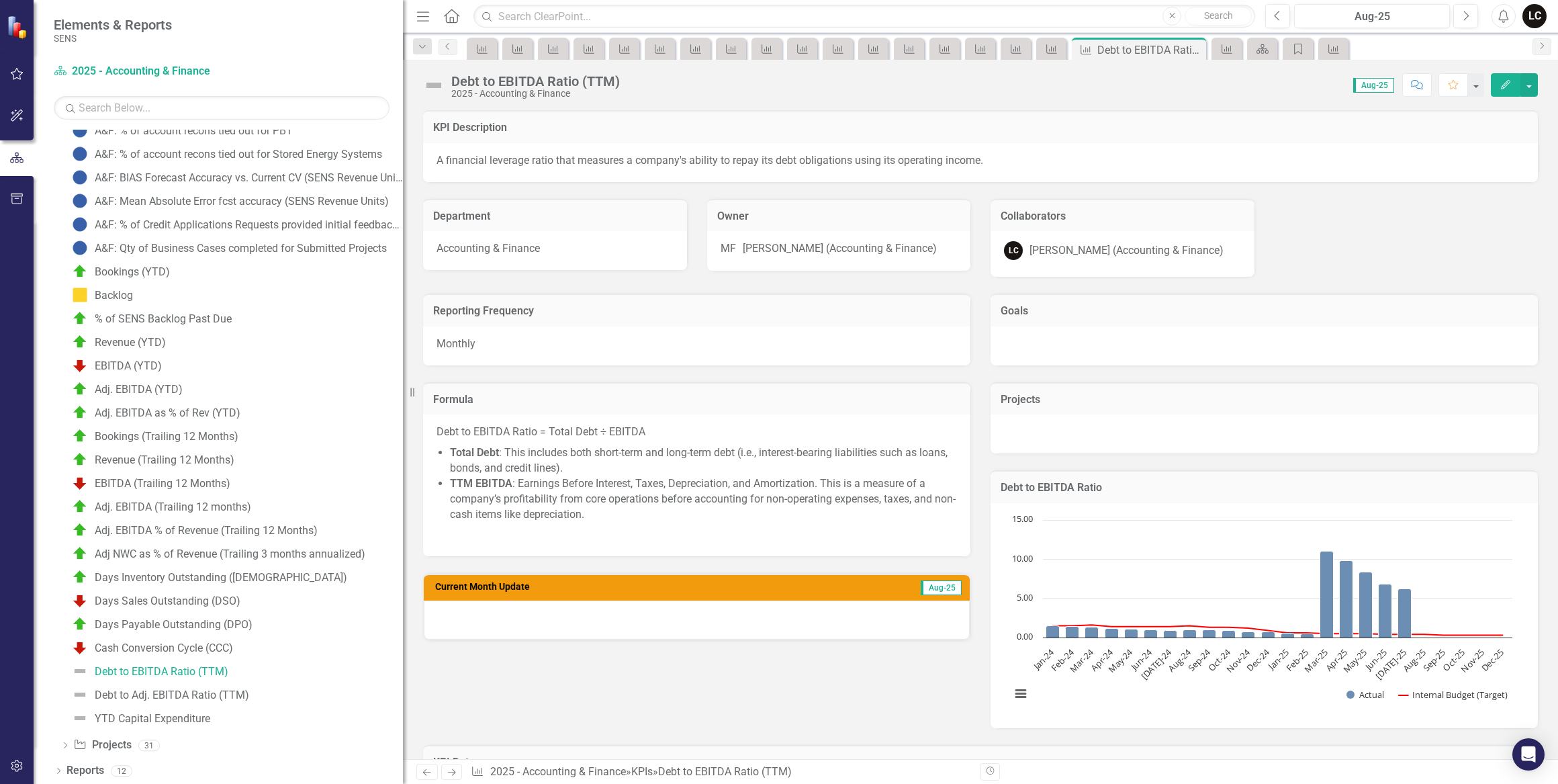
click at [926, 724] on div "Reporting Frequency Monthly Formula Debt to EBITDA Ratio = Total Debt ÷ EBITDA …" at bounding box center [981, 502] width 1135 height 451
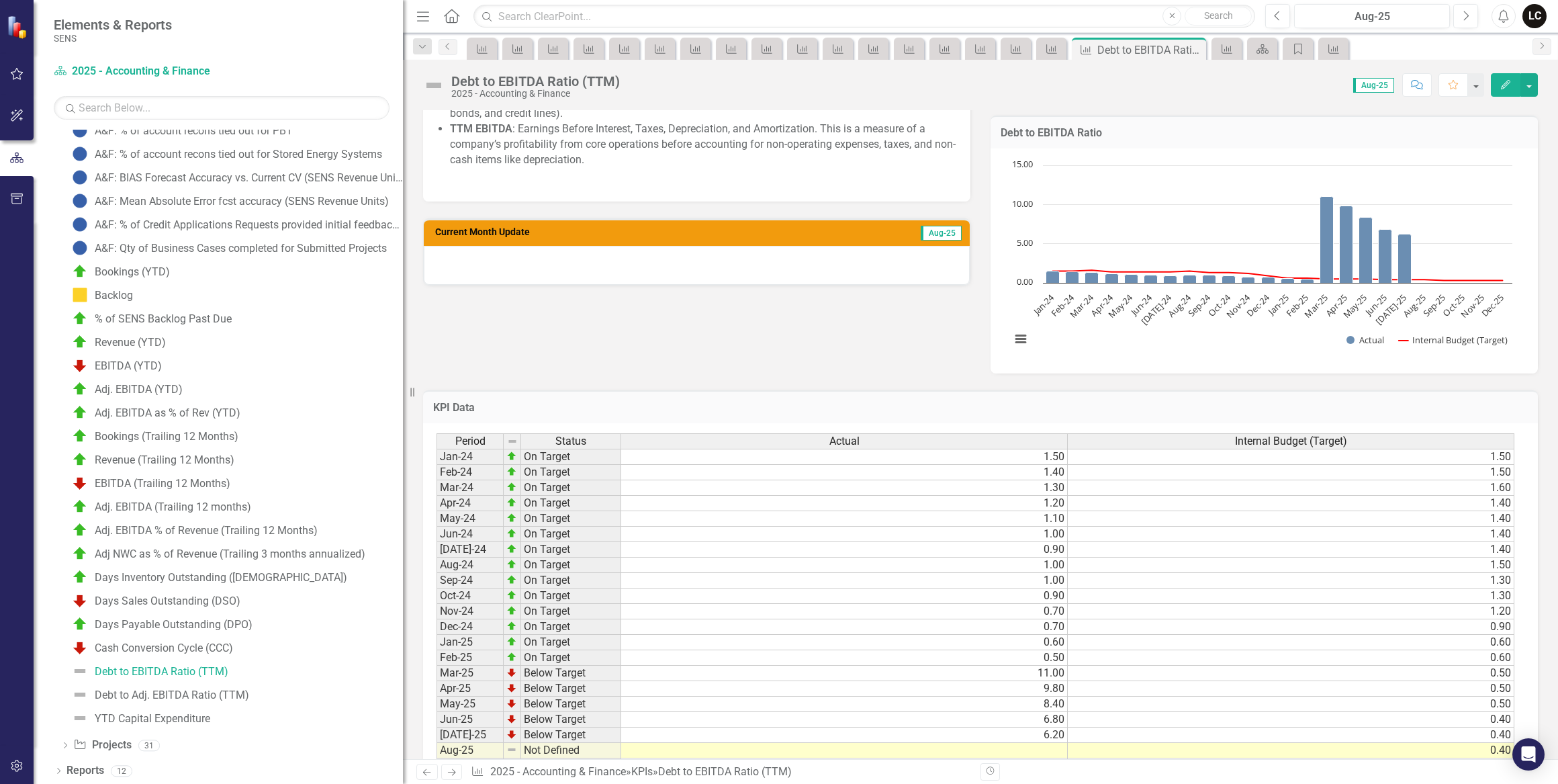
scroll to position [366, 0]
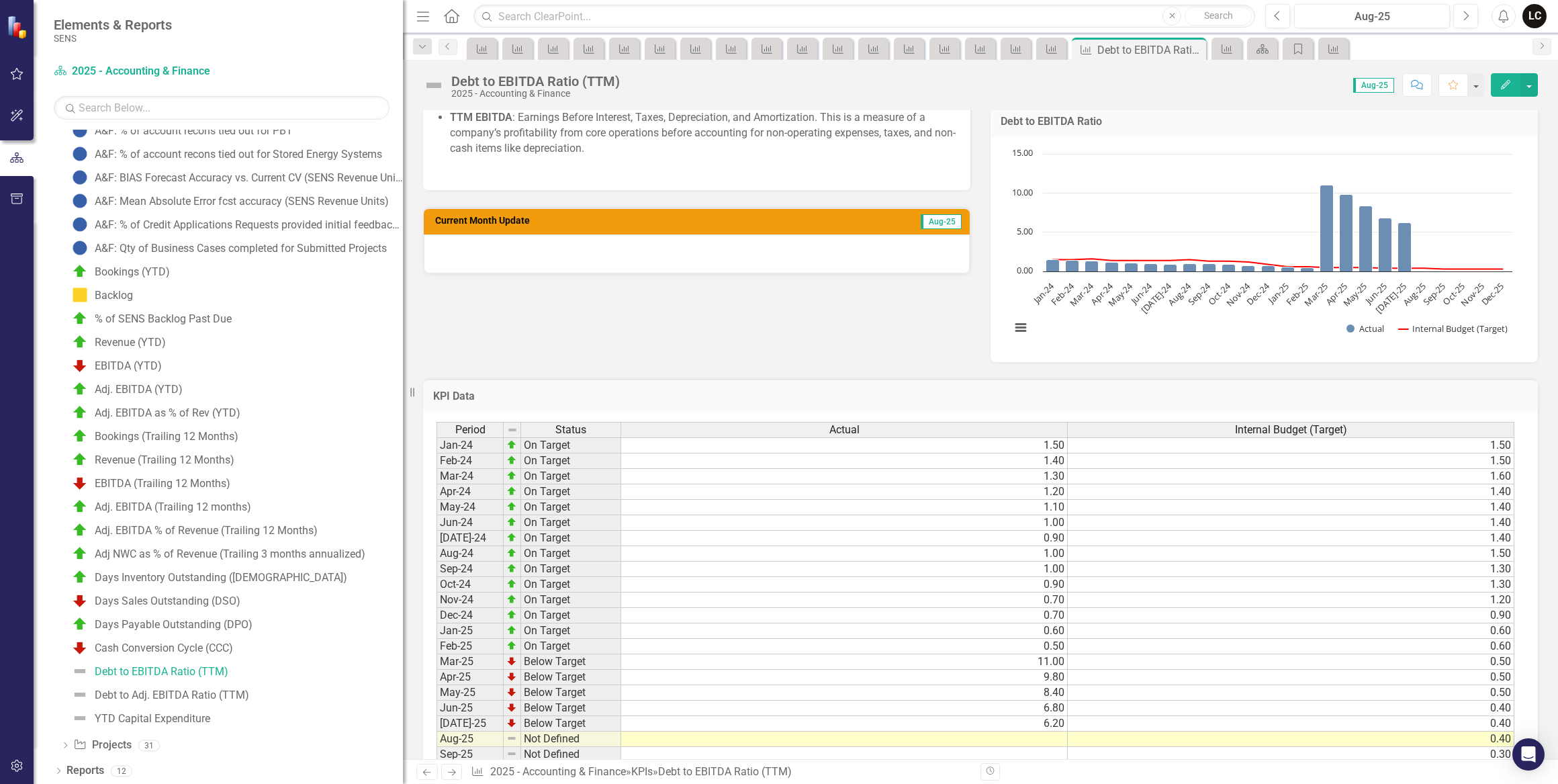
click at [1053, 636] on td "0.60" at bounding box center [844, 631] width 447 height 15
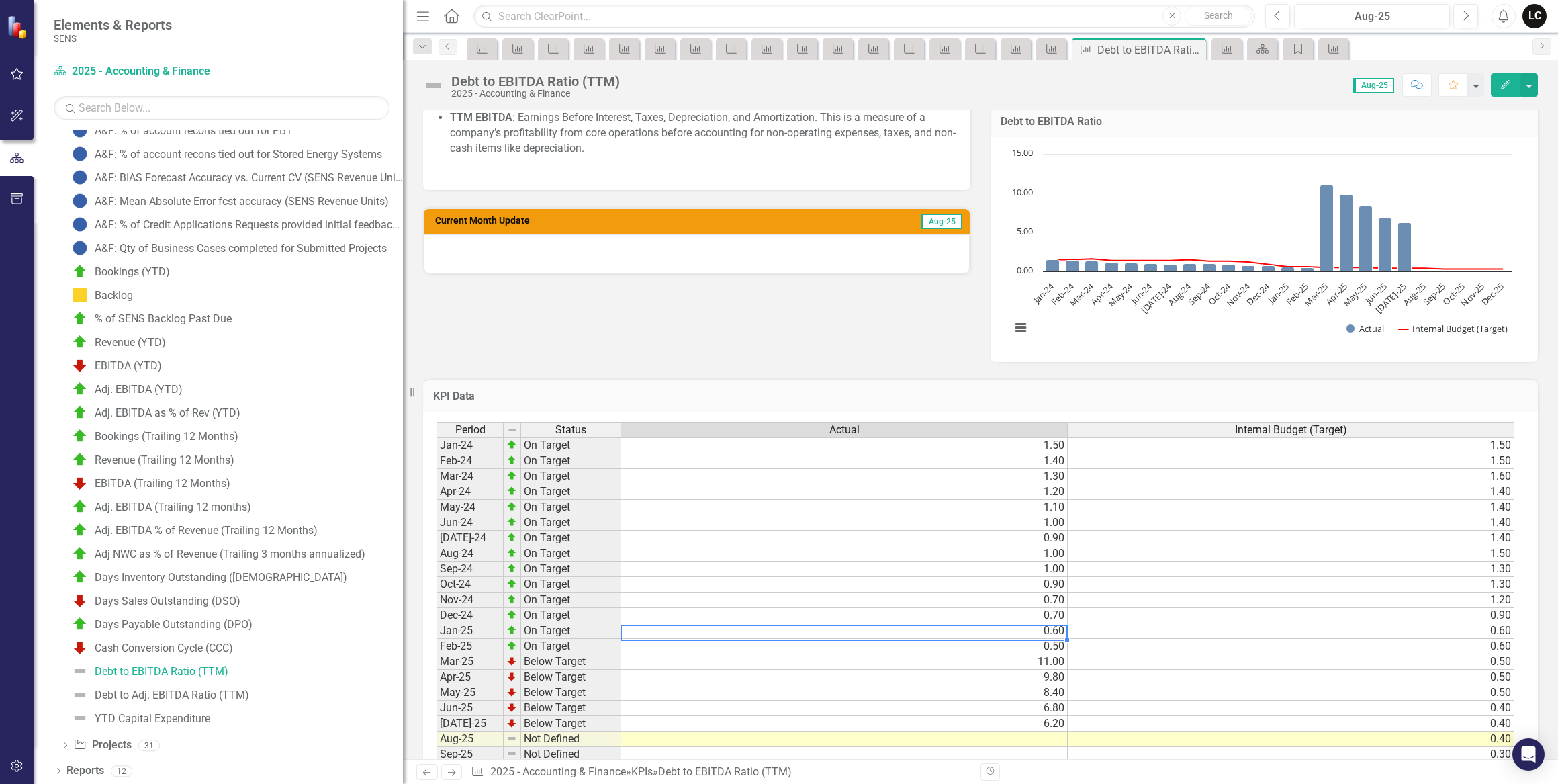
click at [437, 745] on div "Period Status Actual Internal Budget (Target) Jan-24 On Target 1.50 1.50 Feb-24…" at bounding box center [437, 615] width 0 height 387
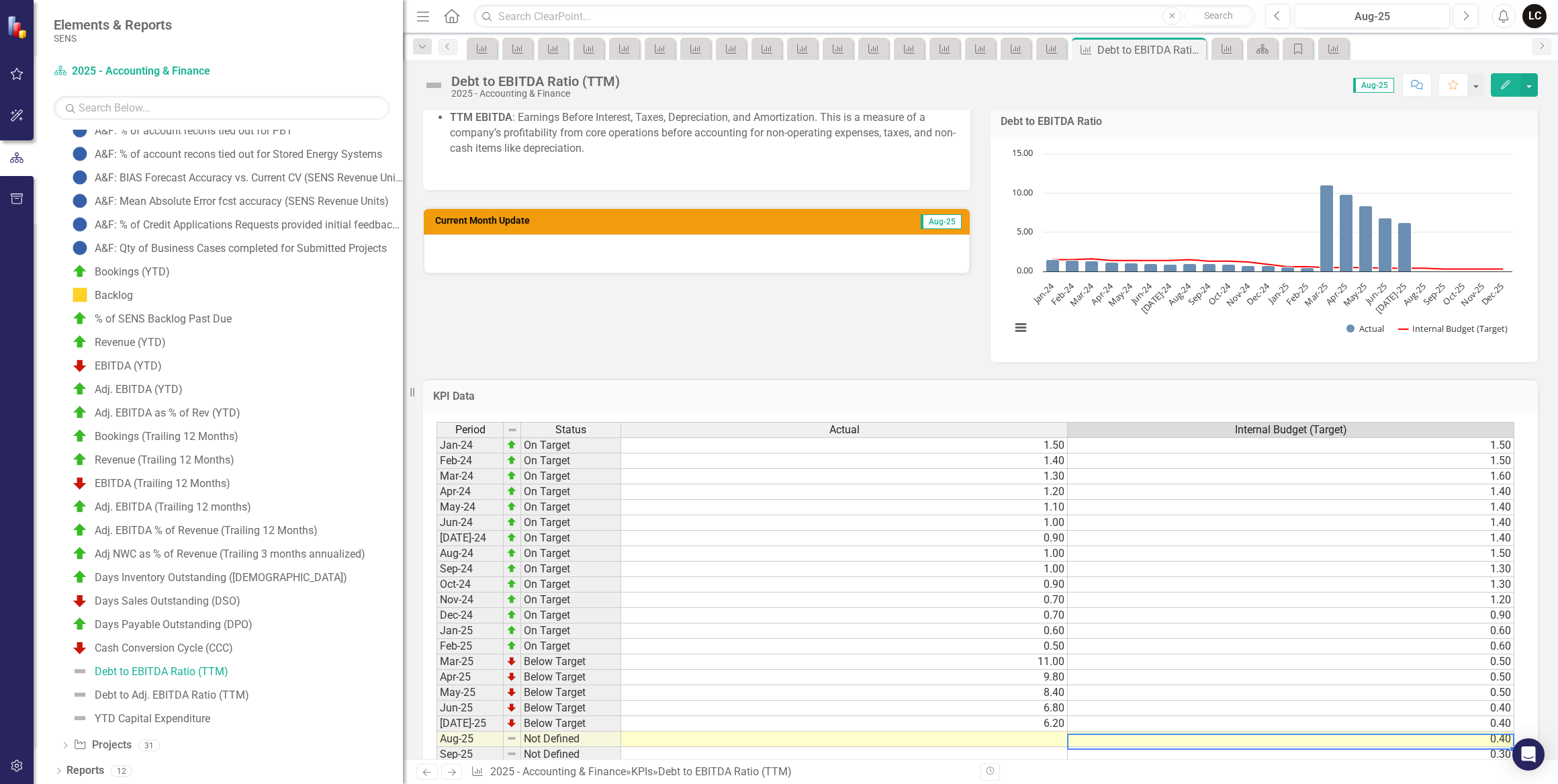
click at [1046, 735] on td at bounding box center [844, 739] width 447 height 15
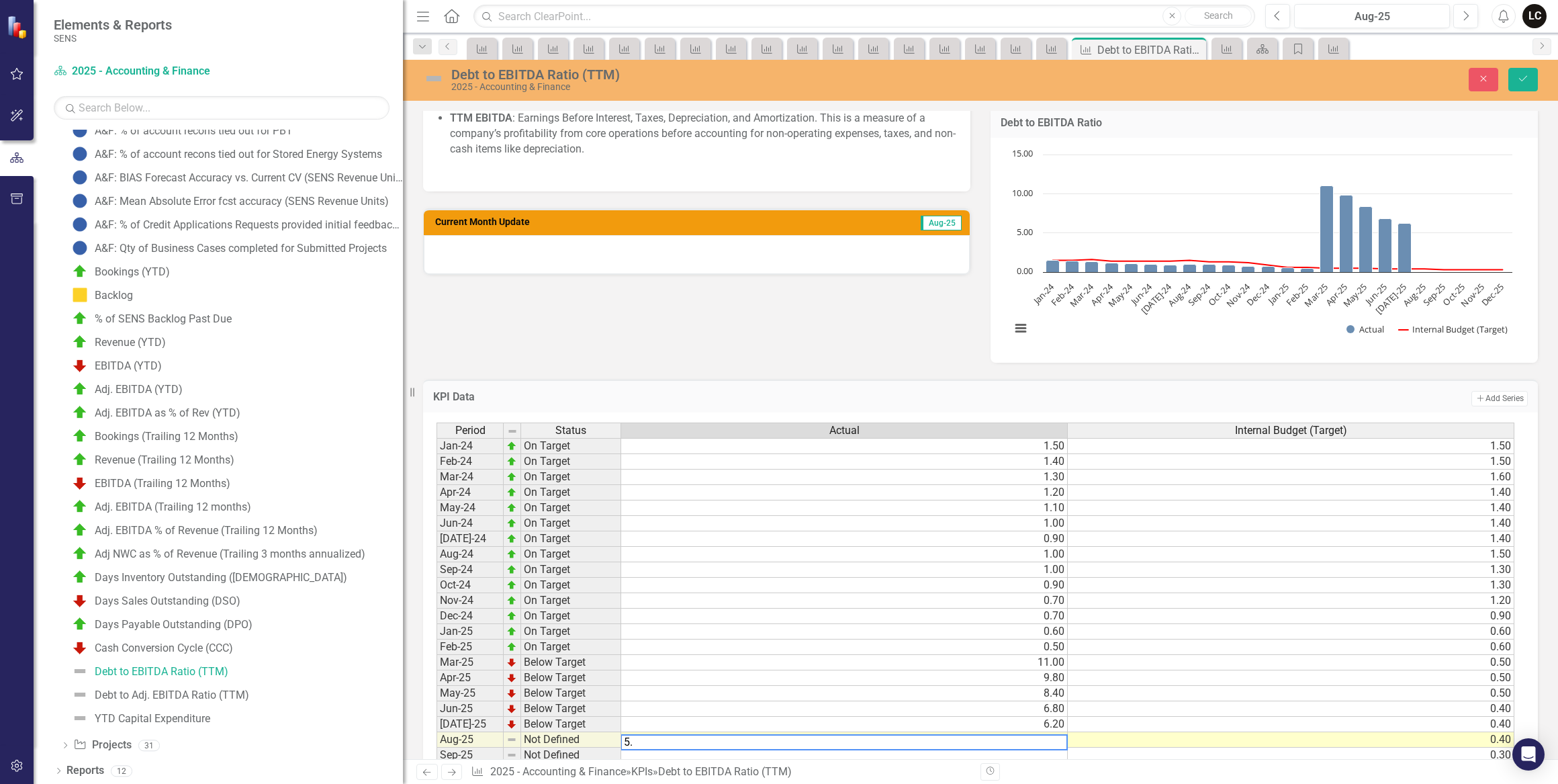
type textarea "5.1"
click at [1526, 76] on icon "submit" at bounding box center [1523, 78] width 8 height 5
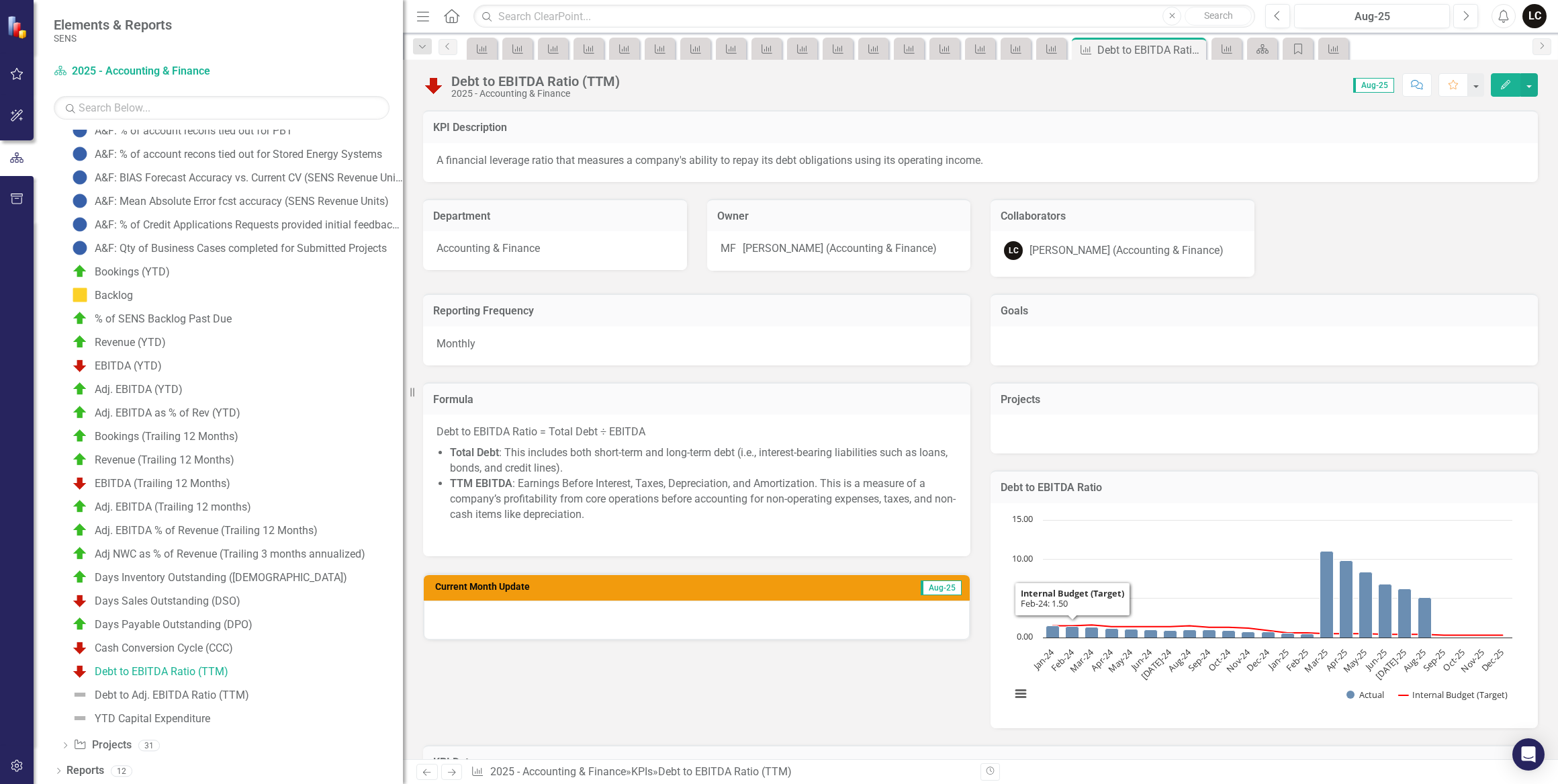
click at [914, 665] on div "Reporting Frequency Monthly Formula Debt to EBITDA Ratio = Total Debt ÷ EBITDA …" at bounding box center [981, 502] width 1135 height 451
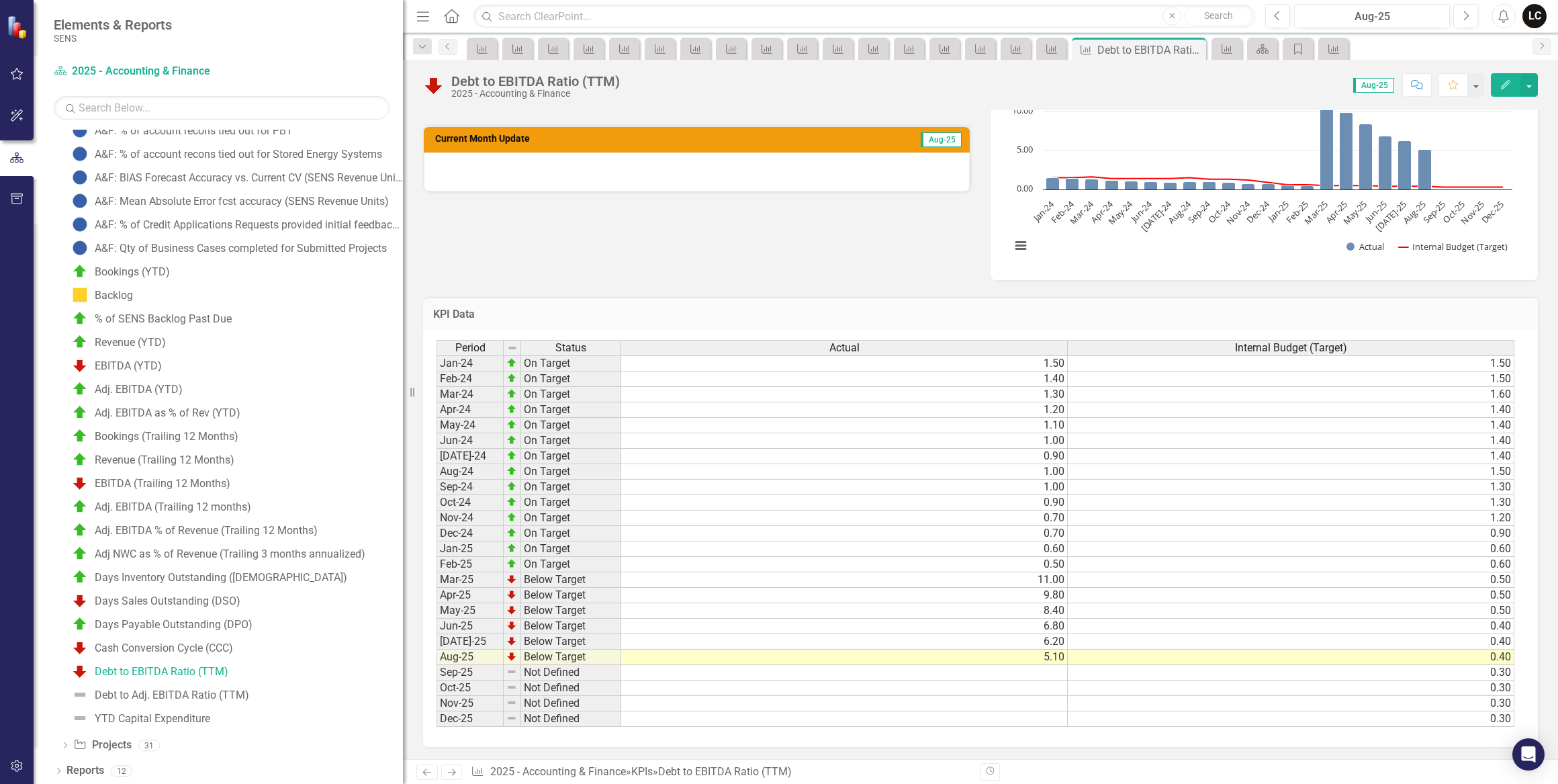
scroll to position [457, 0]
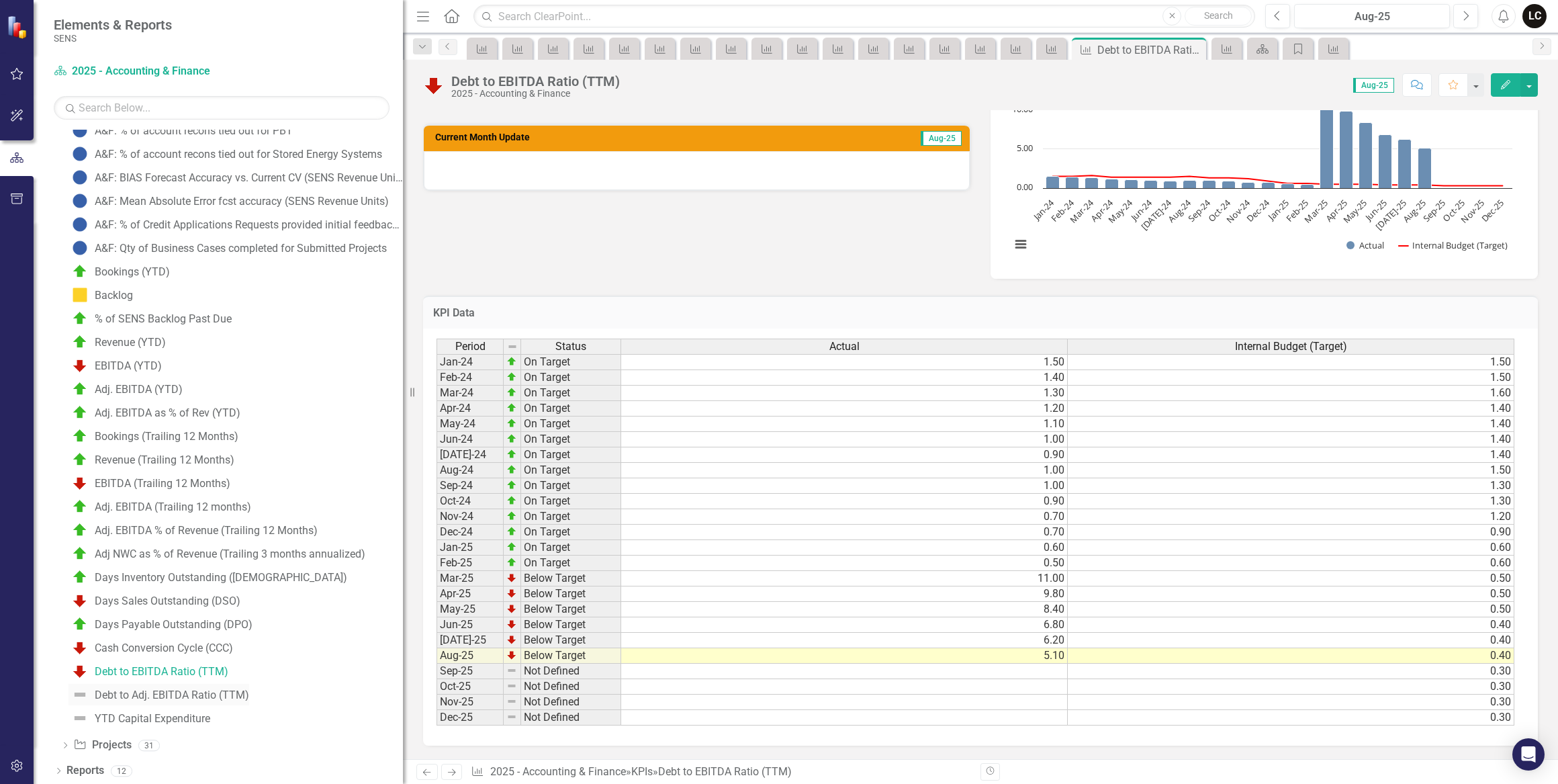
click at [154, 691] on div "Debt to Adj. EBITDA Ratio (TTM)" at bounding box center [172, 695] width 155 height 12
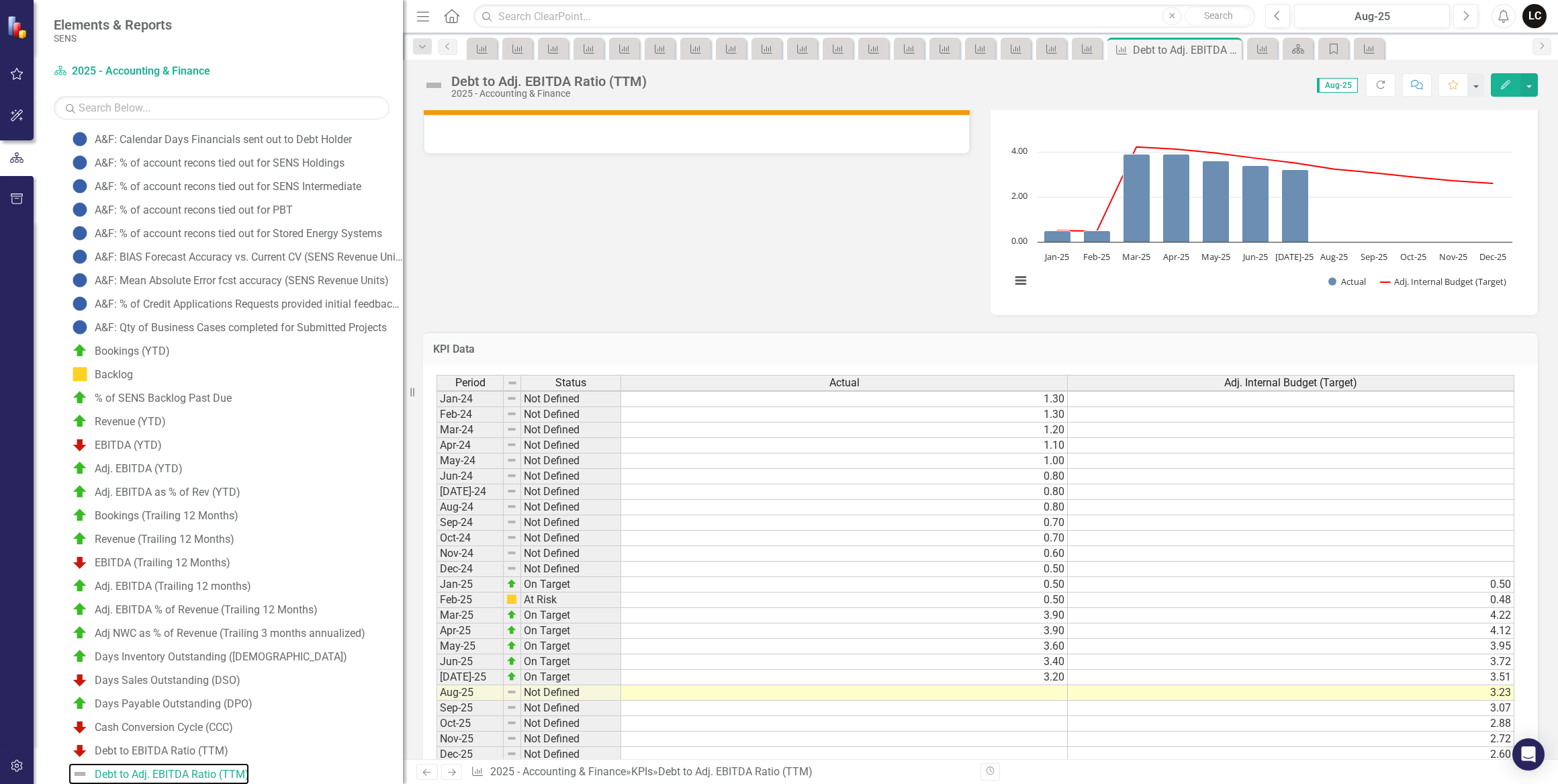
scroll to position [515, 0]
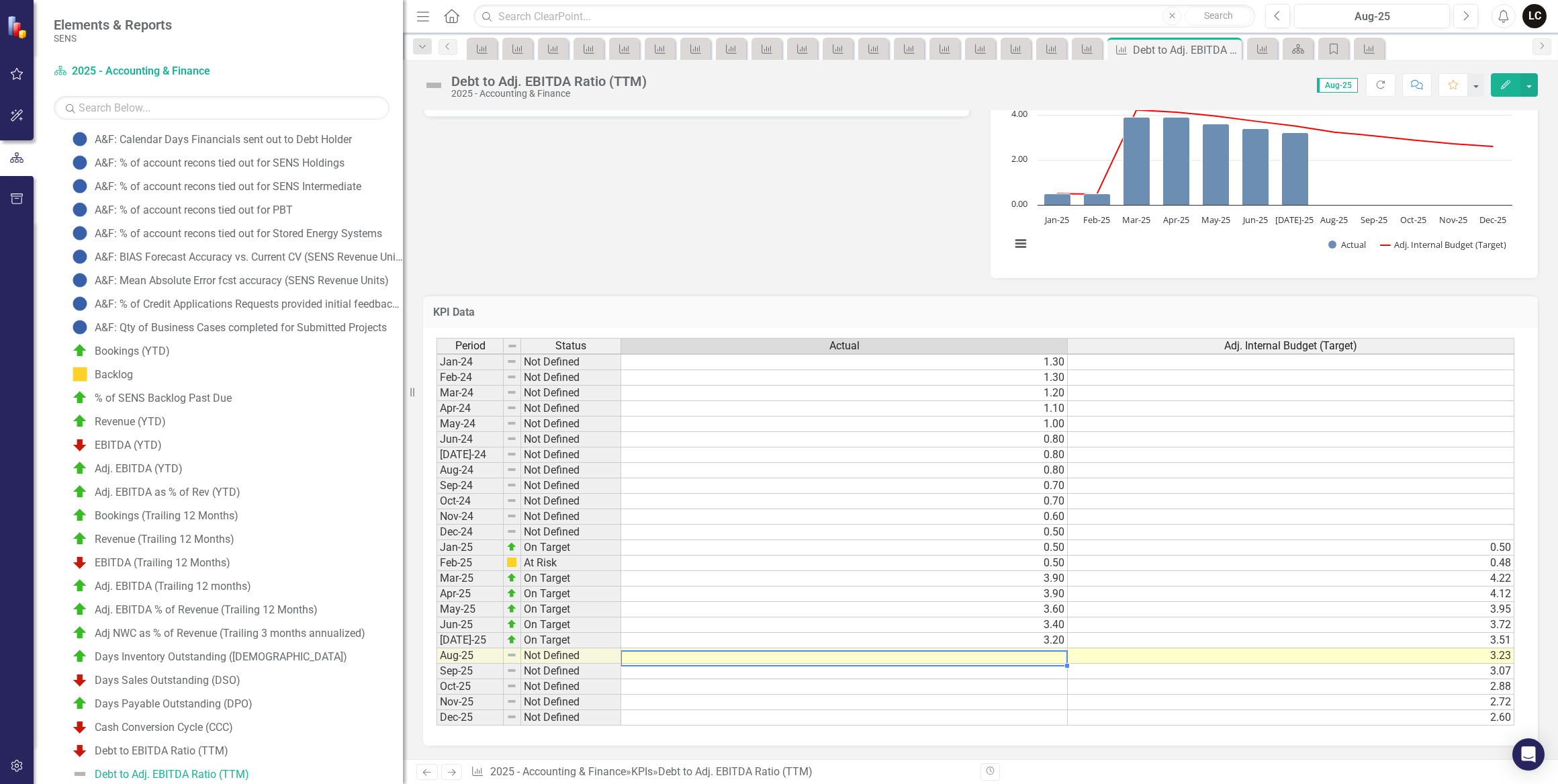
click at [1054, 650] on td at bounding box center [844, 656] width 447 height 15
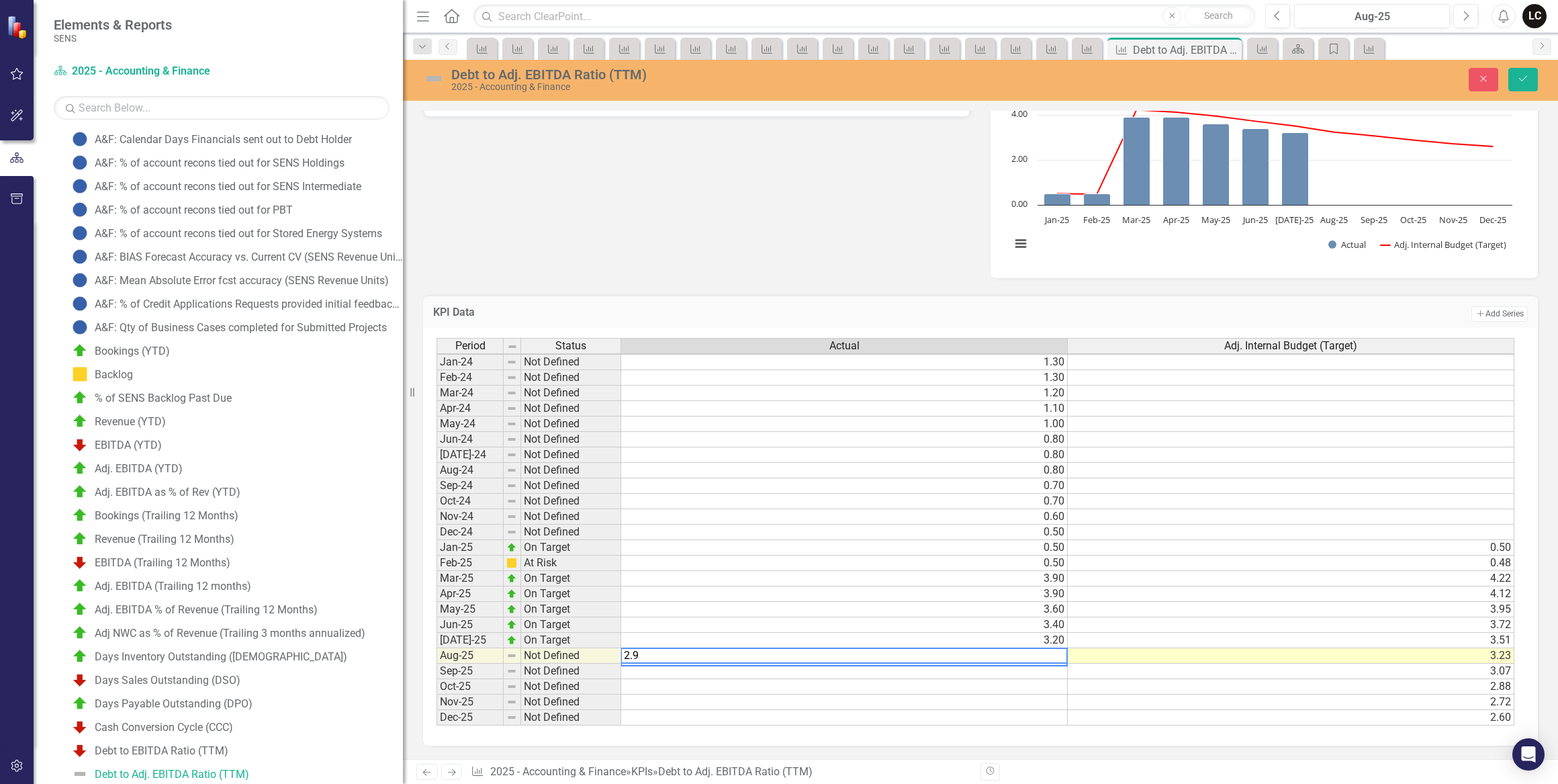
type textarea "2.90"
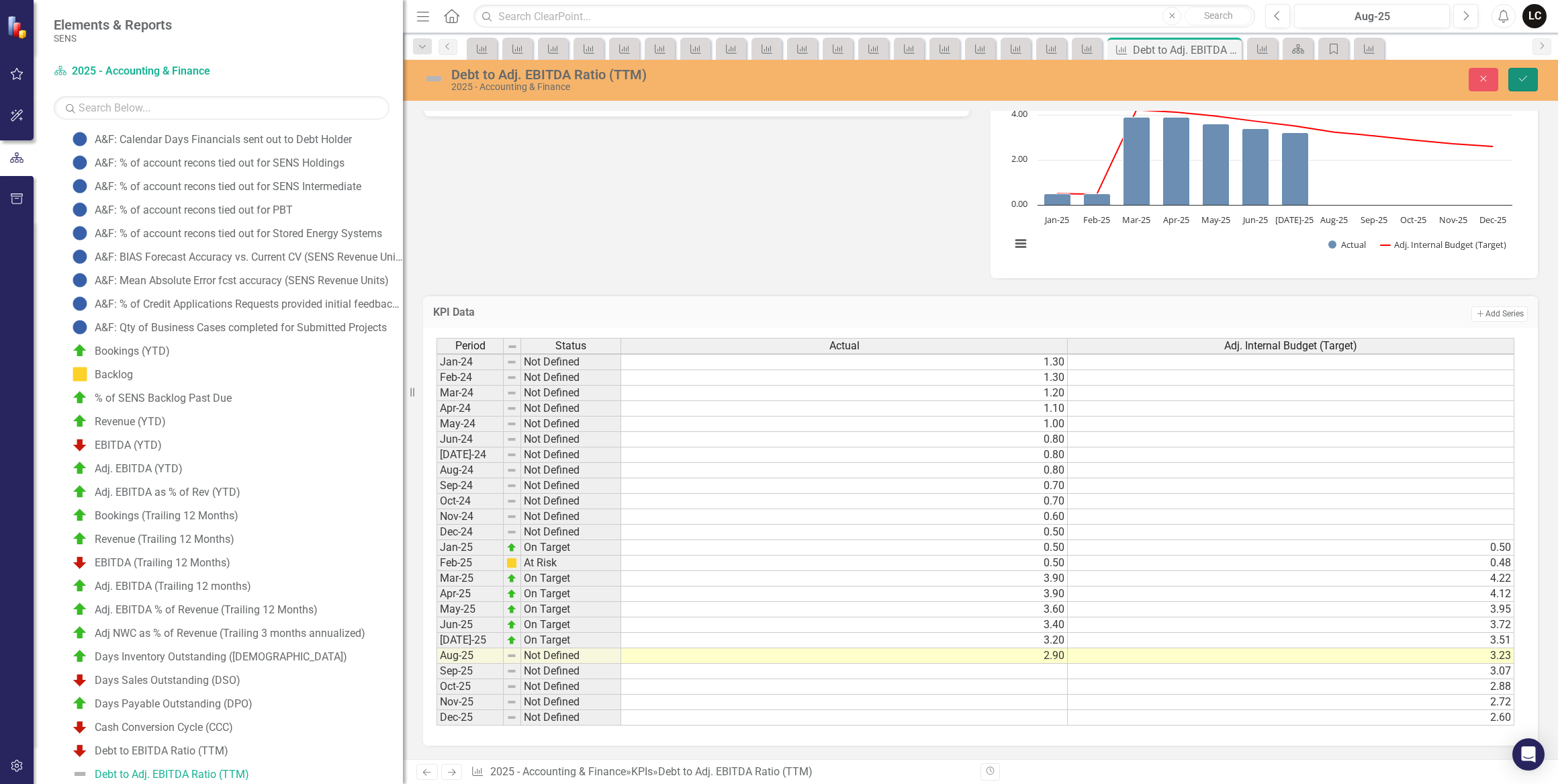
click at [1518, 80] on icon "Save" at bounding box center [1523, 78] width 12 height 9
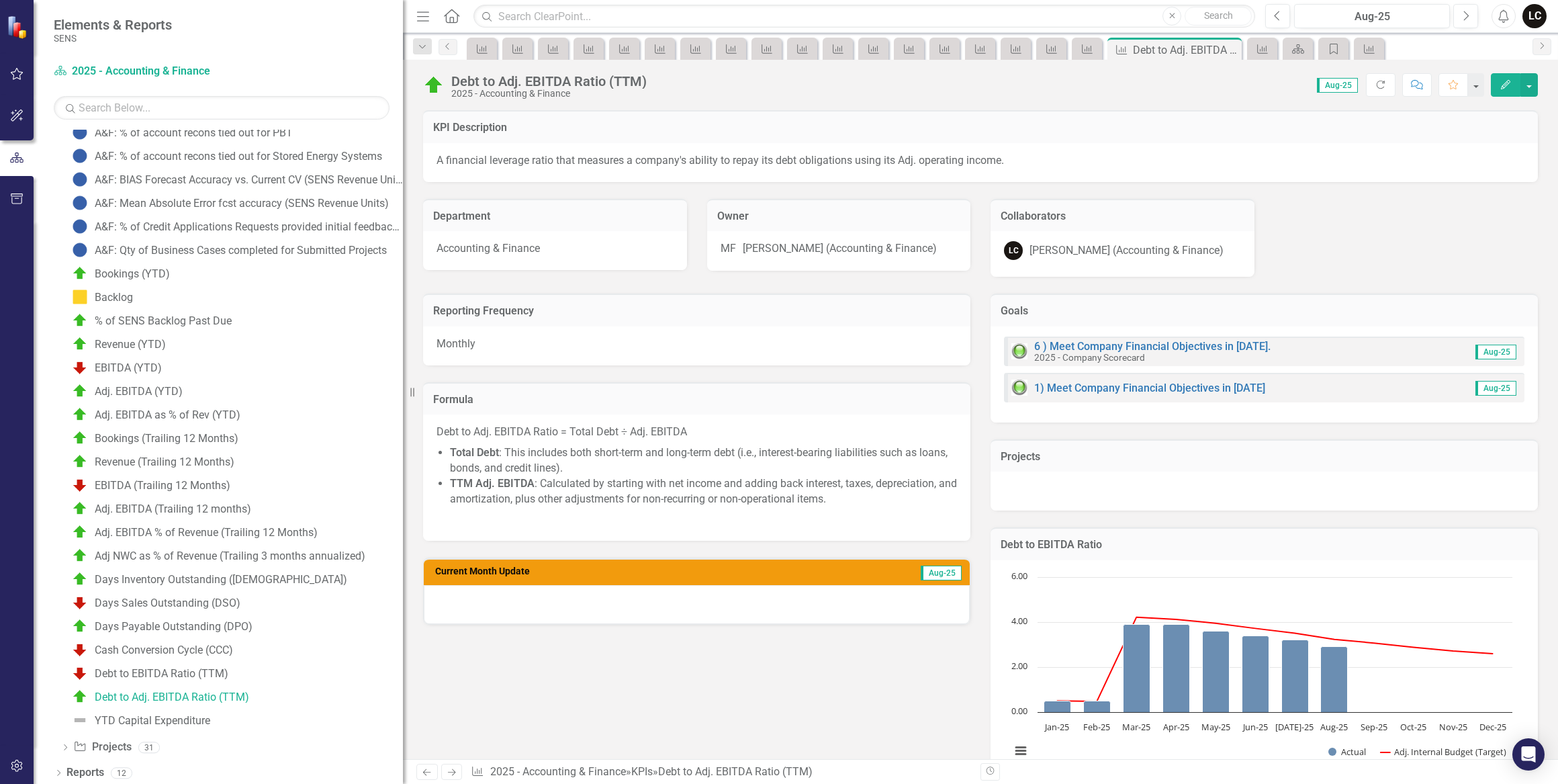
scroll to position [296, 0]
click at [803, 672] on div "Reporting Frequency Monthly Formula Debt to Adj. EBITDA Ratio = Total Debt ÷ Ad…" at bounding box center [981, 531] width 1135 height 508
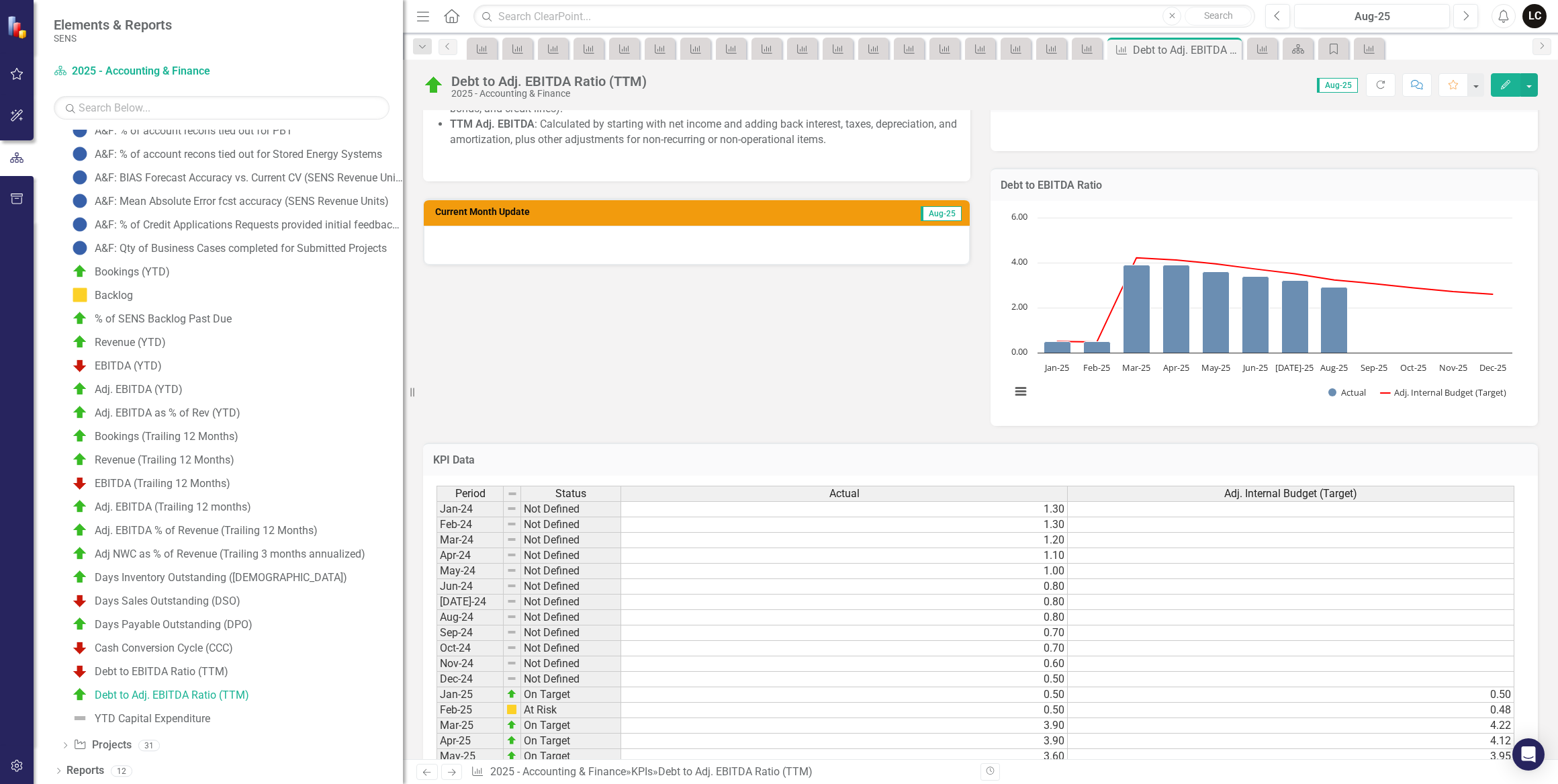
scroll to position [366, 0]
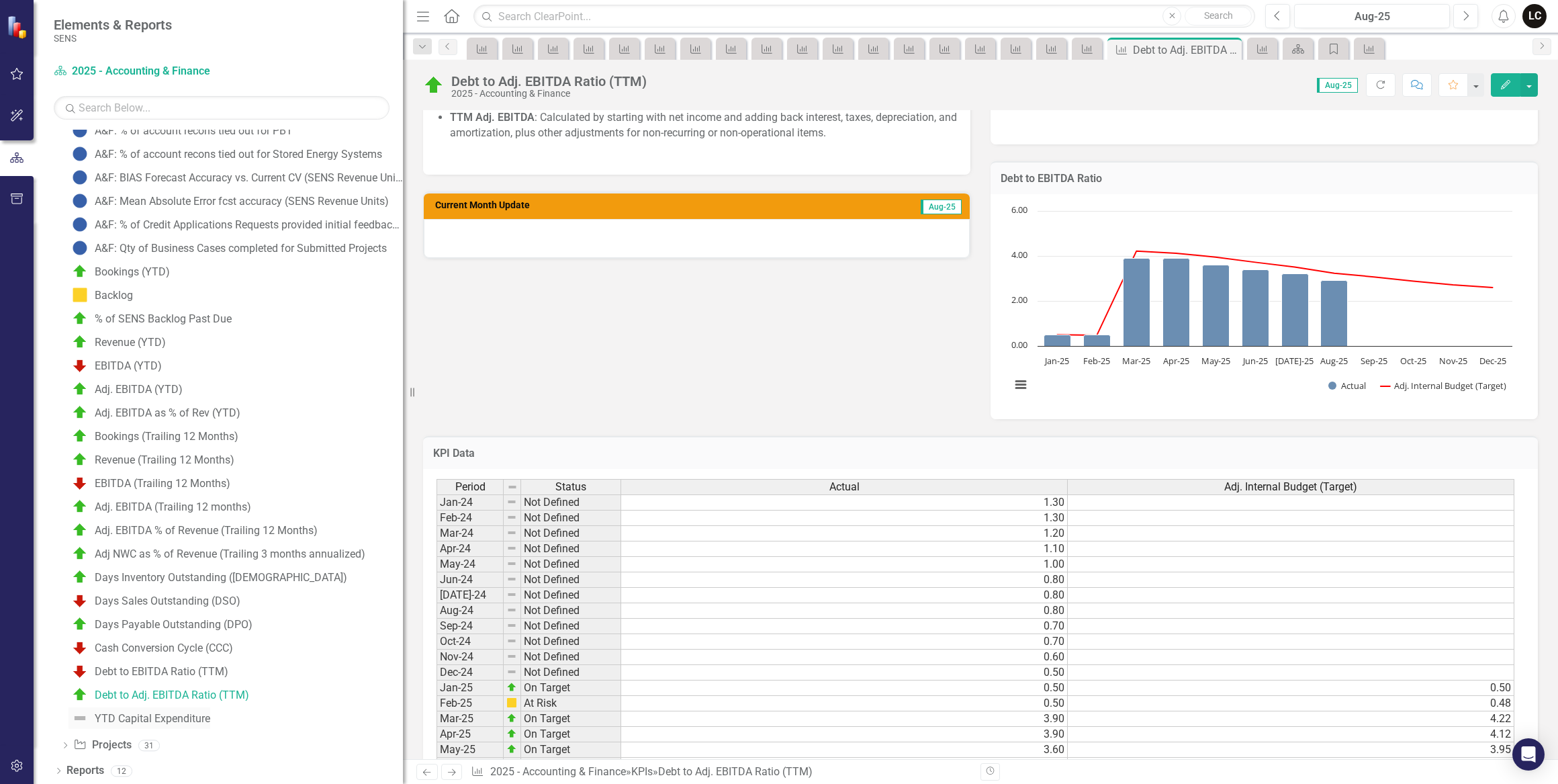
click at [193, 714] on div "YTD Capital Expenditure" at bounding box center [152, 719] width 115 height 12
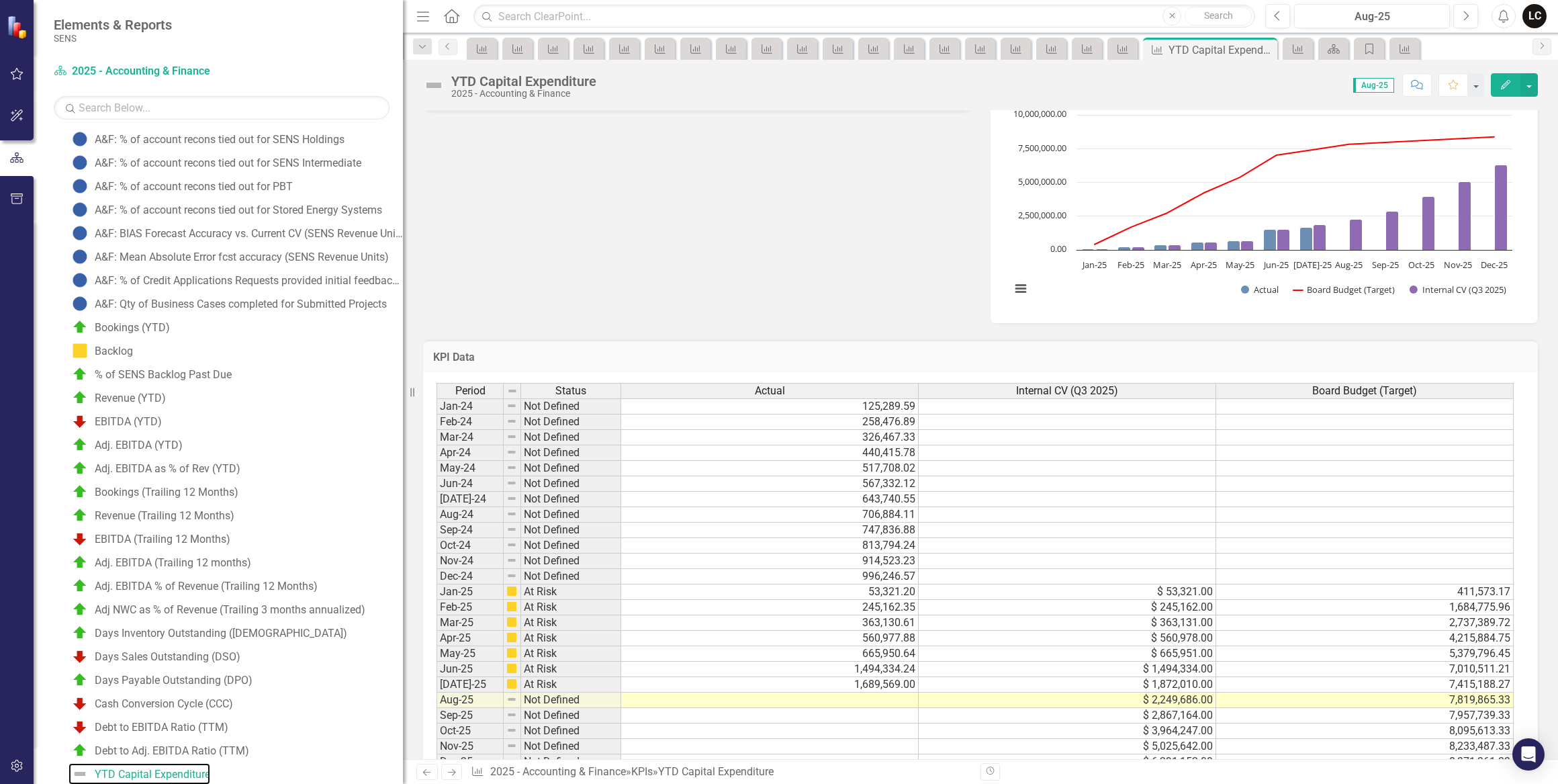
scroll to position [427, 0]
click at [437, 709] on div "Period Status Actual Internal CV (Q3 2025) Board Budget (Target) Jan-24 Not Def…" at bounding box center [437, 575] width 0 height 387
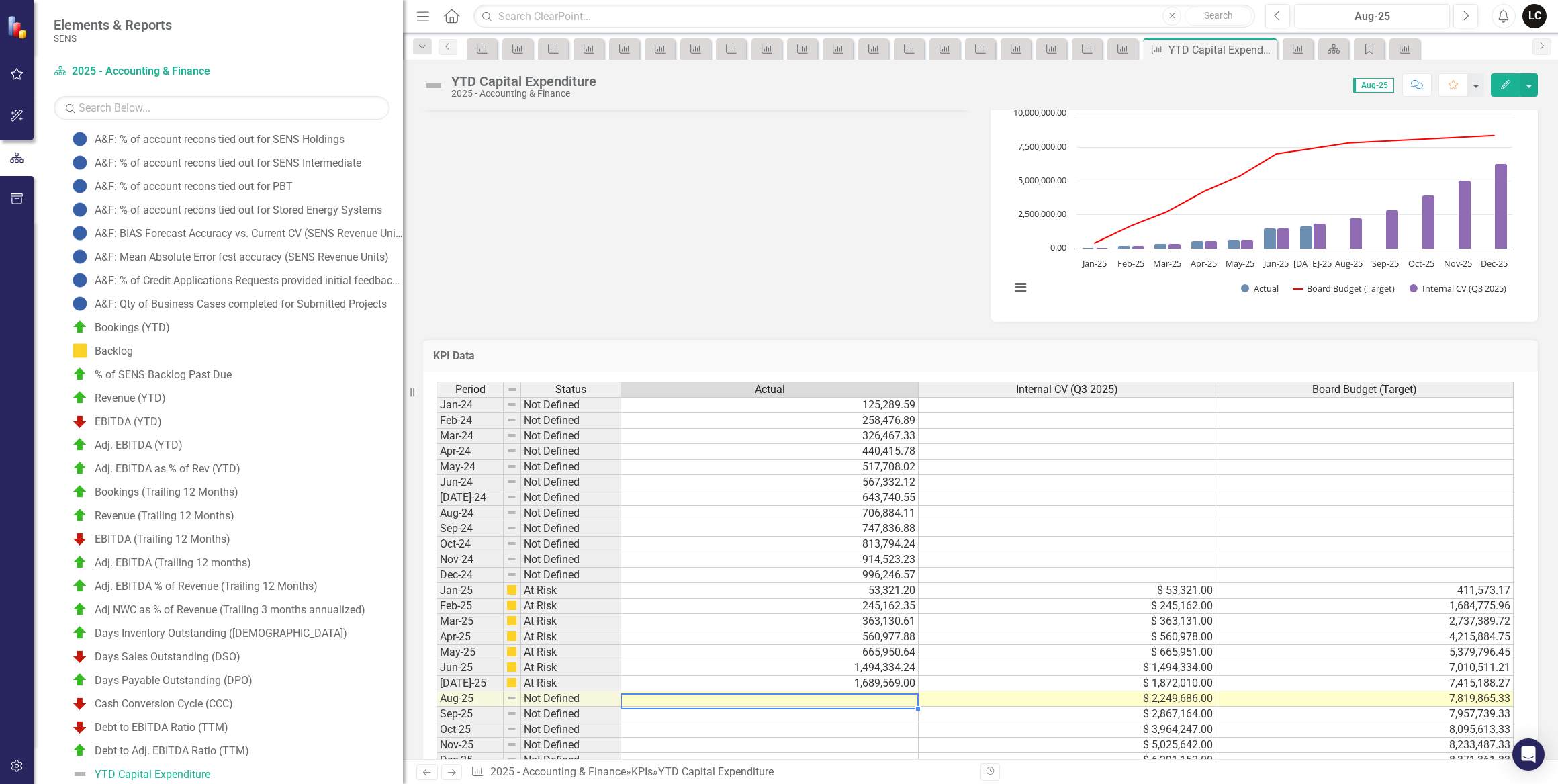
click at [871, 700] on td at bounding box center [770, 699] width 297 height 15
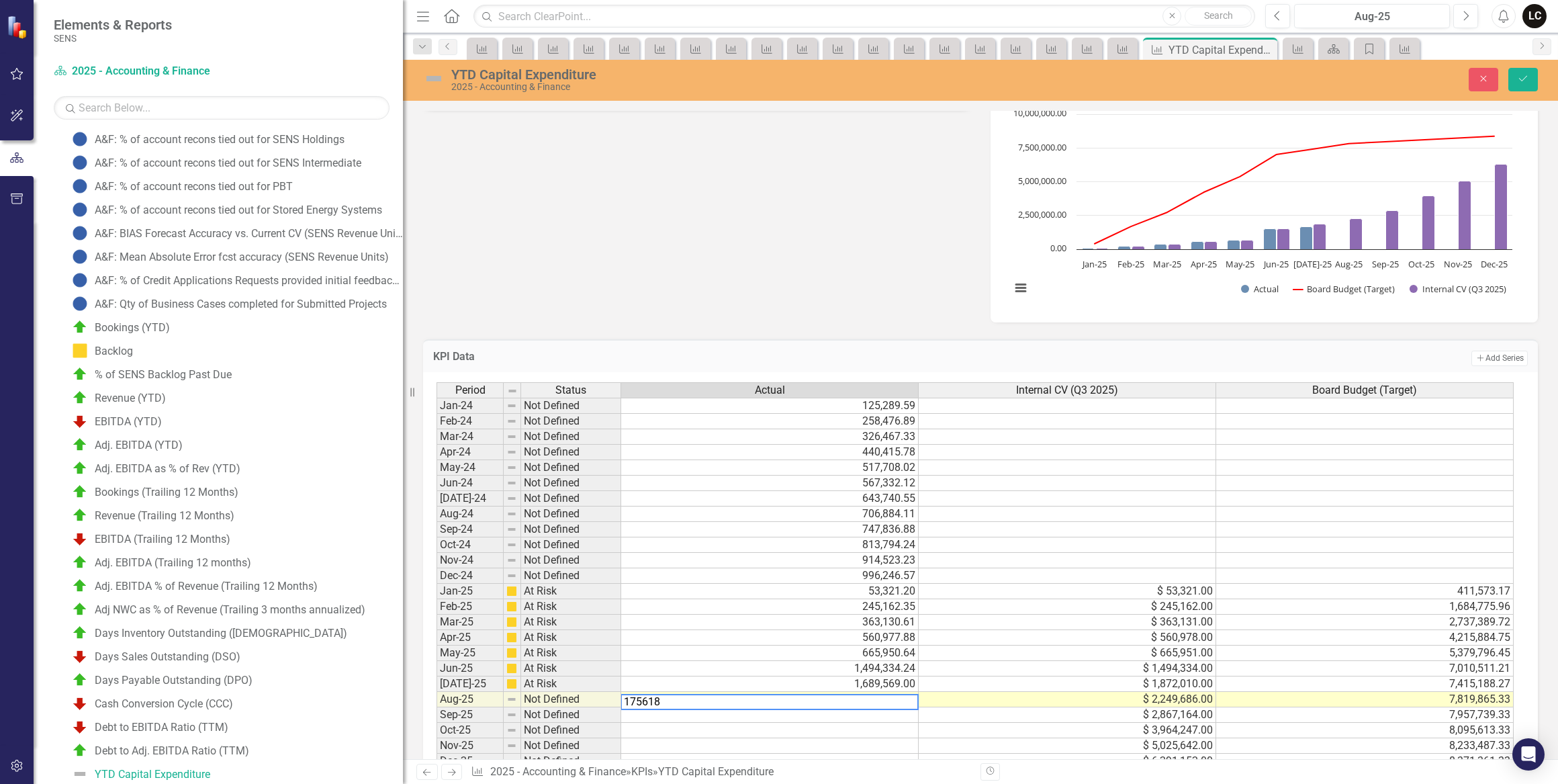
type textarea "1756180"
click at [1524, 74] on icon "Save" at bounding box center [1523, 78] width 12 height 9
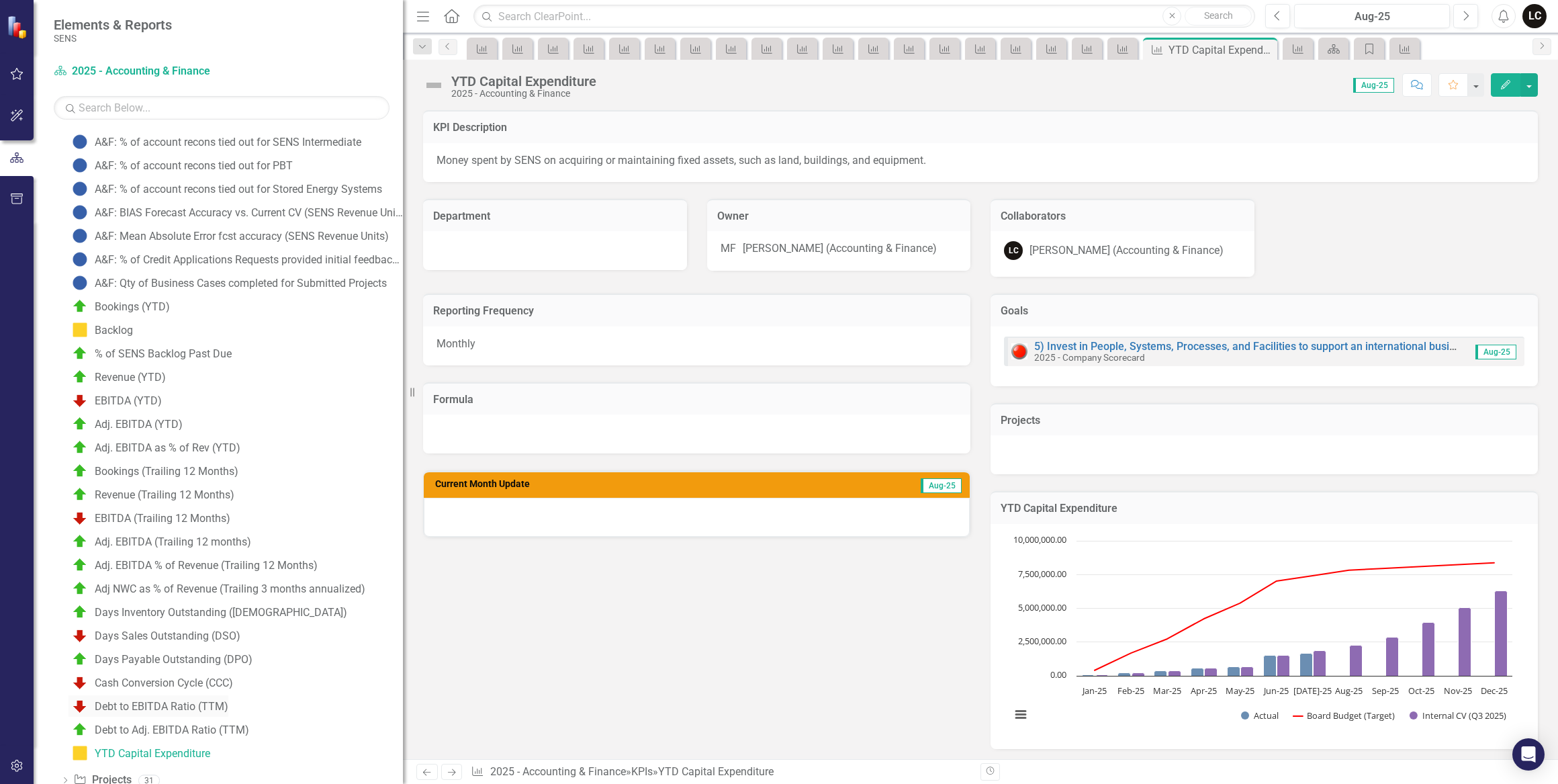
scroll to position [296, 0]
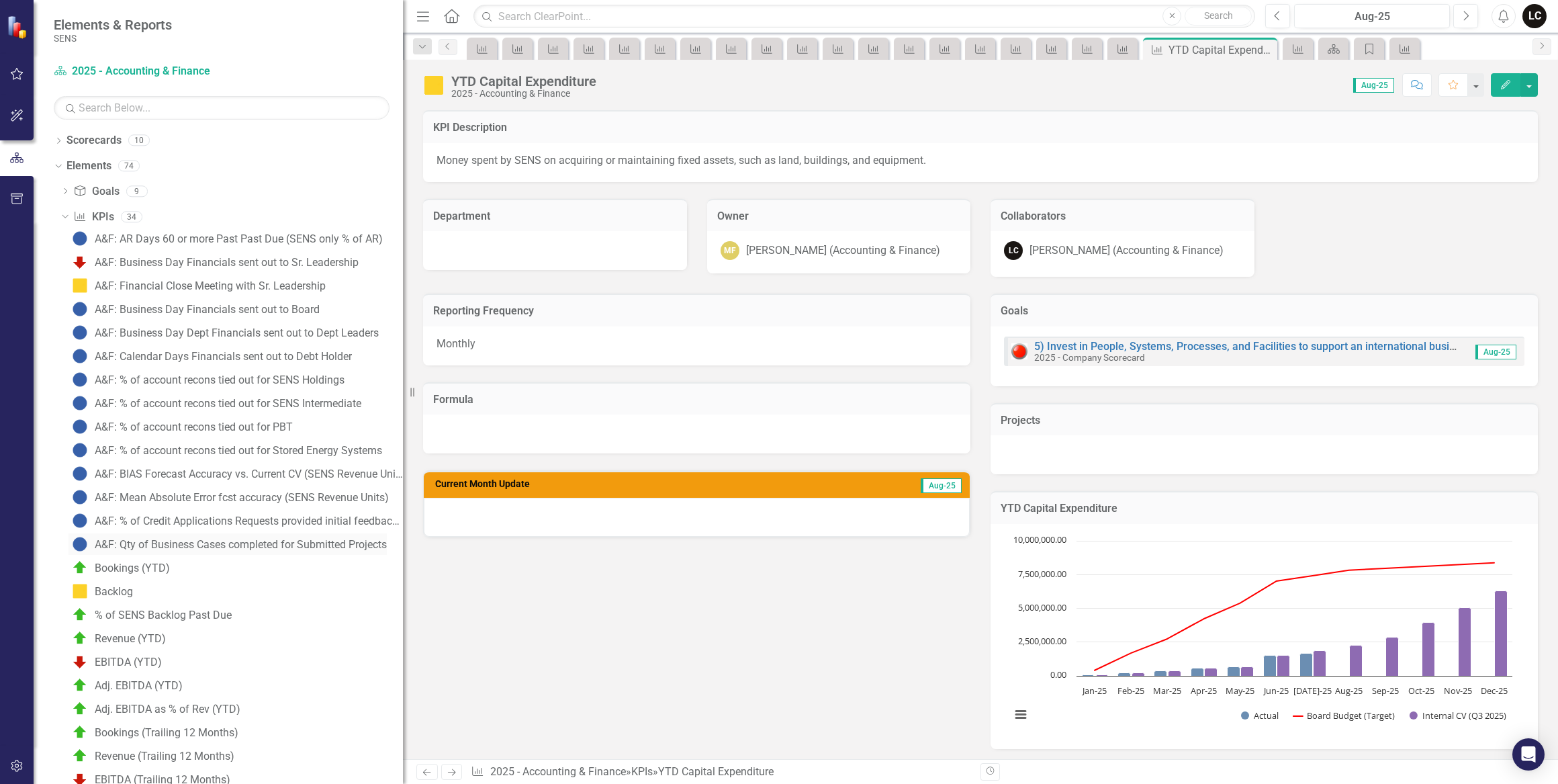
click at [186, 536] on link "A&F: Qty of Business Cases completed for Submitted Projects" at bounding box center [228, 544] width 318 height 22
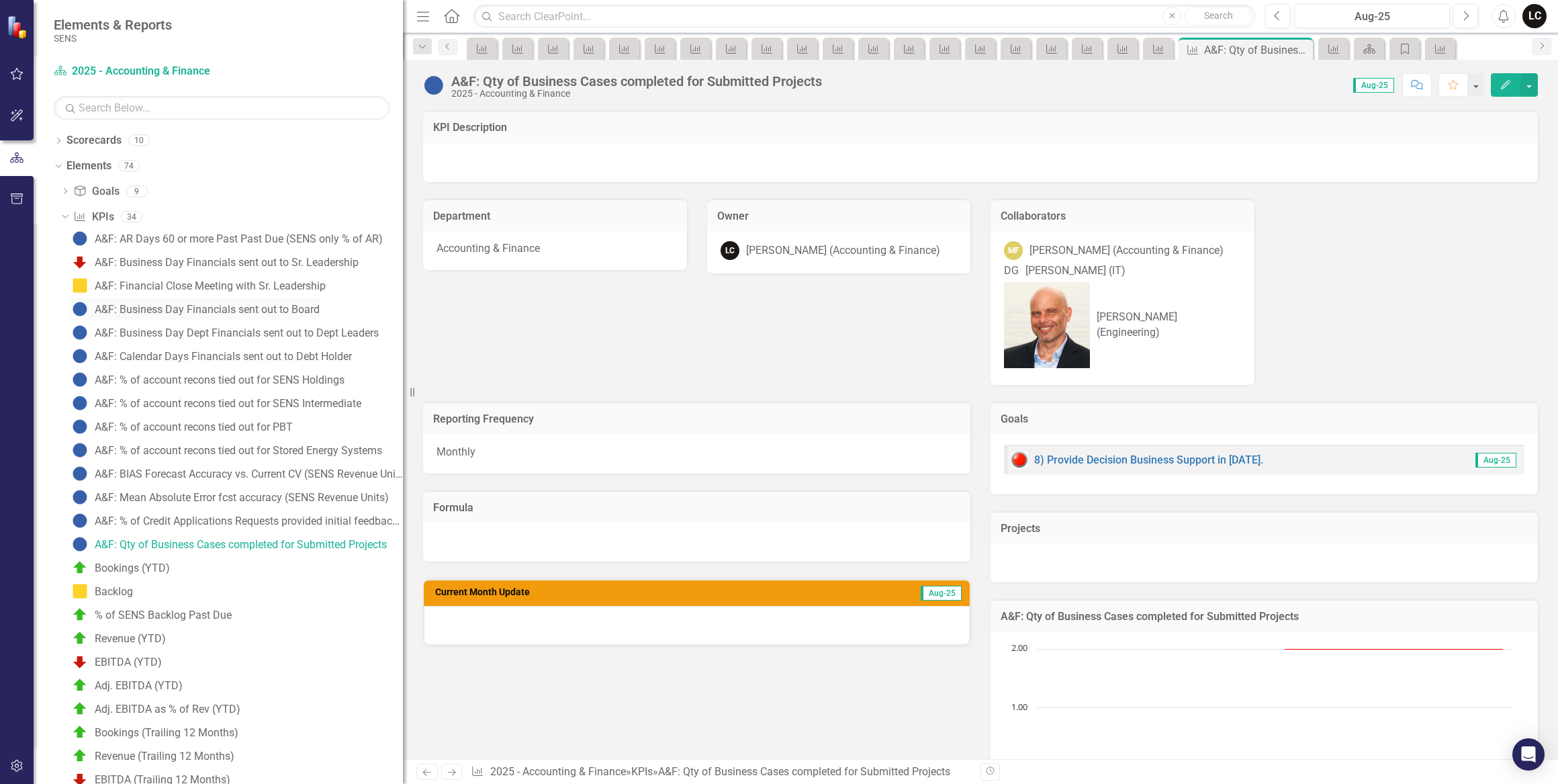
click at [181, 313] on div "A&F: Business Day Financials sent out to Board" at bounding box center [207, 310] width 225 height 12
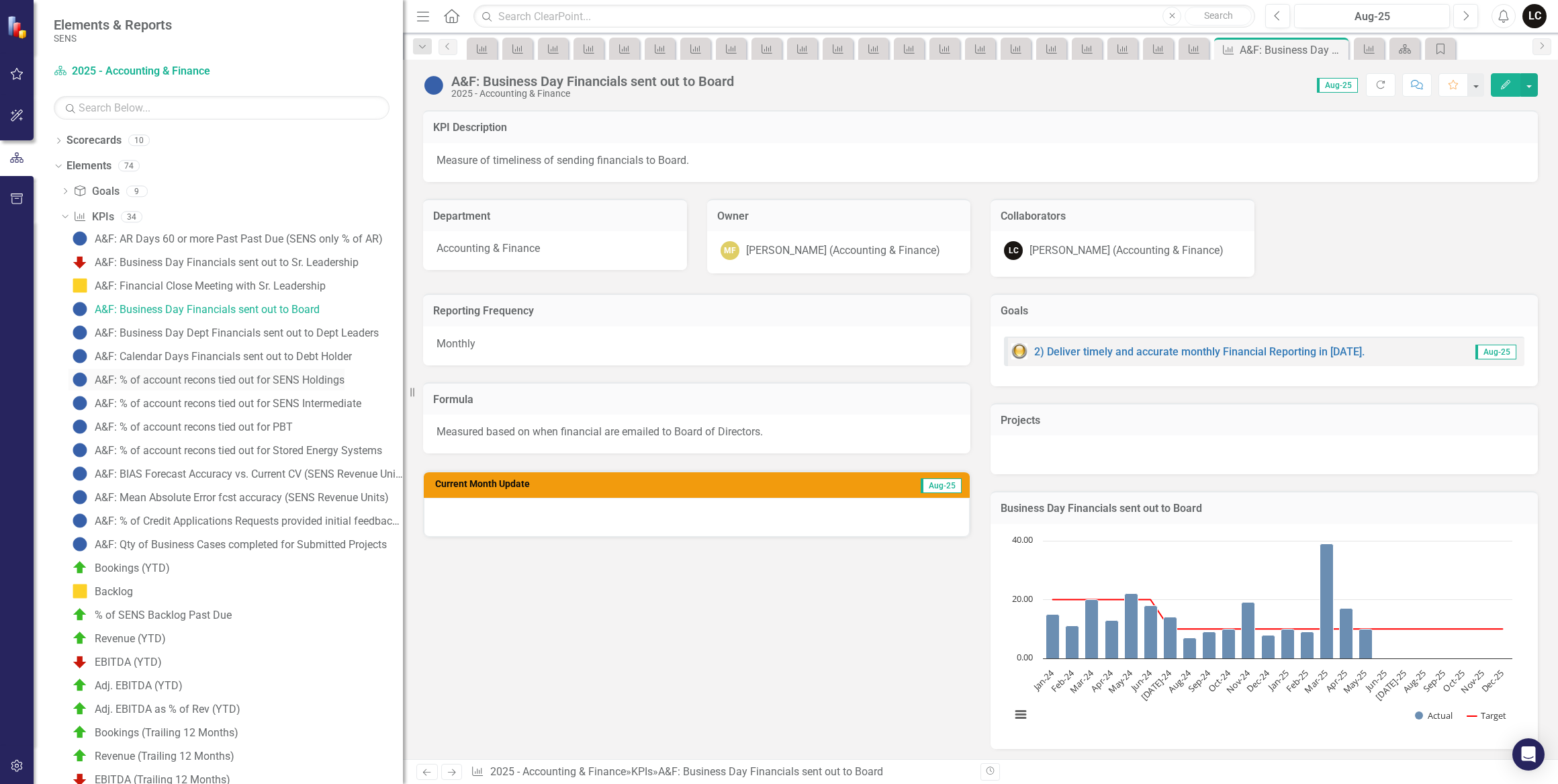
click at [183, 378] on div "A&F: % of account recons tied out for SENS Holdings" at bounding box center [219, 380] width 250 height 12
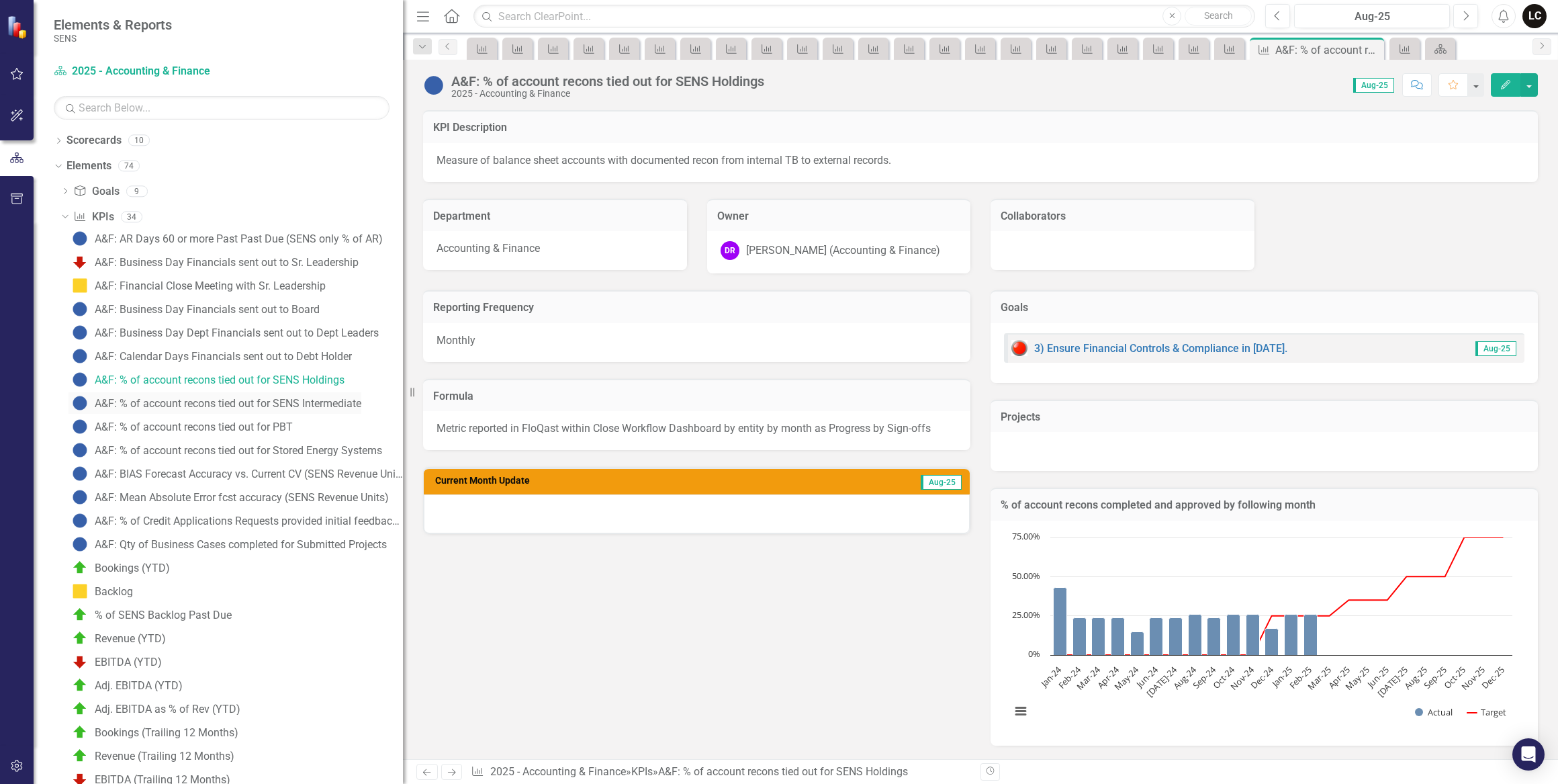
click at [180, 398] on div "A&F: % of account recons tied out for SENS Intermediate" at bounding box center [228, 404] width 267 height 12
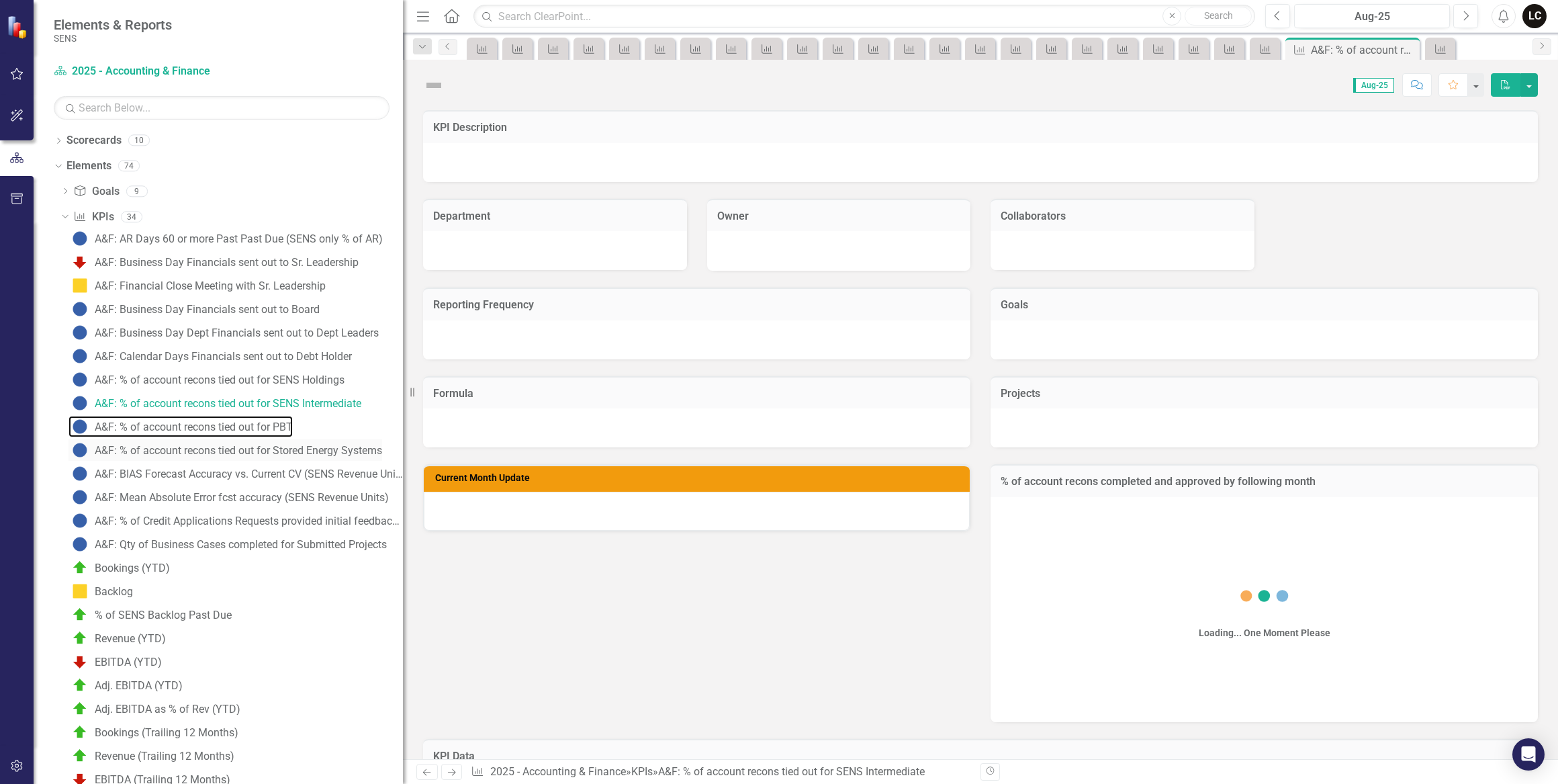
click at [183, 424] on div "A&F: % of account recons tied out for PBT" at bounding box center [193, 427] width 198 height 12
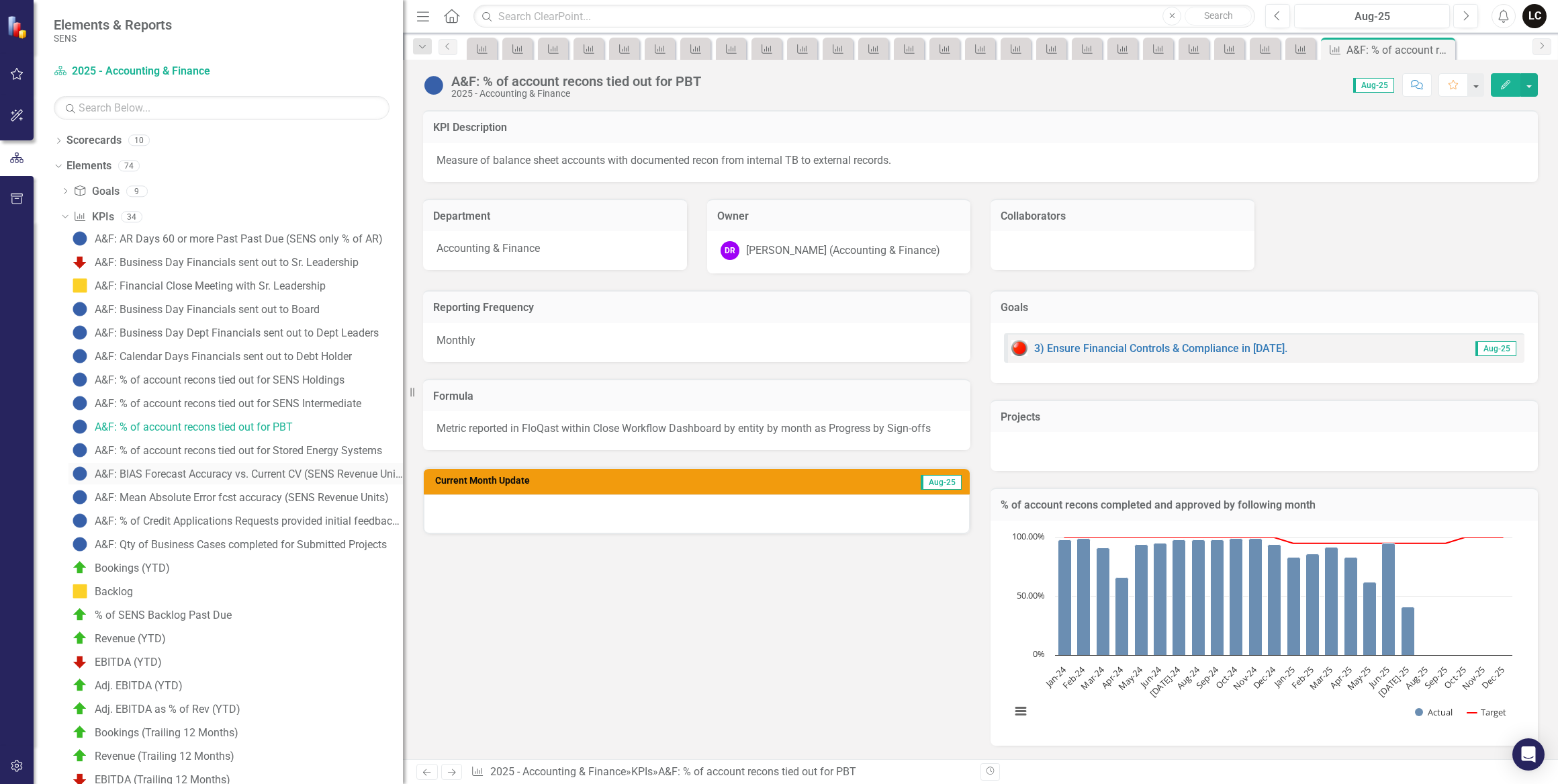
click at [188, 471] on div "A&F: BIAS Forecast Accuracy vs. Current CV (SENS Revenue Units)" at bounding box center [248, 474] width 308 height 12
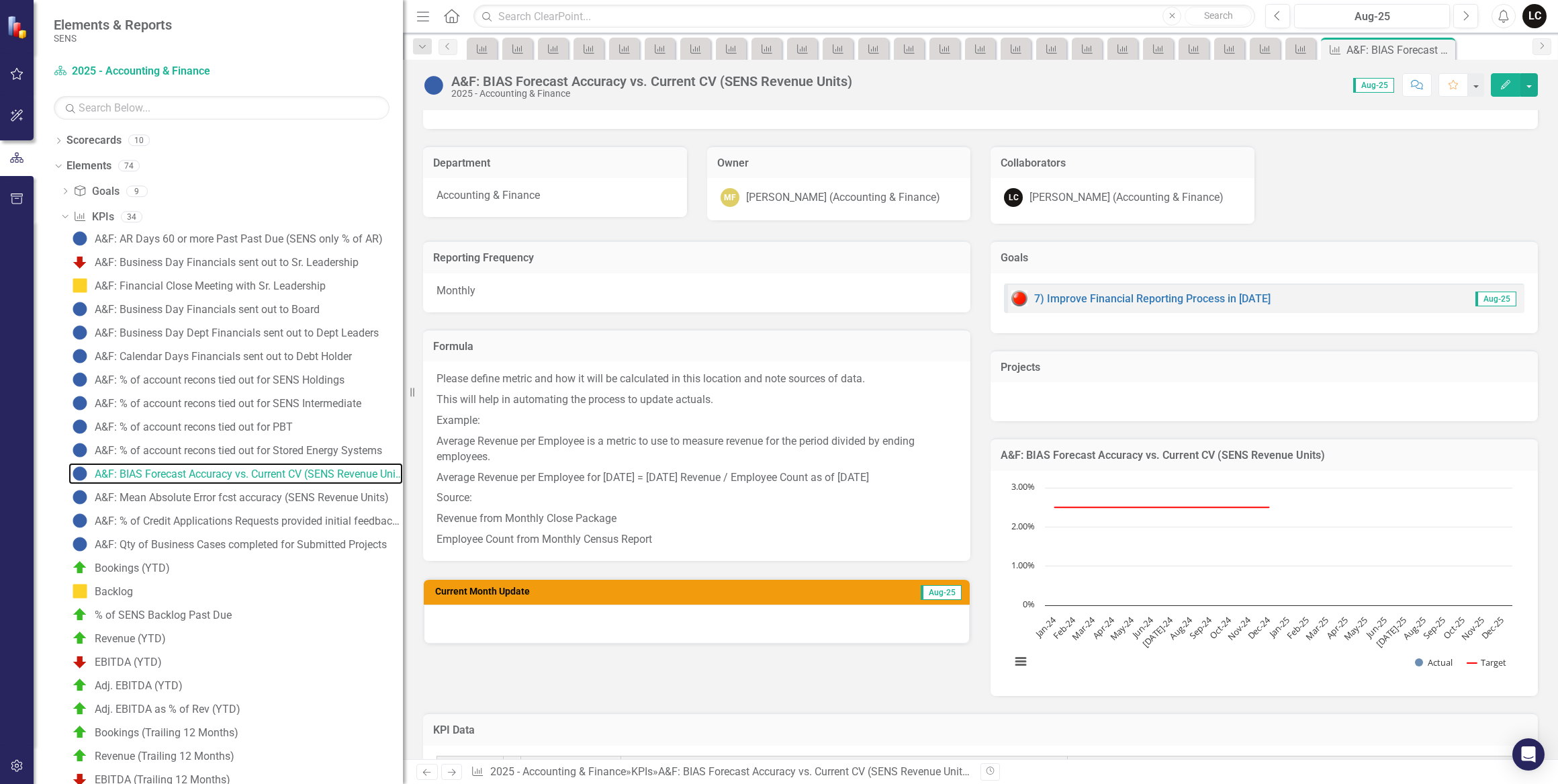
scroll to position [50, 0]
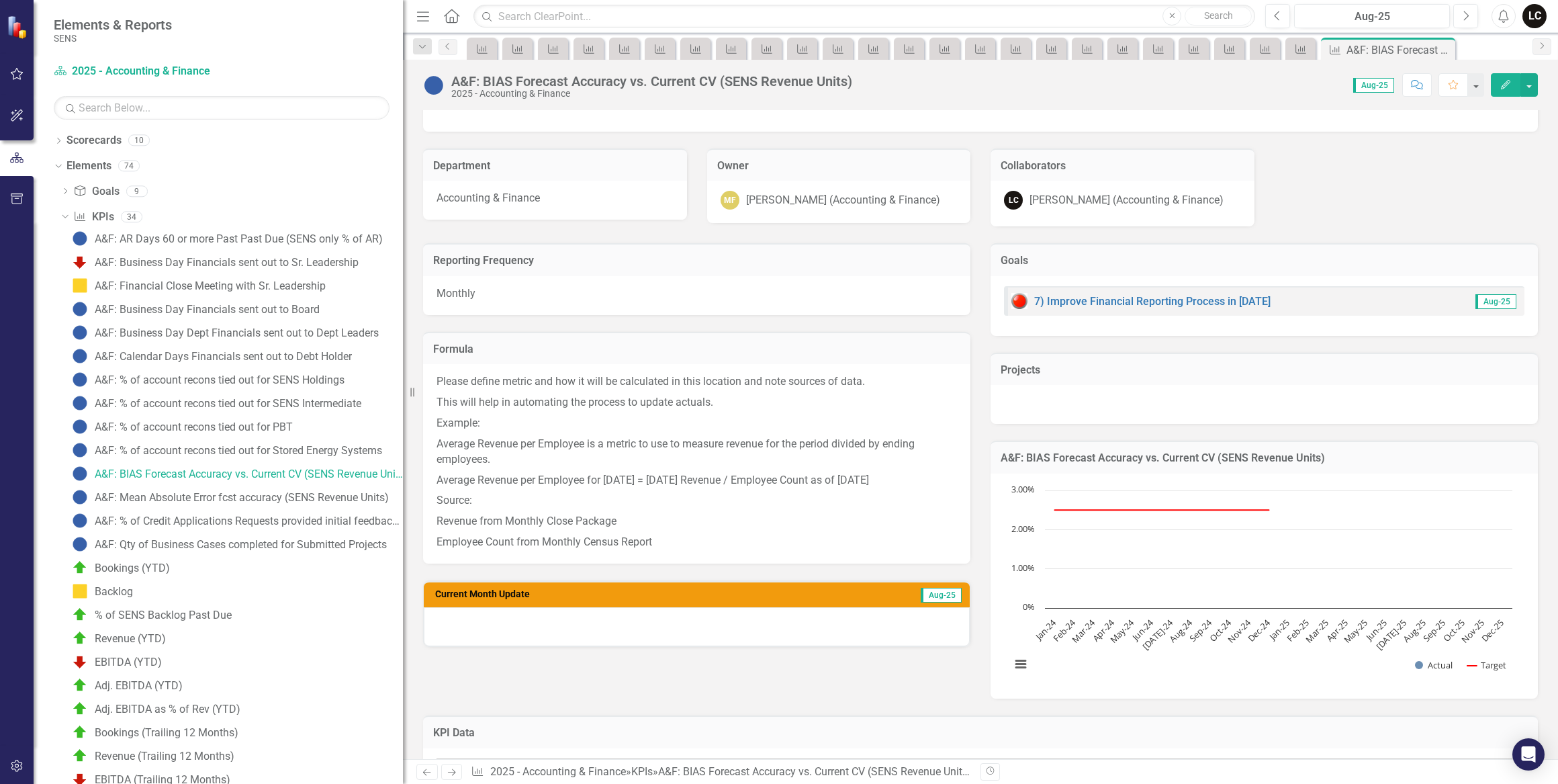
click at [275, 438] on div "A&F: AR Days 60 or more Past Past Due (SENS only % of AR) A&F: Business Day Fin…" at bounding box center [231, 626] width 343 height 797
click at [248, 498] on div "A&F: Mean Absolute Error fcst accuracy (SENS Revenue Units)" at bounding box center [241, 498] width 294 height 12
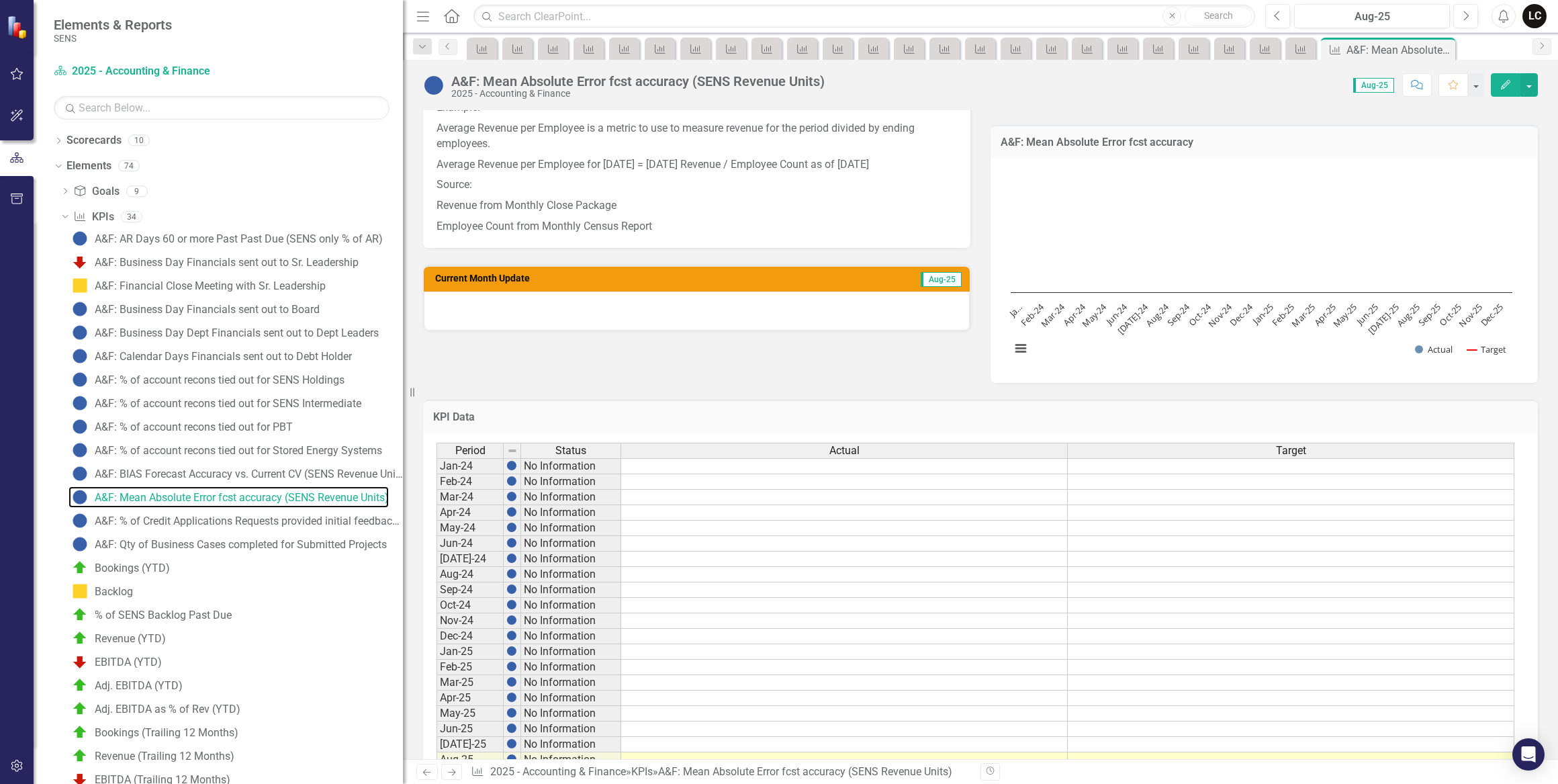
scroll to position [478, 0]
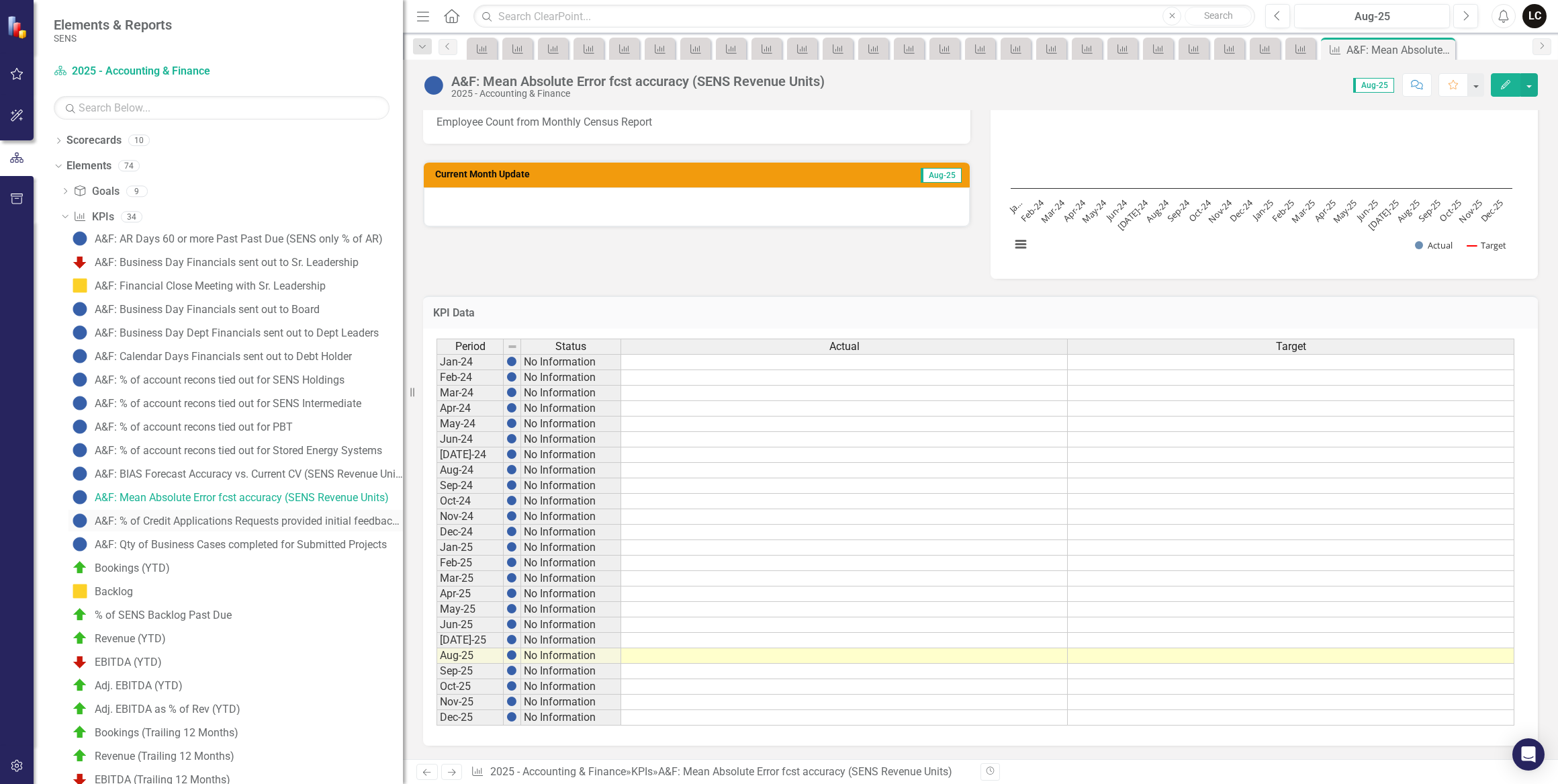
click at [249, 519] on div "A&F: % of Credit Applications Requests provided initial feedback within 2 busin…" at bounding box center [248, 522] width 308 height 12
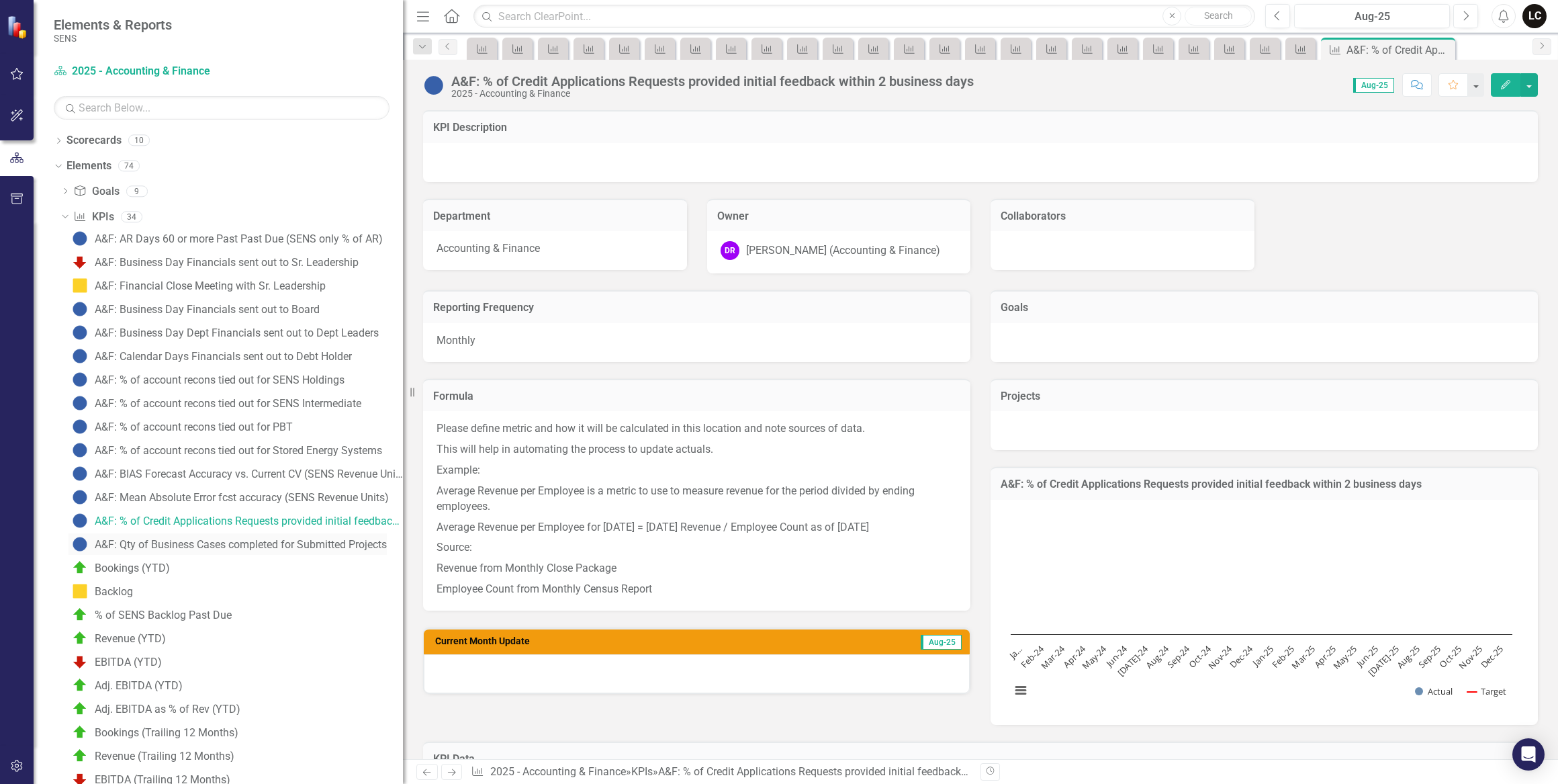
click at [348, 551] on link "A&F: Qty of Business Cases completed for Submitted Projects" at bounding box center [228, 544] width 318 height 22
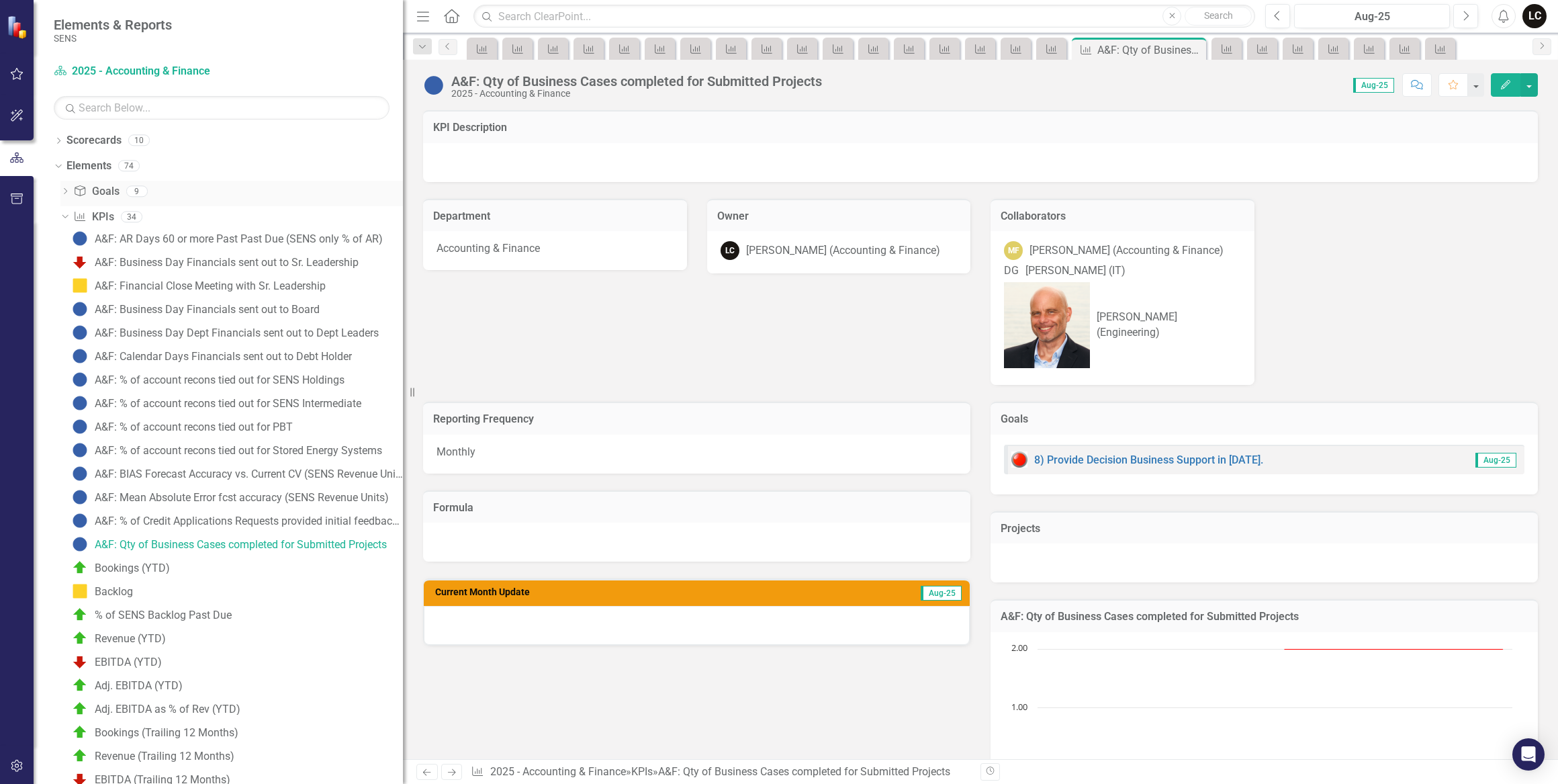
click at [62, 189] on icon "Dropdown" at bounding box center [65, 193] width 9 height 8
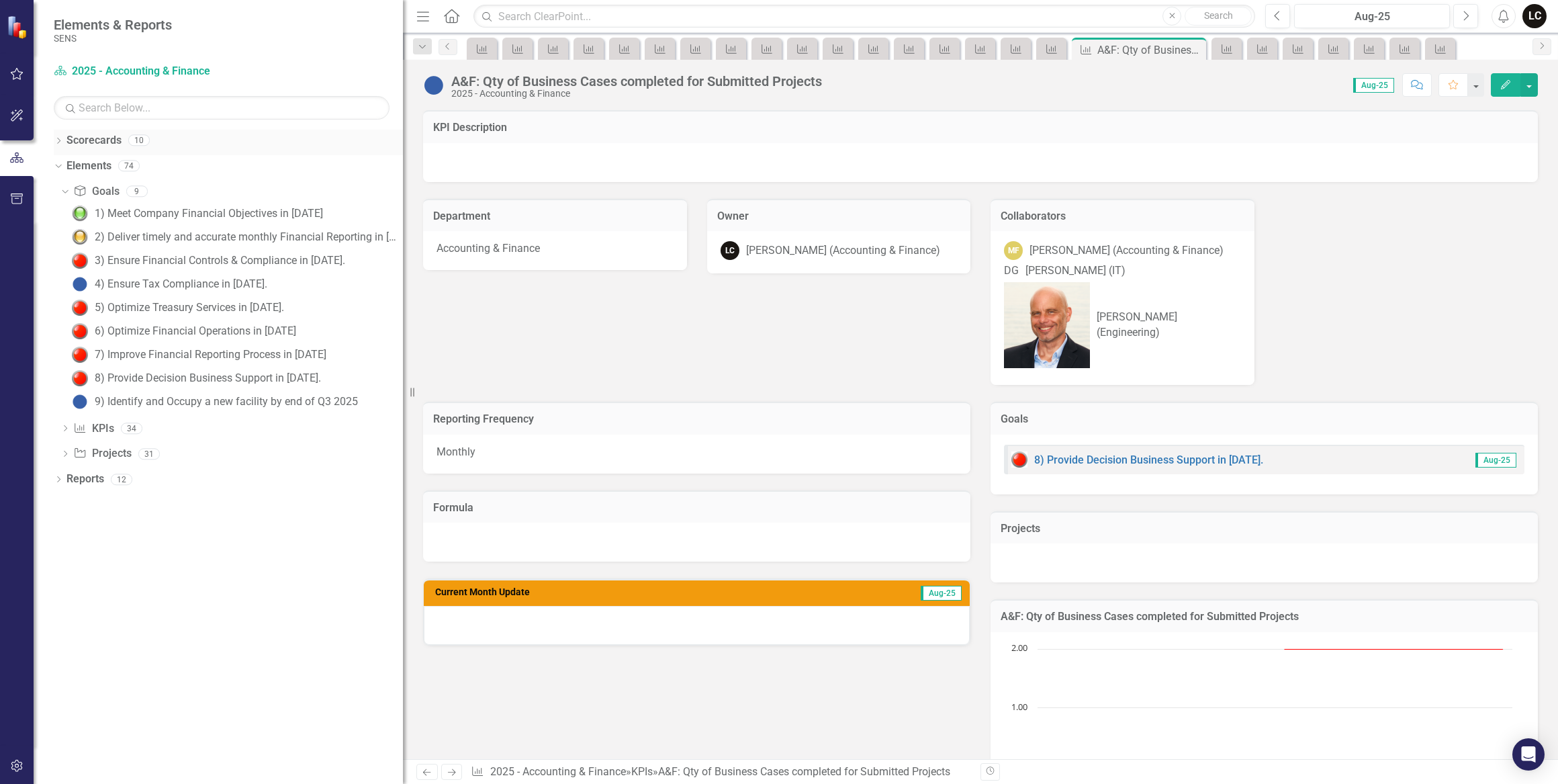
click at [60, 139] on icon "Dropdown" at bounding box center [58, 142] width 9 height 8
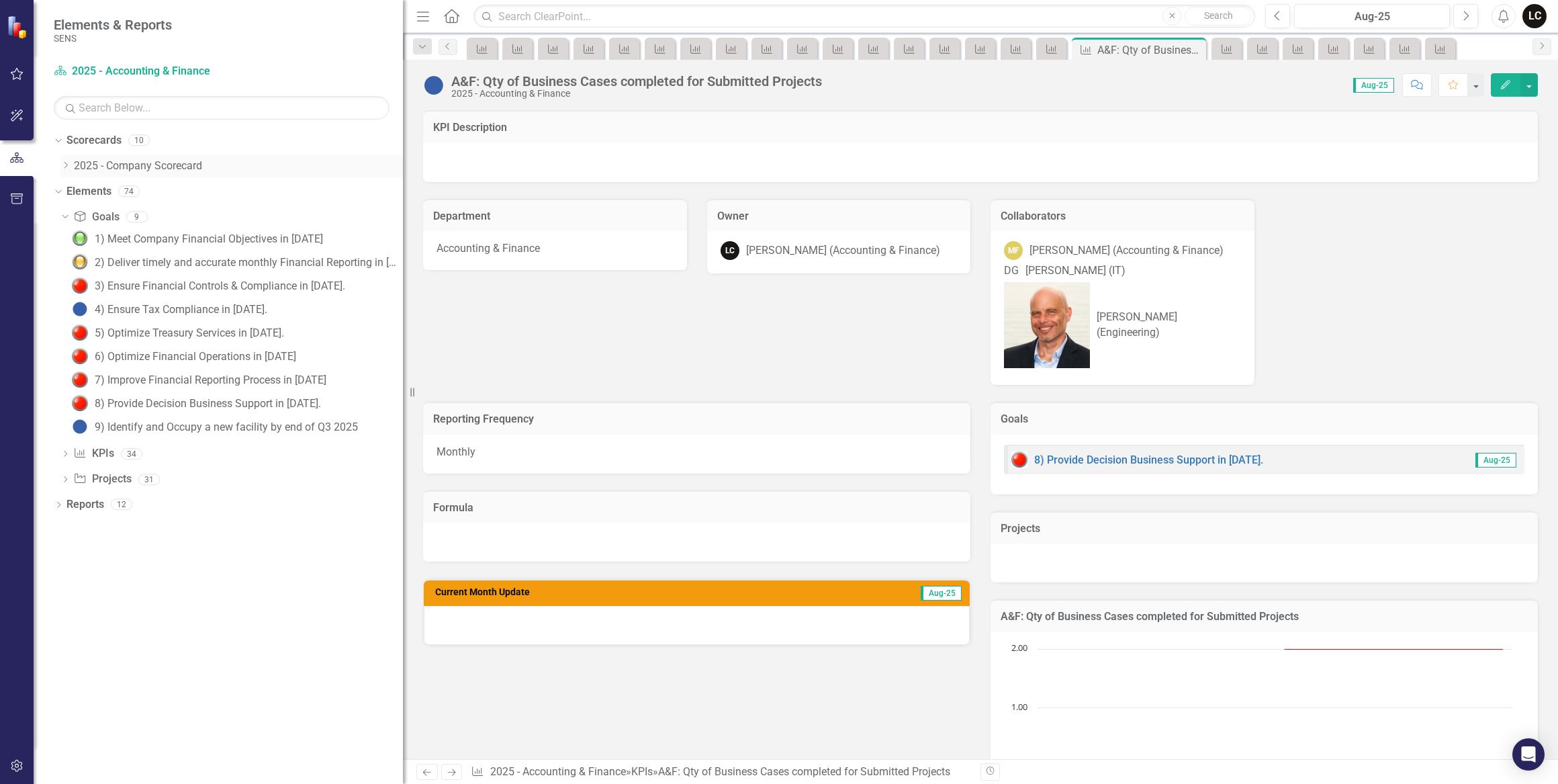
click at [63, 167] on icon "Dropdown" at bounding box center [65, 165] width 10 height 8
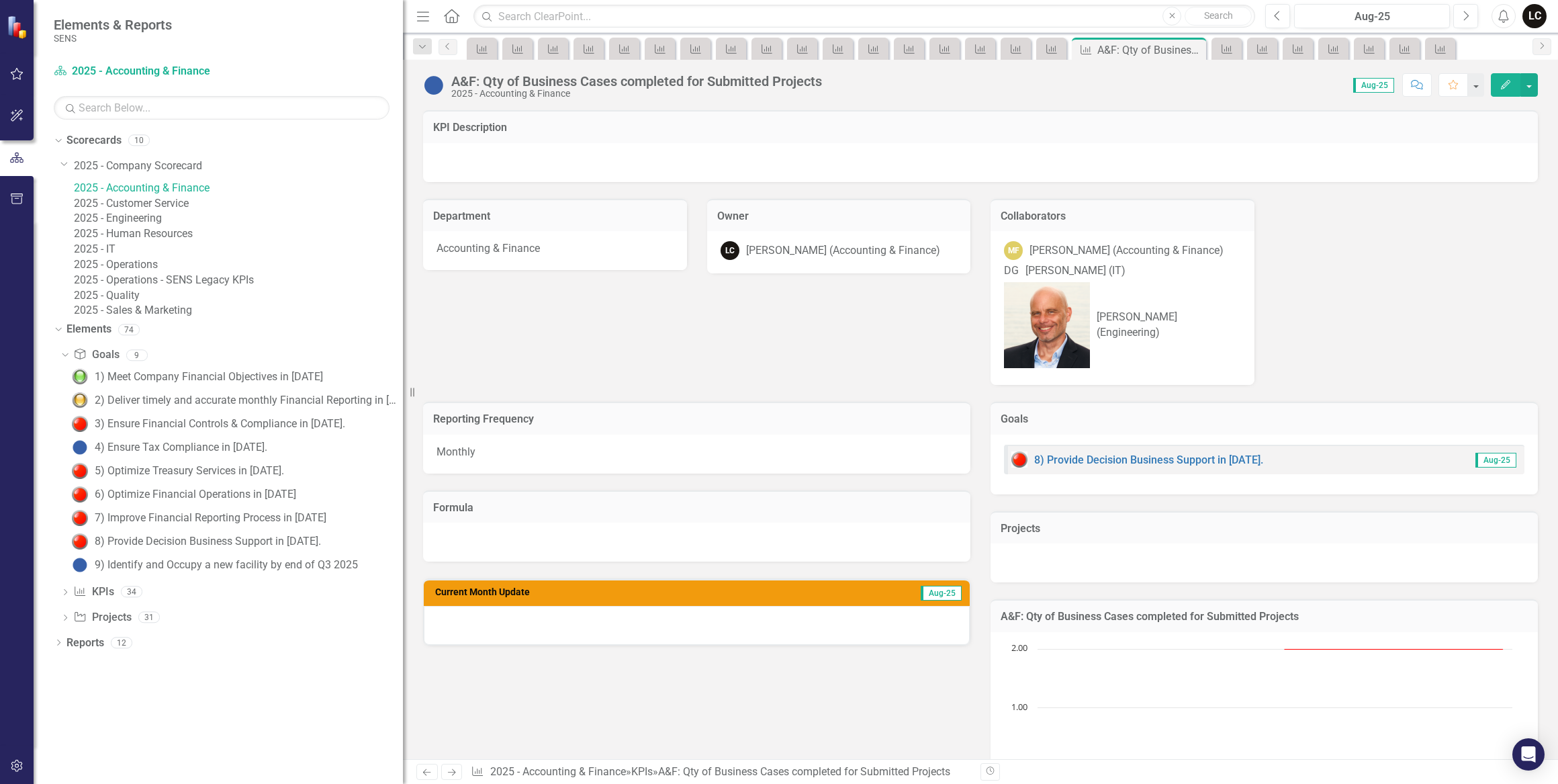
click at [171, 194] on link "2025 - Accounting & Finance" at bounding box center [238, 188] width 329 height 15
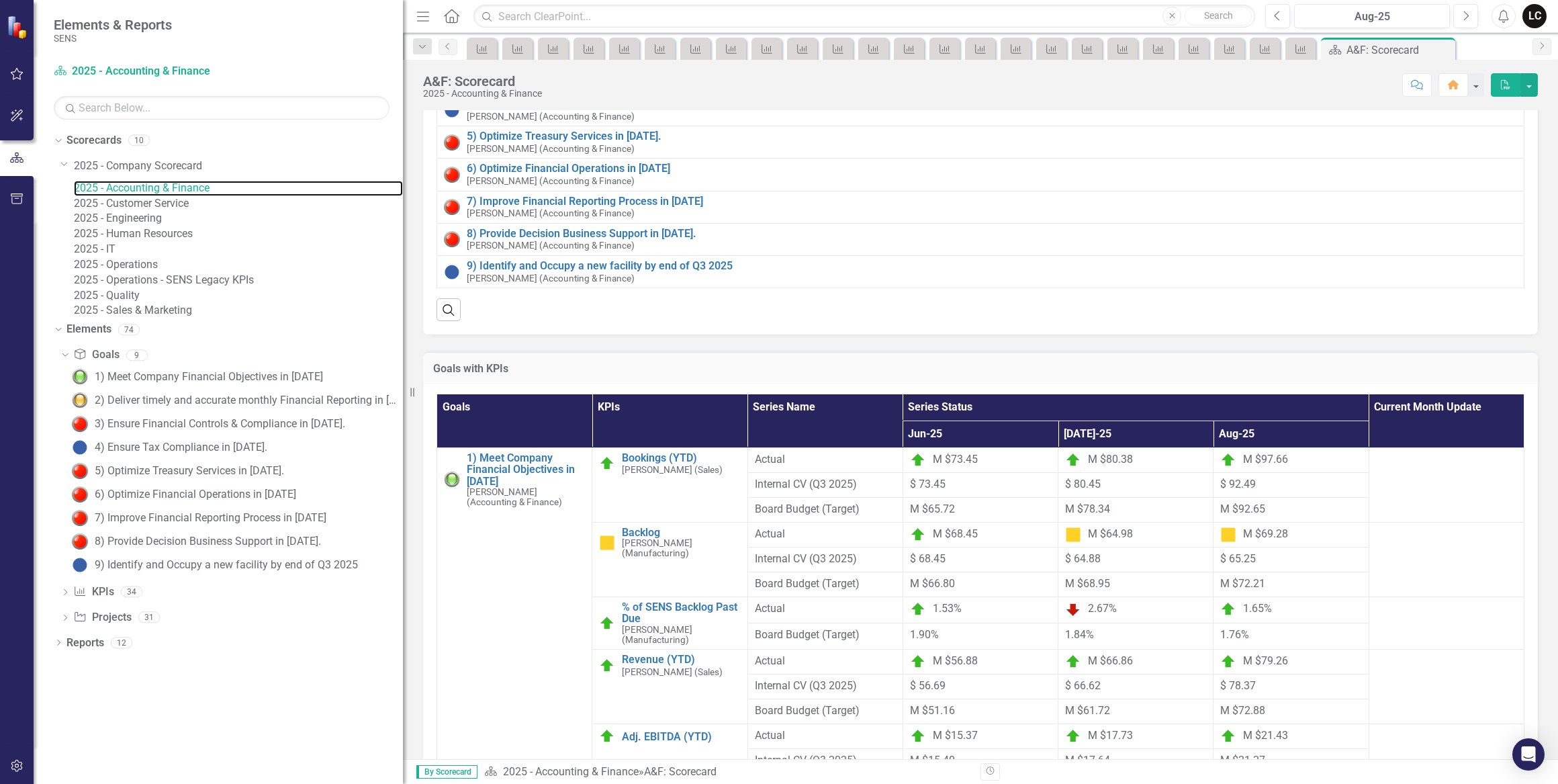
scroll to position [1282, 0]
click at [63, 160] on icon "Dropdown" at bounding box center [64, 163] width 8 height 10
